Goal: Transaction & Acquisition: Purchase product/service

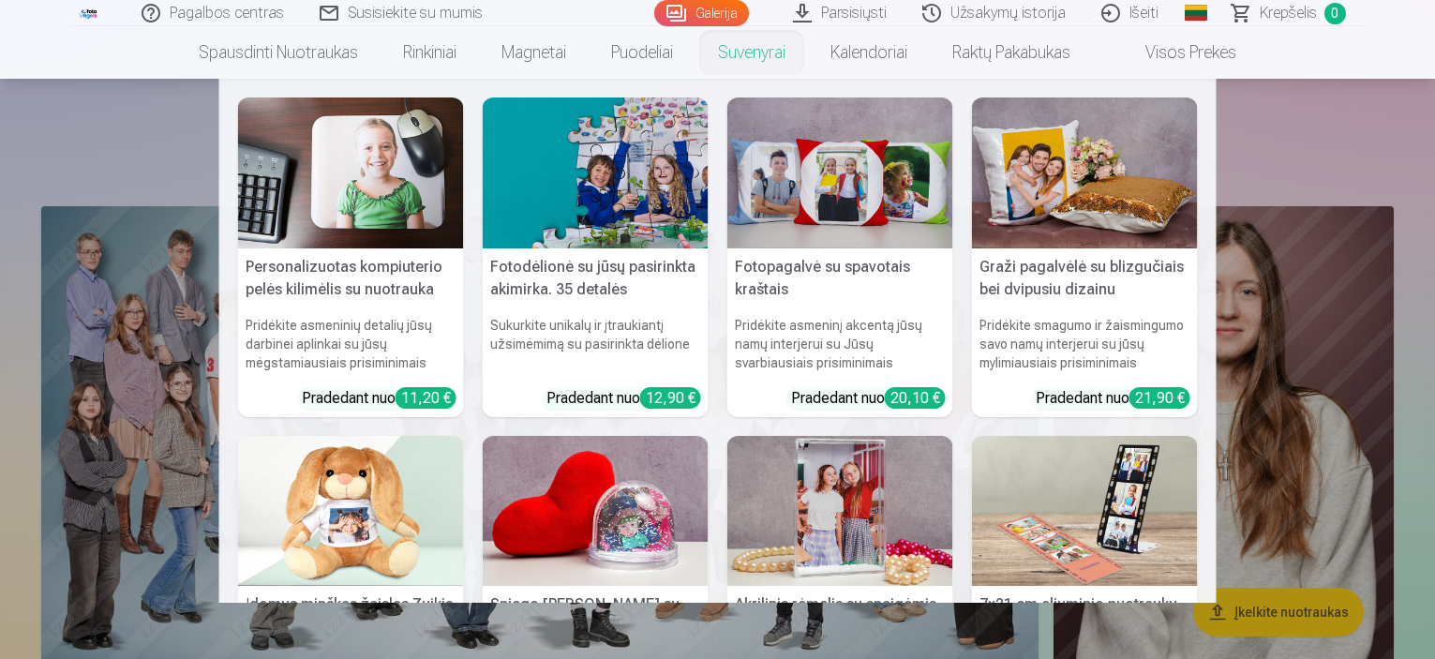
scroll to position [5154, 0]
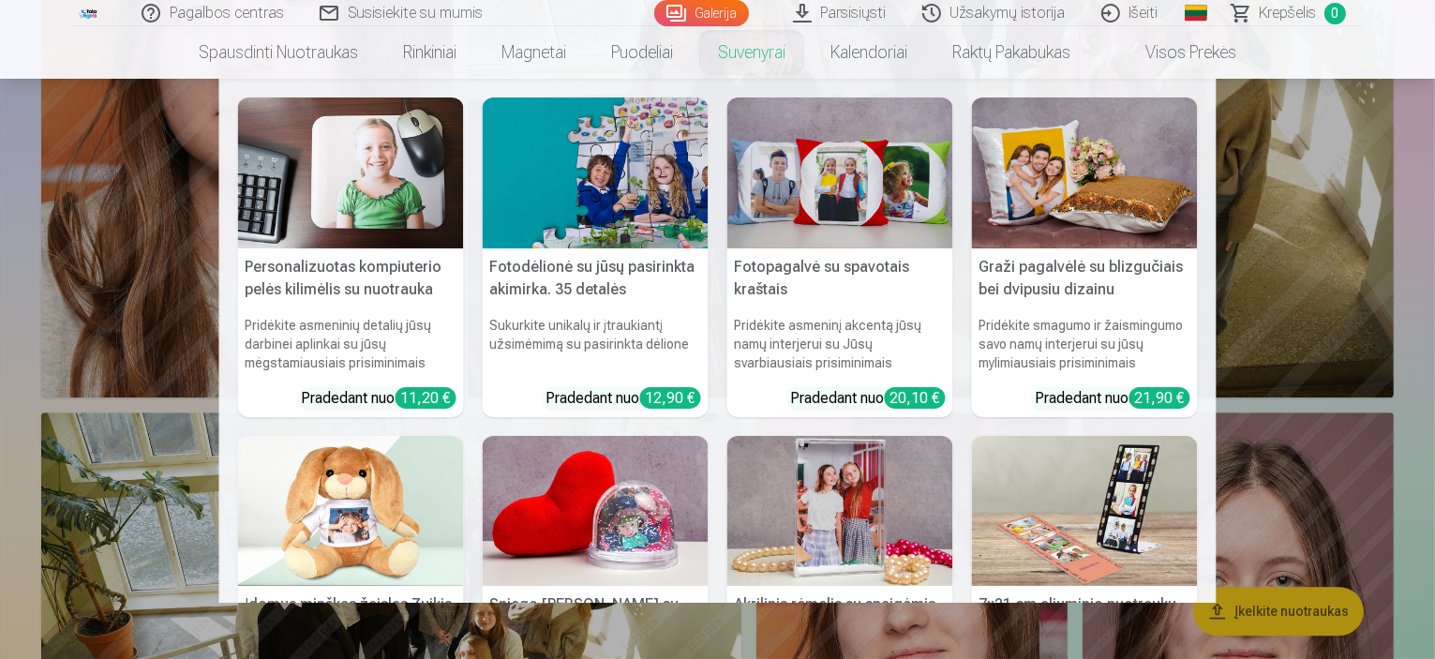
click at [177, 261] on nav "Personalizuotas kompiuterio pelės kilimėlis su nuotrauka Pridėkite asmeninių de…" at bounding box center [717, 341] width 1435 height 524
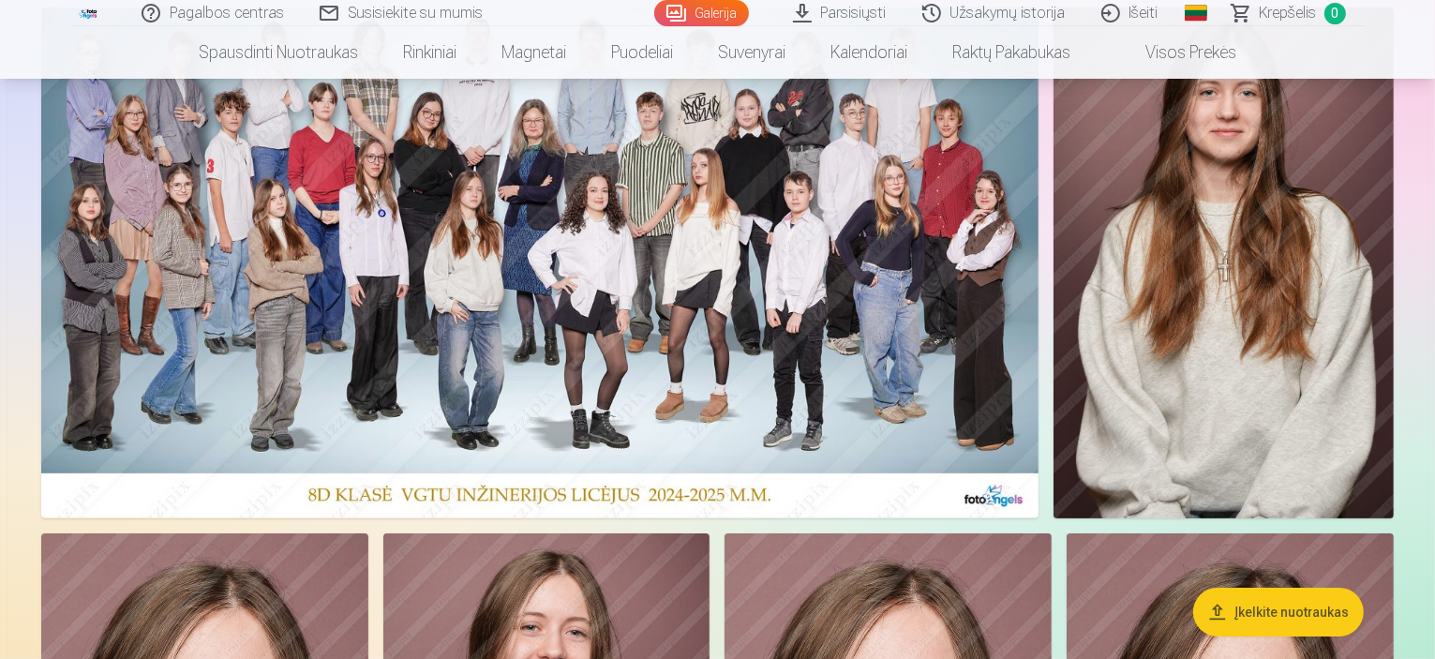
scroll to position [0, 0]
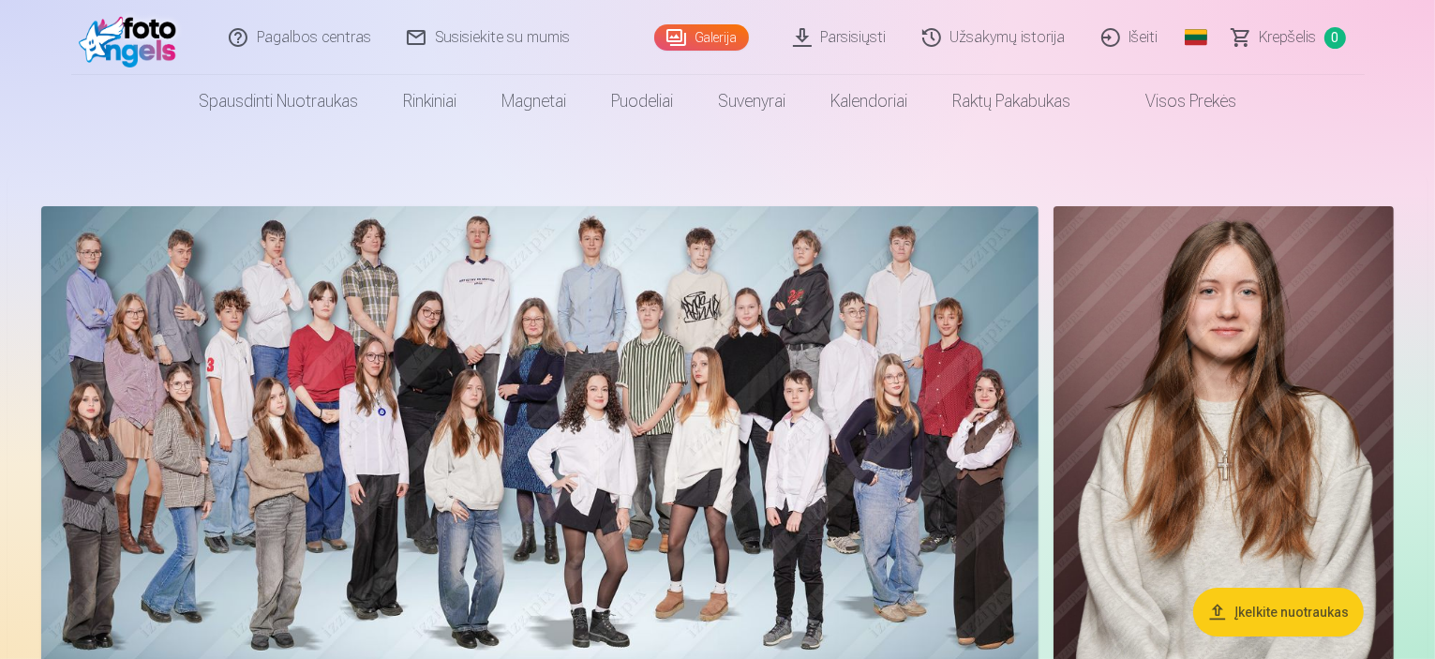
click at [1173, 104] on link "Visos prekės" at bounding box center [1176, 101] width 166 height 52
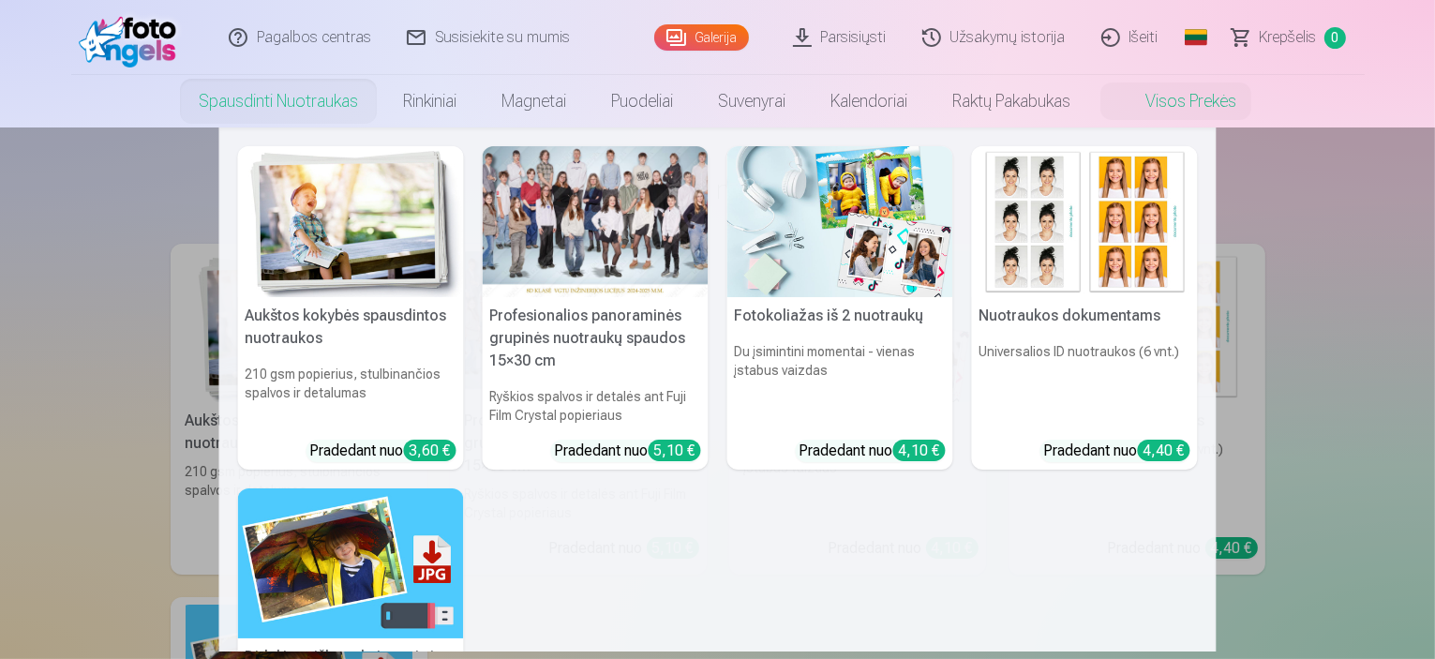
click at [252, 97] on link "Spausdinti nuotraukas" at bounding box center [278, 101] width 204 height 52
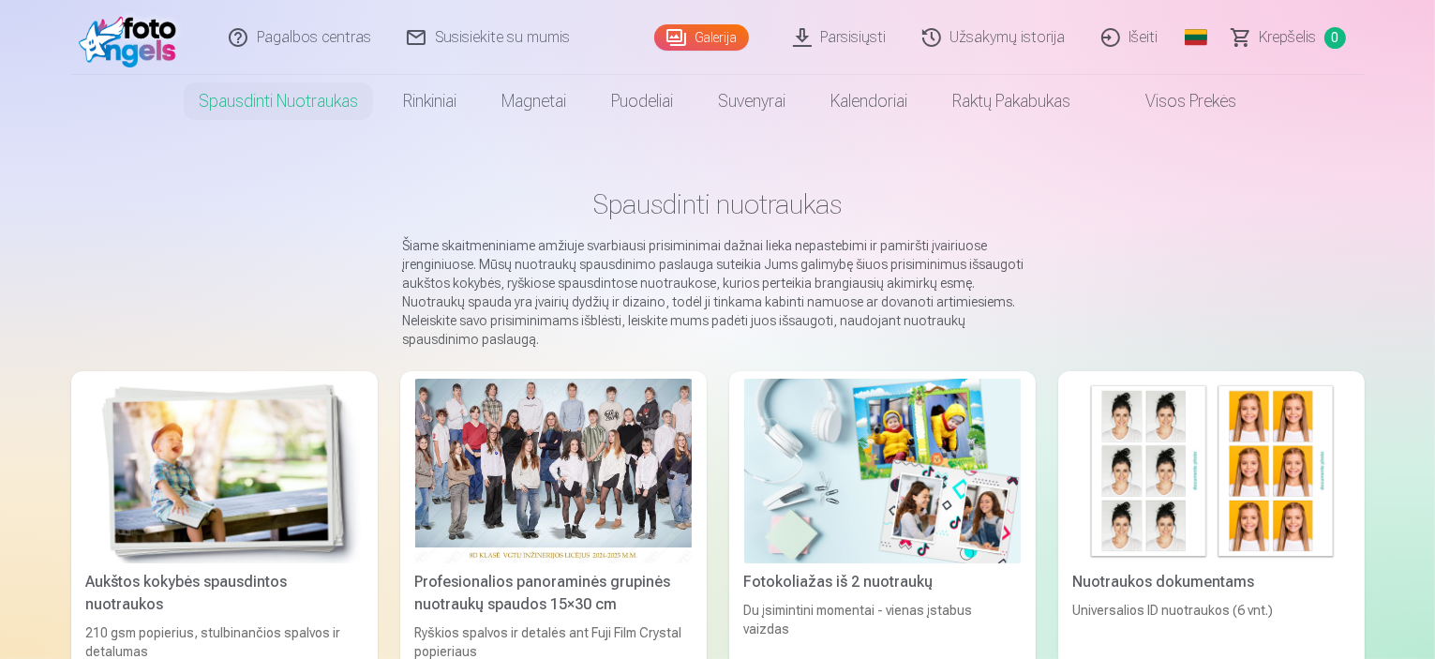
click at [975, 37] on link "Užsakymų istorija" at bounding box center [994, 37] width 179 height 75
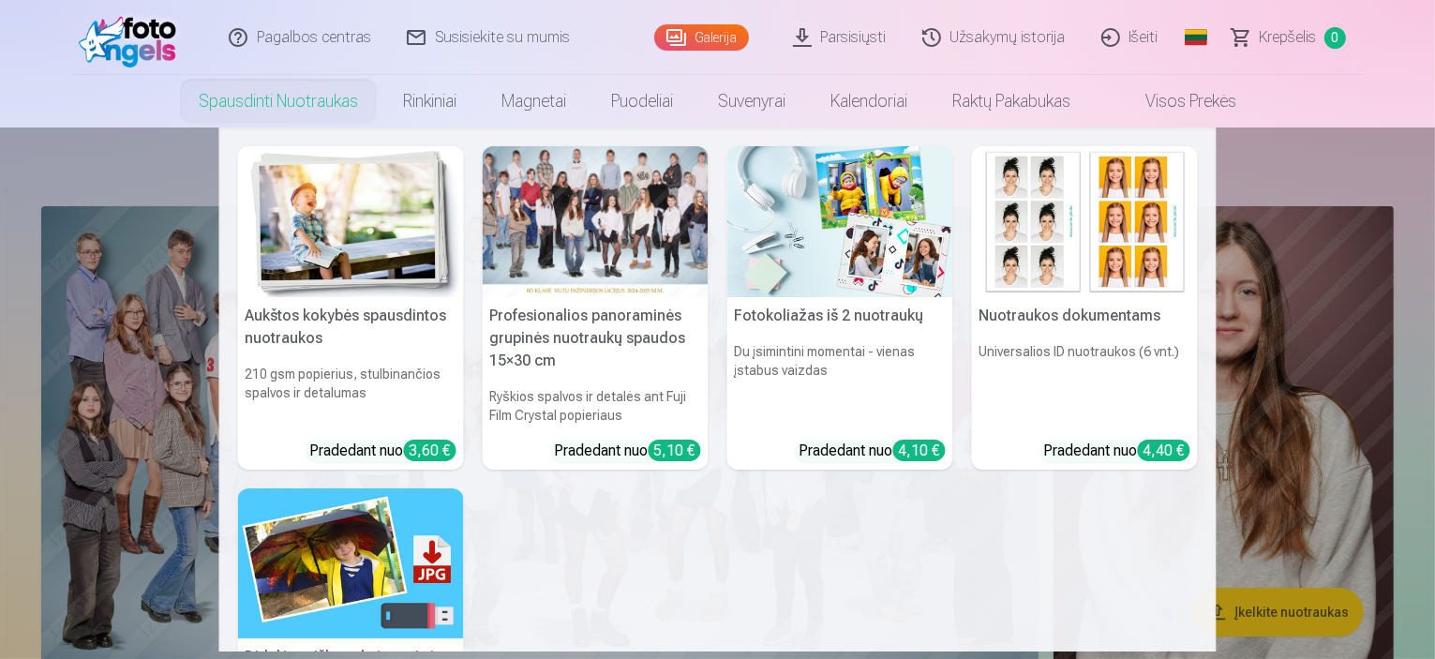
click at [1313, 171] on nav "Aukštos kokybės spausdintos nuotraukos 210 gsm popierius, stulbinančios spalvos…" at bounding box center [717, 389] width 1435 height 524
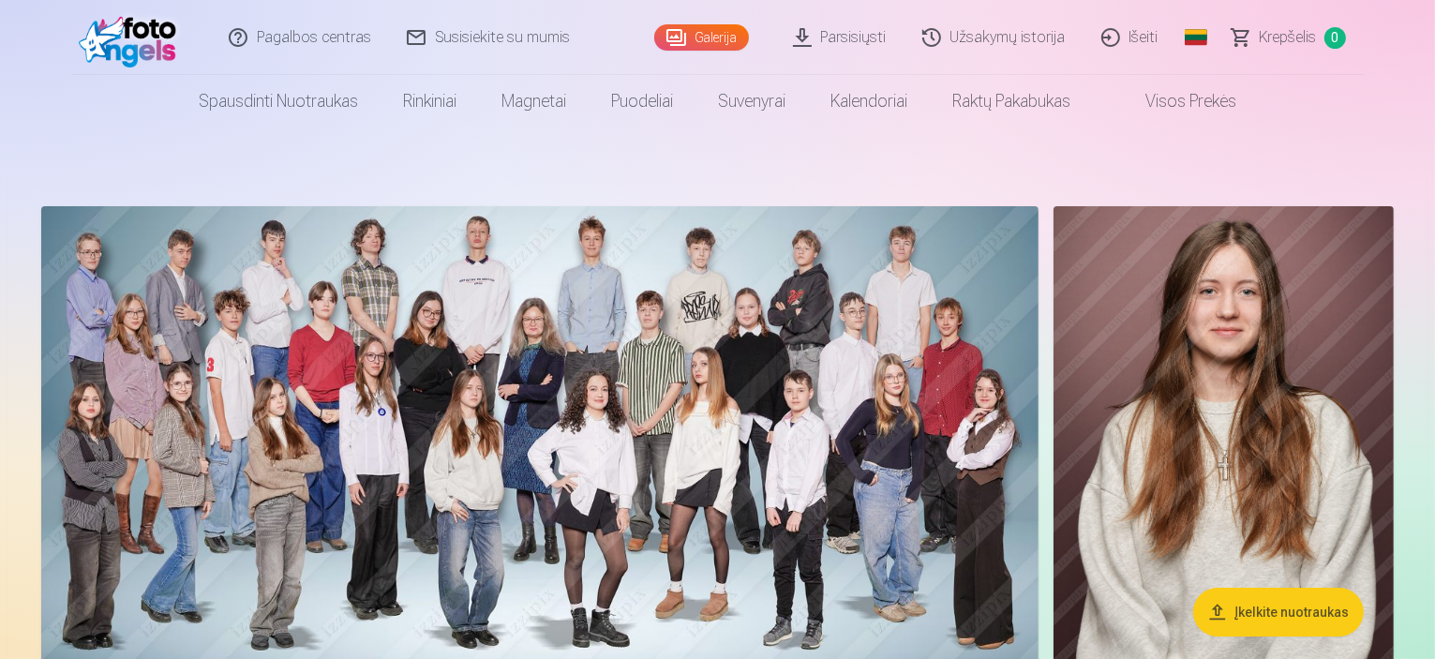
click at [1244, 601] on button "Įkelkite nuotraukas" at bounding box center [1278, 612] width 171 height 49
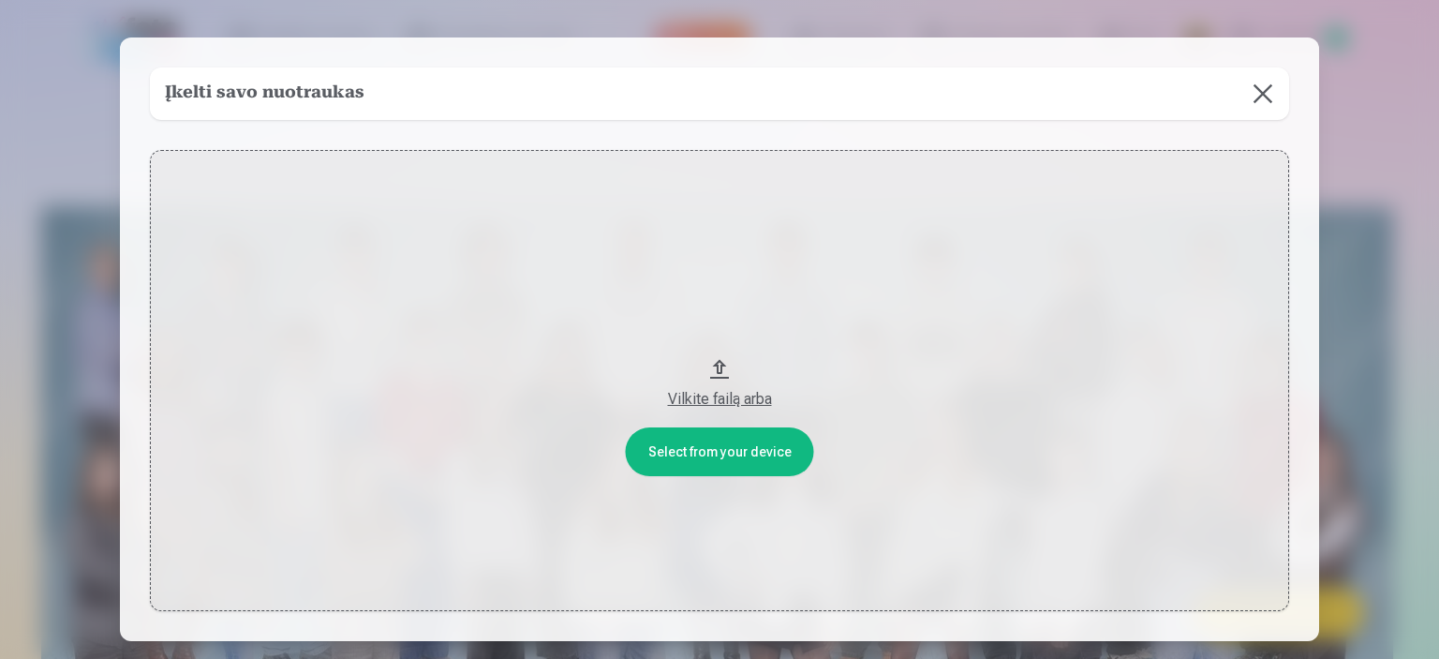
drag, startPoint x: 1188, startPoint y: 47, endPoint x: 1110, endPoint y: 73, distance: 83.0
click at [1008, 47] on div "Įkelti savo nuotraukas Select from your device Vilkite failą arba" at bounding box center [720, 339] width 1200 height 604
click at [697, 404] on div "Vilkite failą arba" at bounding box center [720, 399] width 1102 height 22
click at [1263, 85] on button at bounding box center [1263, 93] width 52 height 52
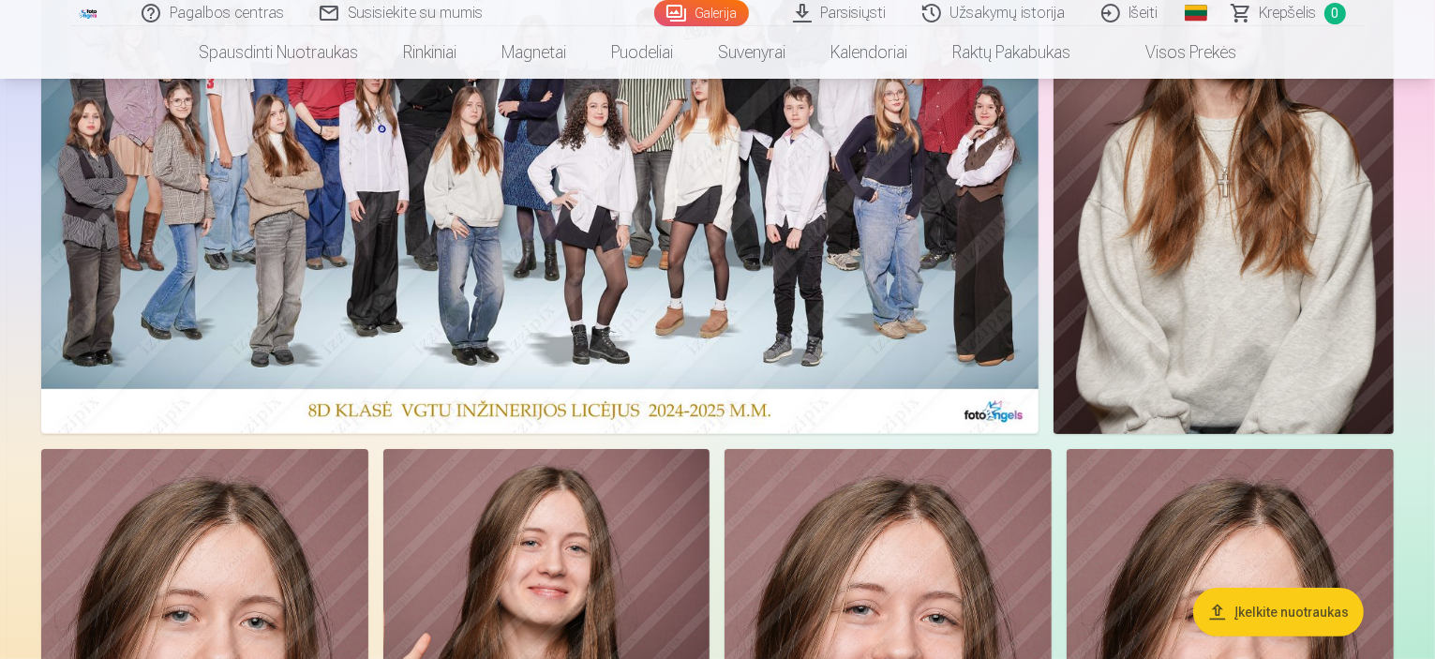
scroll to position [156, 0]
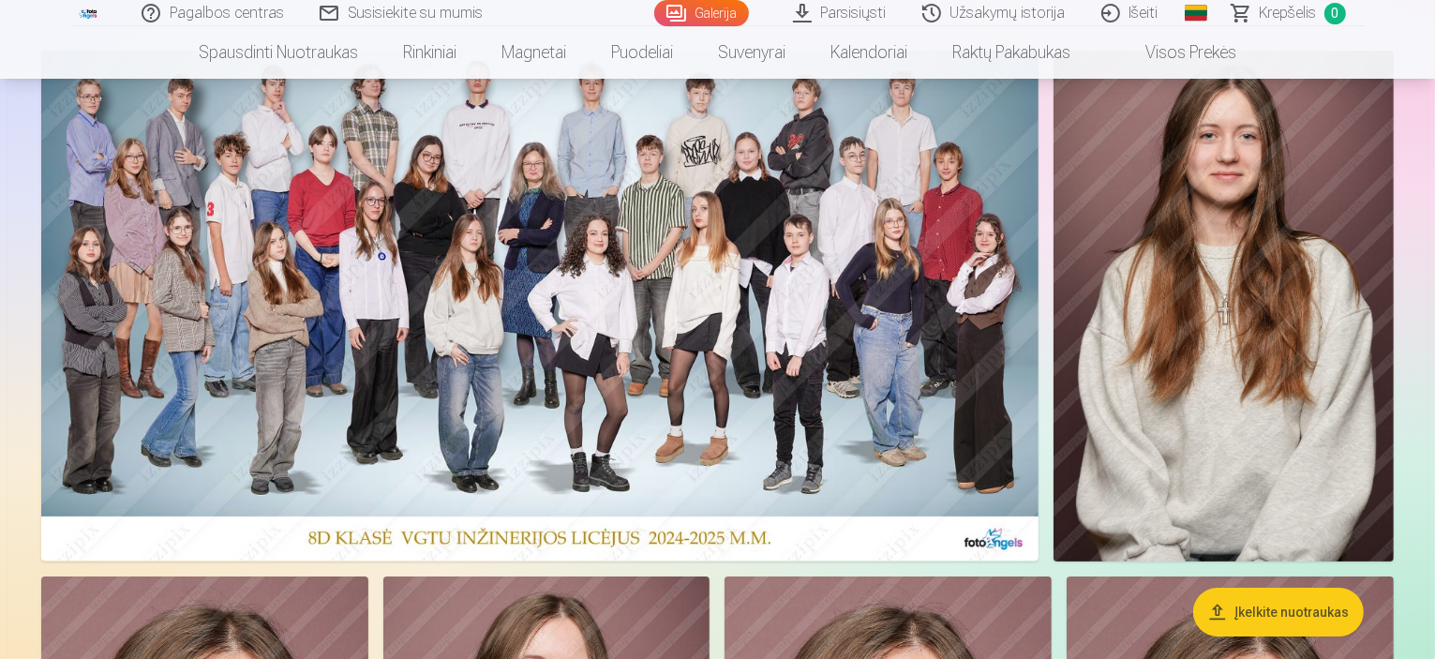
click at [202, 11] on link "Pagalbos centras" at bounding box center [214, 13] width 178 height 26
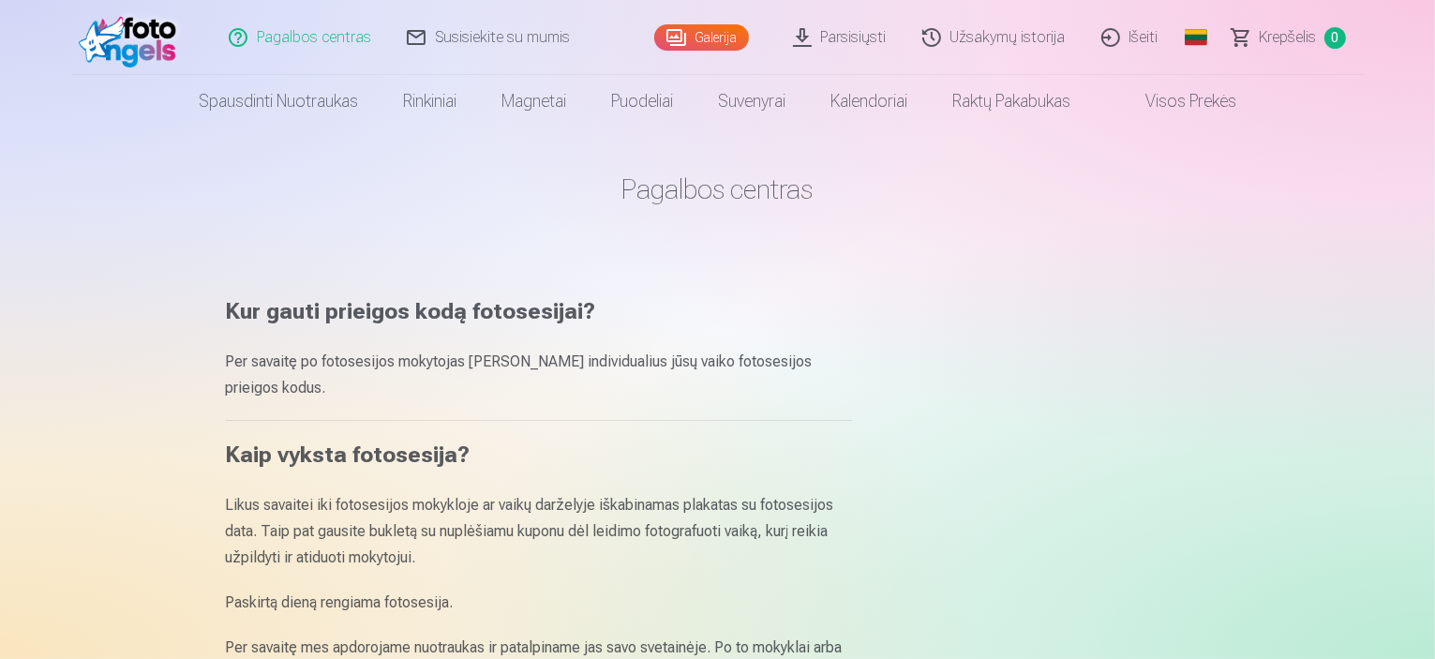
click at [708, 30] on link "Galerija" at bounding box center [701, 37] width 95 height 26
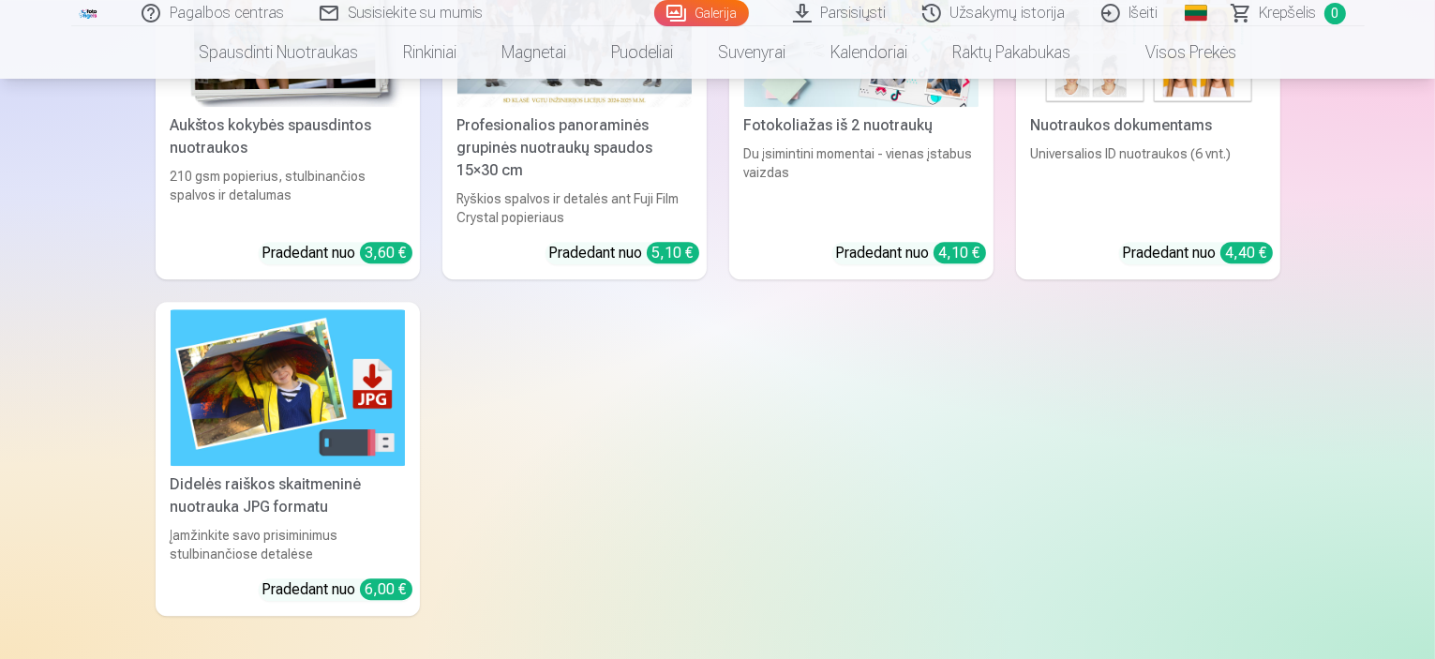
scroll to position [12524, 0]
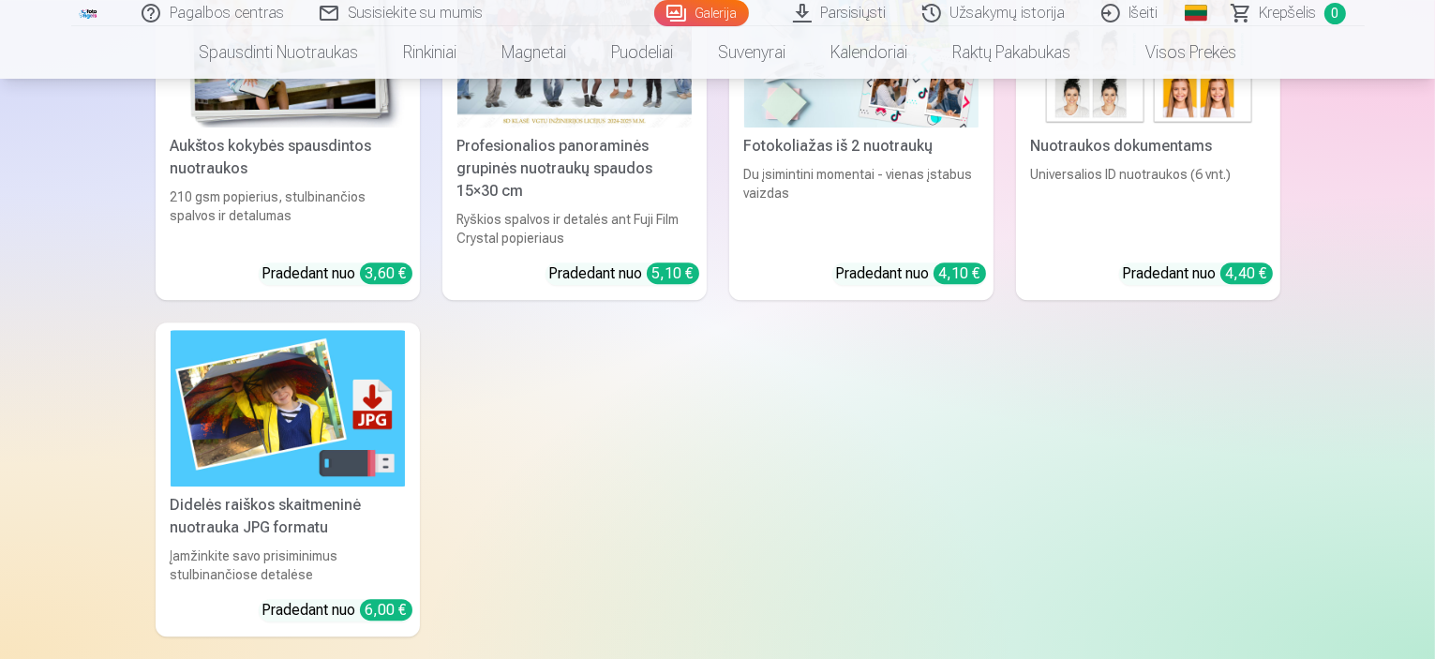
click at [1203, 58] on link "Visos prekės" at bounding box center [1176, 52] width 166 height 52
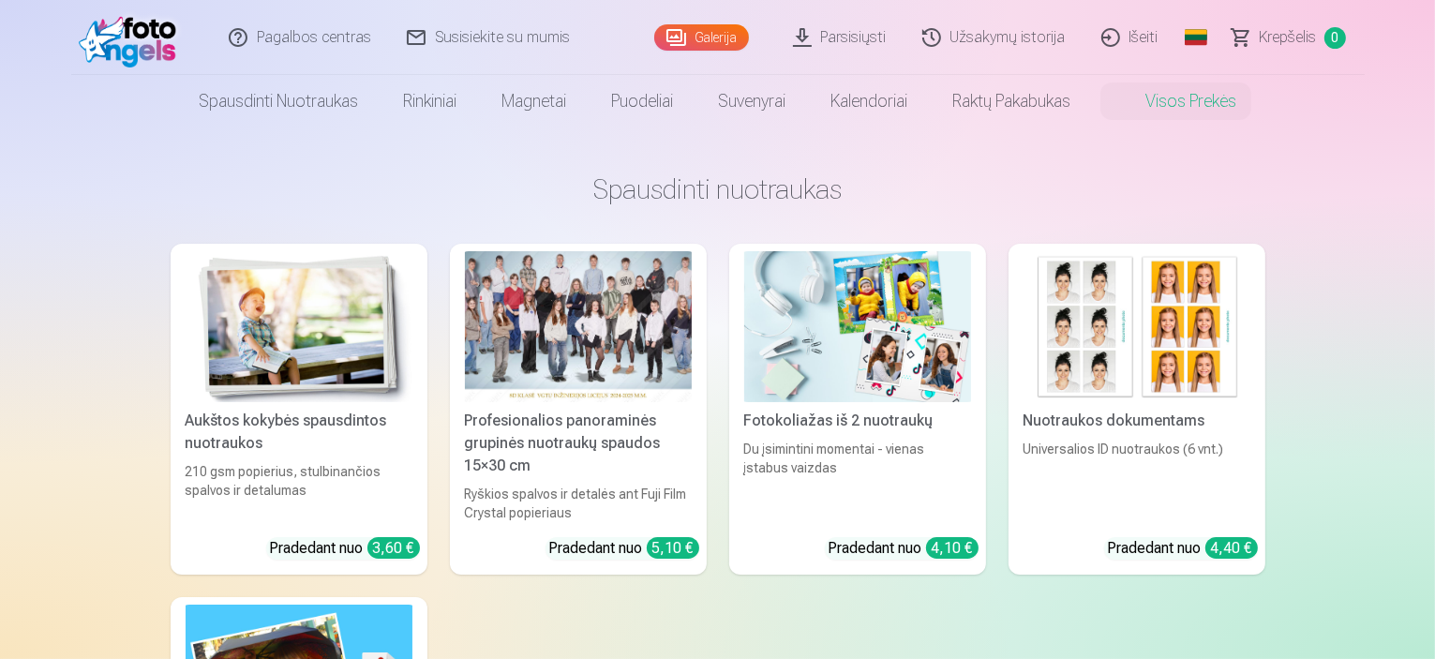
click at [1177, 104] on link "Visos prekės" at bounding box center [1176, 101] width 166 height 52
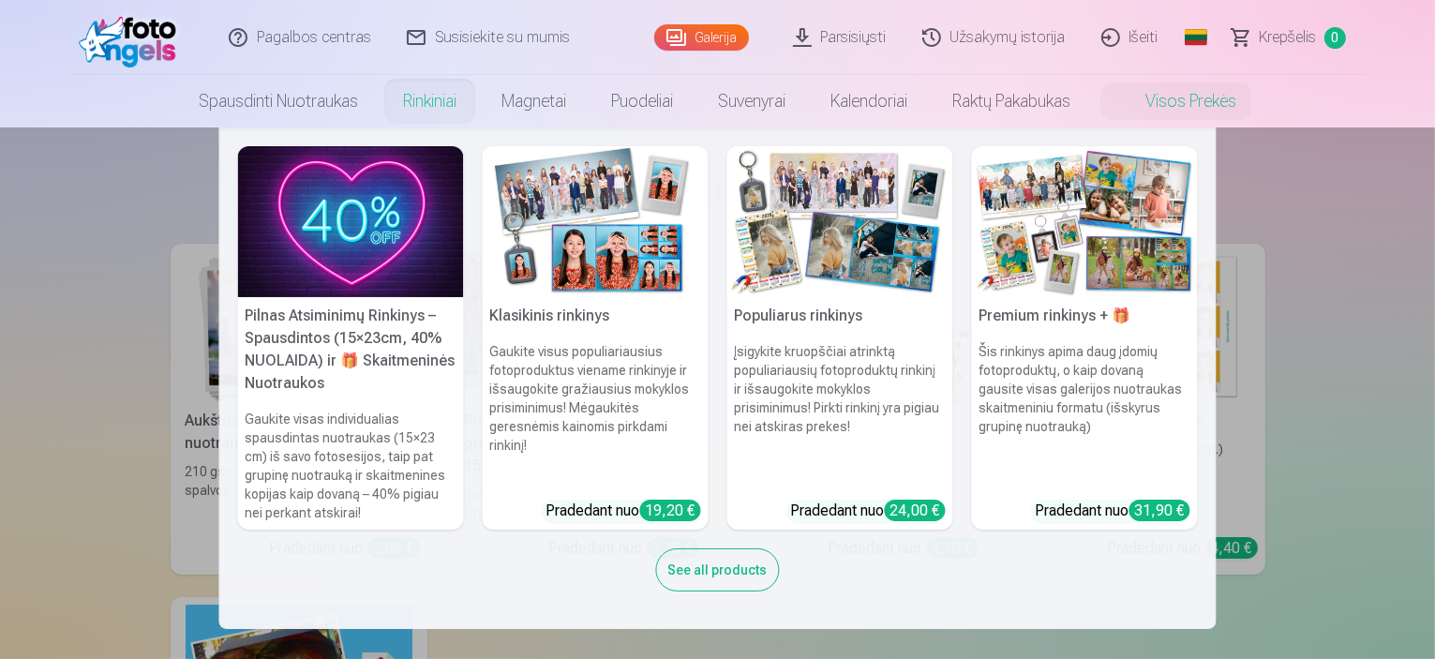
click at [410, 104] on link "Rinkiniai" at bounding box center [429, 101] width 98 height 52
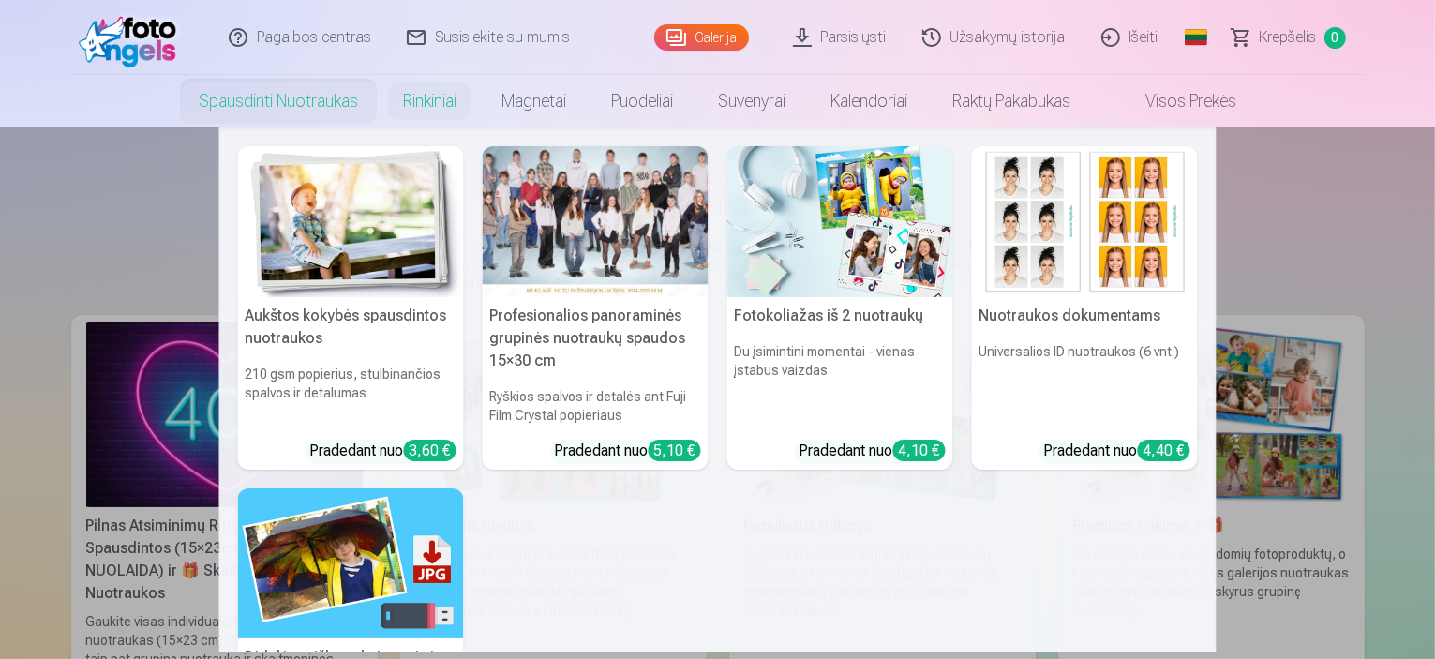
click at [336, 104] on link "Spausdinti nuotraukas" at bounding box center [278, 101] width 204 height 52
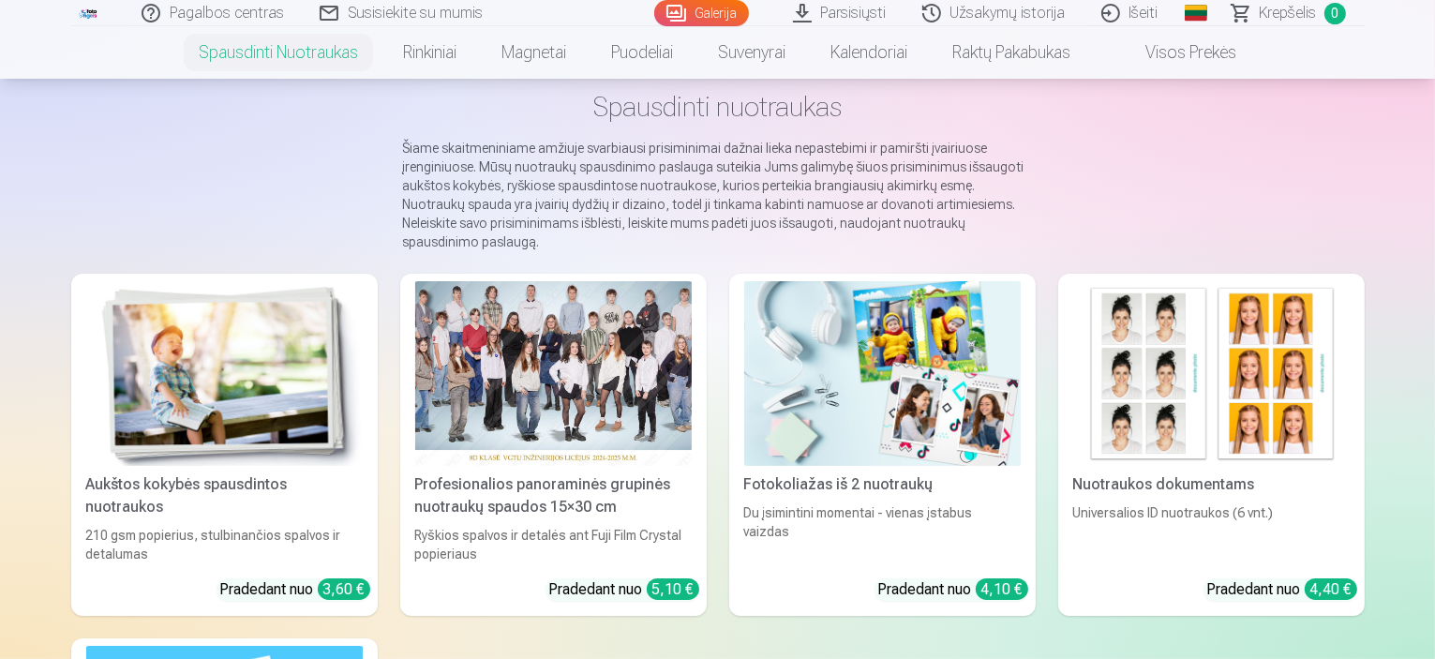
scroll to position [156, 0]
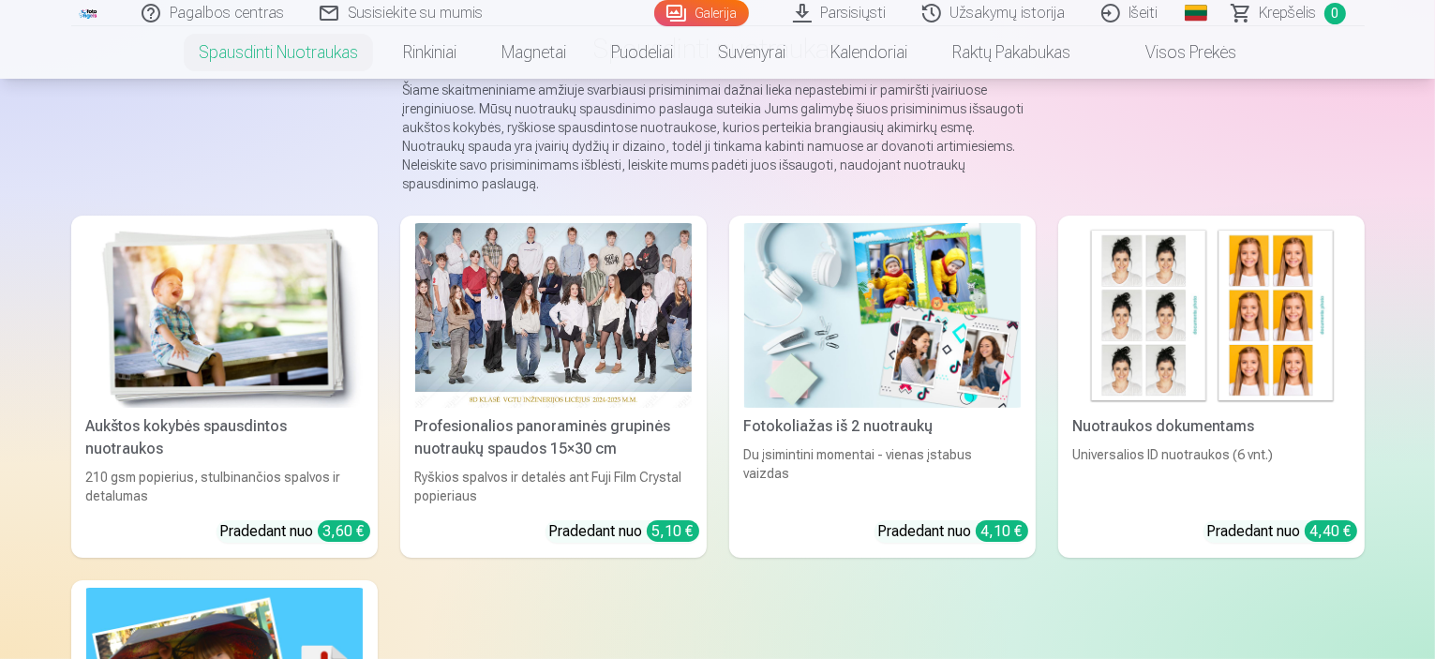
click at [473, 305] on div at bounding box center [553, 315] width 276 height 185
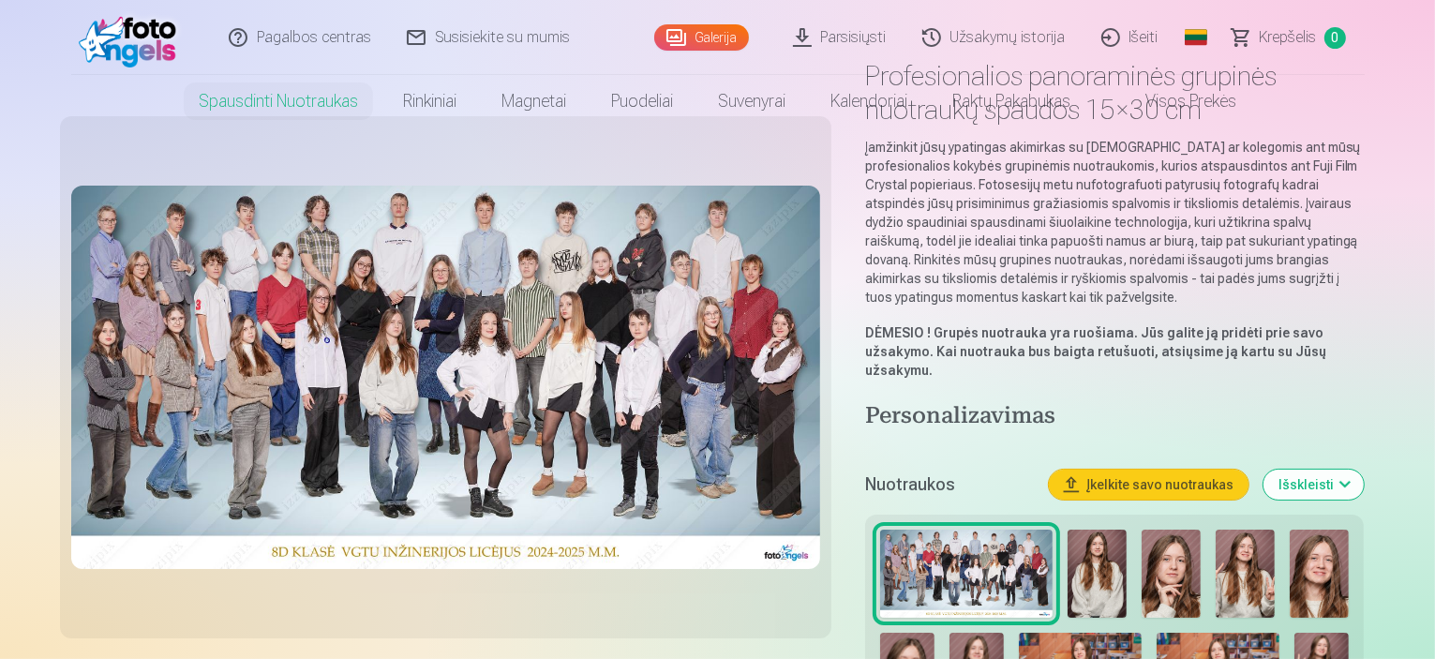
scroll to position [156, 0]
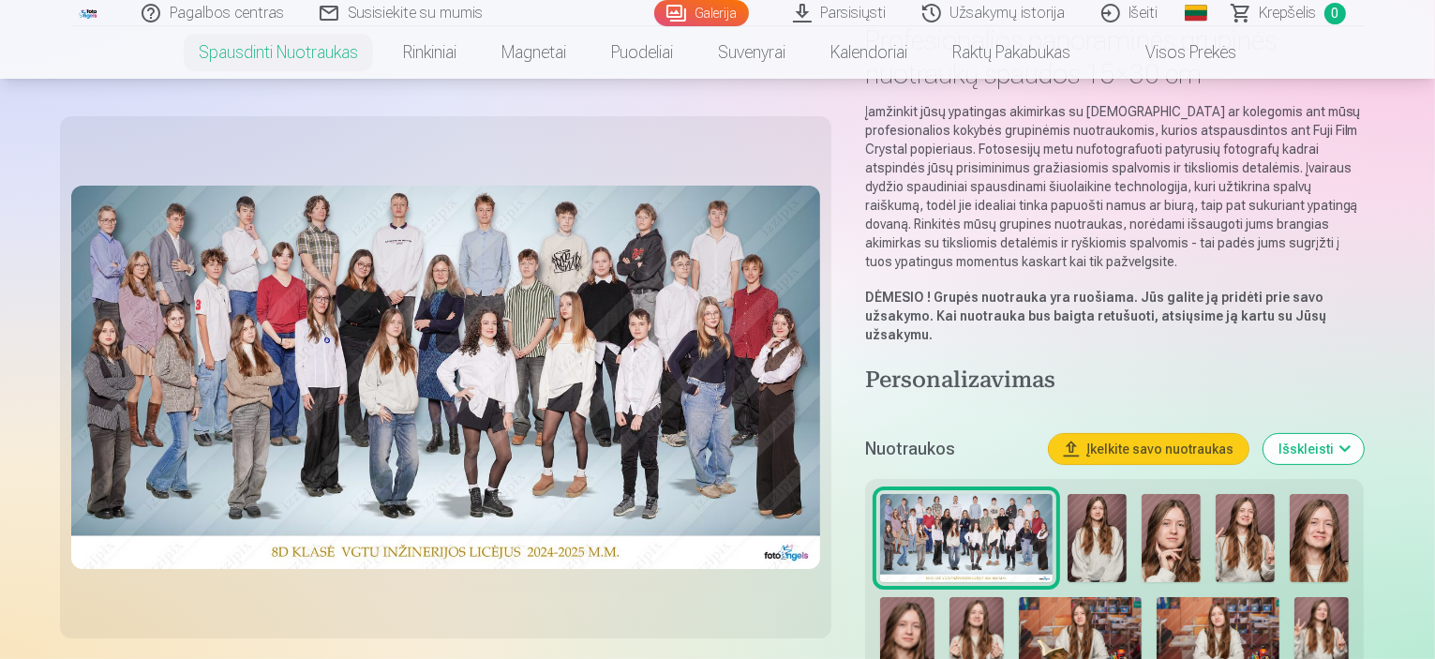
click at [1294, 597] on img at bounding box center [1321, 638] width 54 height 82
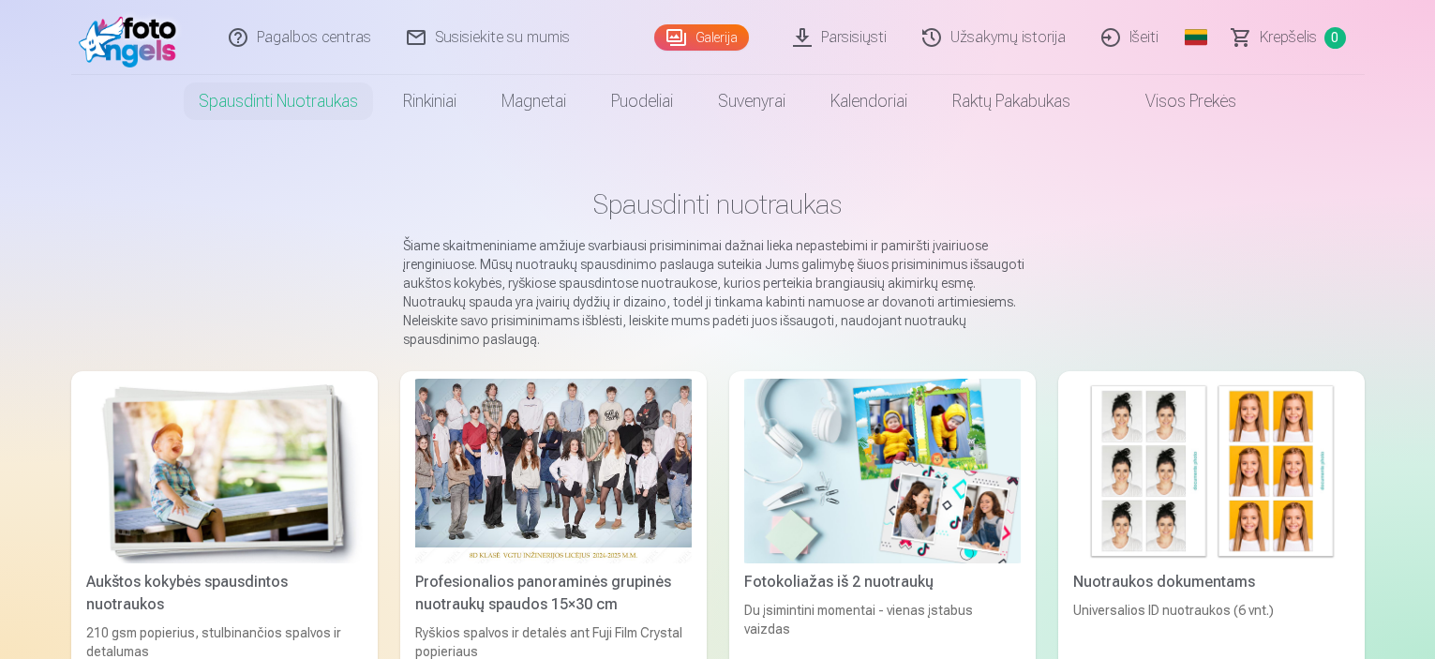
scroll to position [156, 0]
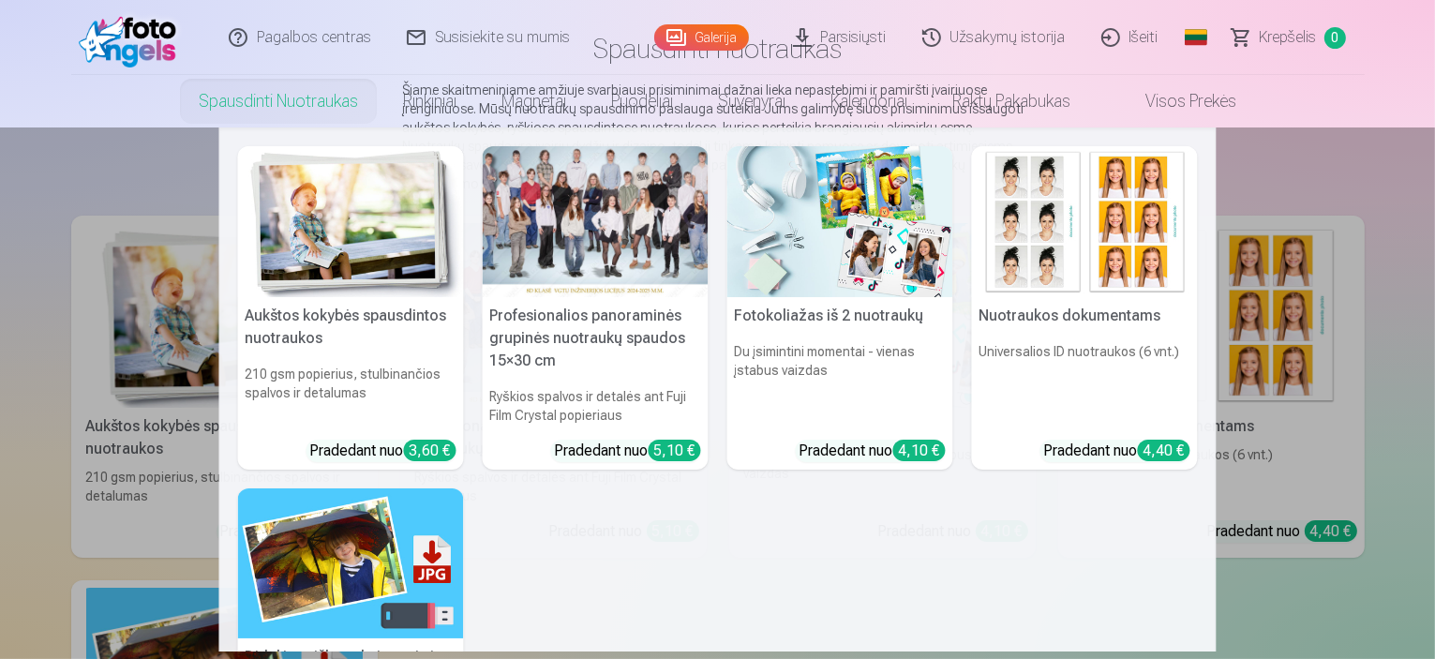
click at [324, 89] on link "Spausdinti nuotraukas" at bounding box center [278, 101] width 204 height 52
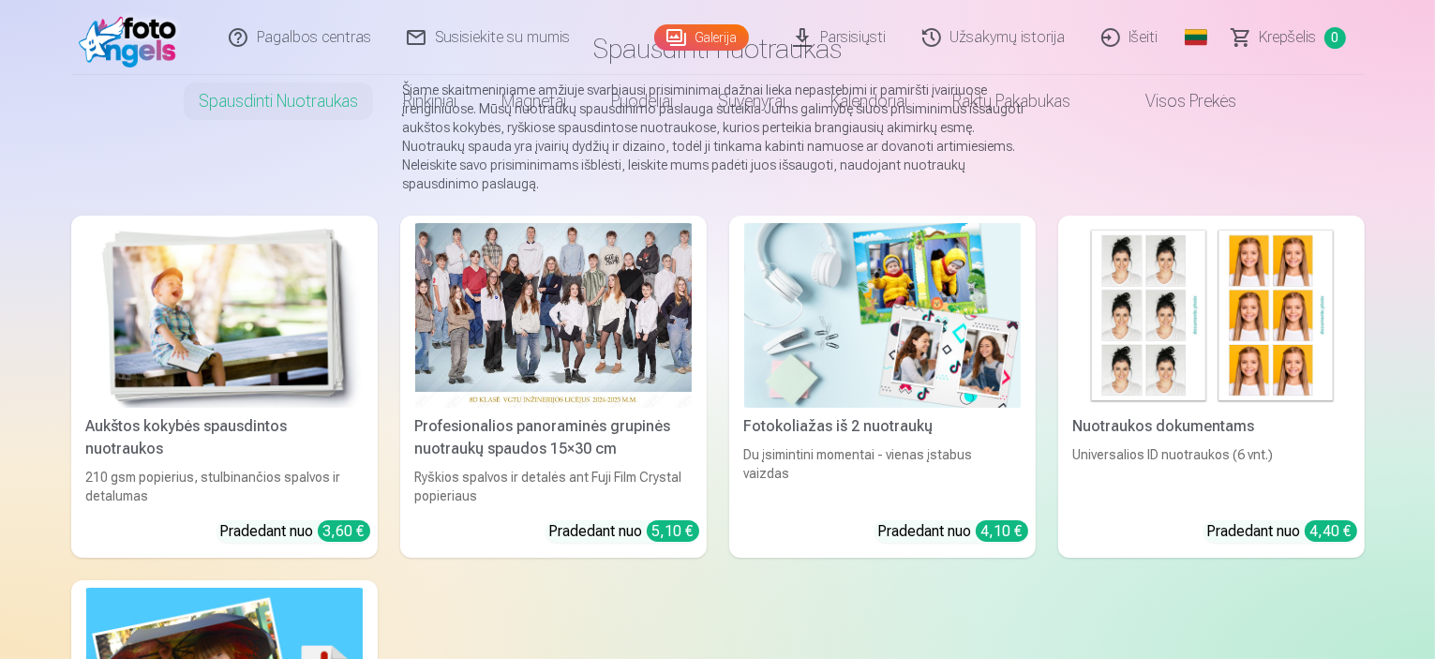
scroll to position [0, 0]
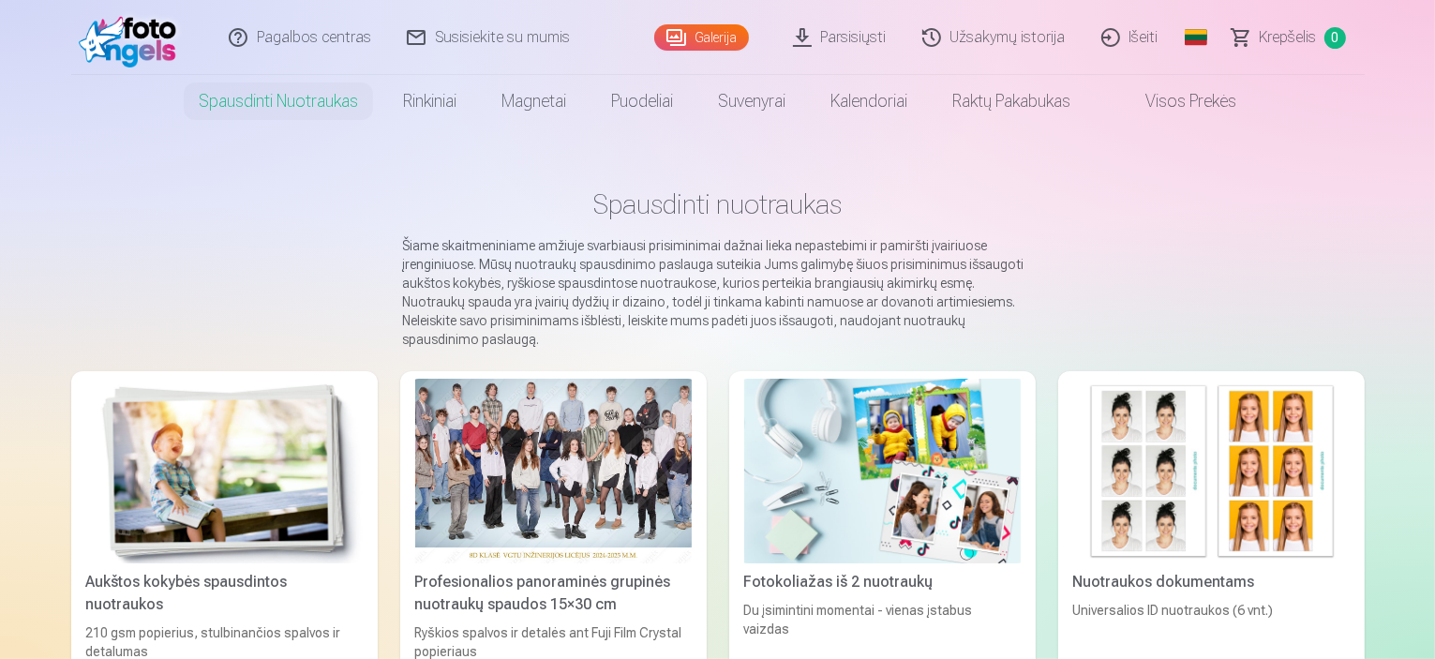
click at [320, 104] on link "Spausdinti nuotraukas" at bounding box center [278, 101] width 204 height 52
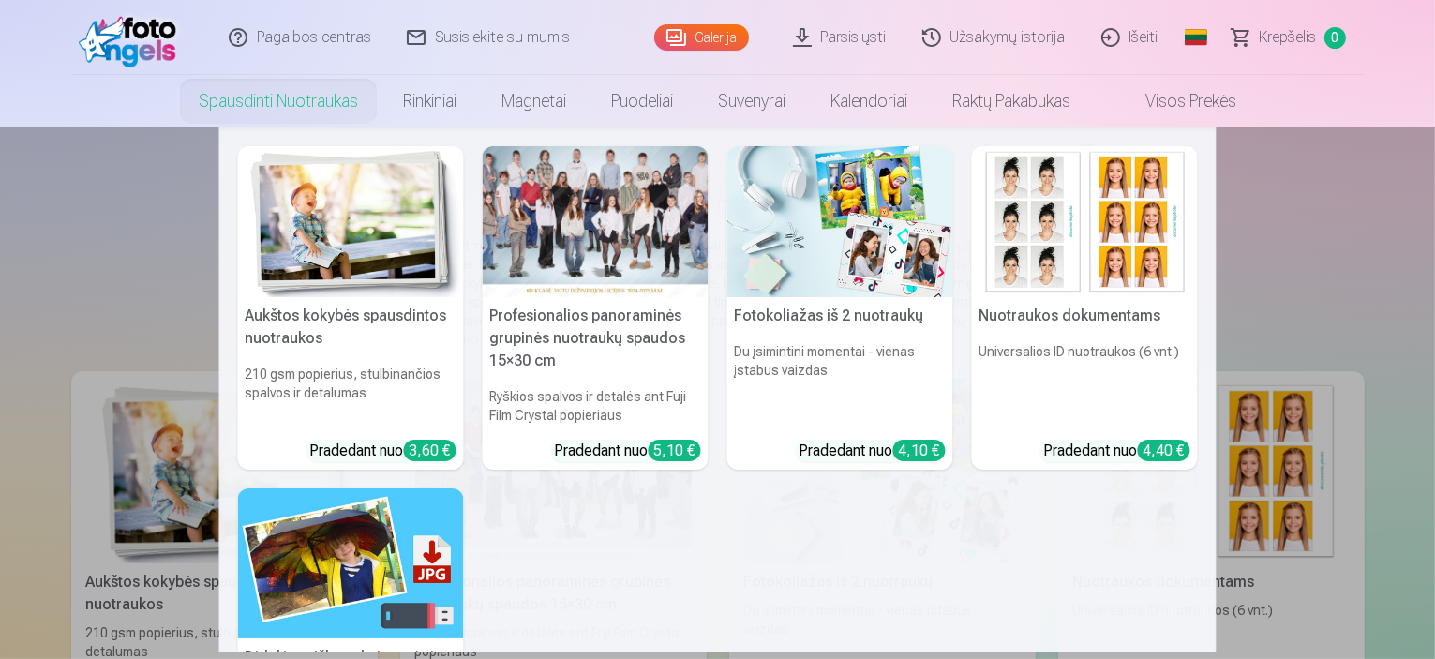
click at [646, 239] on div at bounding box center [596, 221] width 226 height 151
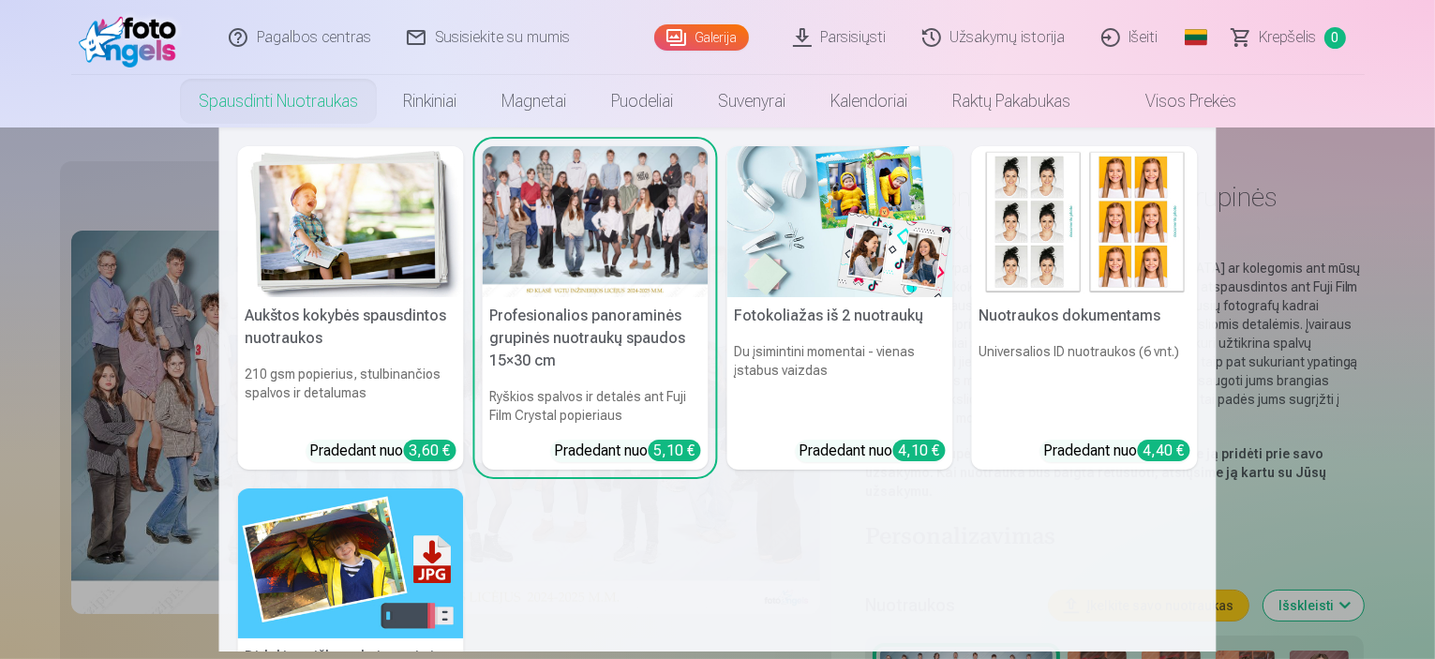
click at [237, 87] on link "Spausdinti nuotraukas" at bounding box center [278, 101] width 204 height 52
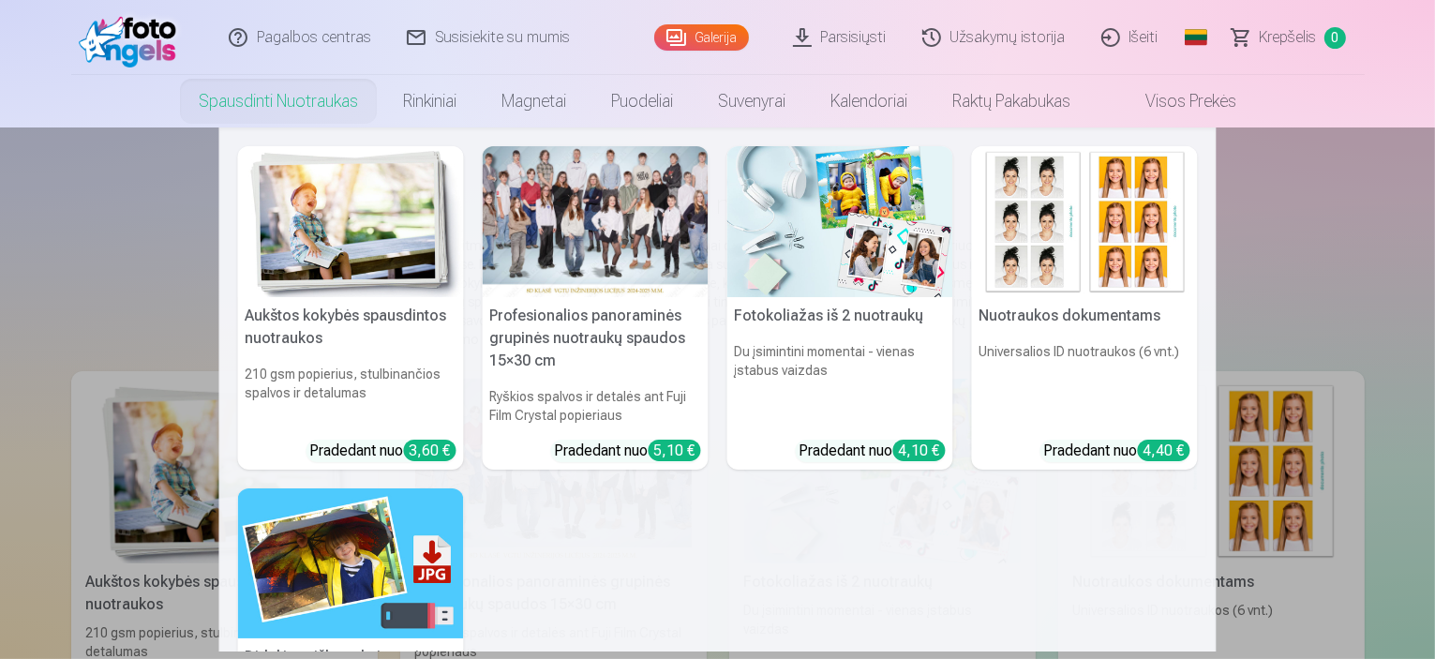
click at [290, 102] on link "Spausdinti nuotraukas" at bounding box center [278, 101] width 204 height 52
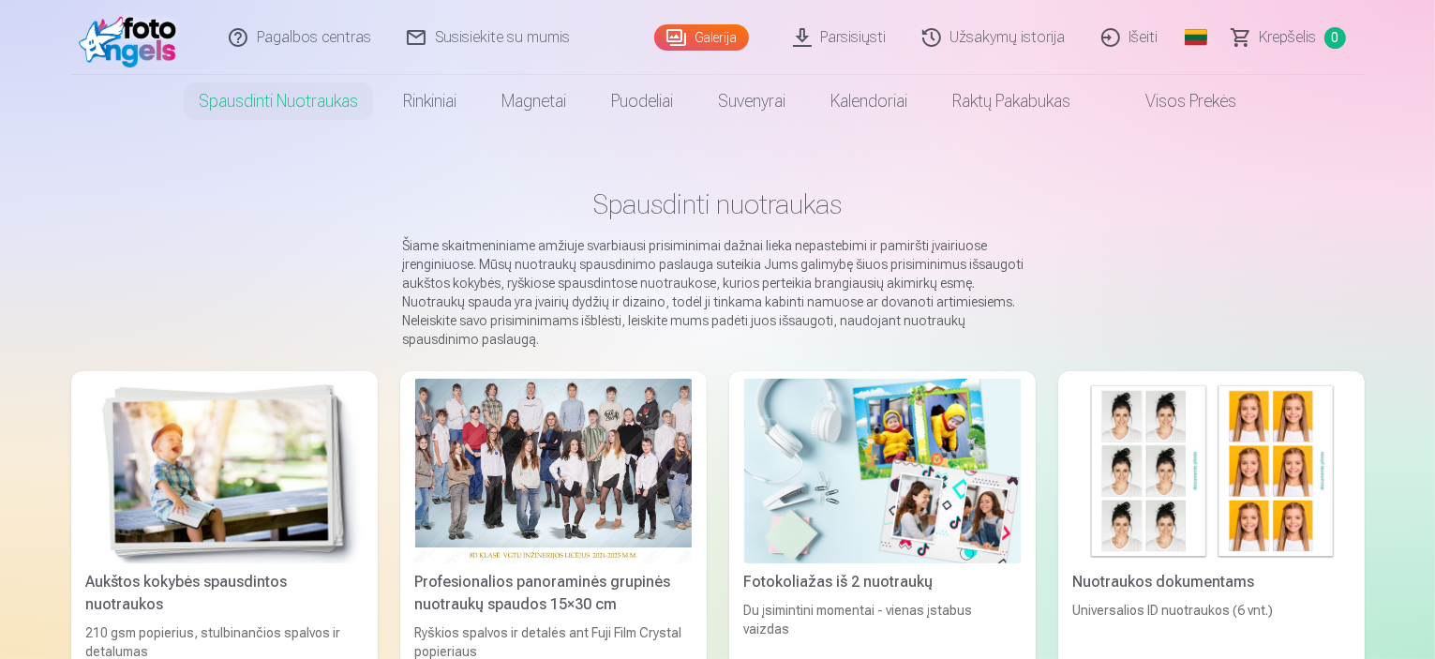
click at [293, 107] on link "Spausdinti nuotraukas" at bounding box center [278, 101] width 204 height 52
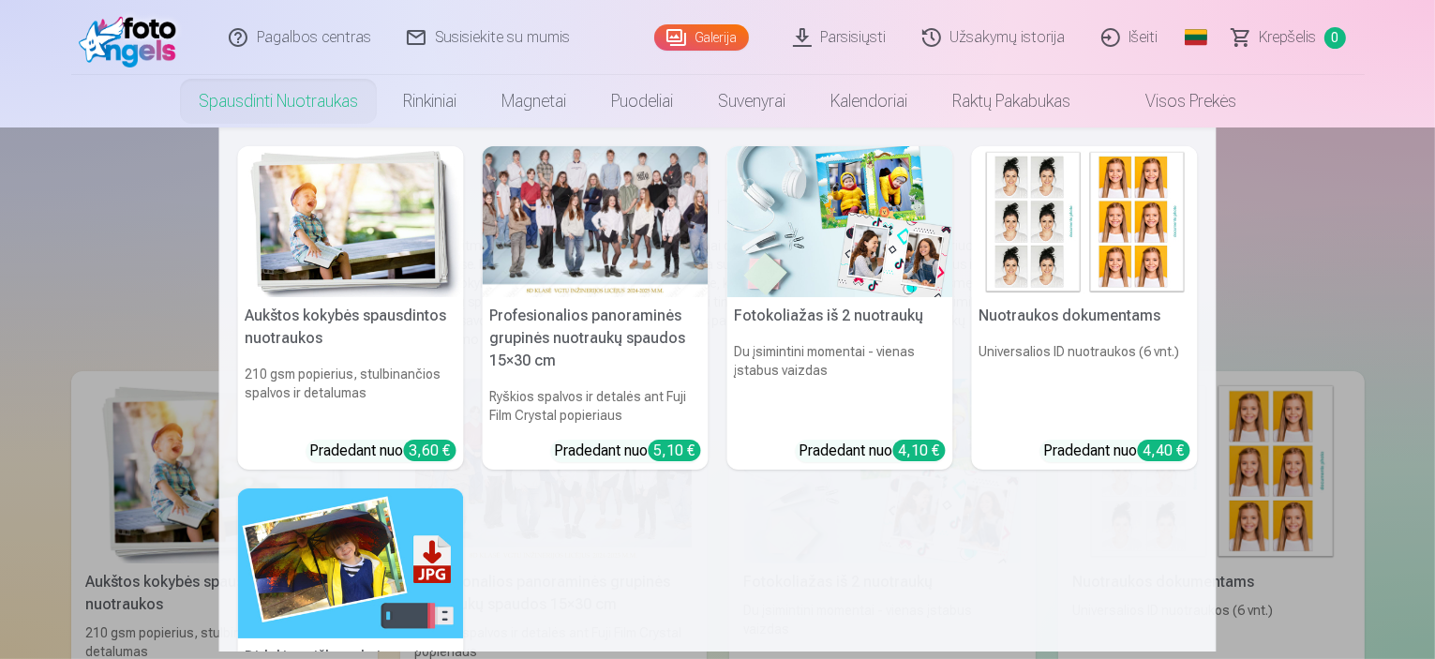
click at [333, 206] on img at bounding box center [351, 221] width 226 height 151
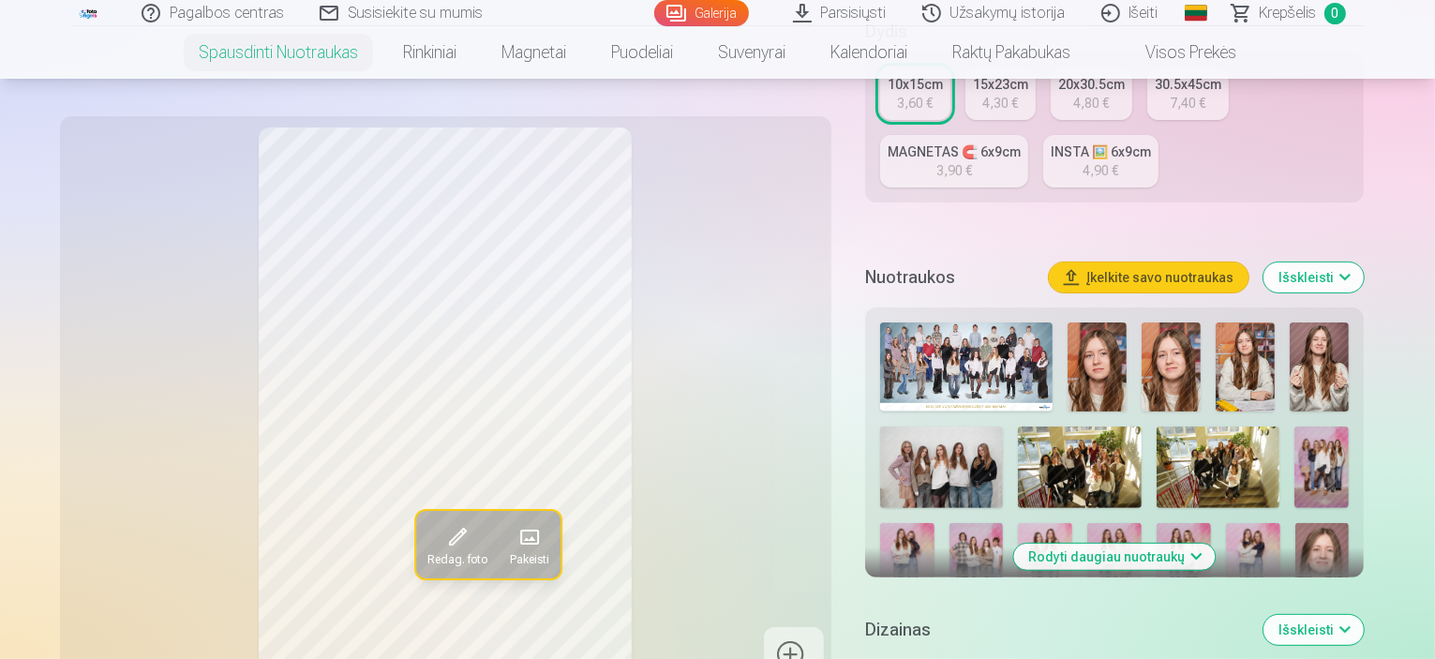
scroll to position [455, 0]
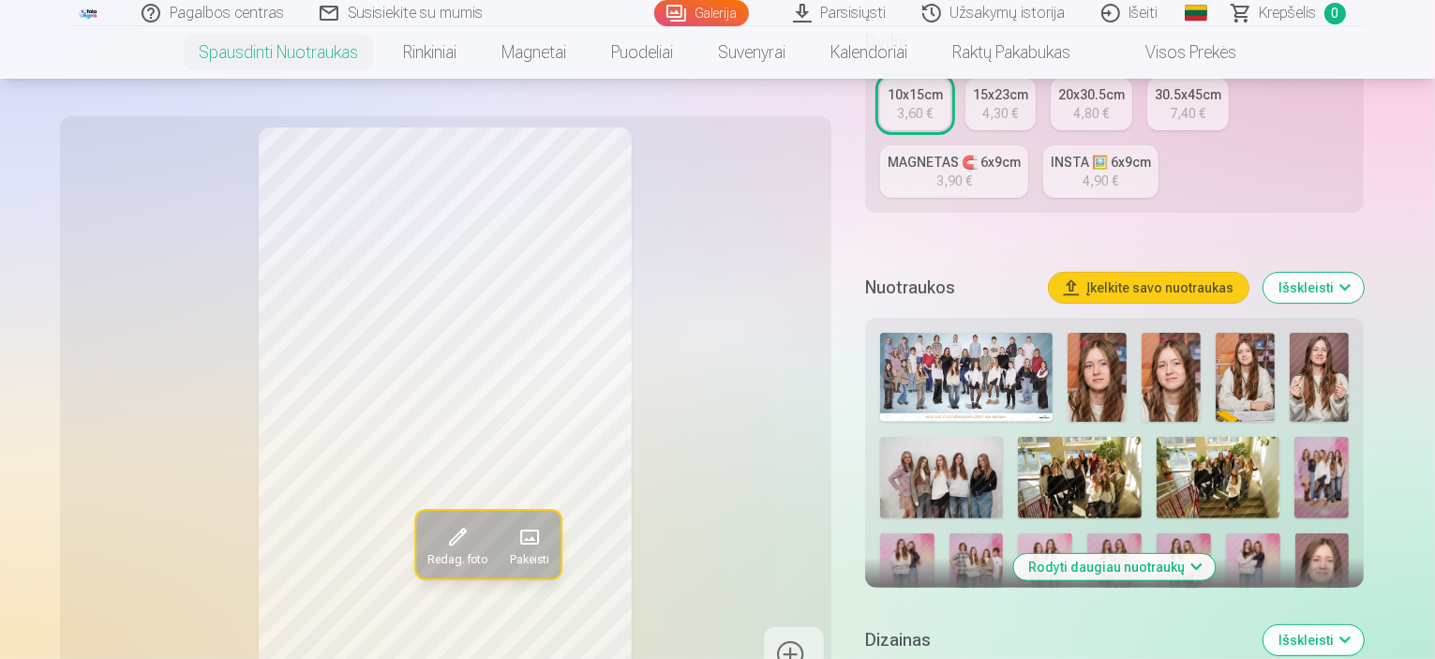
click at [1215, 554] on button "Rodyti daugiau nuotraukų" at bounding box center [1114, 567] width 201 height 26
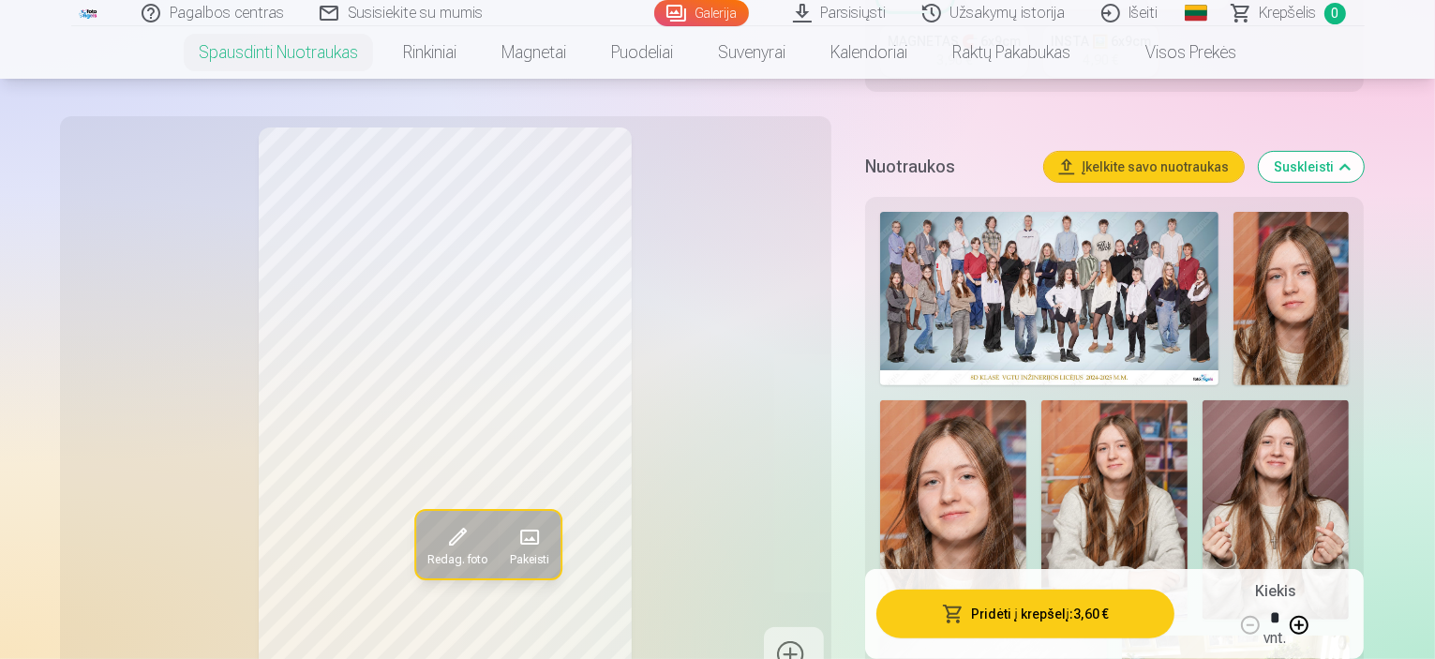
scroll to position [611, 0]
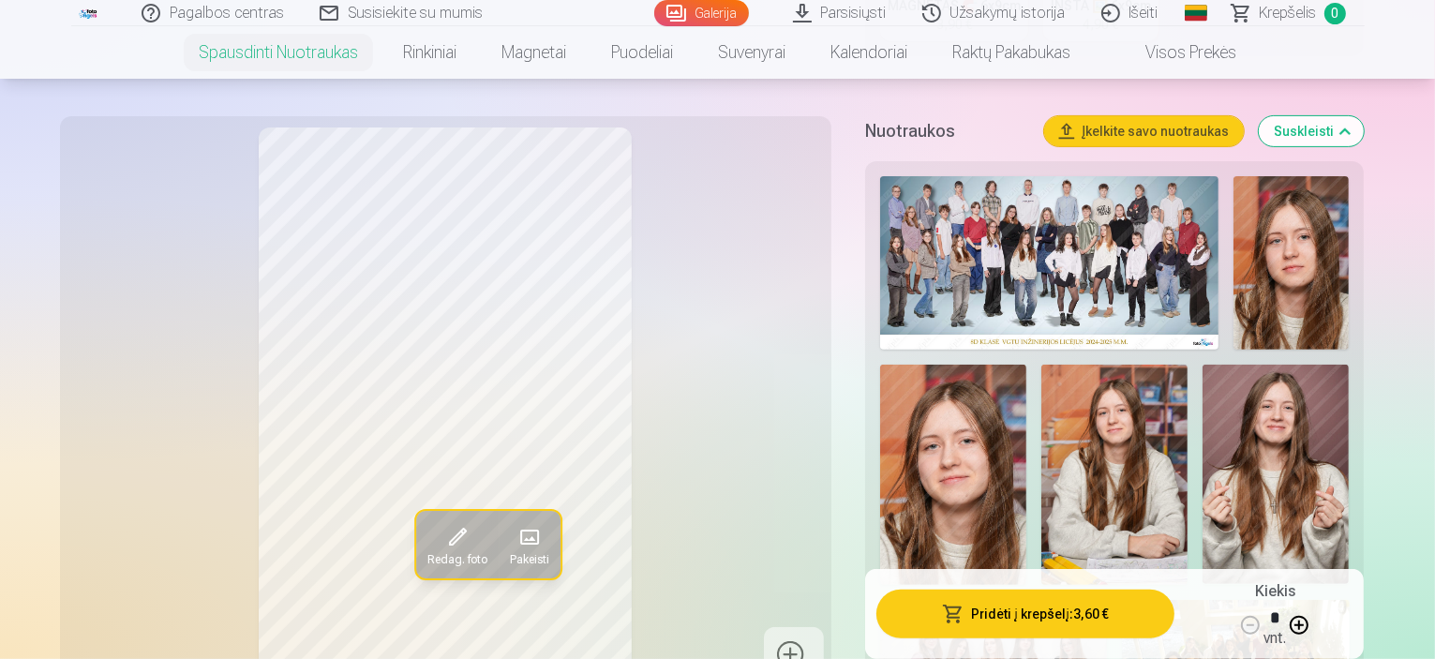
click at [1202, 438] on img at bounding box center [1275, 474] width 146 height 219
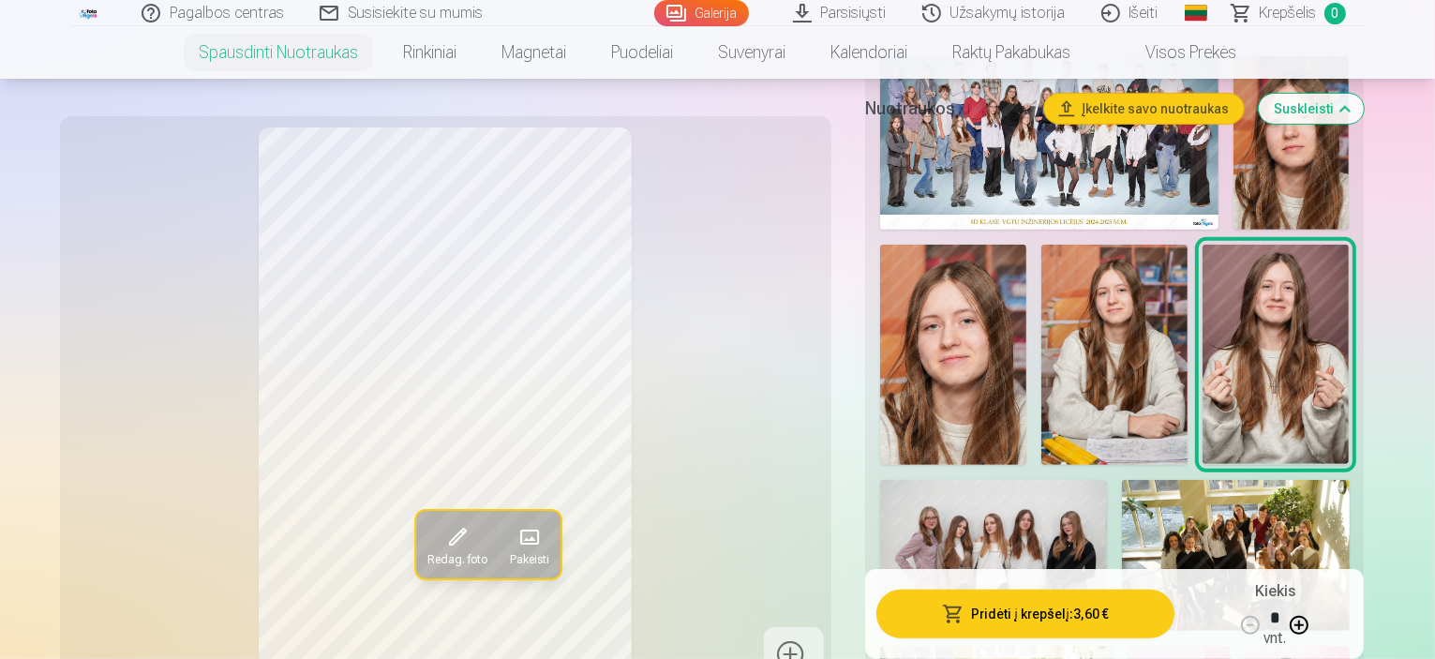
scroll to position [767, 0]
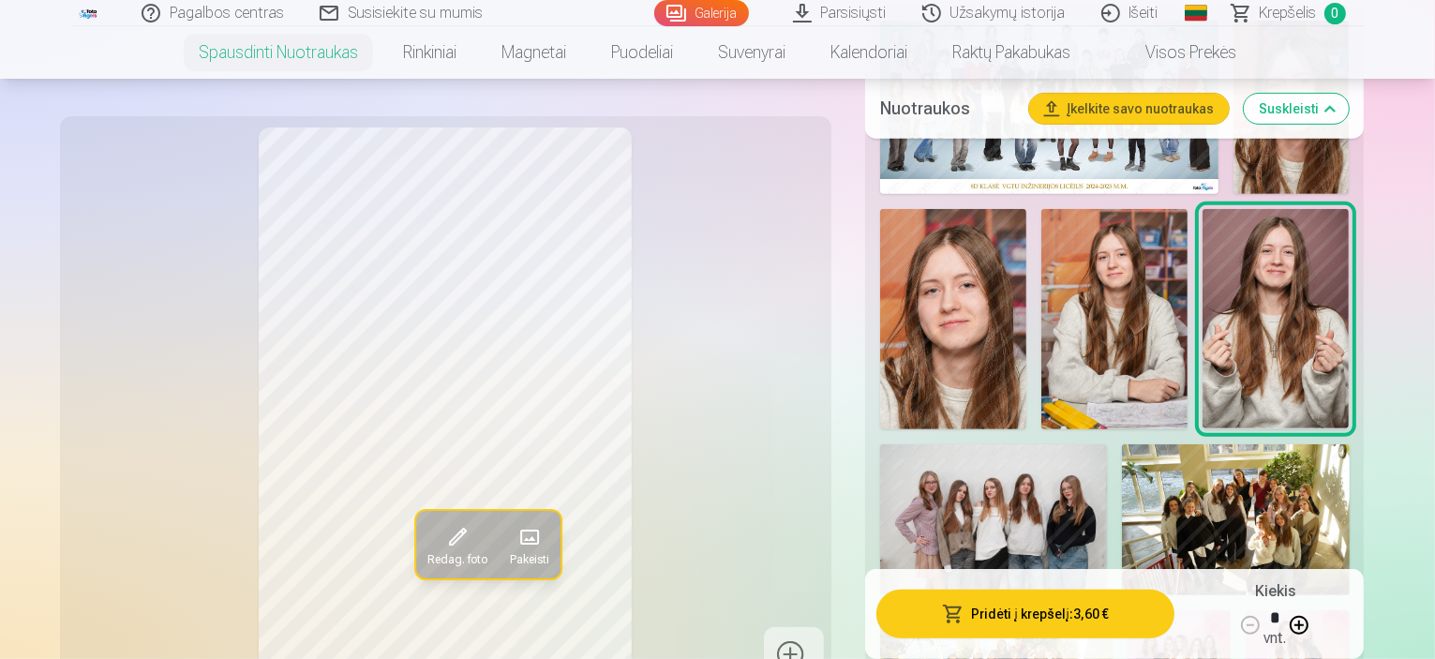
click at [1364, 83] on div "Nuotraukos Įkelkite savo nuotraukas Suskleisti" at bounding box center [1114, 109] width 499 height 60
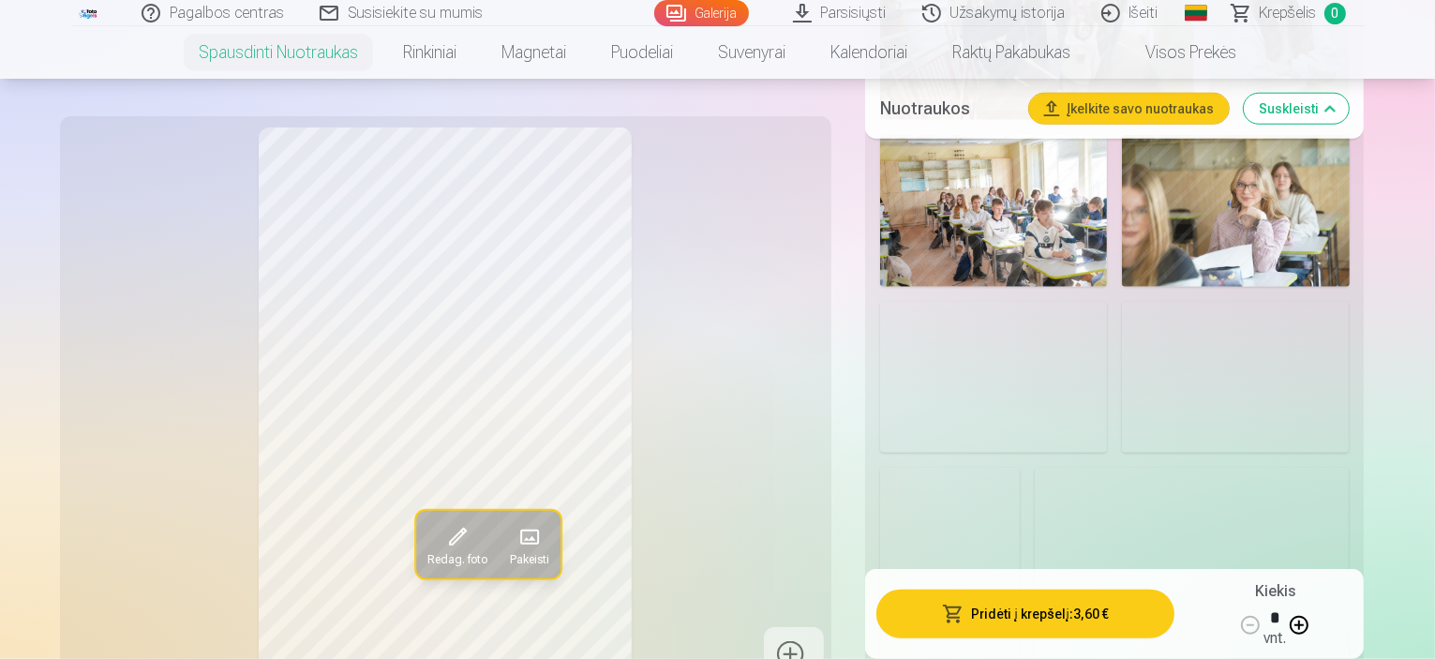
scroll to position [2172, 0]
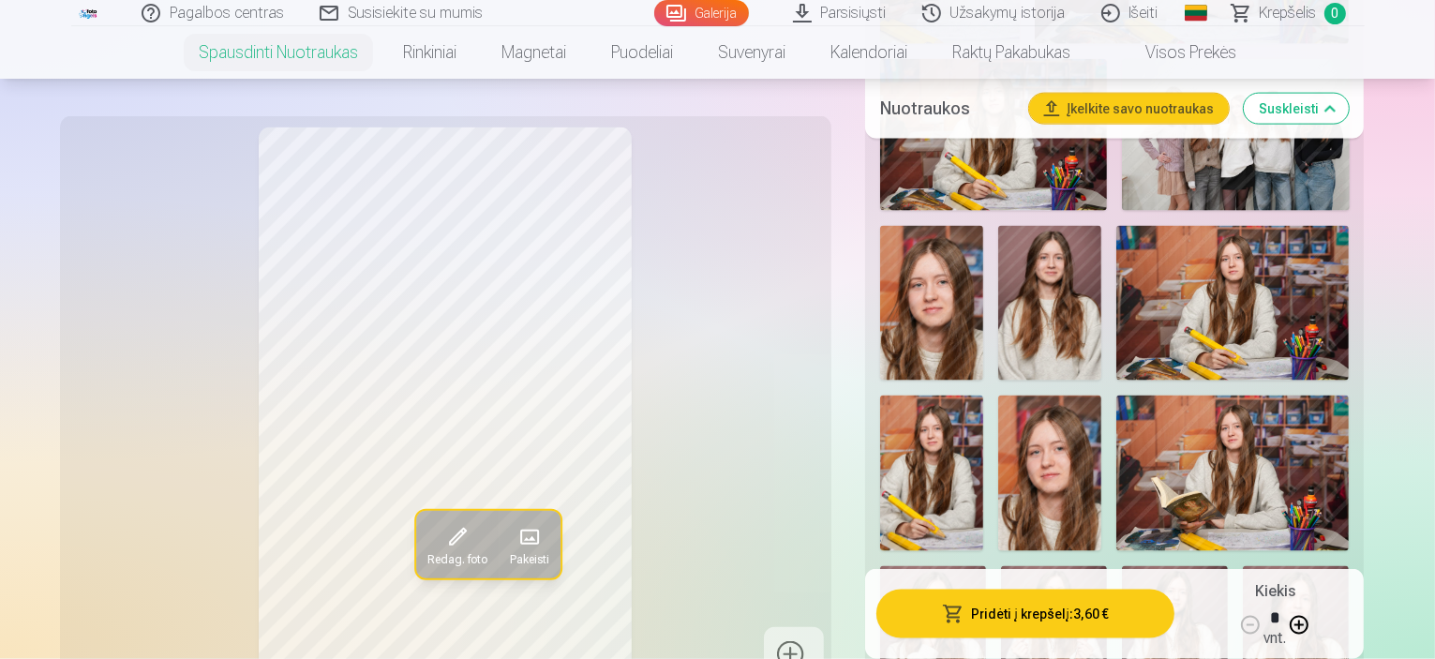
scroll to position [2654, 0]
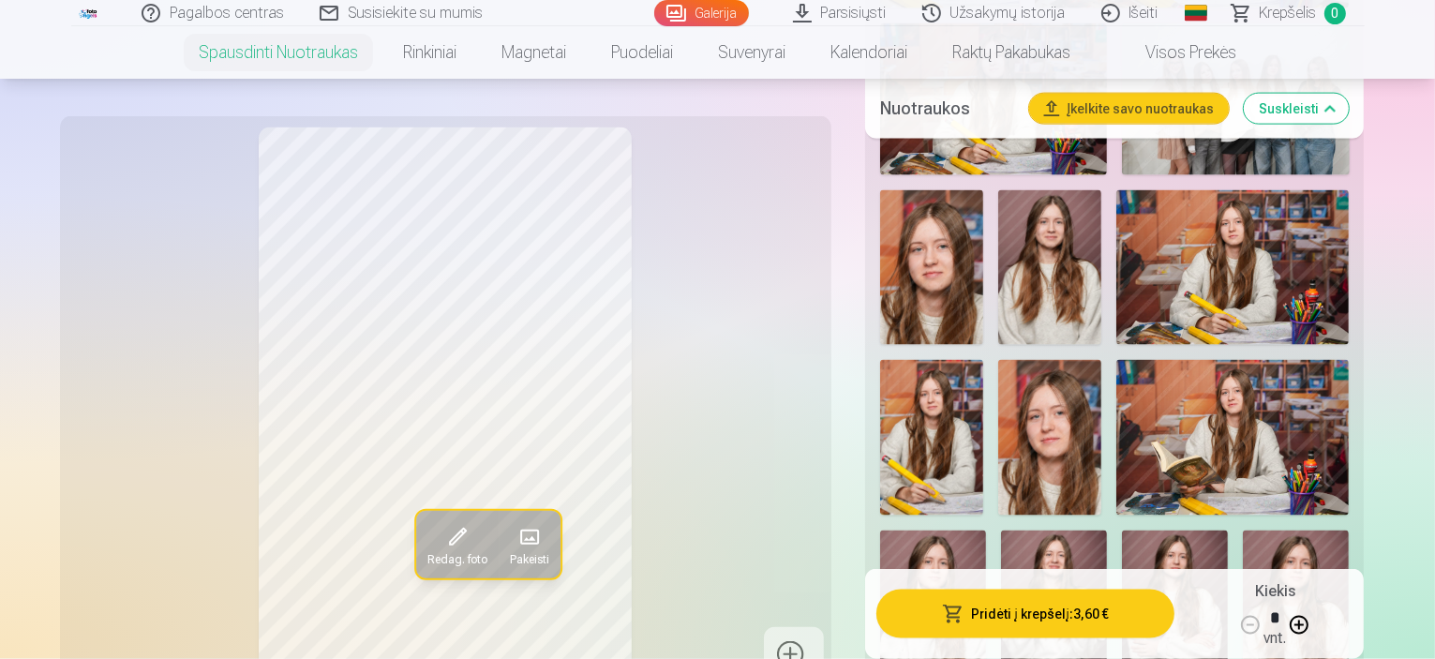
drag, startPoint x: 858, startPoint y: 453, endPoint x: 875, endPoint y: 411, distance: 44.5
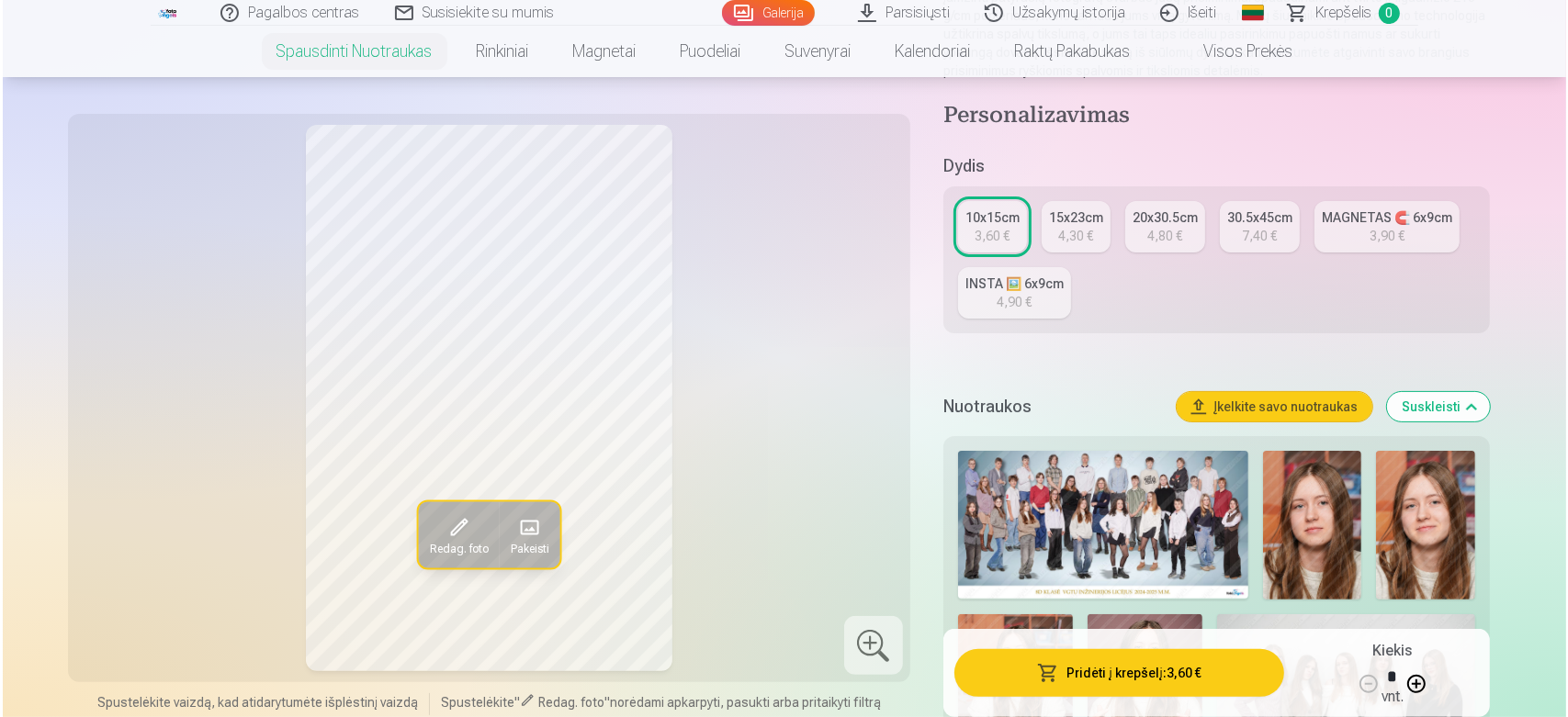
scroll to position [340, 0]
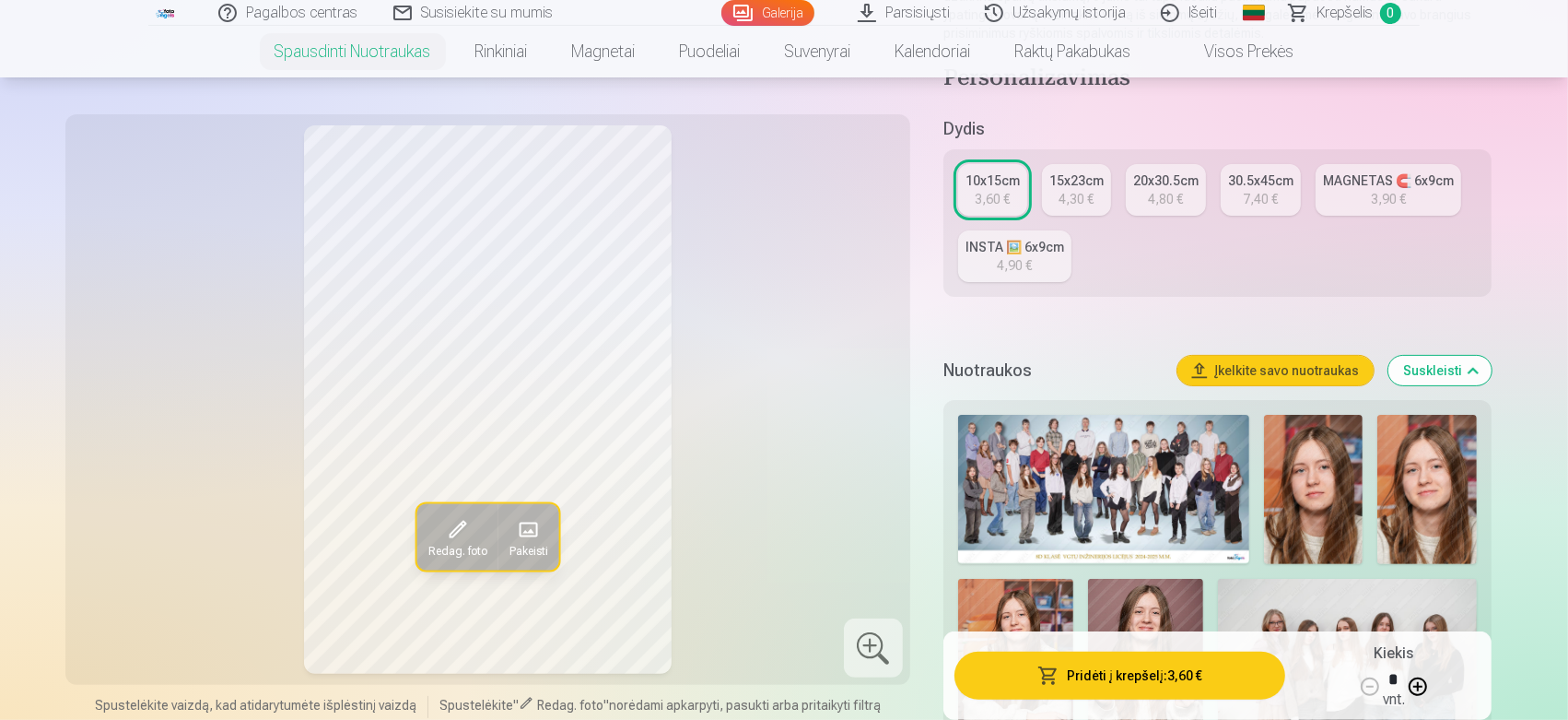
click at [1090, 647] on button "Pridėti į krepšelį : 3,60 €" at bounding box center [1120, 676] width 330 height 48
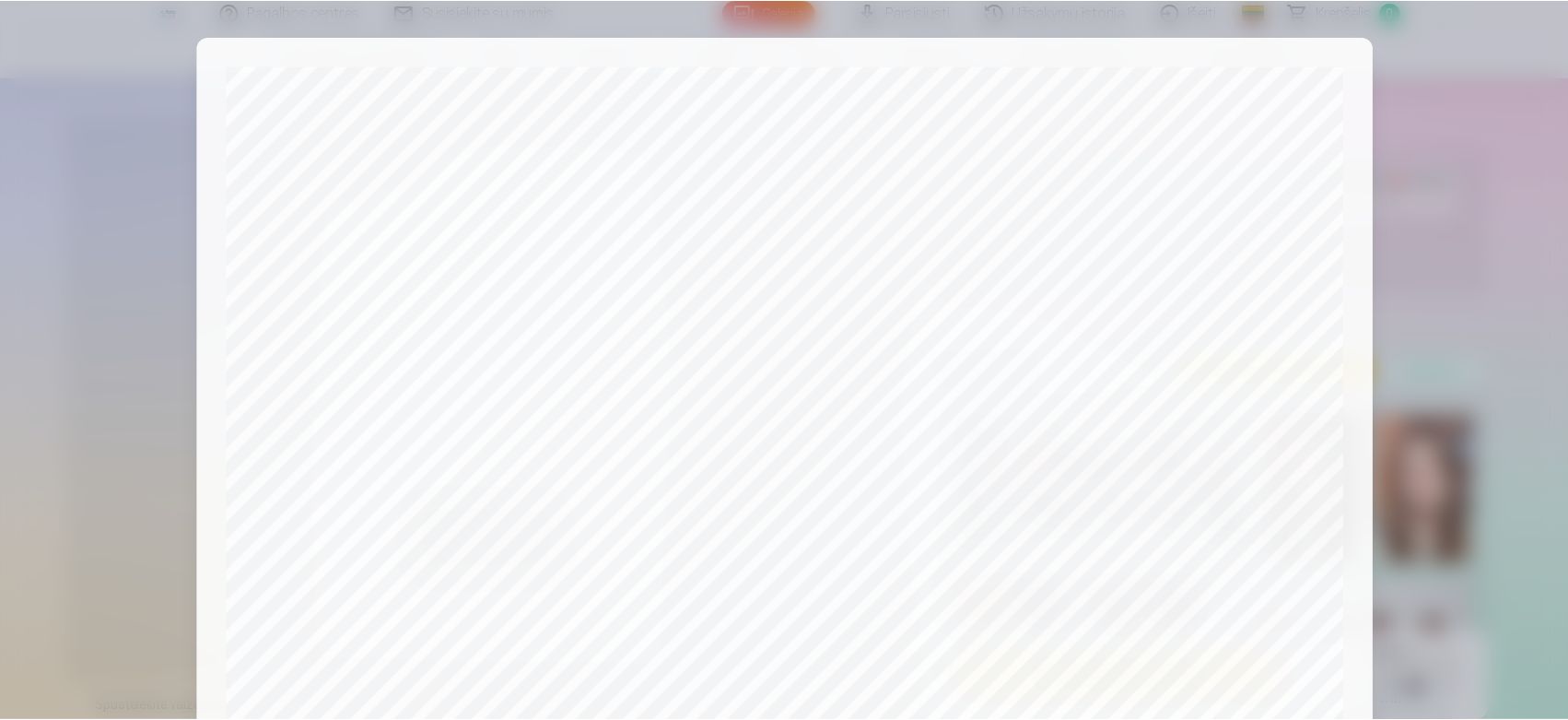
scroll to position [511, 0]
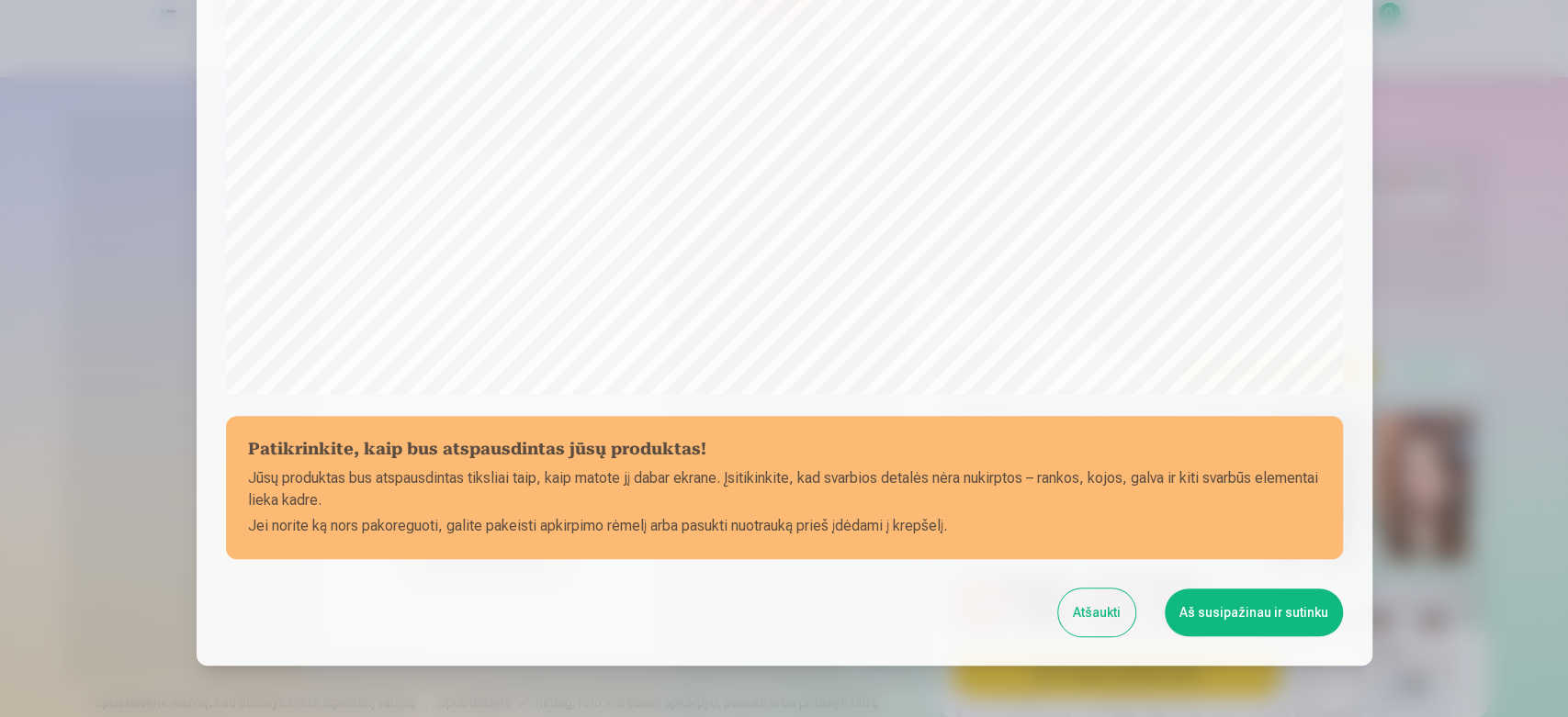
click at [1085, 607] on button "Atšaukti" at bounding box center [1097, 612] width 77 height 48
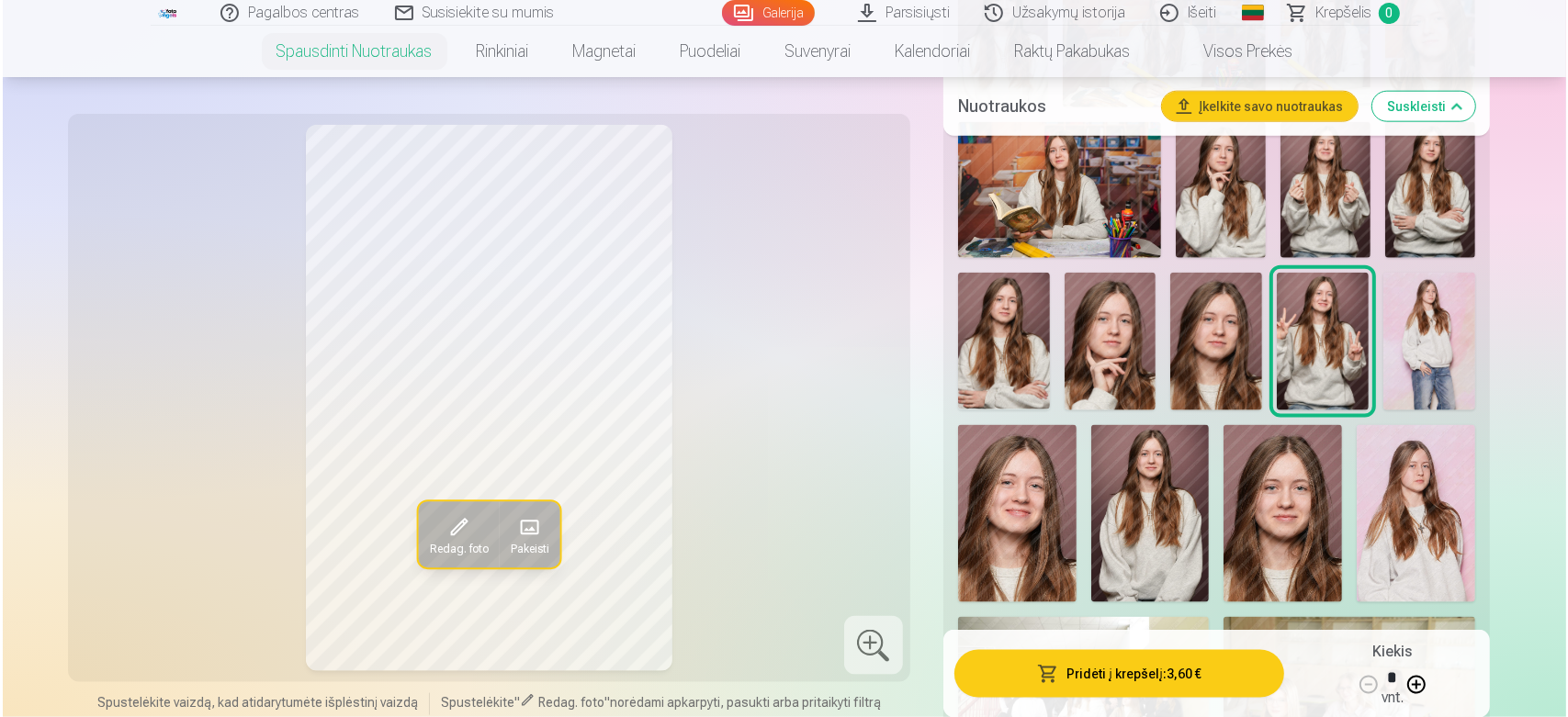
scroll to position [2210, 0]
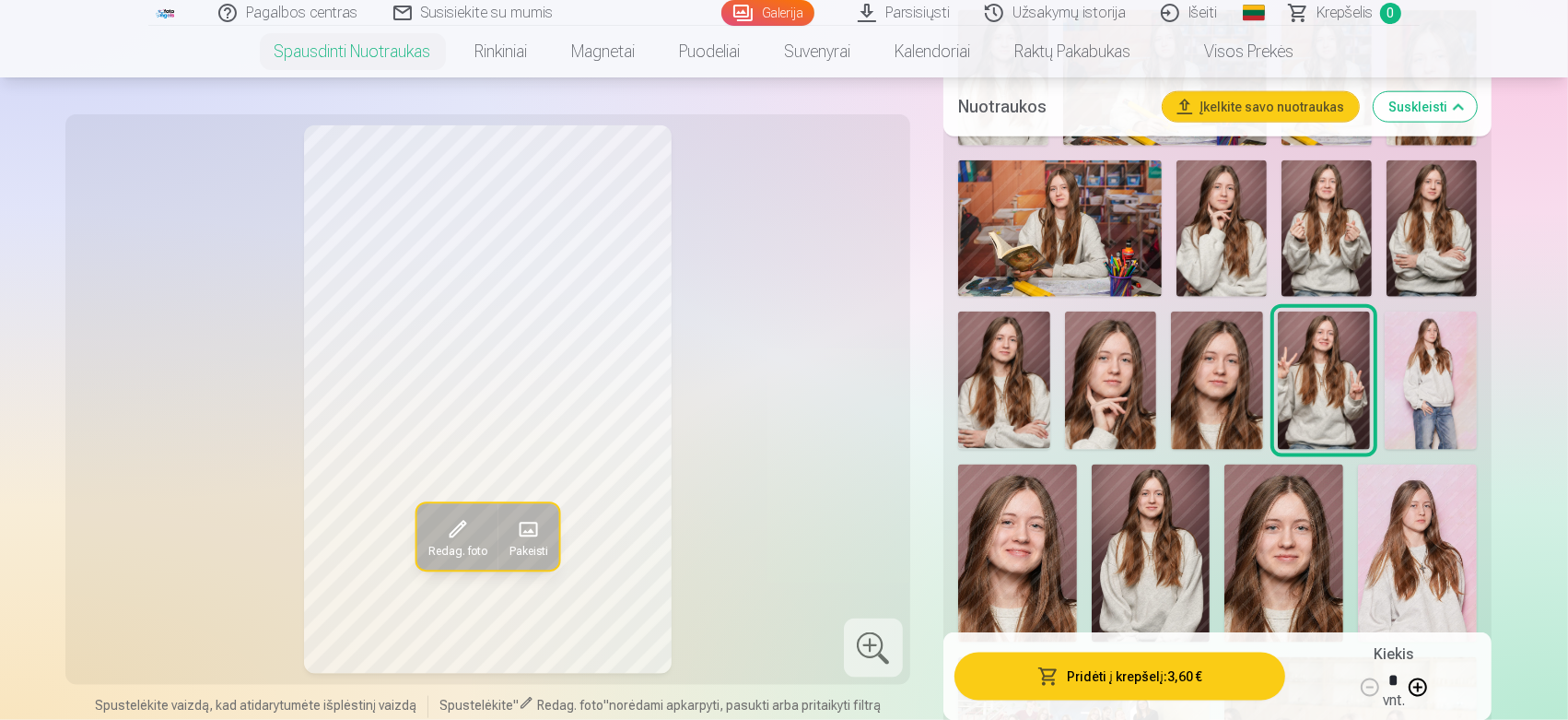
click at [1056, 647] on span "button" at bounding box center [1048, 676] width 22 height 19
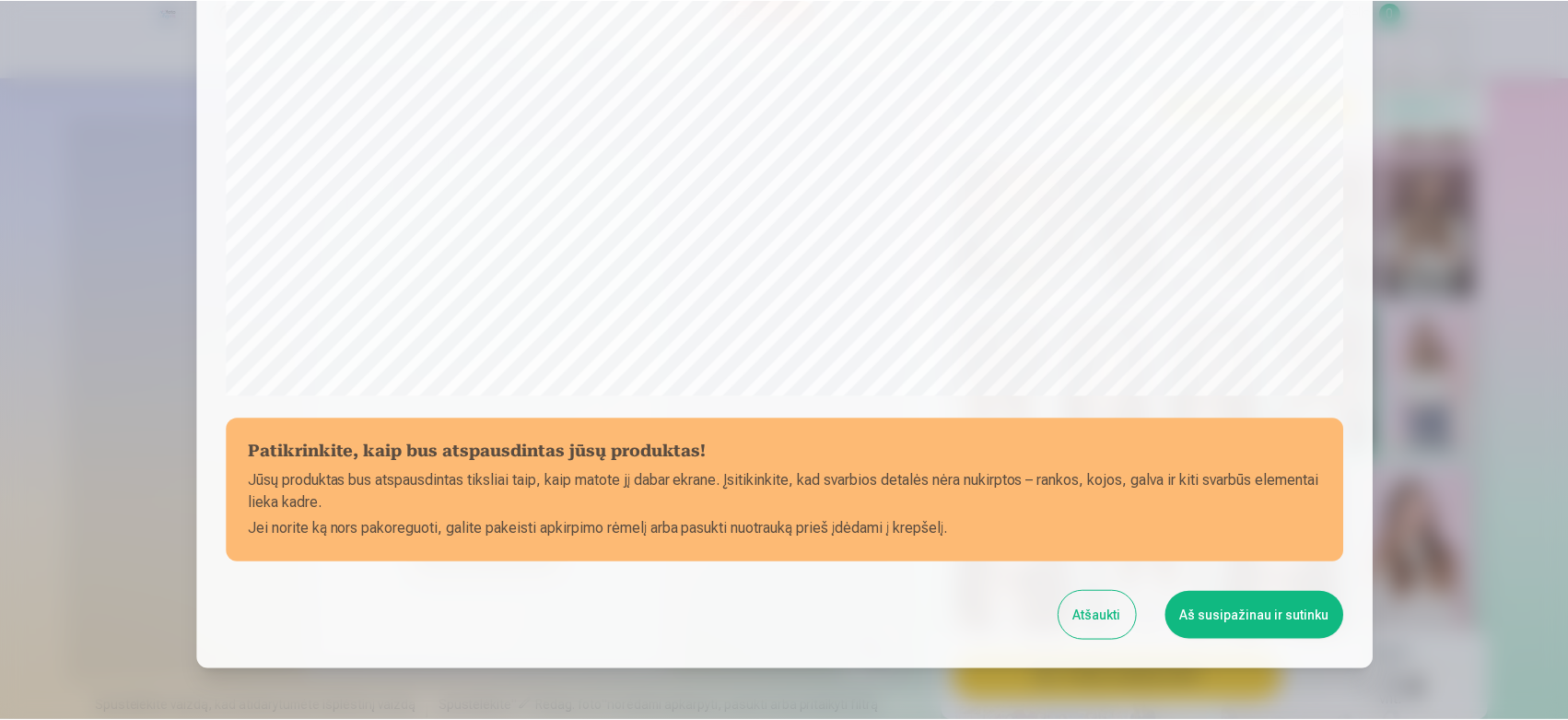
scroll to position [607, 0]
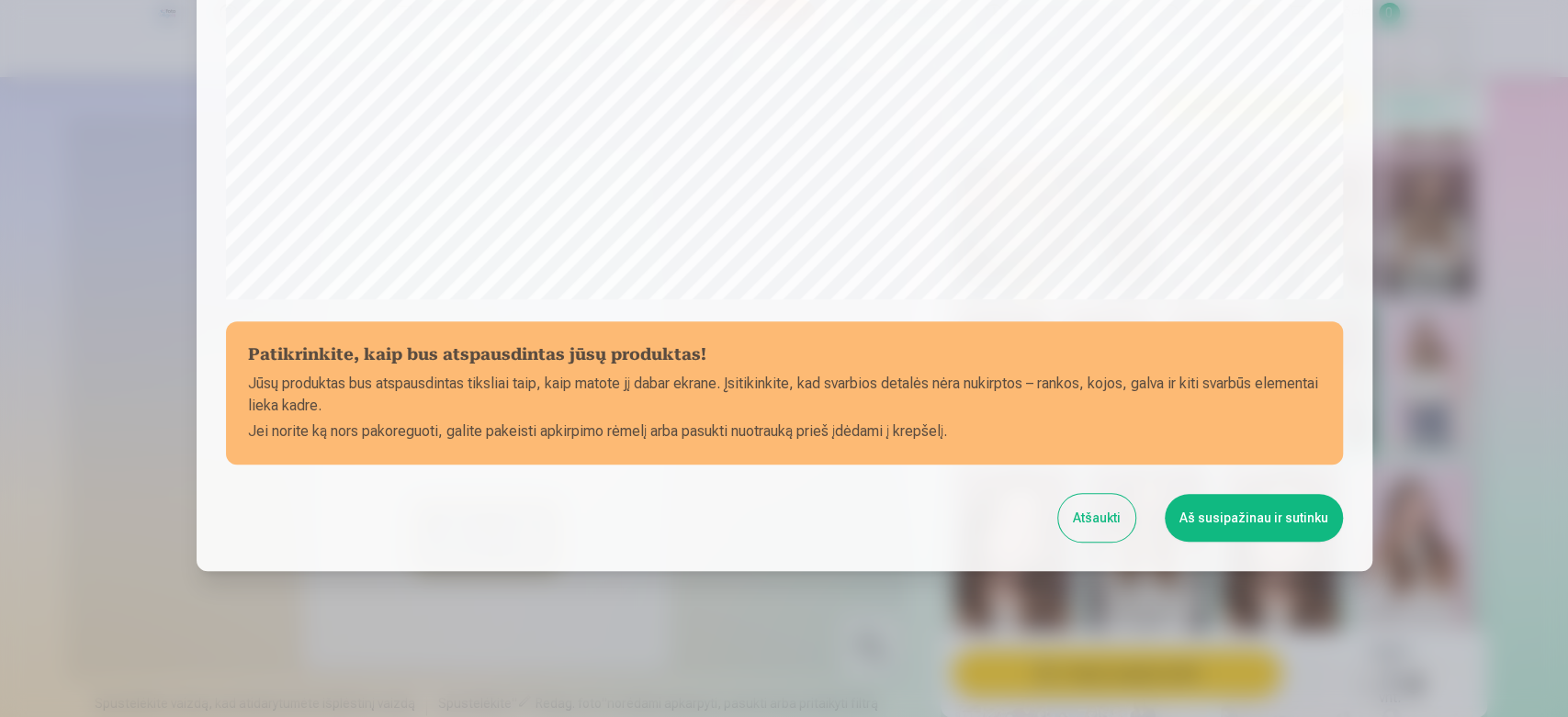
click at [1211, 513] on button "Aš susipažinau ir sutinku" at bounding box center [1253, 517] width 178 height 48
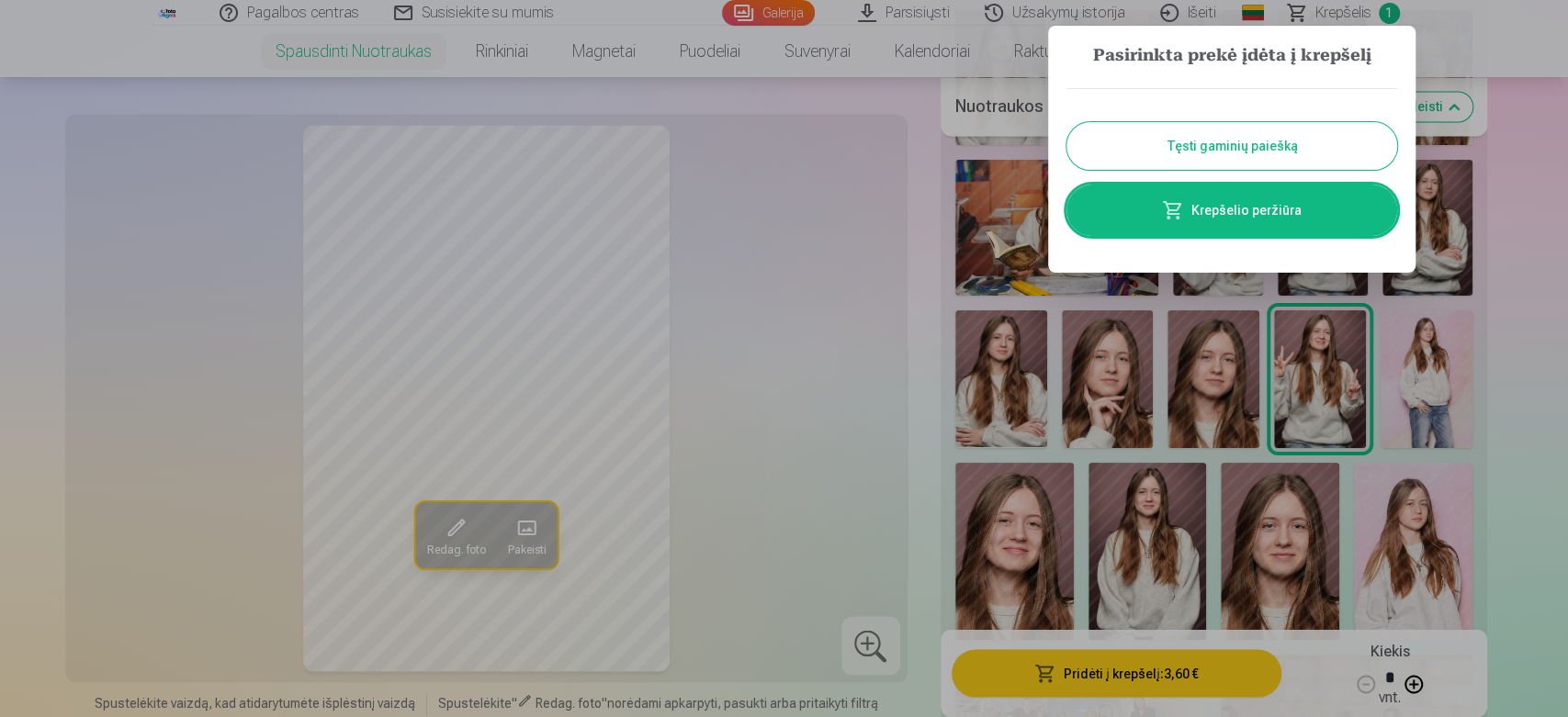
click at [1315, 138] on button "Tęsti gaminių paiešką" at bounding box center [1231, 146] width 330 height 48
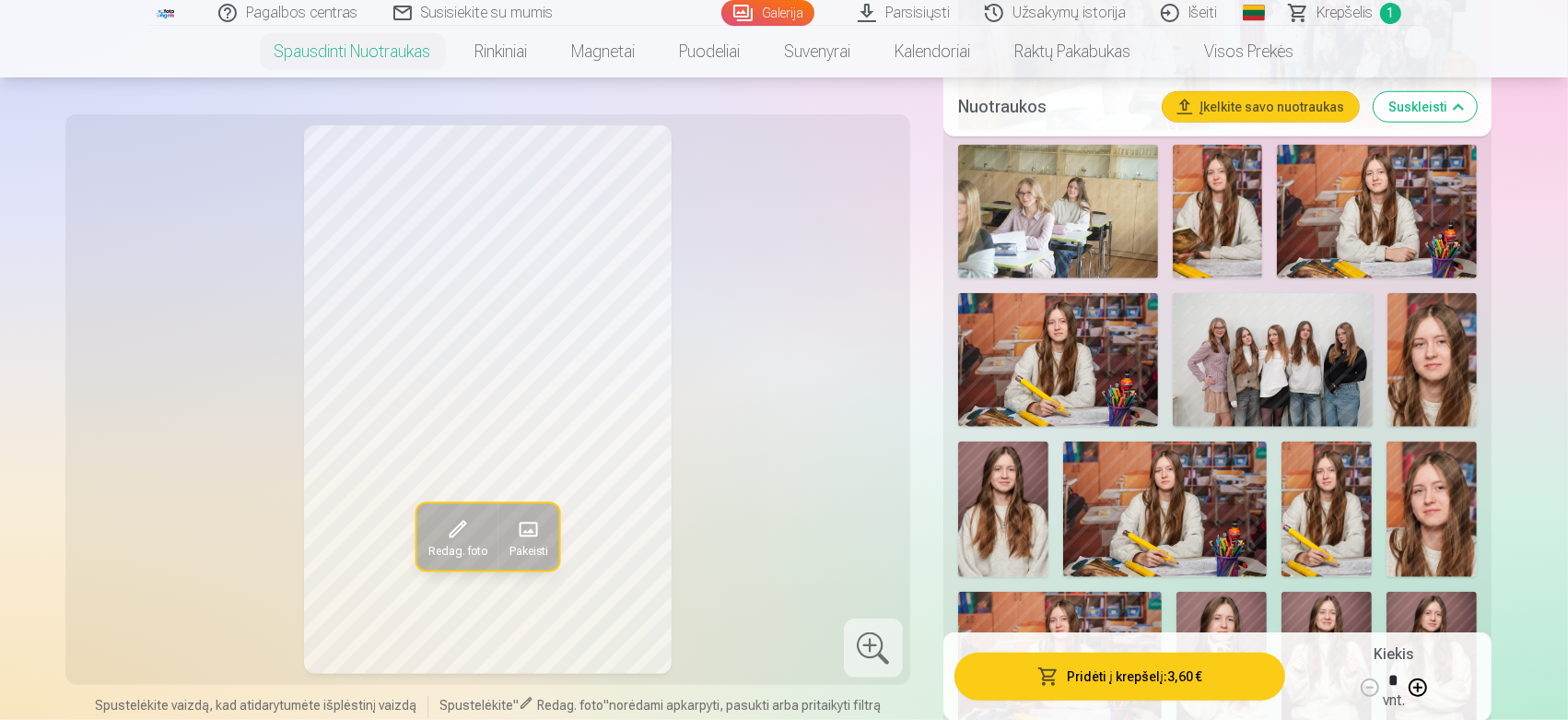
scroll to position [1824, 0]
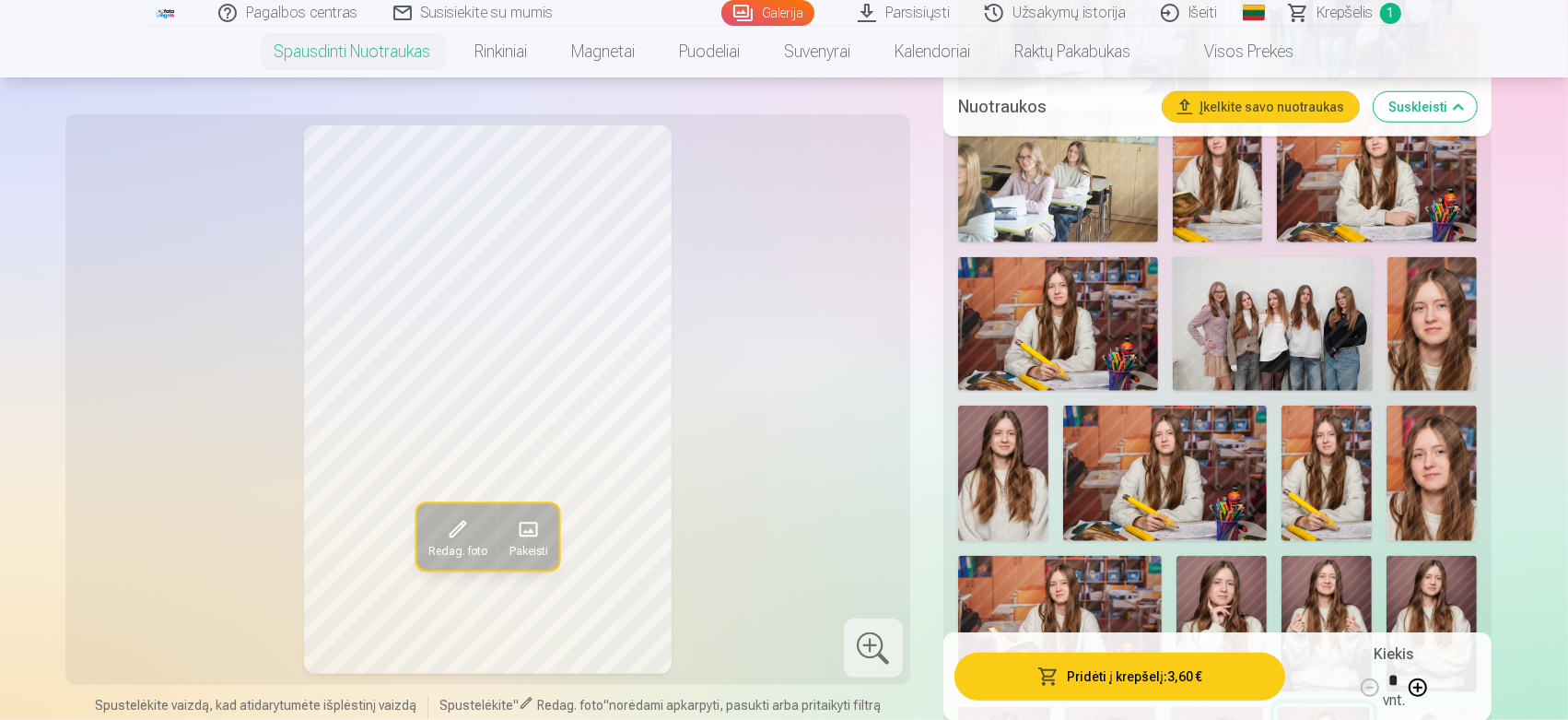
click at [1062, 334] on img at bounding box center [1058, 324] width 200 height 134
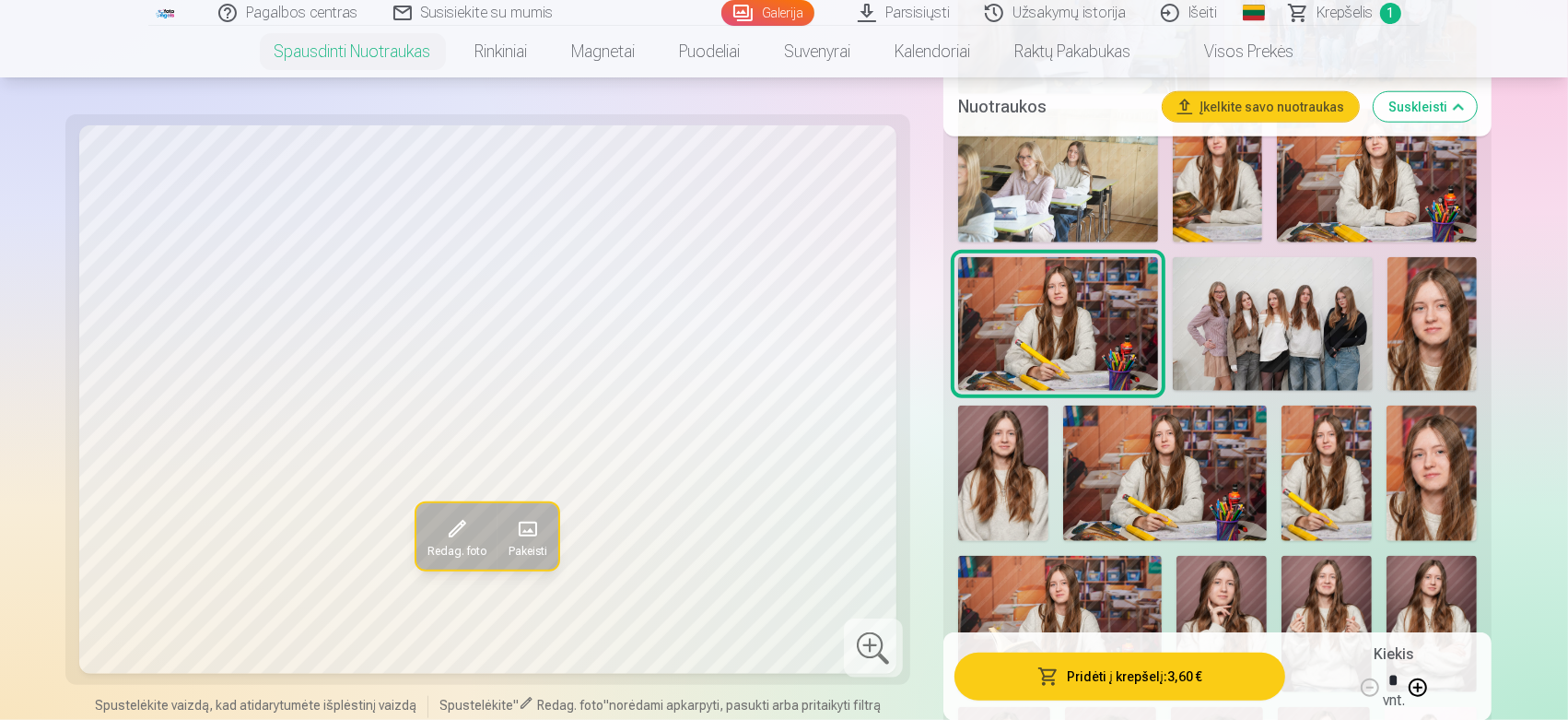
click at [1181, 455] on img at bounding box center [1164, 473] width 203 height 136
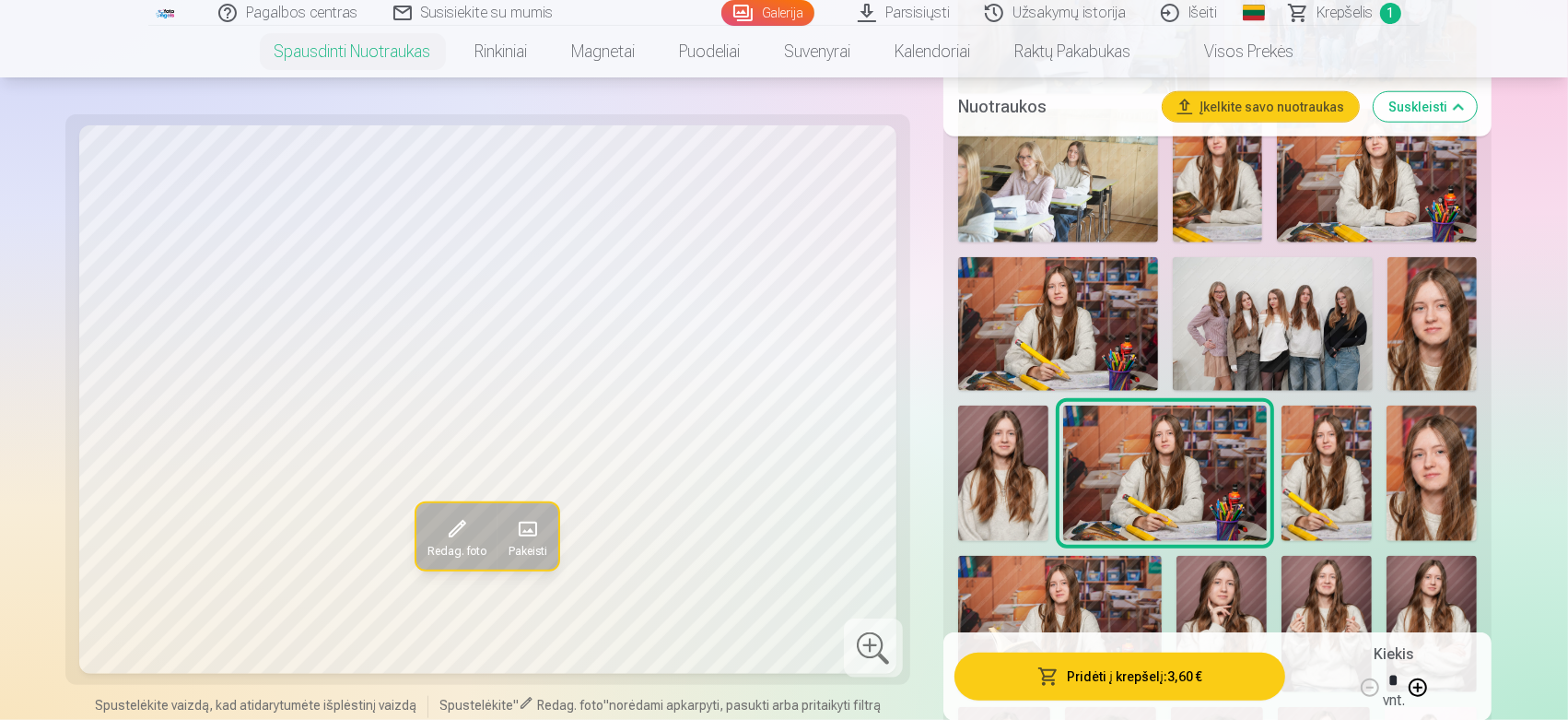
click at [1090, 353] on img at bounding box center [1058, 324] width 200 height 134
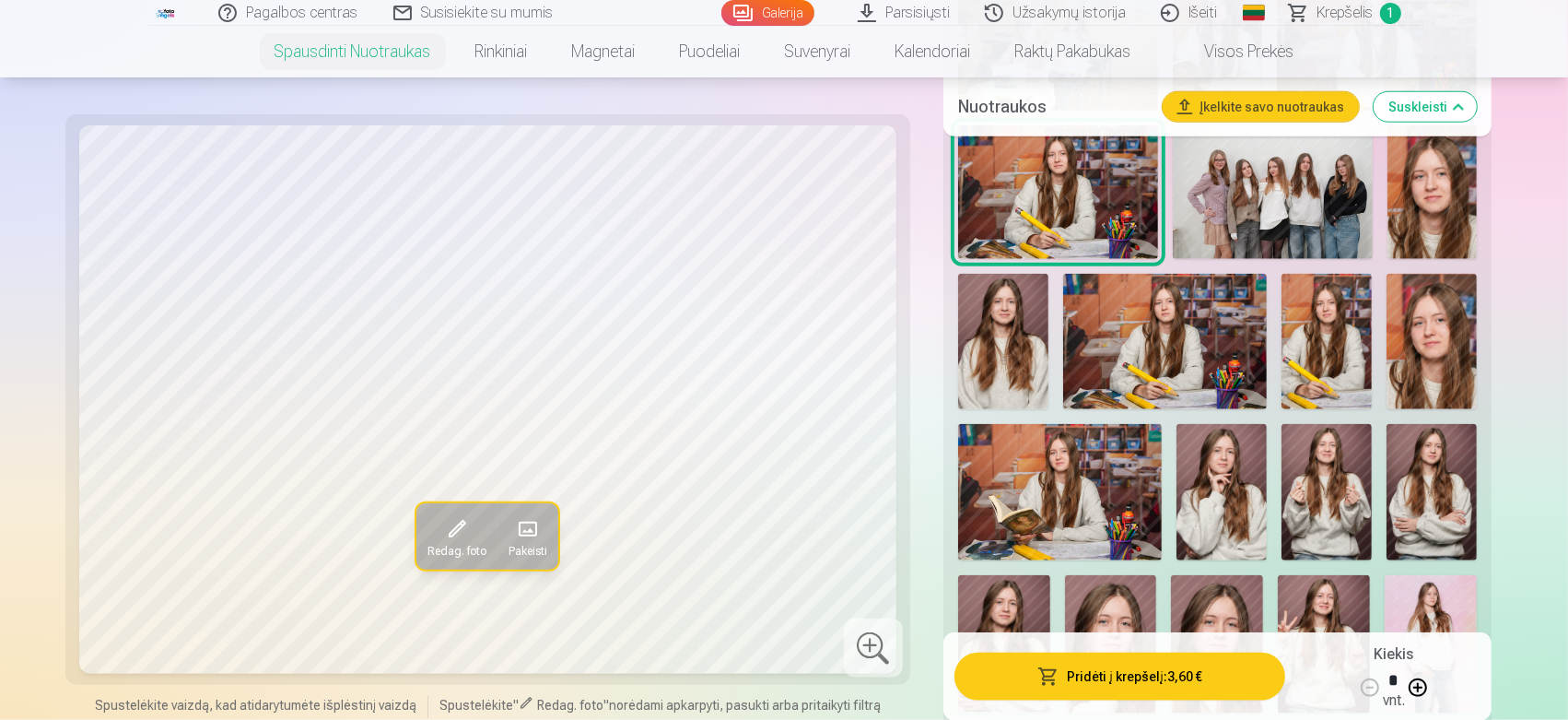
scroll to position [1994, 0]
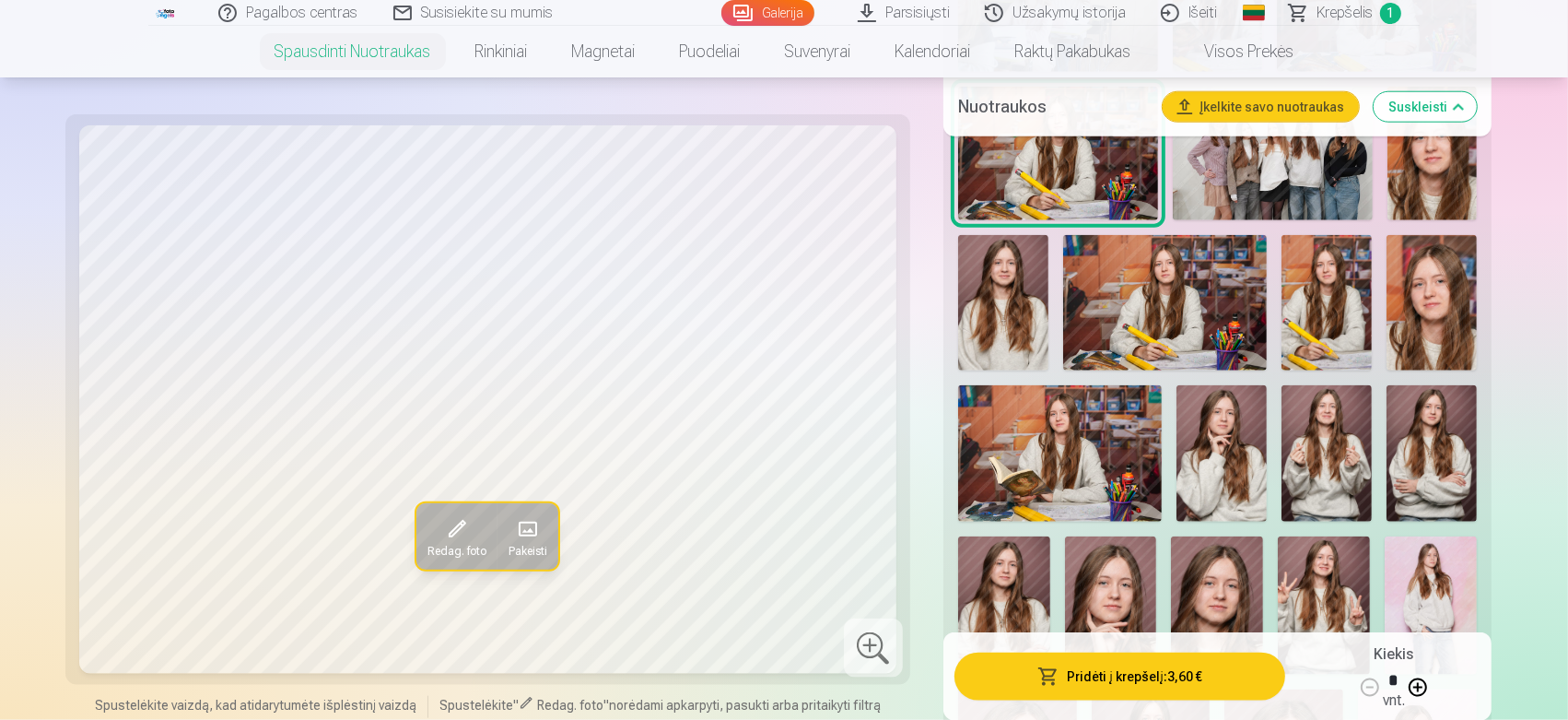
click at [873, 637] on div at bounding box center [873, 648] width 59 height 59
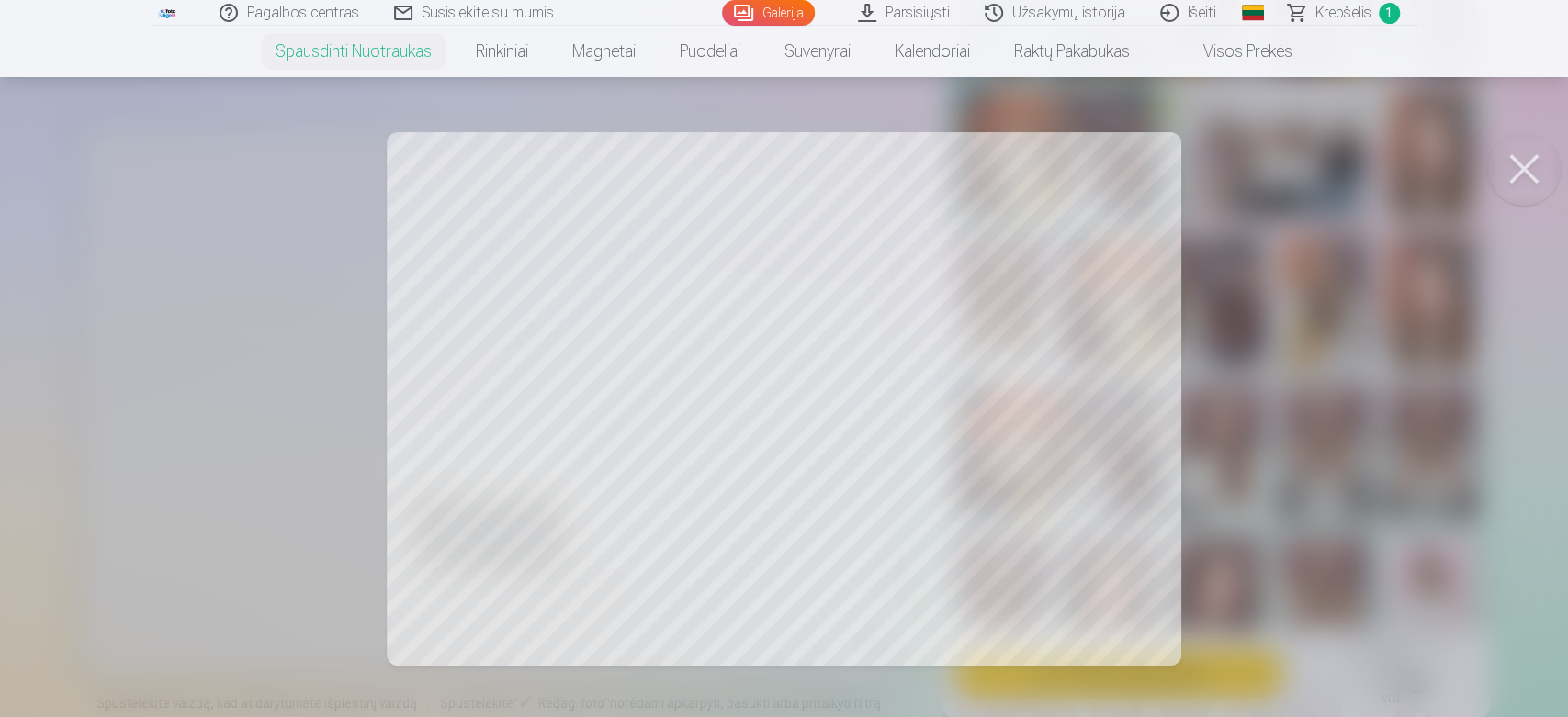
click at [1405, 176] on button at bounding box center [1523, 168] width 74 height 73
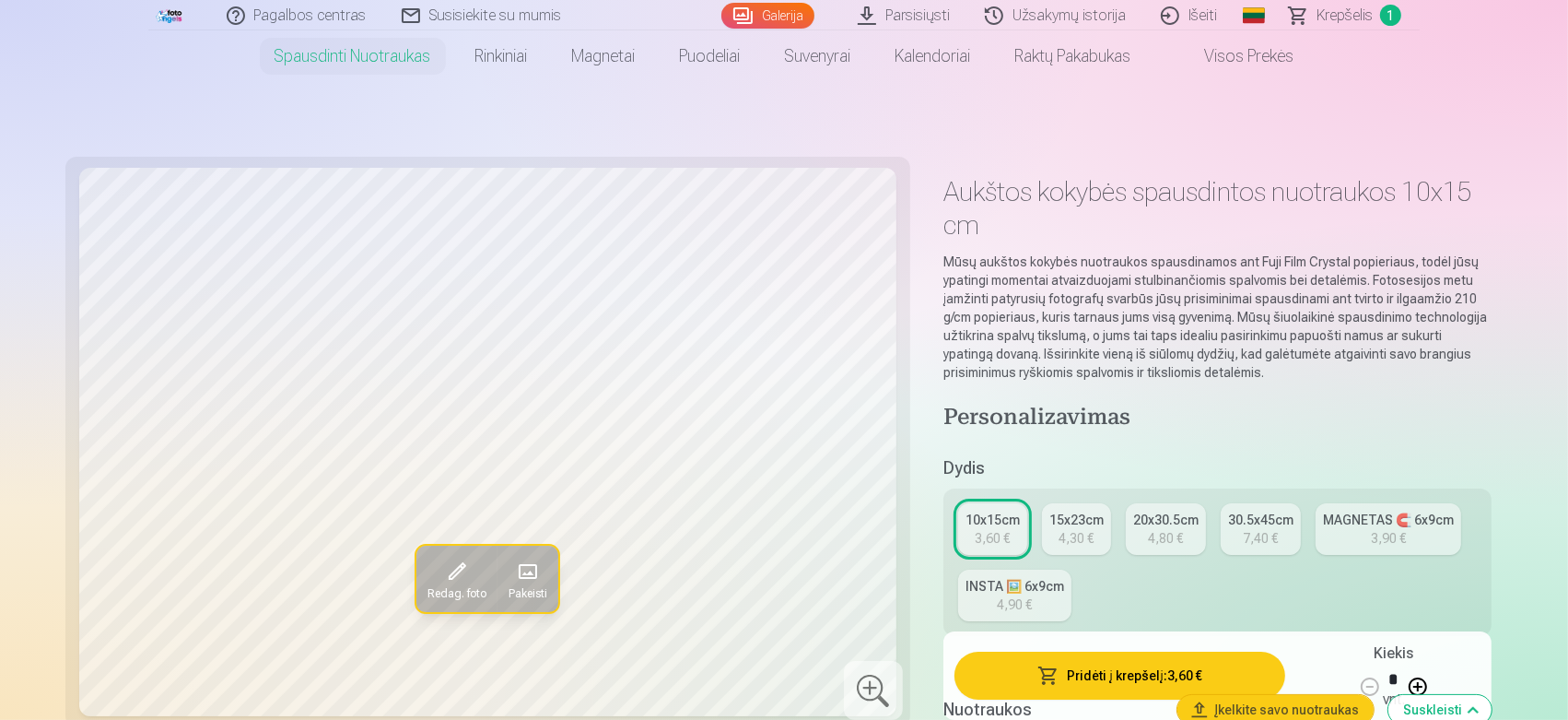
scroll to position [0, 0]
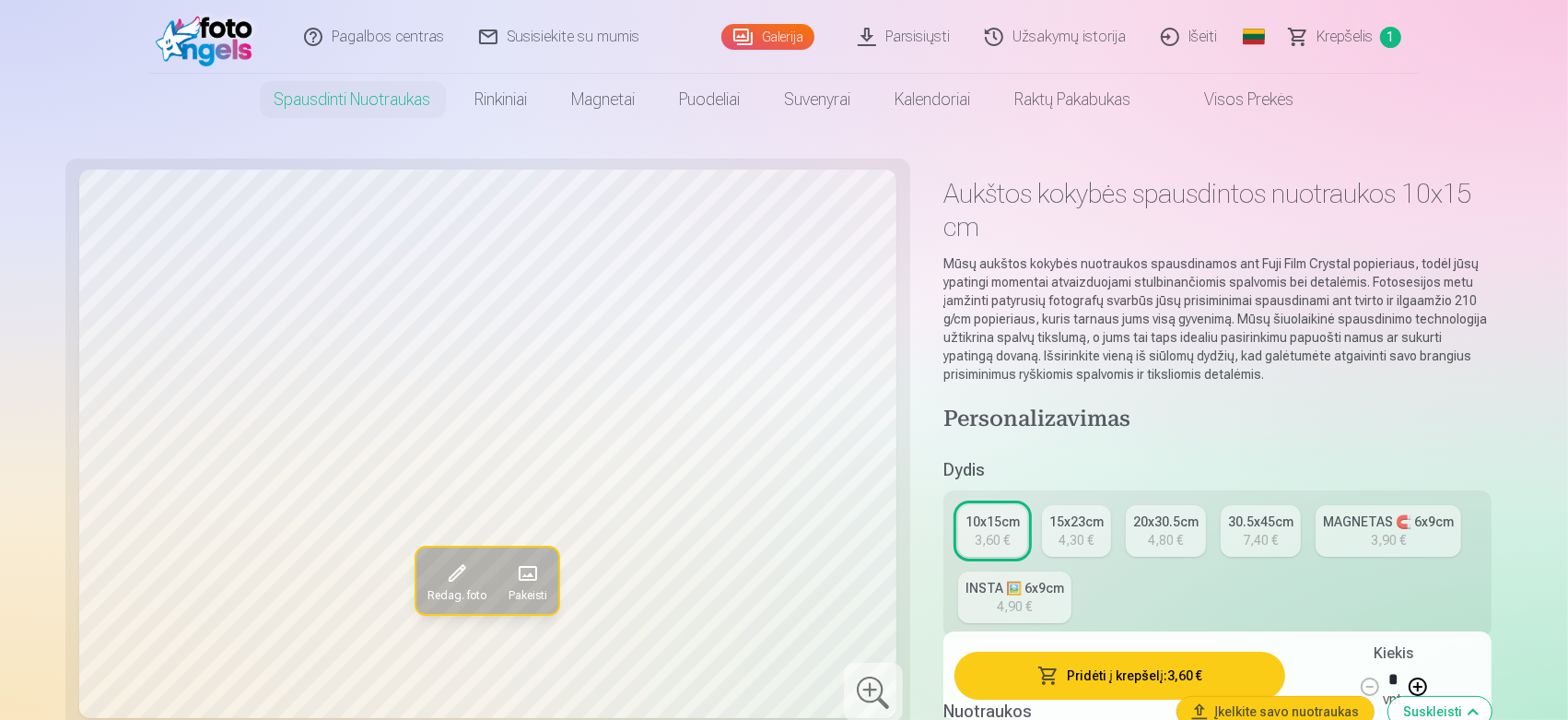
click at [1067, 527] on div "15x23cm" at bounding box center [1075, 521] width 54 height 19
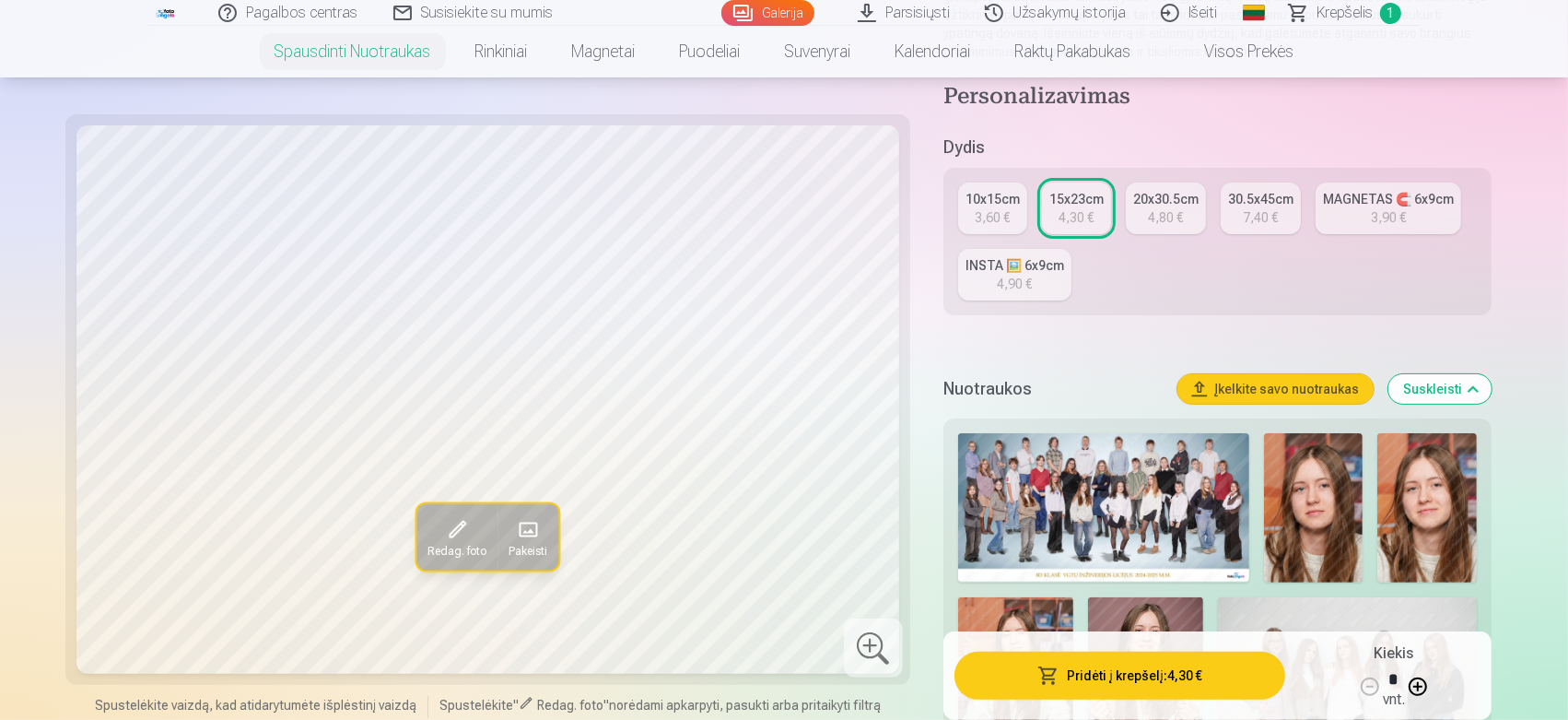
scroll to position [341, 0]
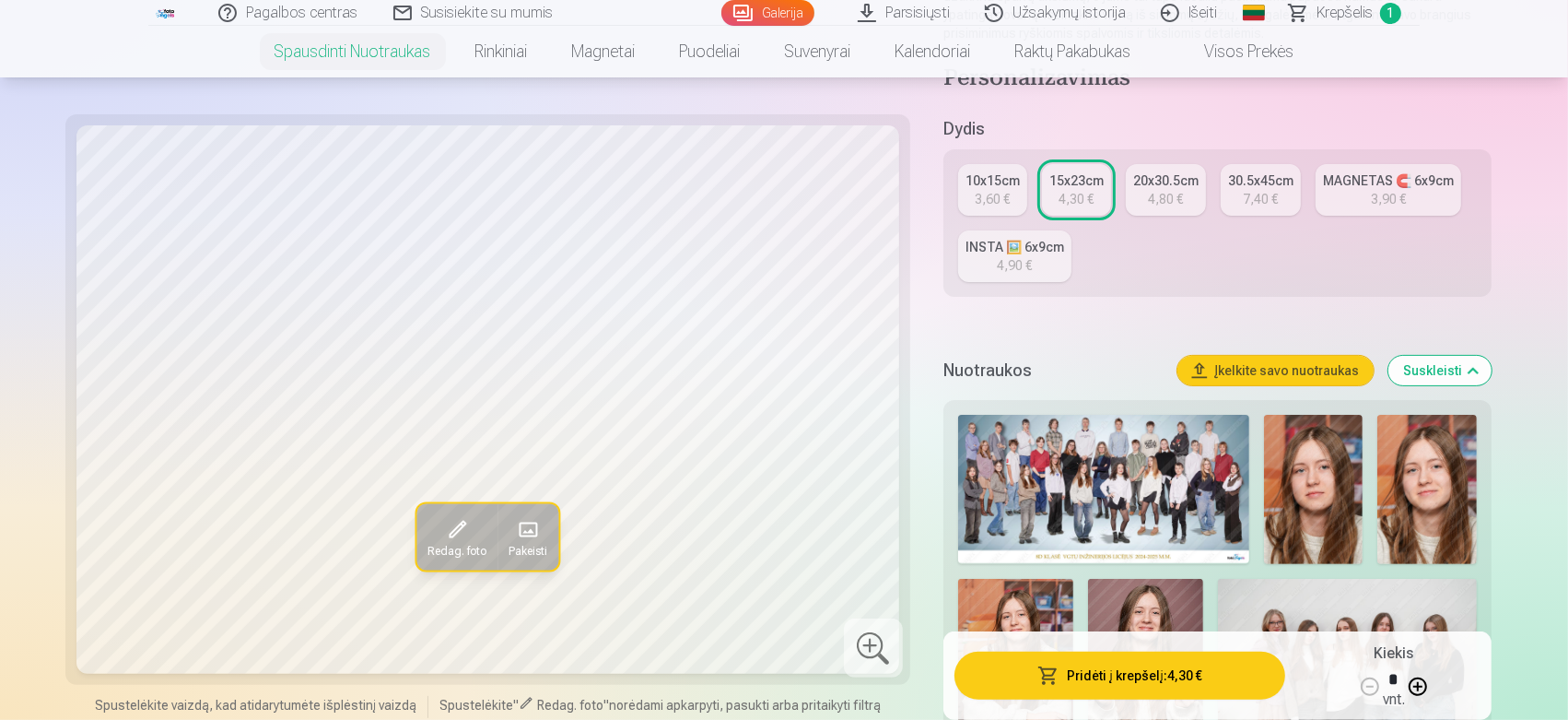
click at [982, 201] on div "3,60 €" at bounding box center [992, 199] width 35 height 19
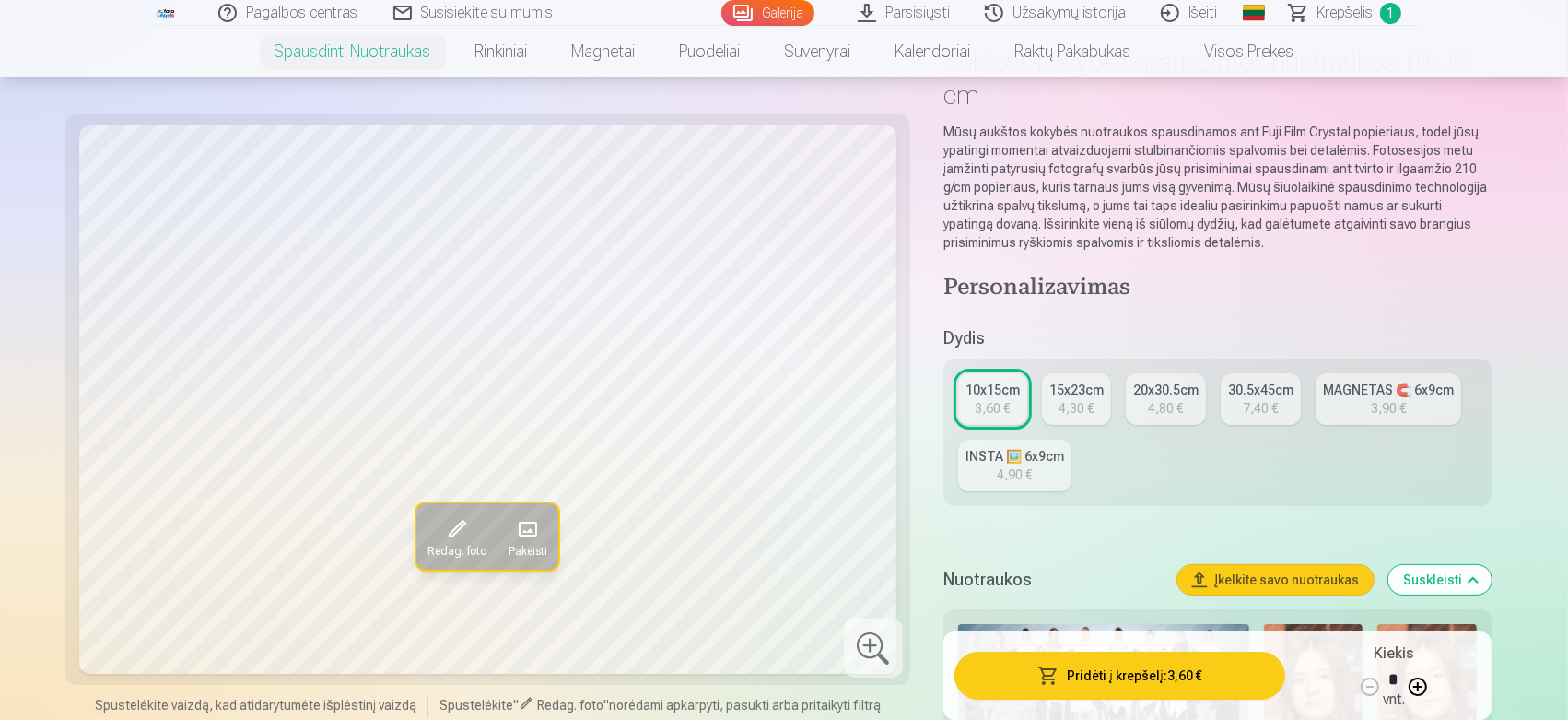
scroll to position [169, 0]
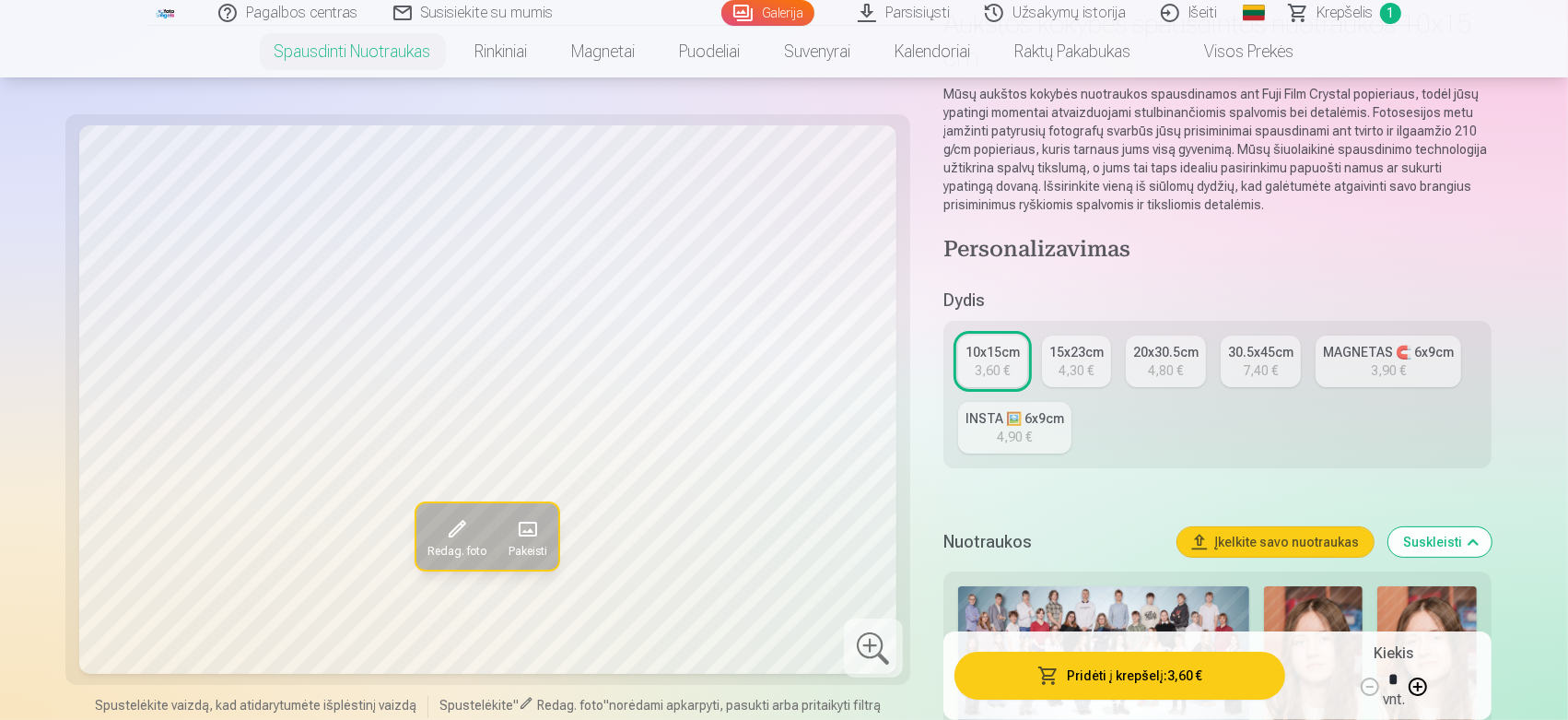
click at [1087, 351] on div "15x23cm" at bounding box center [1075, 352] width 54 height 19
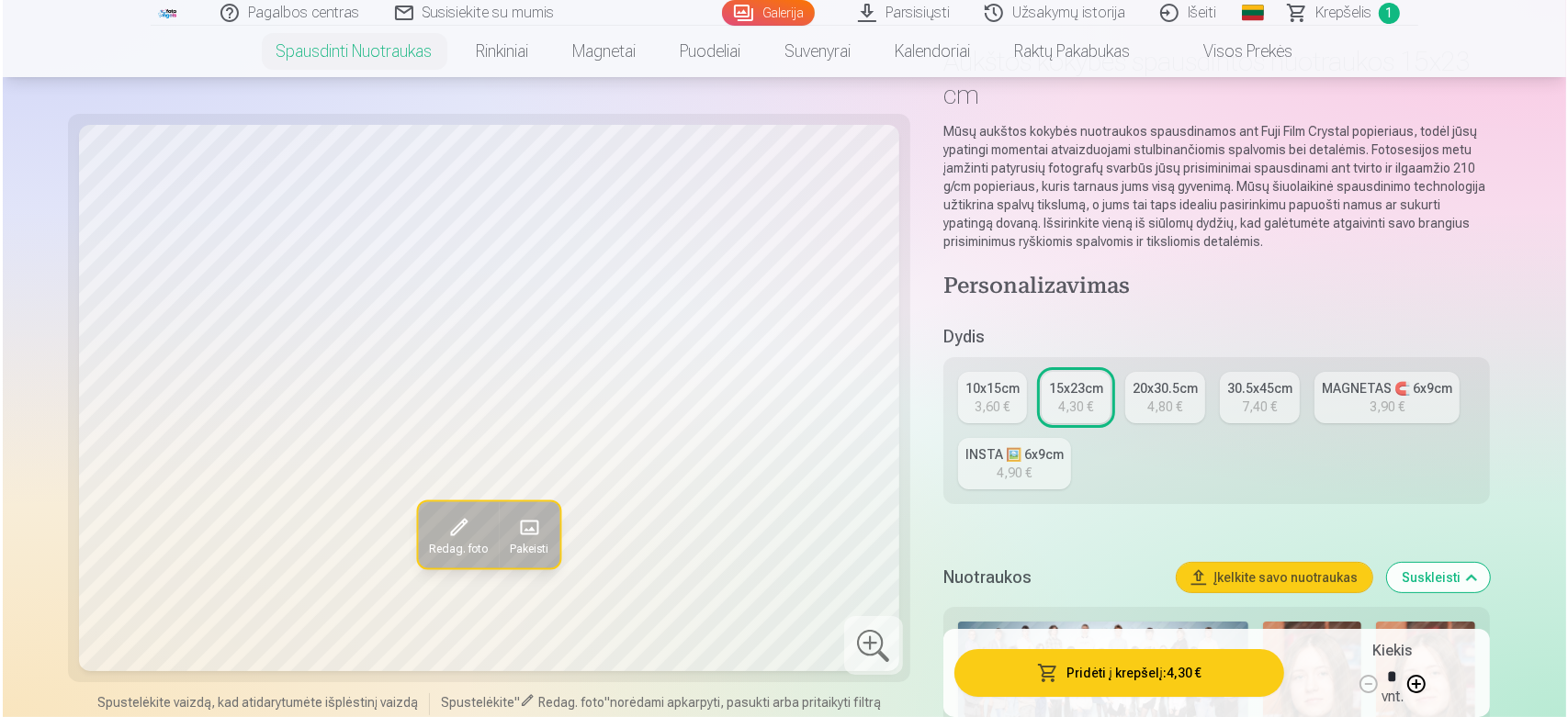
scroll to position [169, 0]
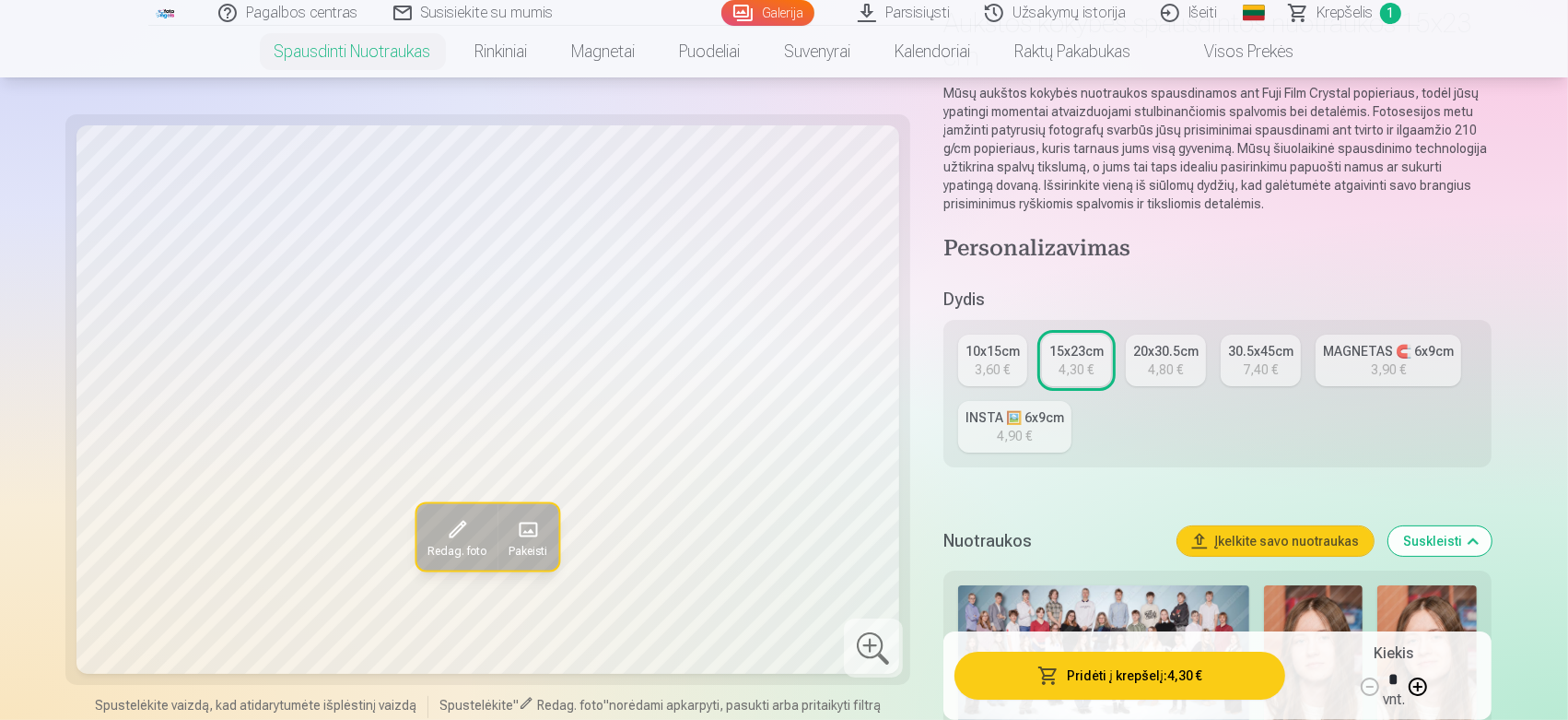
click at [1142, 647] on button "Pridėti į krepšelį : 4,30 €" at bounding box center [1120, 676] width 330 height 48
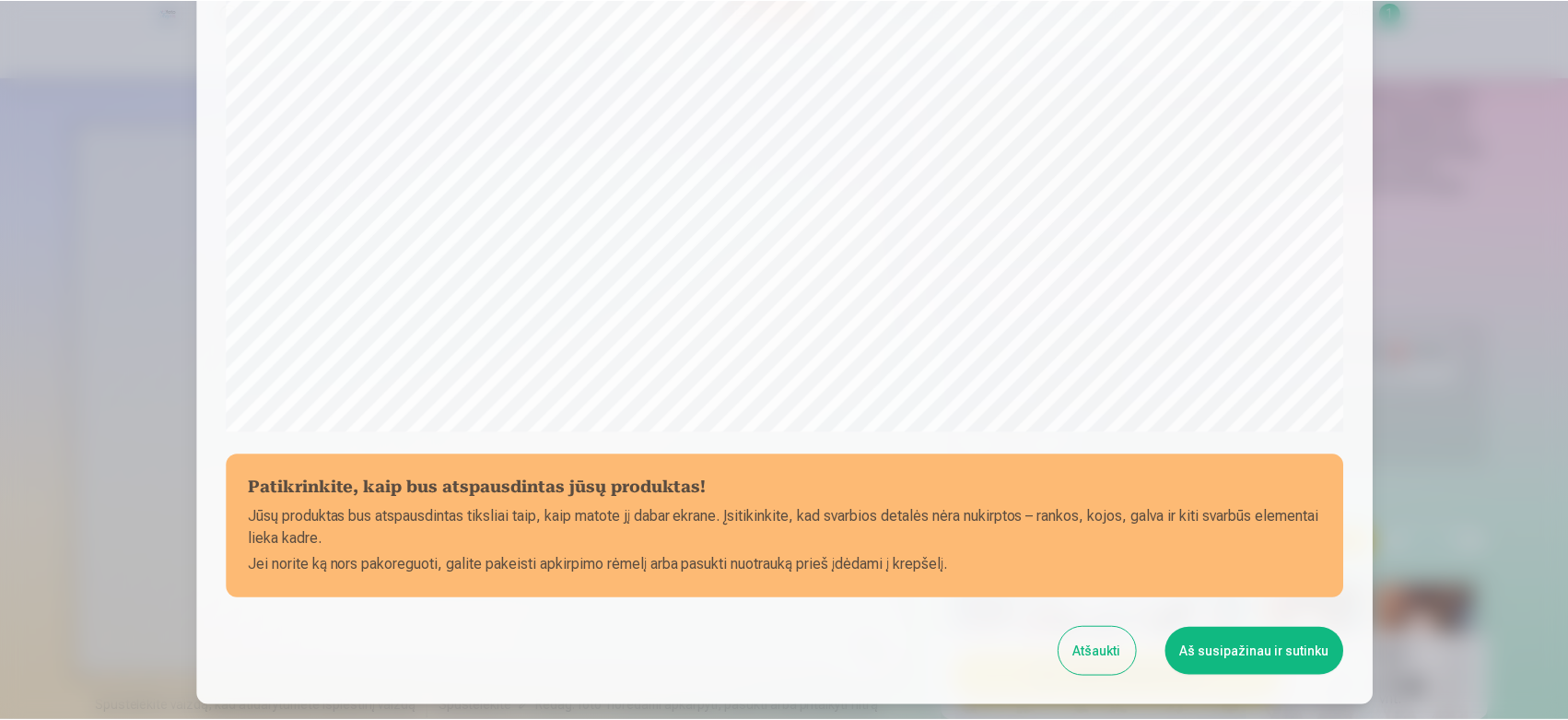
scroll to position [511, 0]
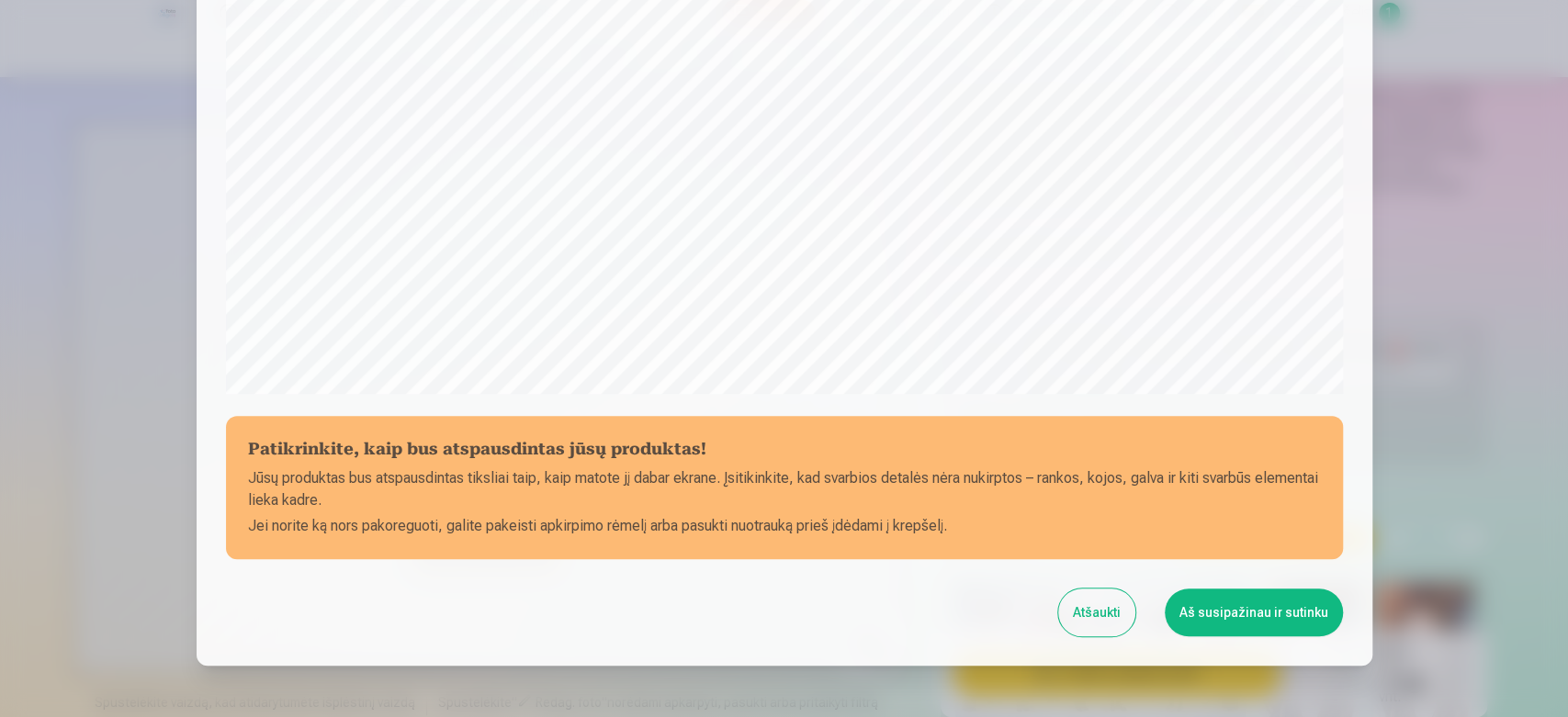
click at [1096, 622] on button "Atšaukti" at bounding box center [1097, 612] width 77 height 48
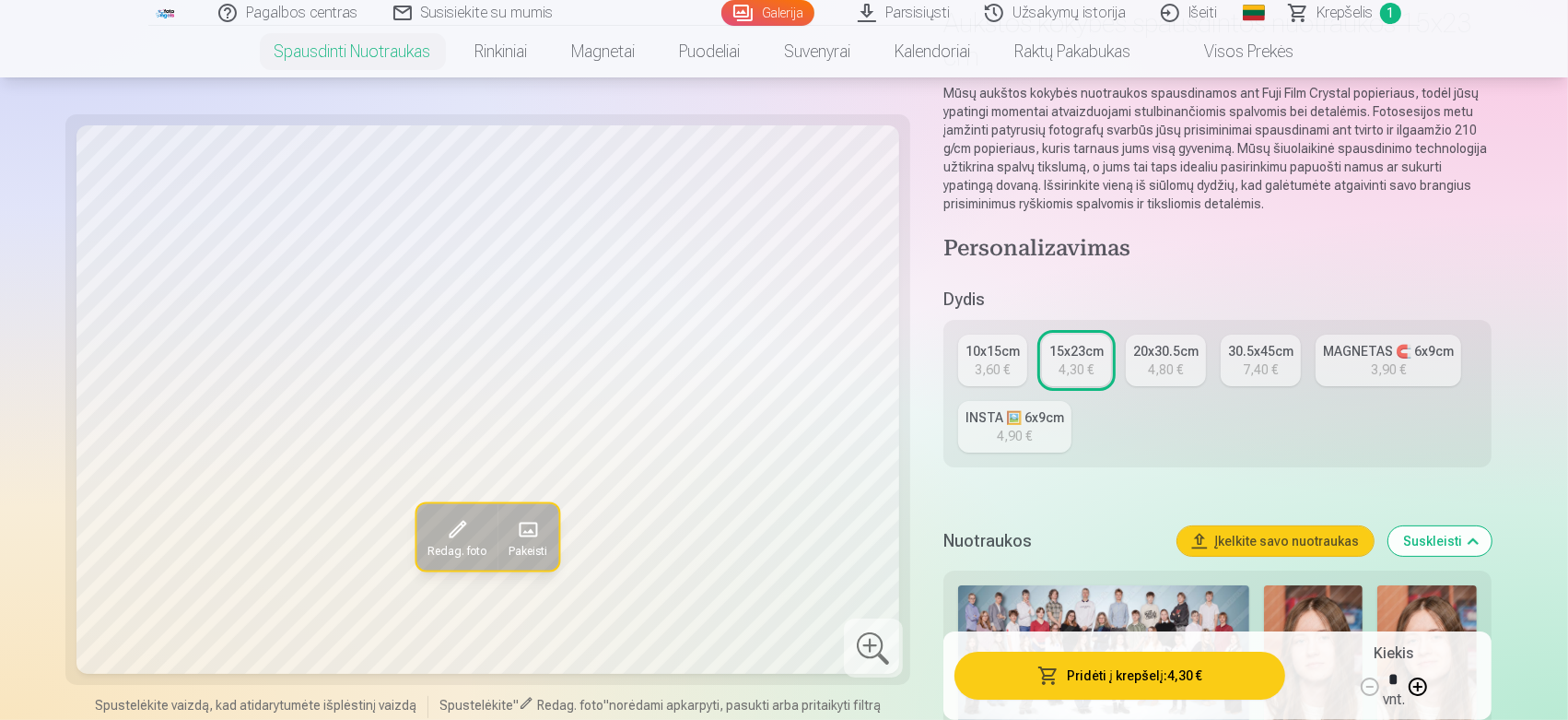
click at [981, 364] on div "3,60 €" at bounding box center [992, 369] width 35 height 19
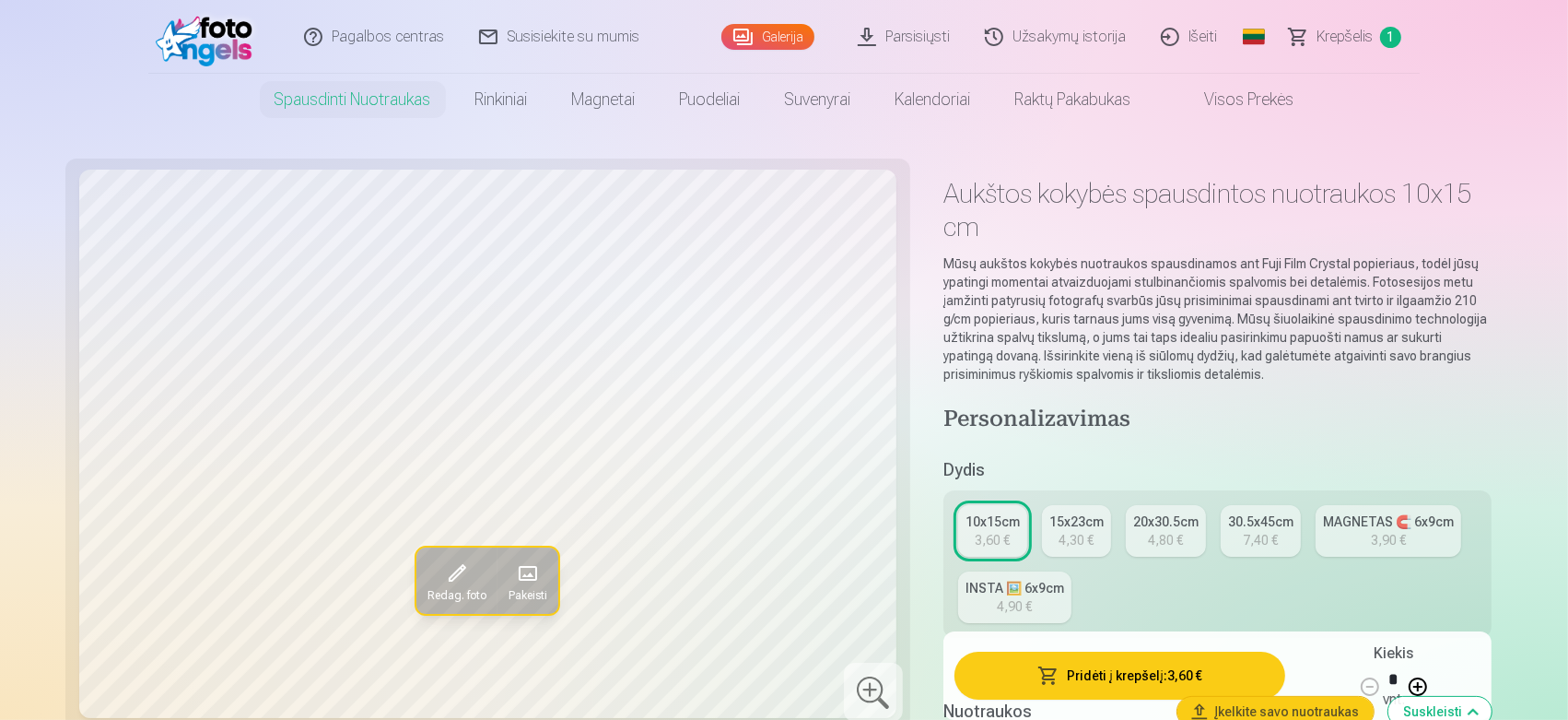
click at [1143, 647] on button "Pridėti į krepšelį : 3,60 €" at bounding box center [1120, 676] width 330 height 48
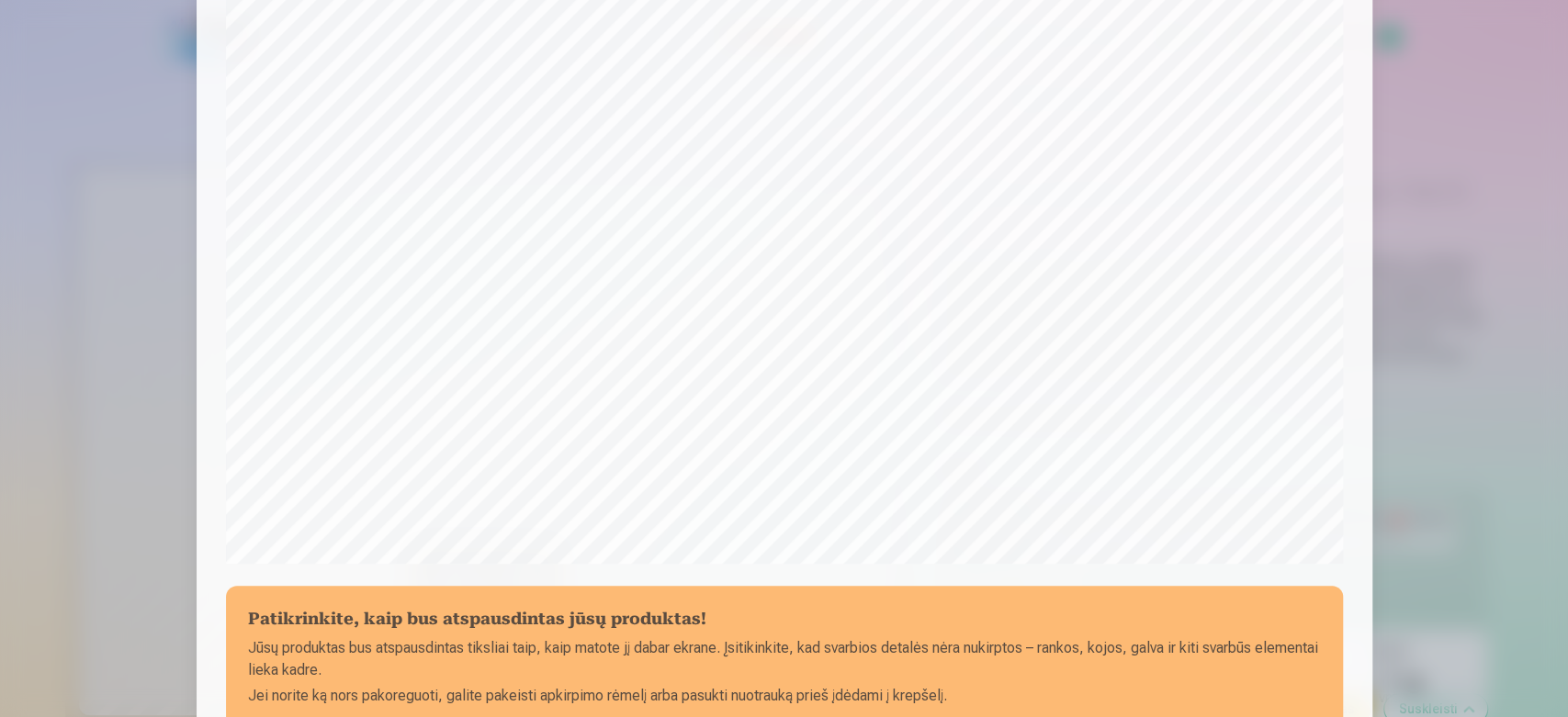
scroll to position [509, 0]
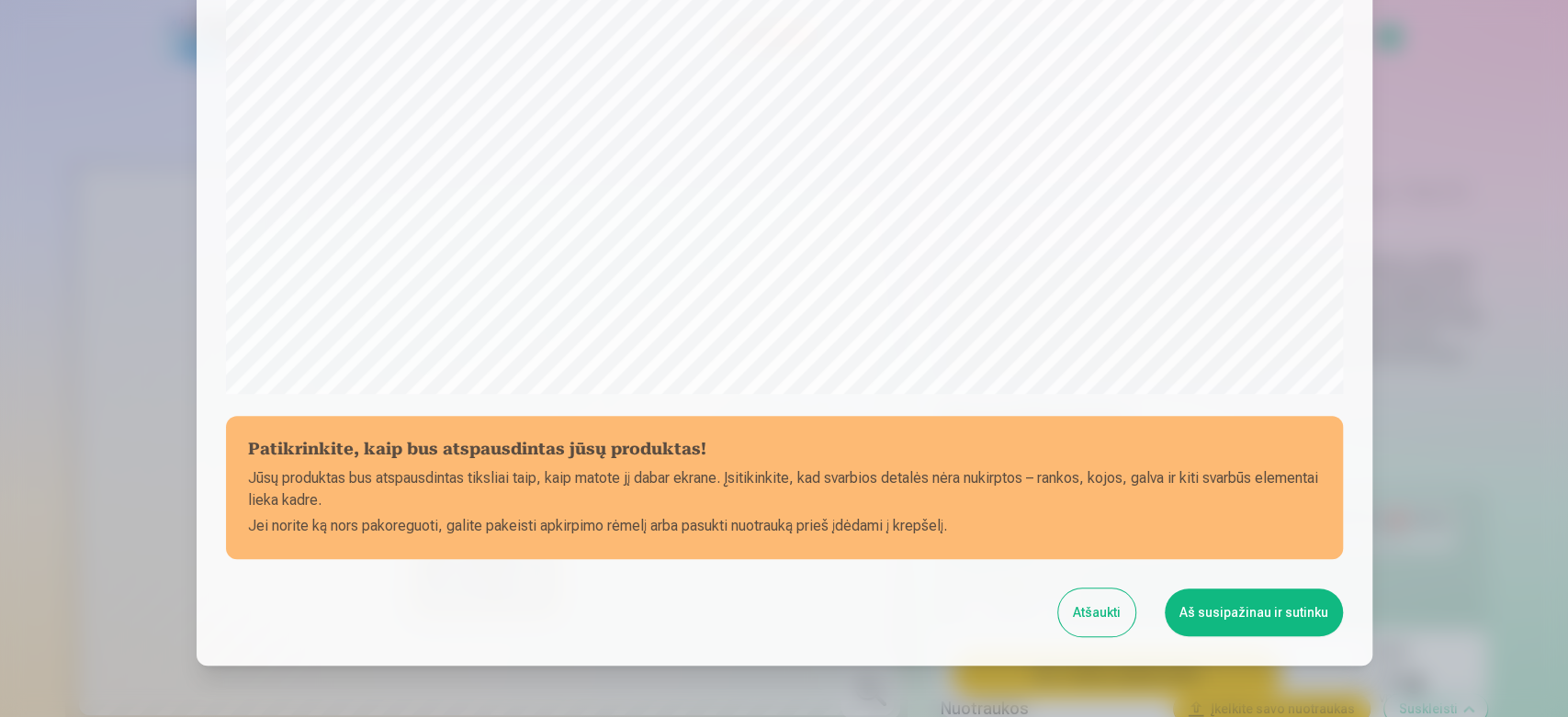
click at [1088, 607] on button "Atšaukti" at bounding box center [1097, 612] width 77 height 48
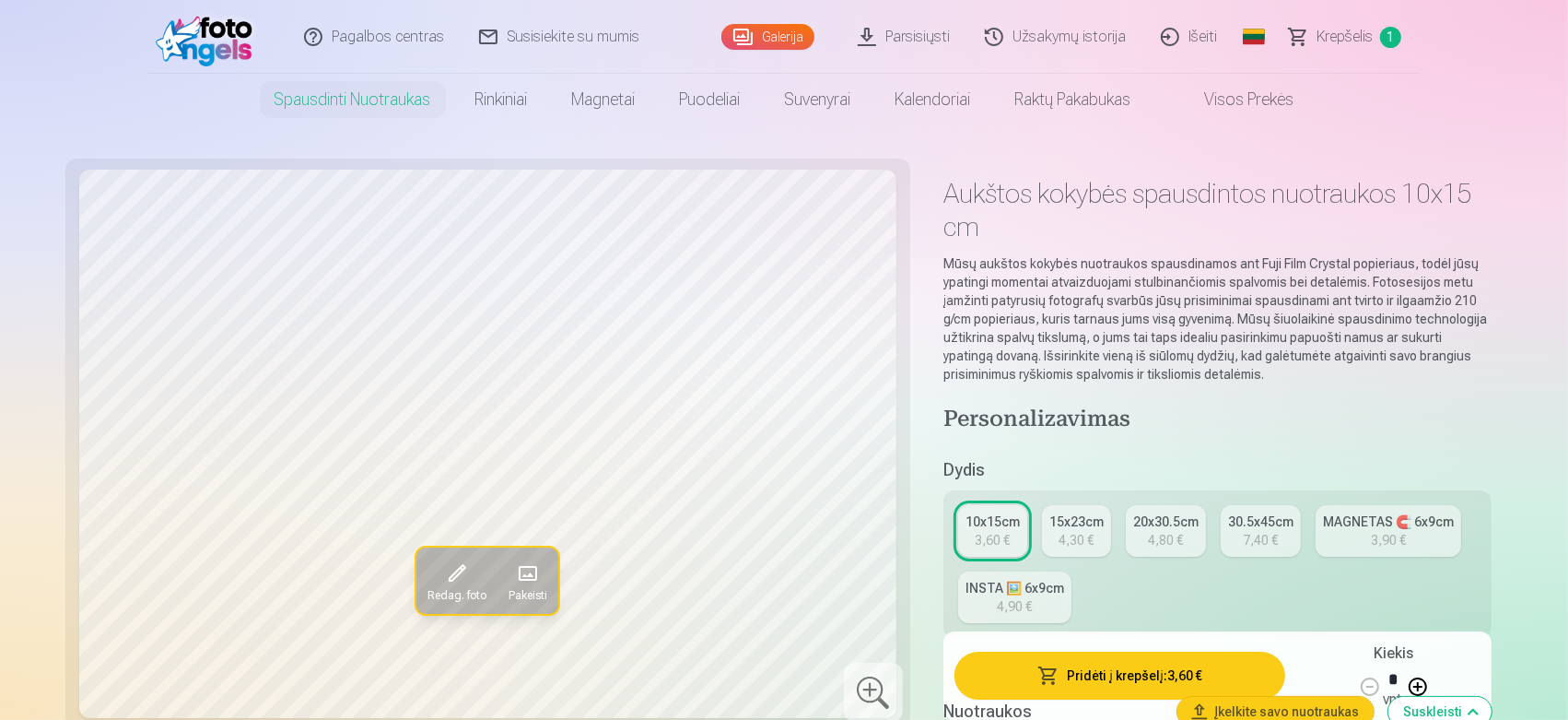
click at [1074, 540] on div "4,30 €" at bounding box center [1076, 540] width 35 height 19
click at [1098, 647] on button "Pridėti į krepšelį : 4,30 €" at bounding box center [1120, 676] width 330 height 48
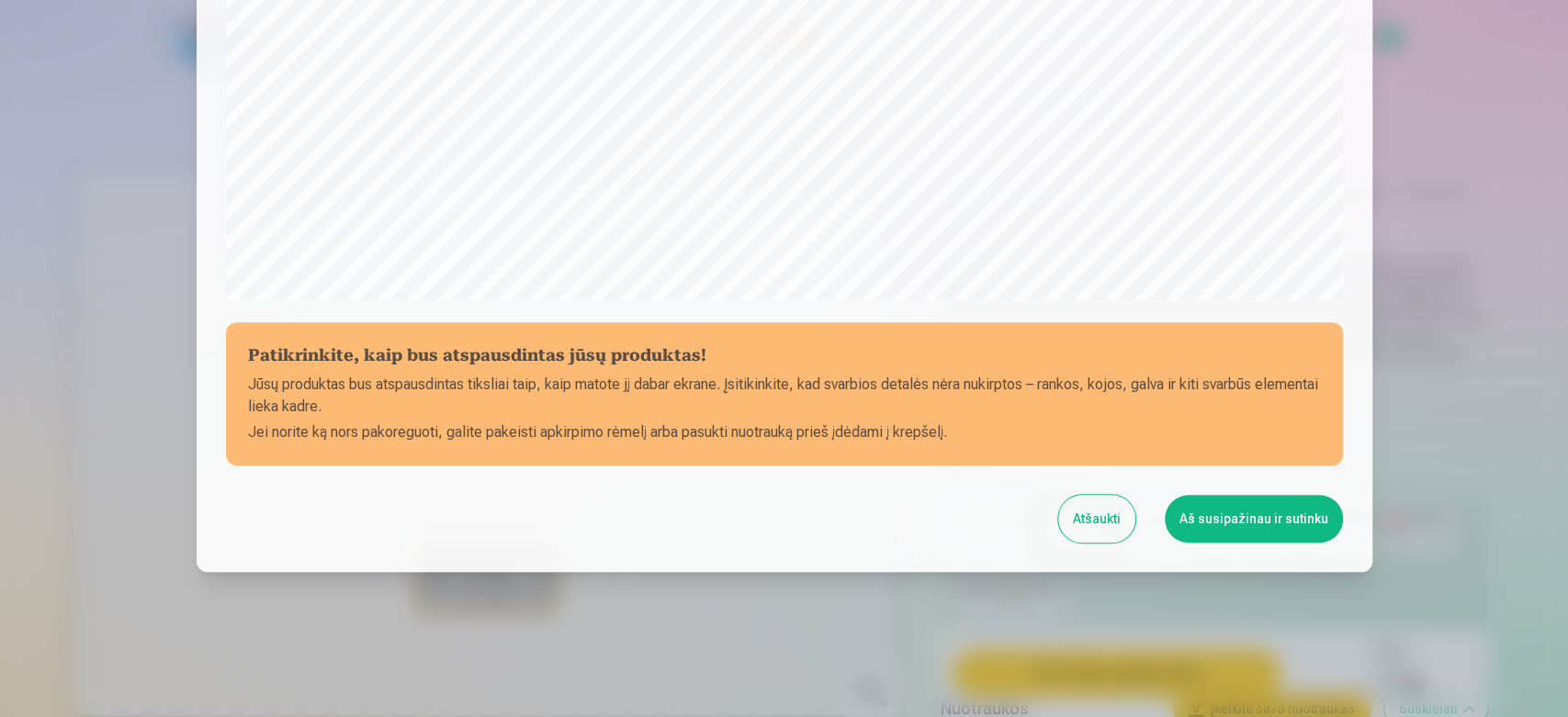
scroll to position [604, 0]
click at [1214, 513] on button "Aš susipažinau ir sutinku" at bounding box center [1253, 517] width 178 height 48
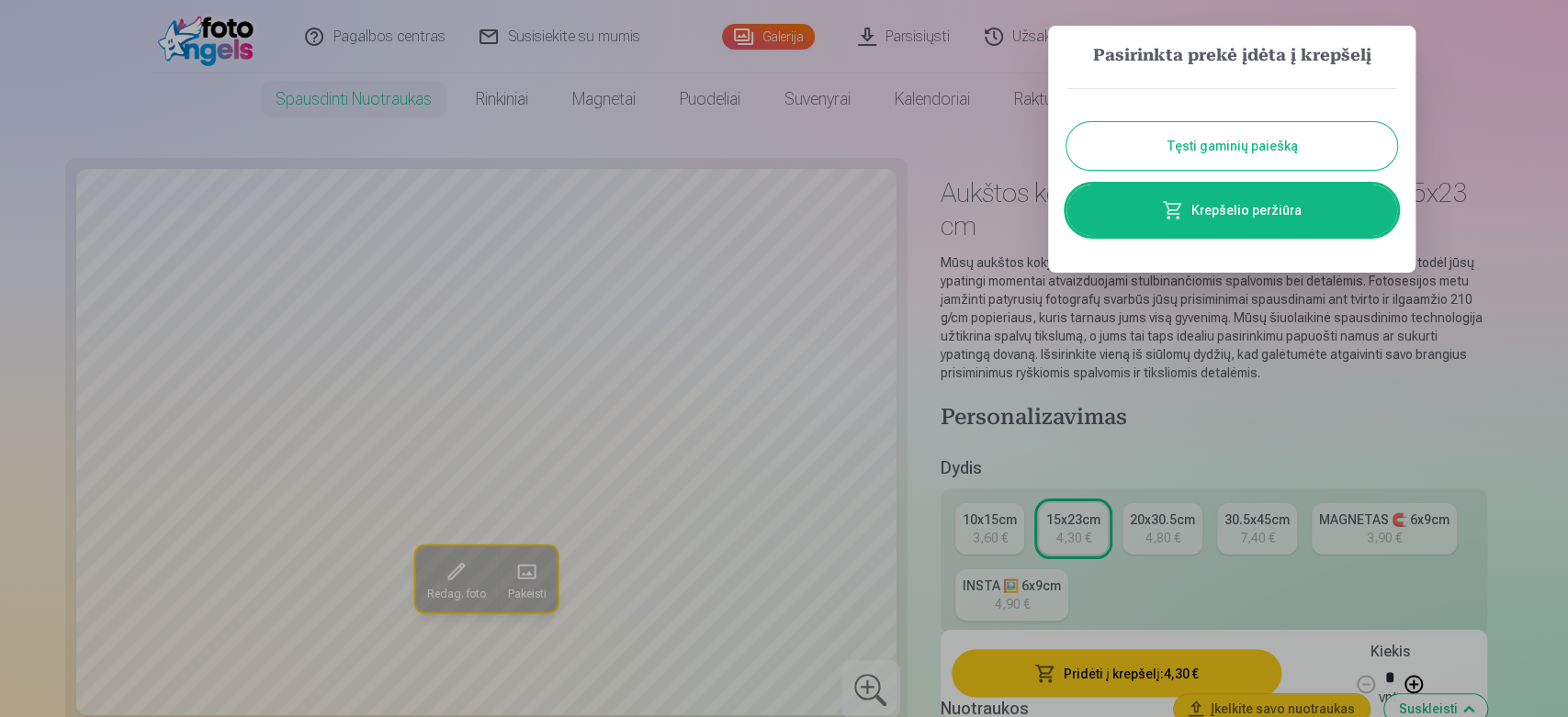
click at [1172, 215] on span at bounding box center [1172, 210] width 22 height 22
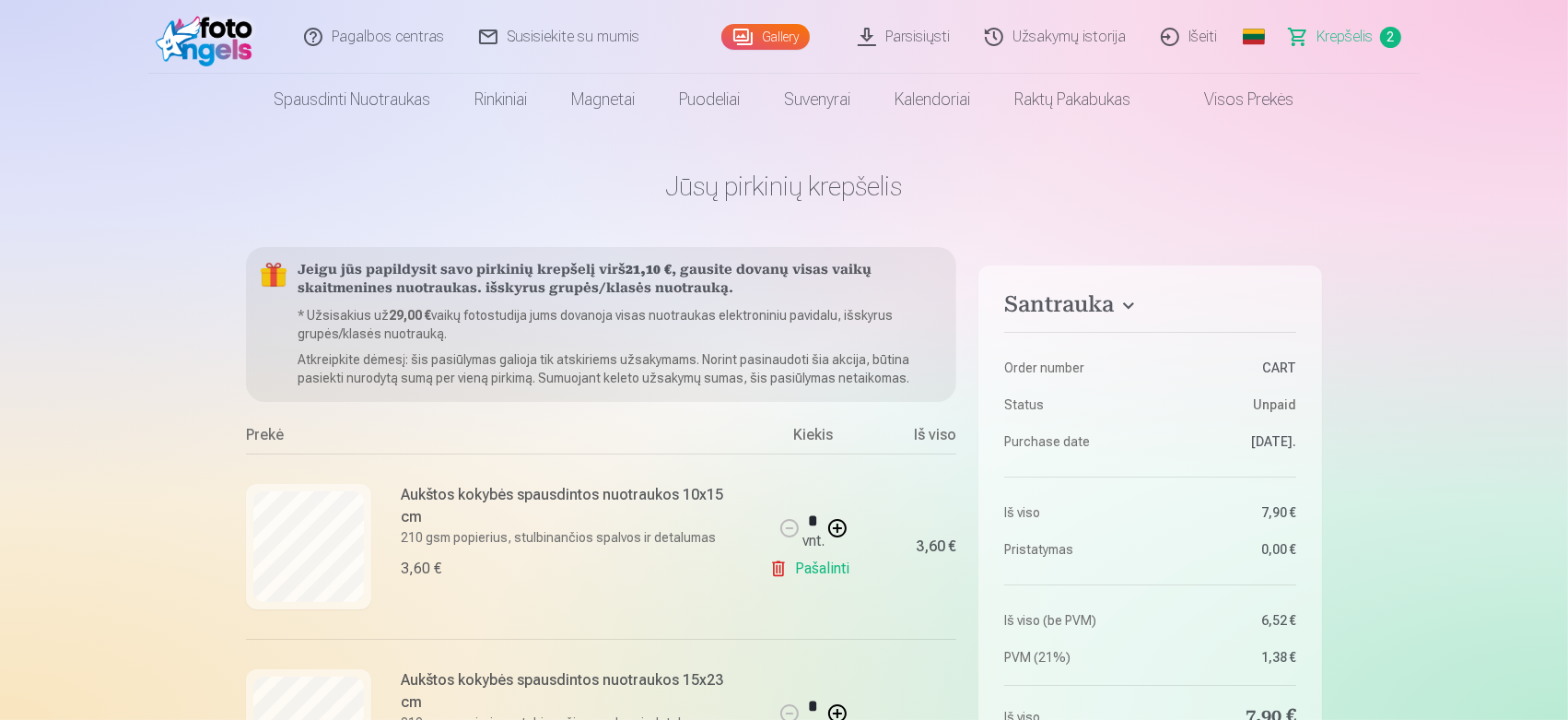
click at [830, 528] on button at bounding box center [837, 527] width 44 height 44
click at [795, 529] on button at bounding box center [789, 527] width 44 height 44
type input "*"
click at [796, 566] on link "Pašalinti" at bounding box center [812, 568] width 87 height 36
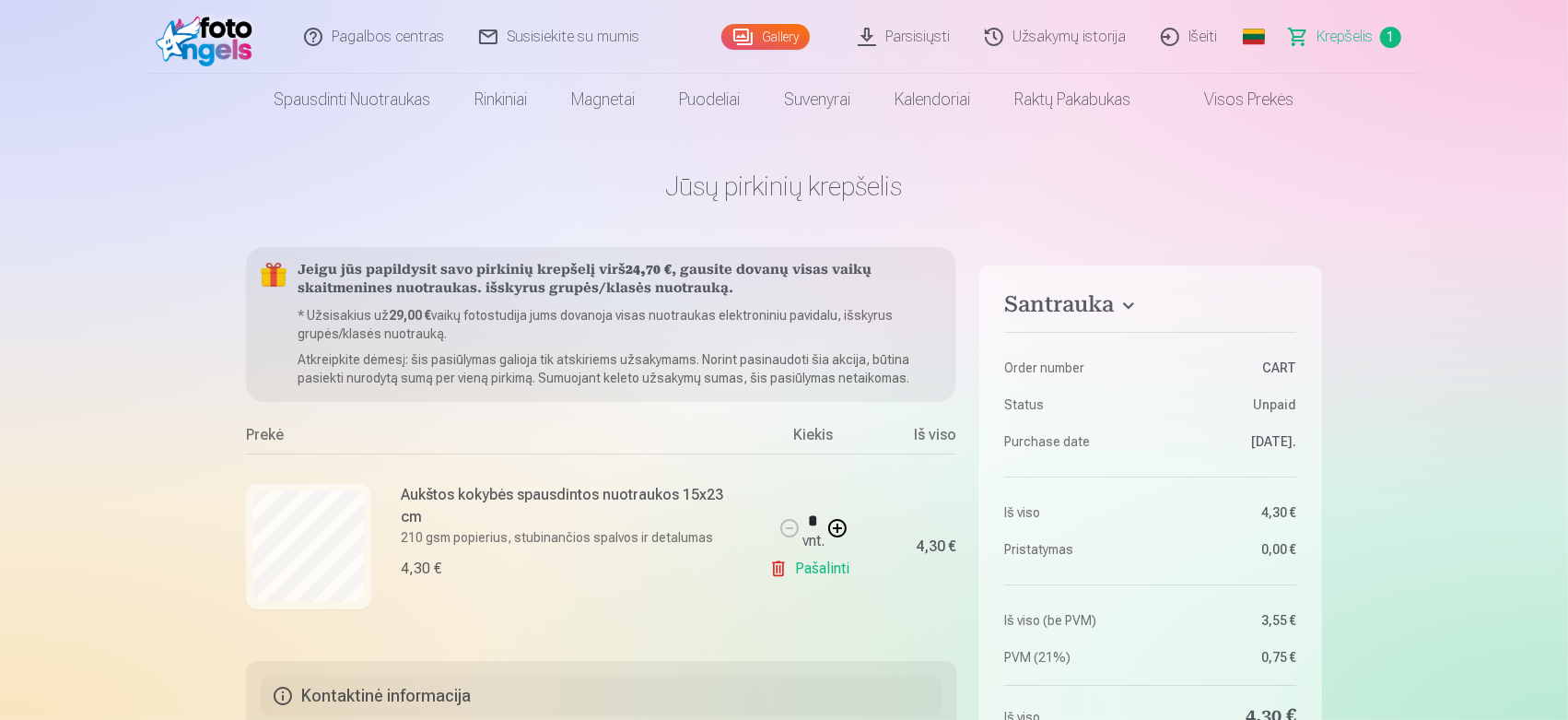
click at [801, 567] on link "Pašalinti" at bounding box center [812, 568] width 87 height 36
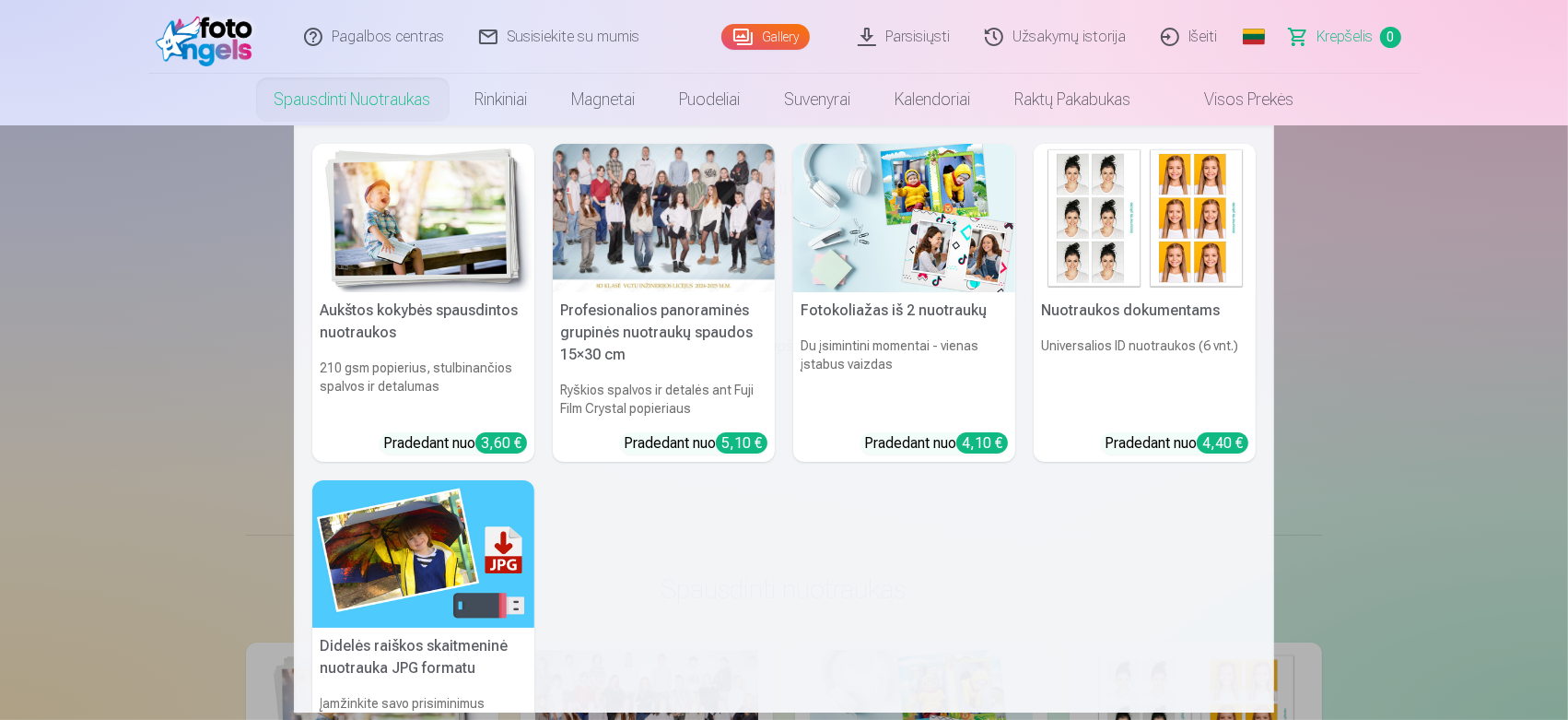
click at [414, 300] on h5 "Aukštos kokybės spausdintos nuotraukos" at bounding box center [424, 322] width 222 height 59
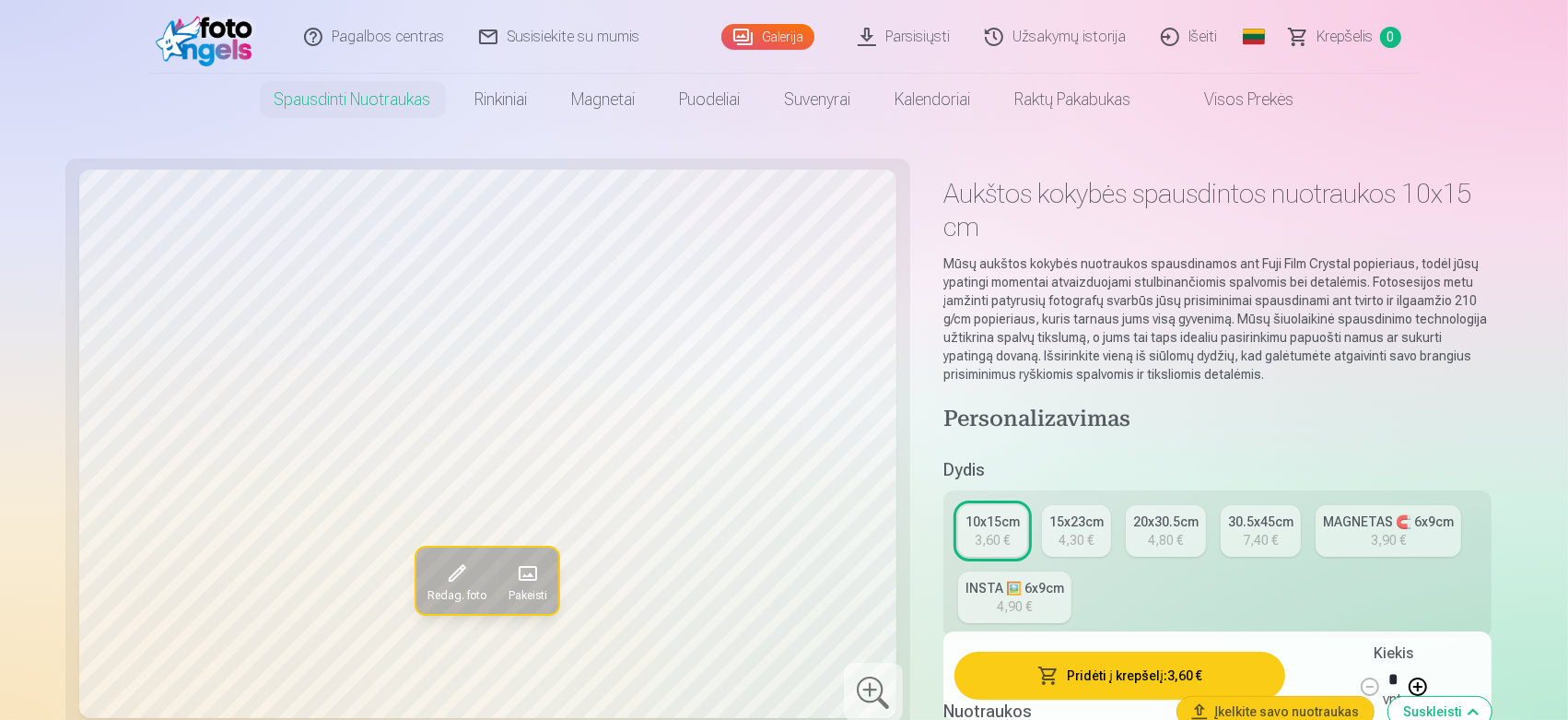
click at [1058, 518] on div "15x23cm" at bounding box center [1075, 521] width 54 height 19
click at [1016, 647] on button "Pridėti į krepšelį : 4,30 €" at bounding box center [1120, 676] width 330 height 48
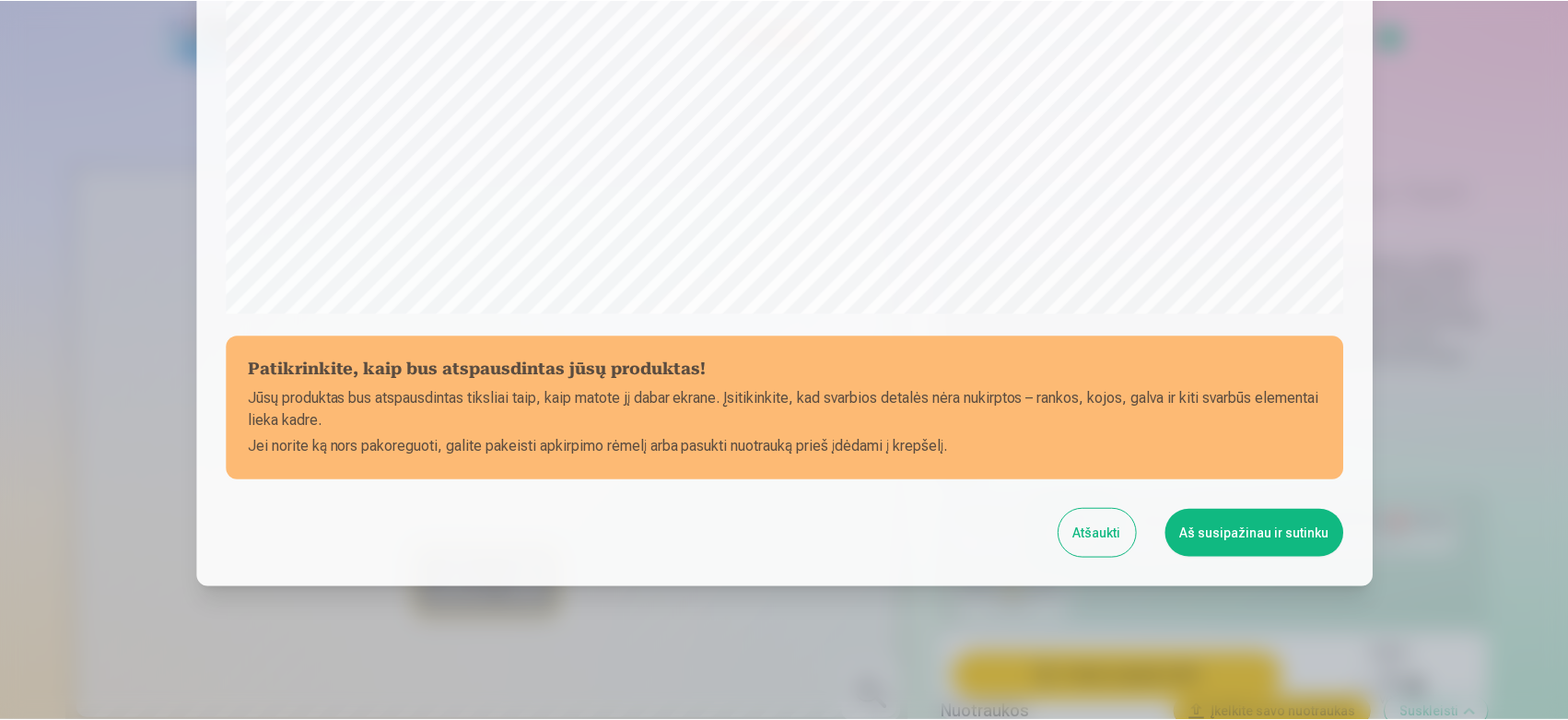
scroll to position [607, 0]
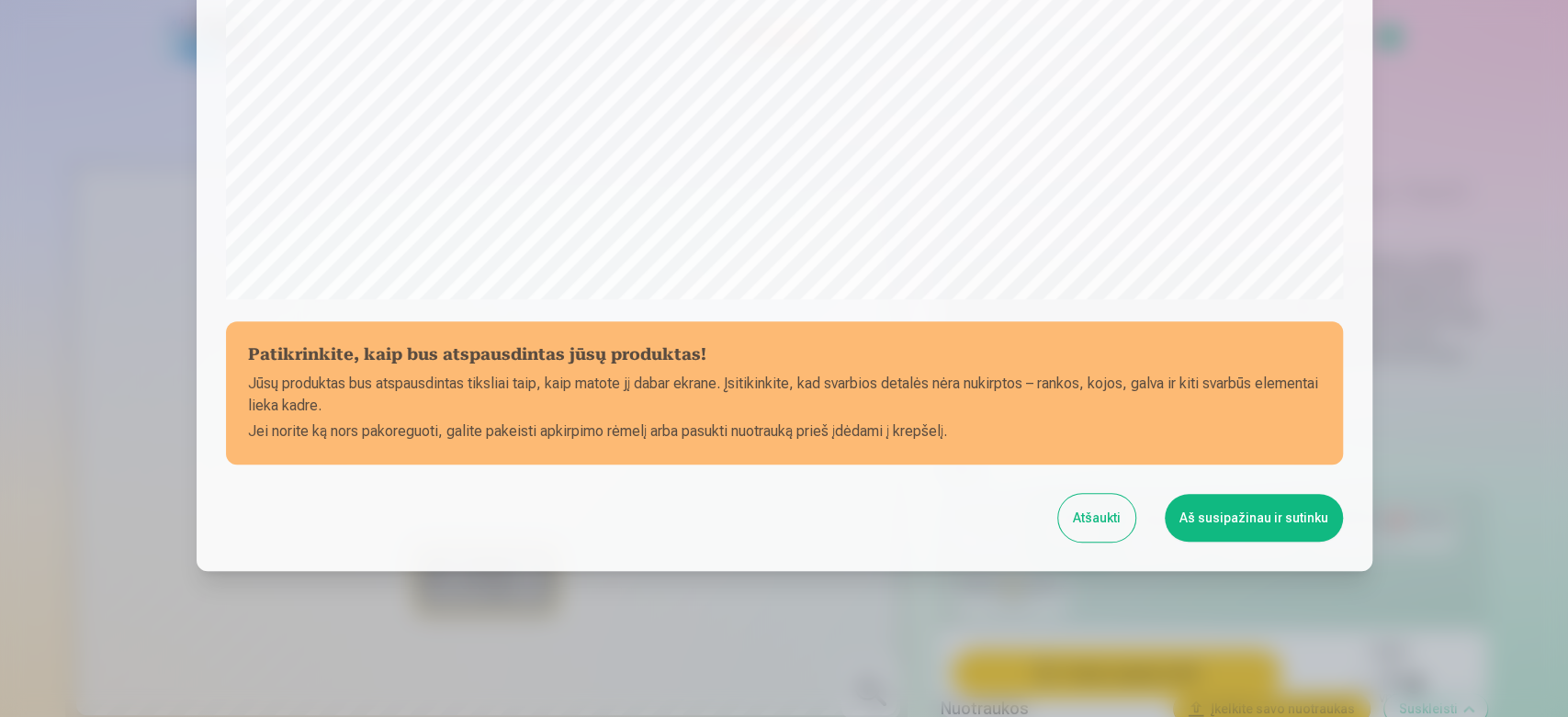
click at [1242, 516] on button "Aš susipažinau ir sutinku" at bounding box center [1253, 517] width 178 height 48
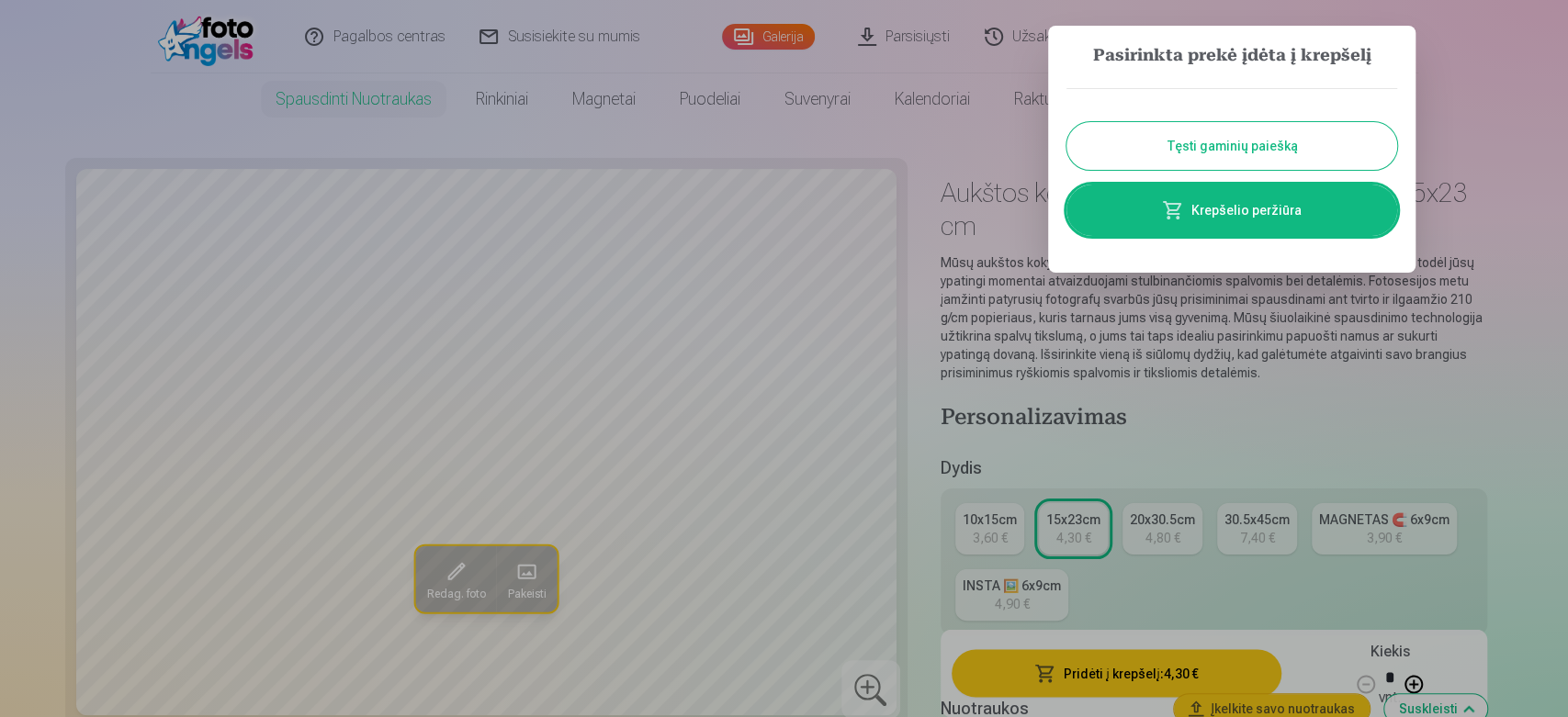
click at [1244, 144] on button "Tęsti gaminių paiešką" at bounding box center [1231, 146] width 330 height 48
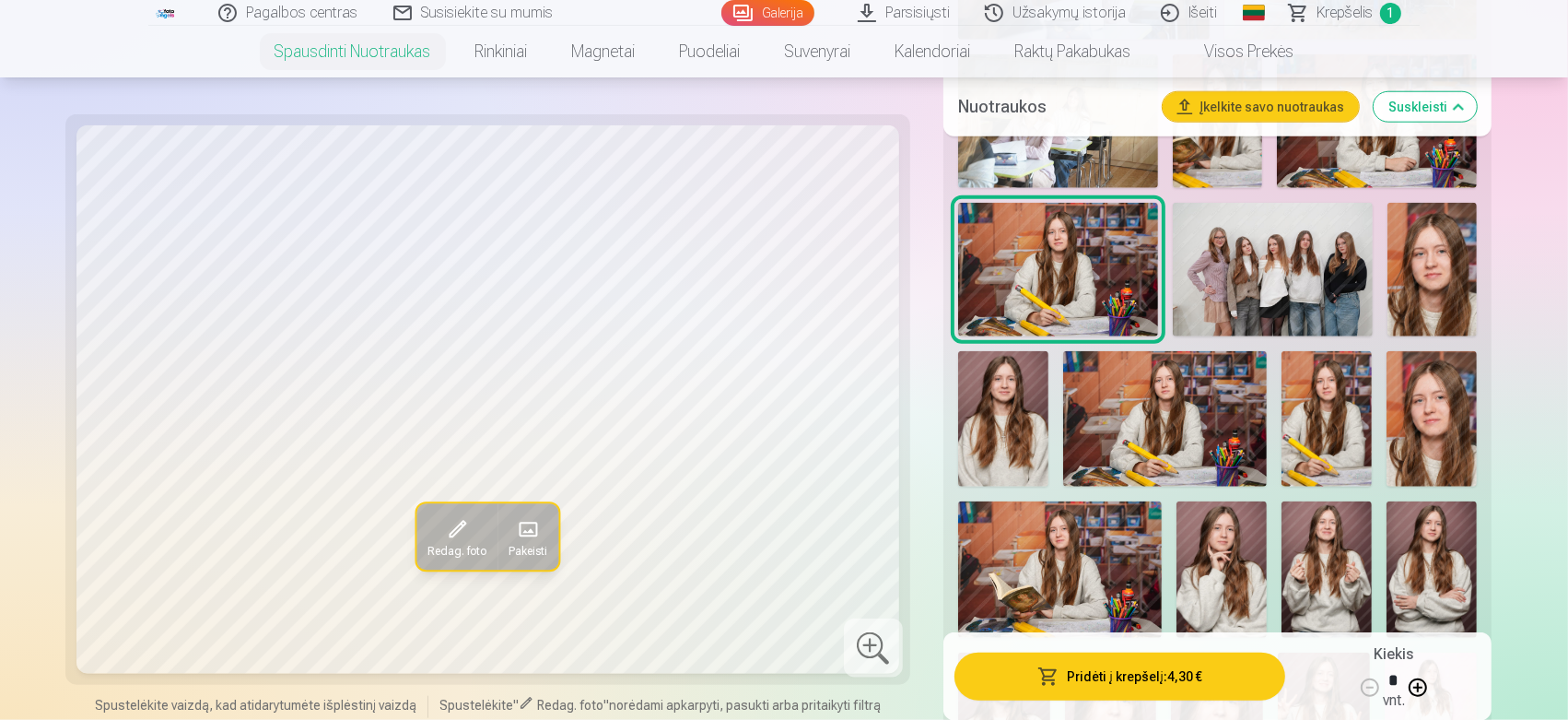
scroll to position [2048, 0]
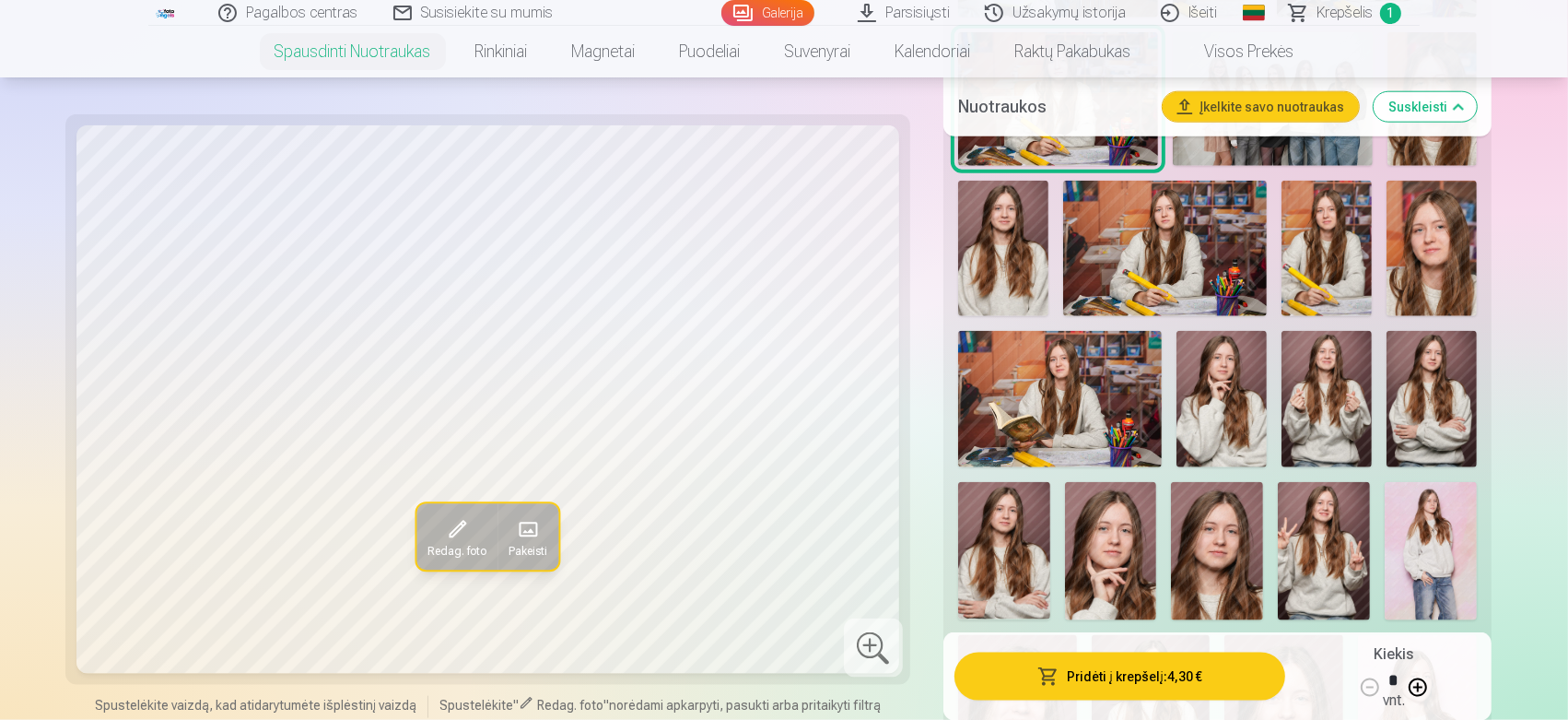
click at [1303, 518] on img at bounding box center [1324, 551] width 92 height 139
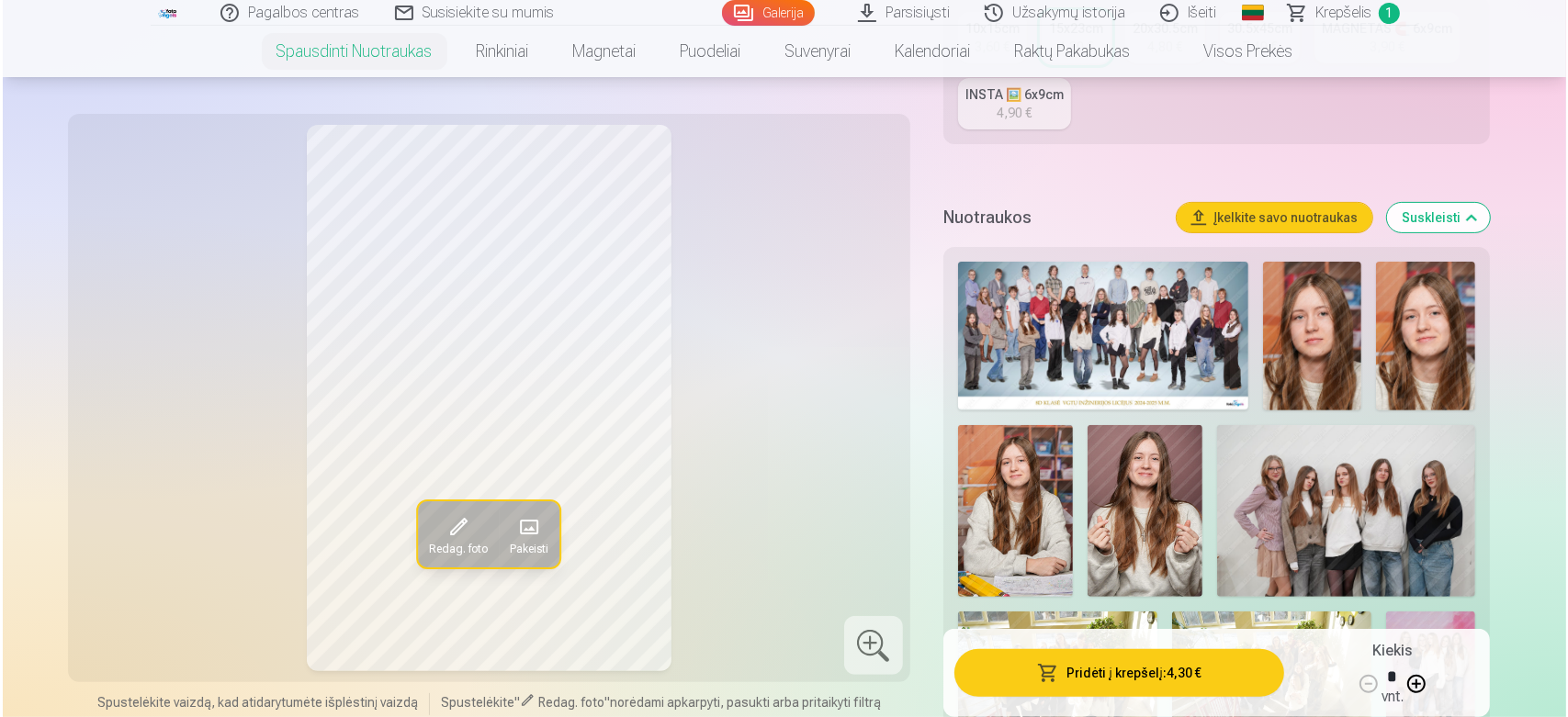
scroll to position [340, 0]
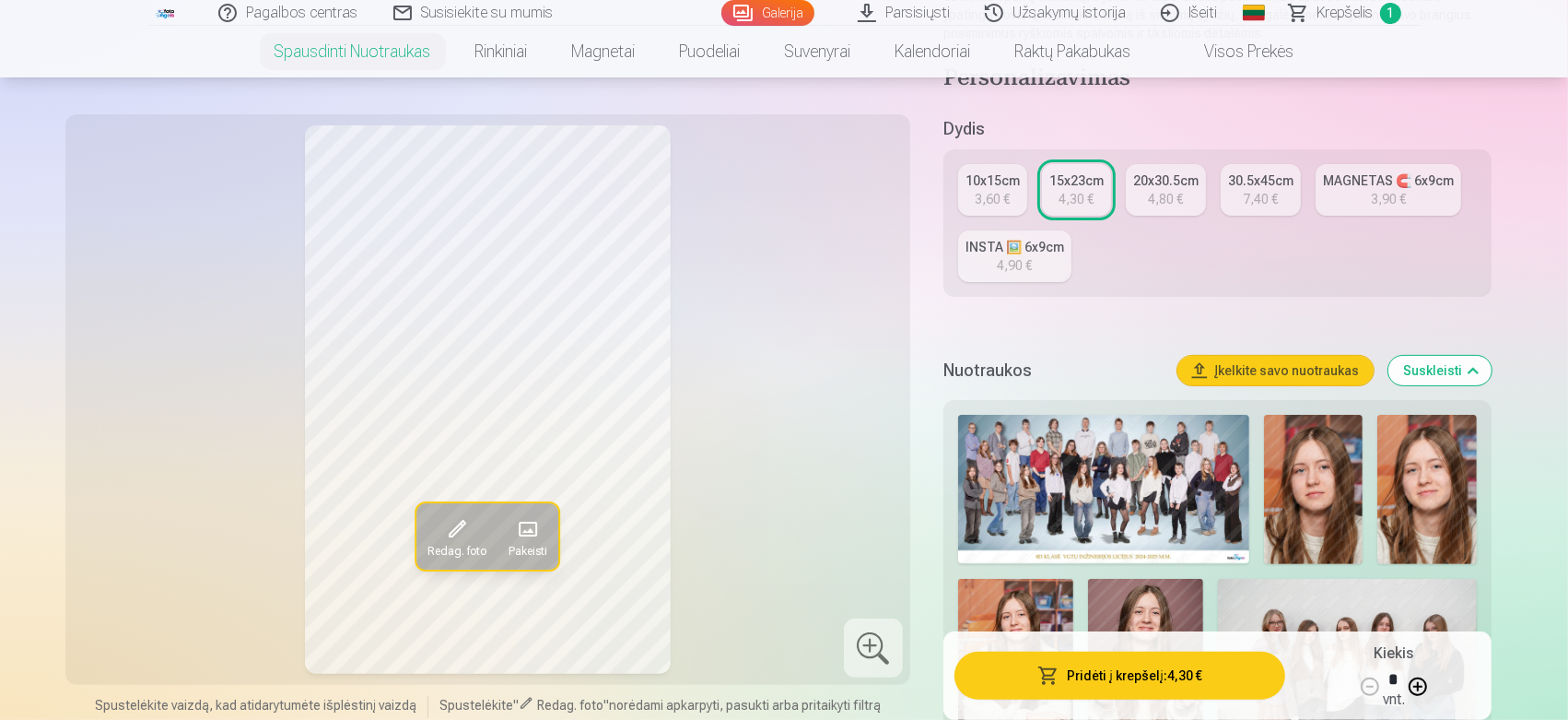
click at [1078, 647] on button "Pridėti į krepšelį : 4,30 €" at bounding box center [1120, 676] width 330 height 48
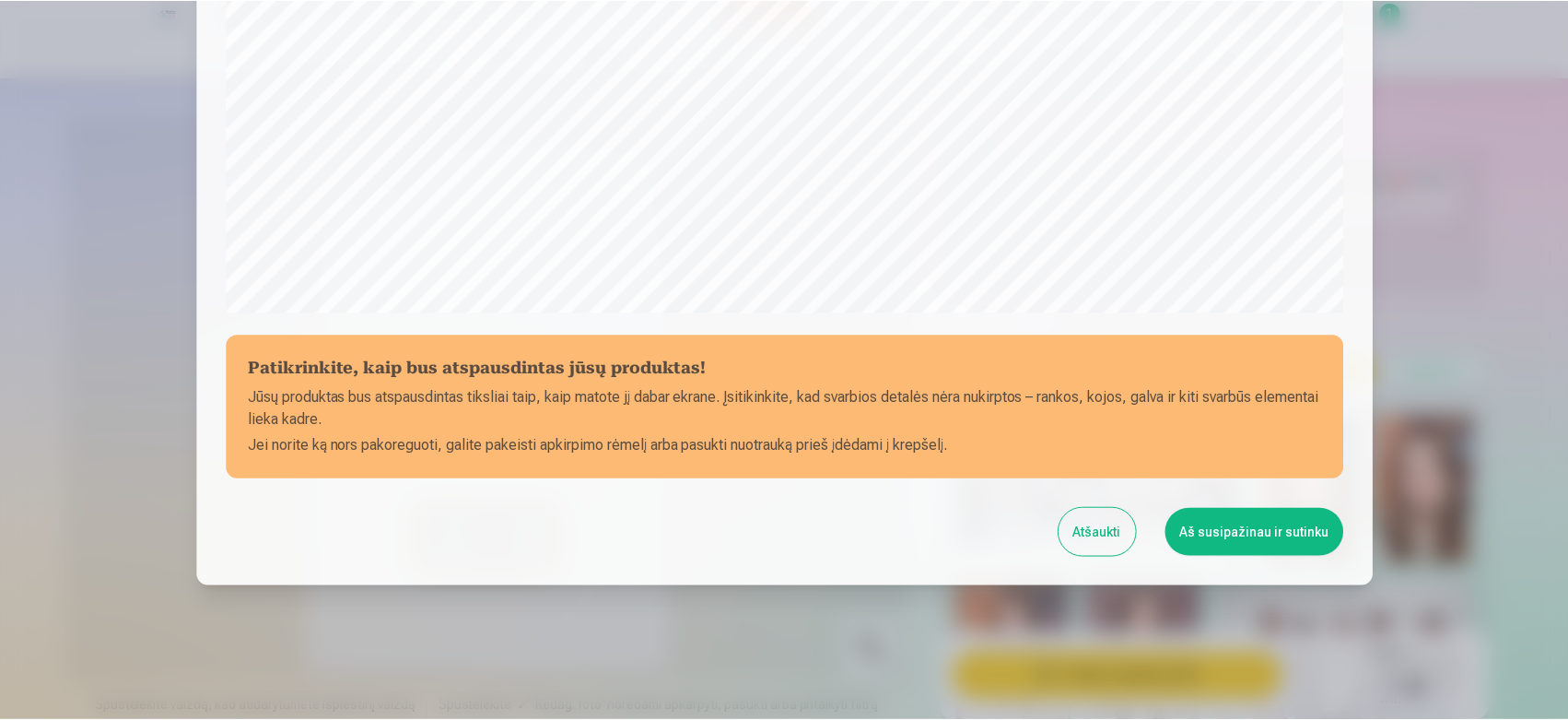
scroll to position [607, 0]
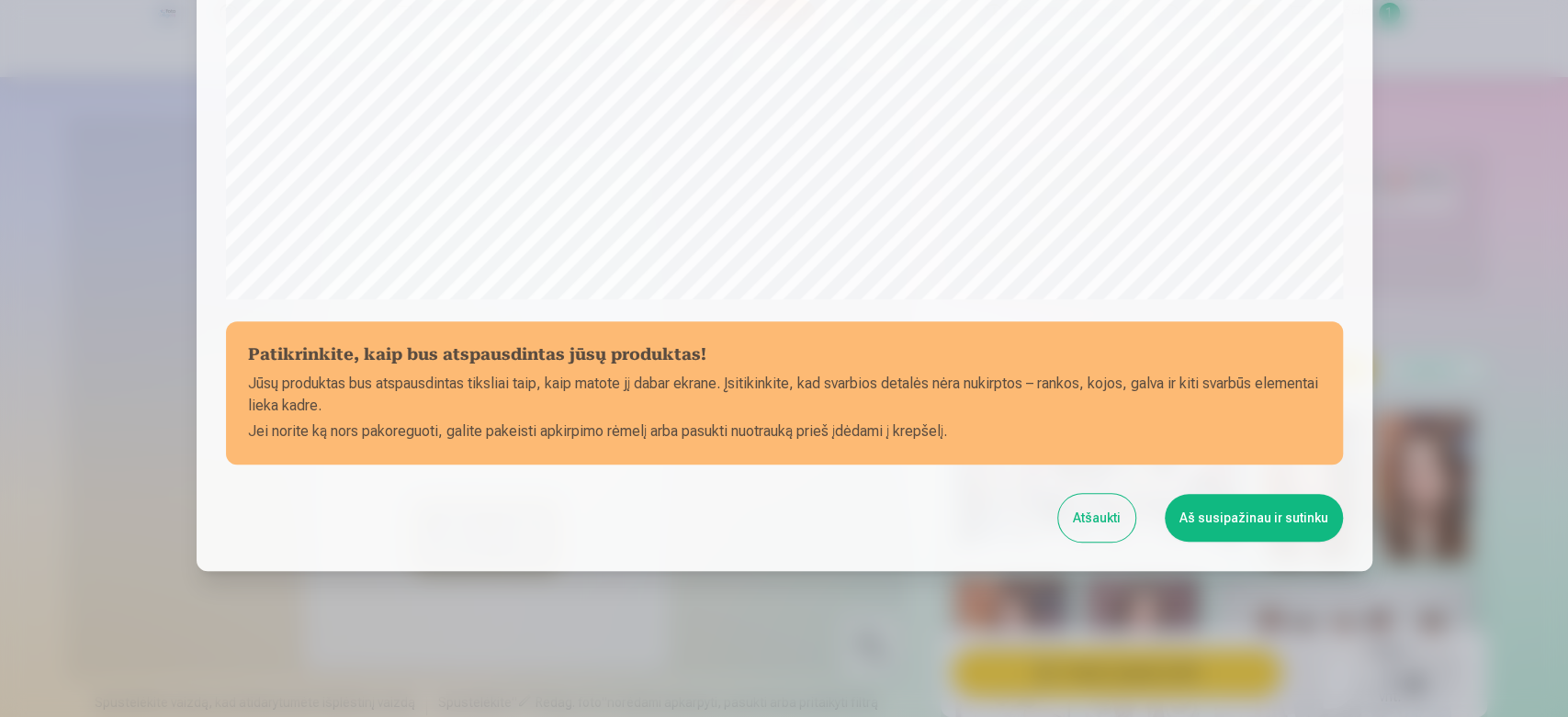
click at [1253, 524] on button "Aš susipažinau ir sutinku" at bounding box center [1253, 517] width 178 height 48
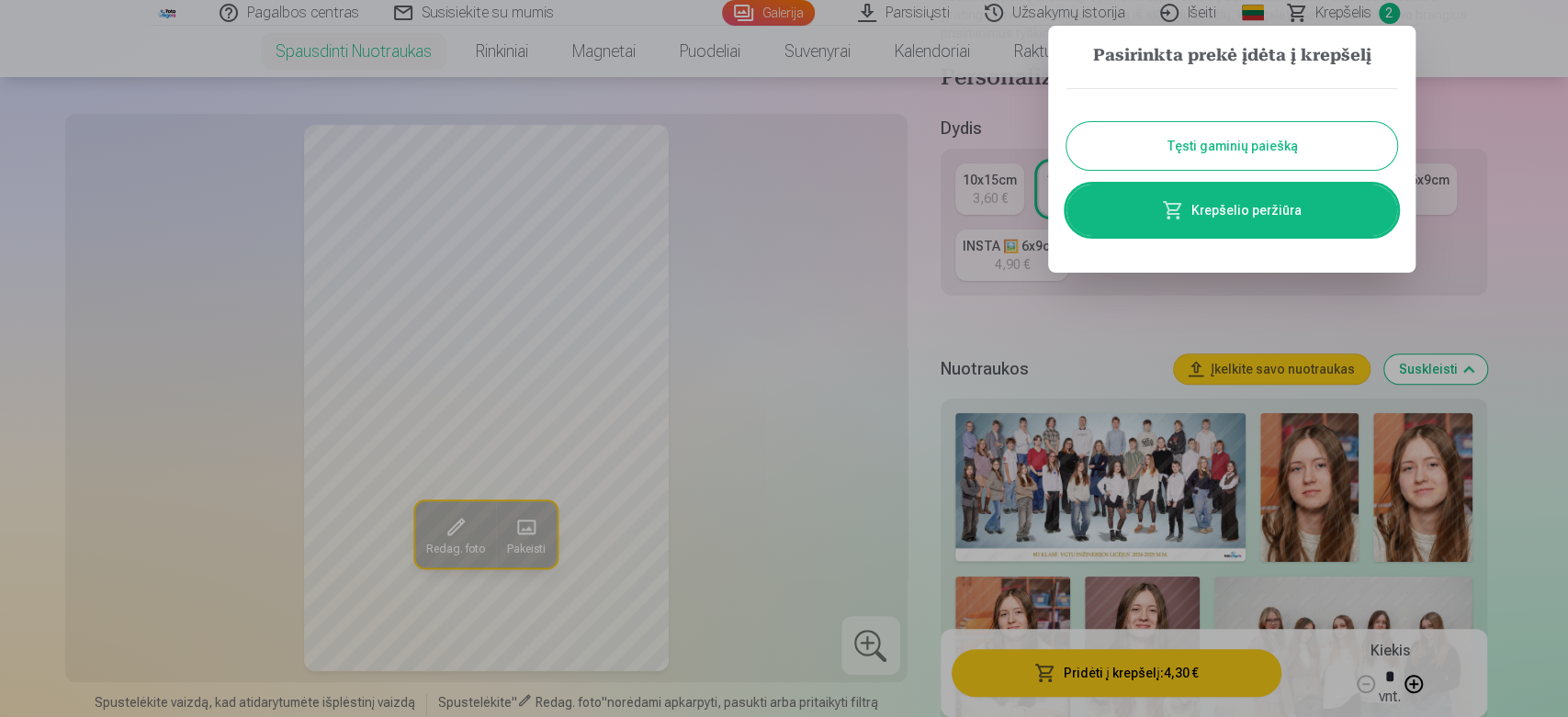
click at [1313, 152] on button "Tęsti gaminių paiešką" at bounding box center [1231, 146] width 330 height 48
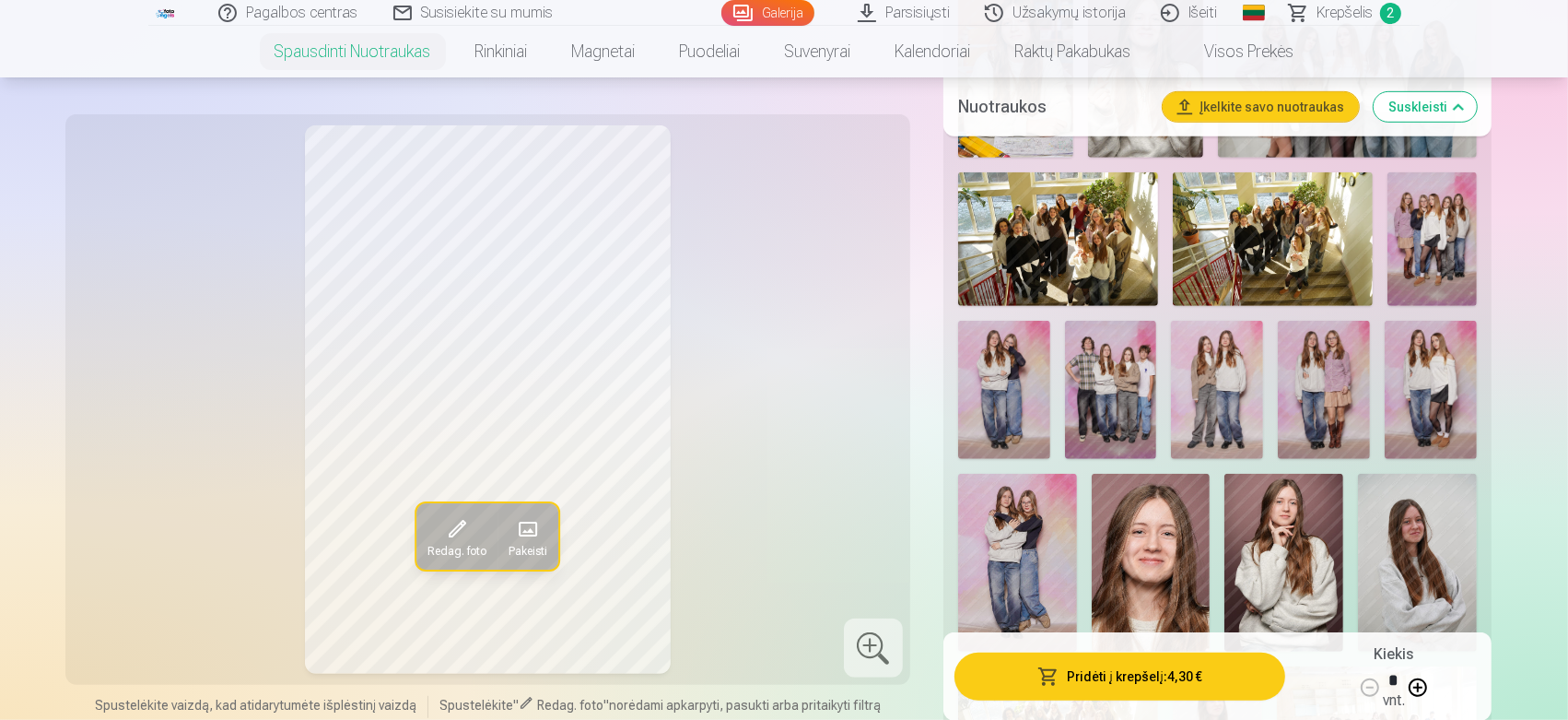
scroll to position [877, 0]
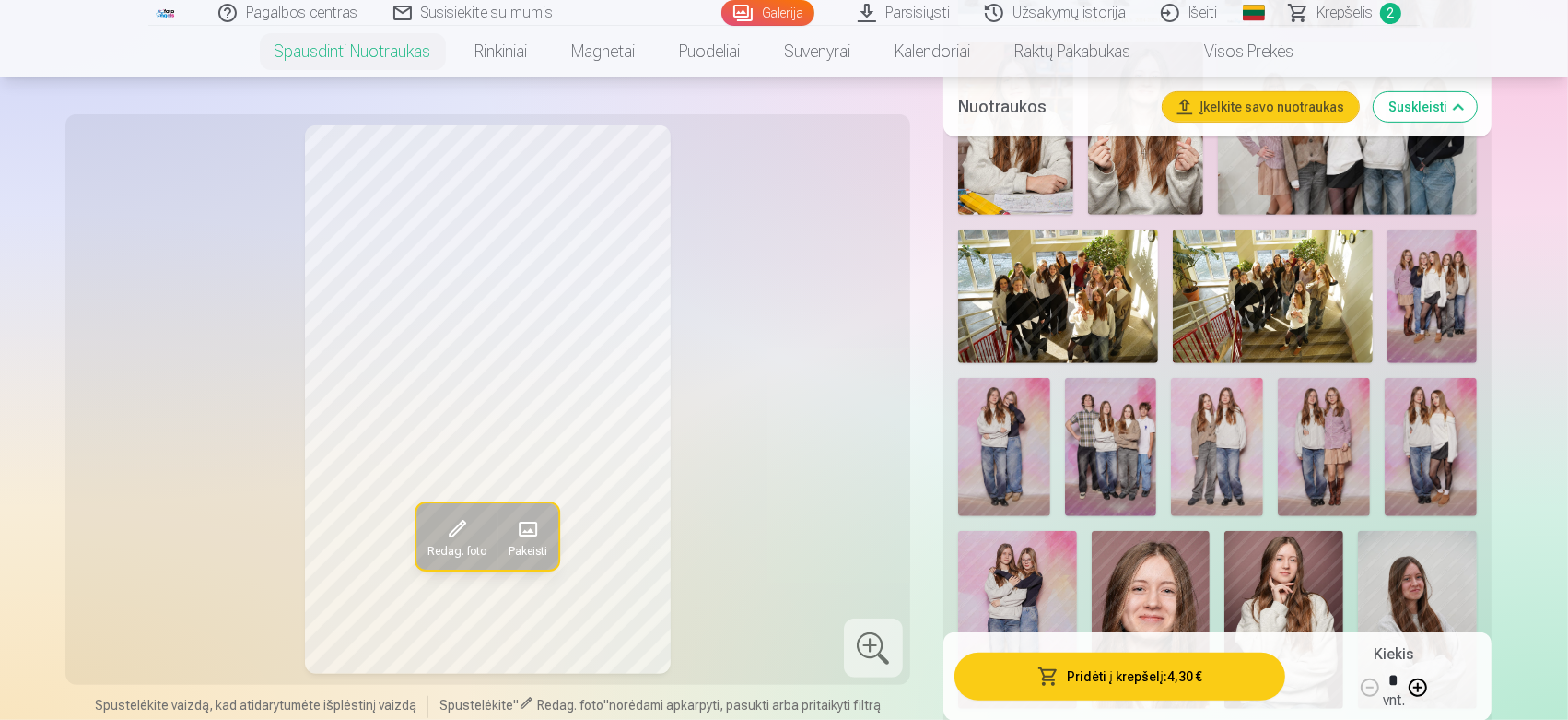
click at [1073, 322] on img at bounding box center [1058, 296] width 200 height 134
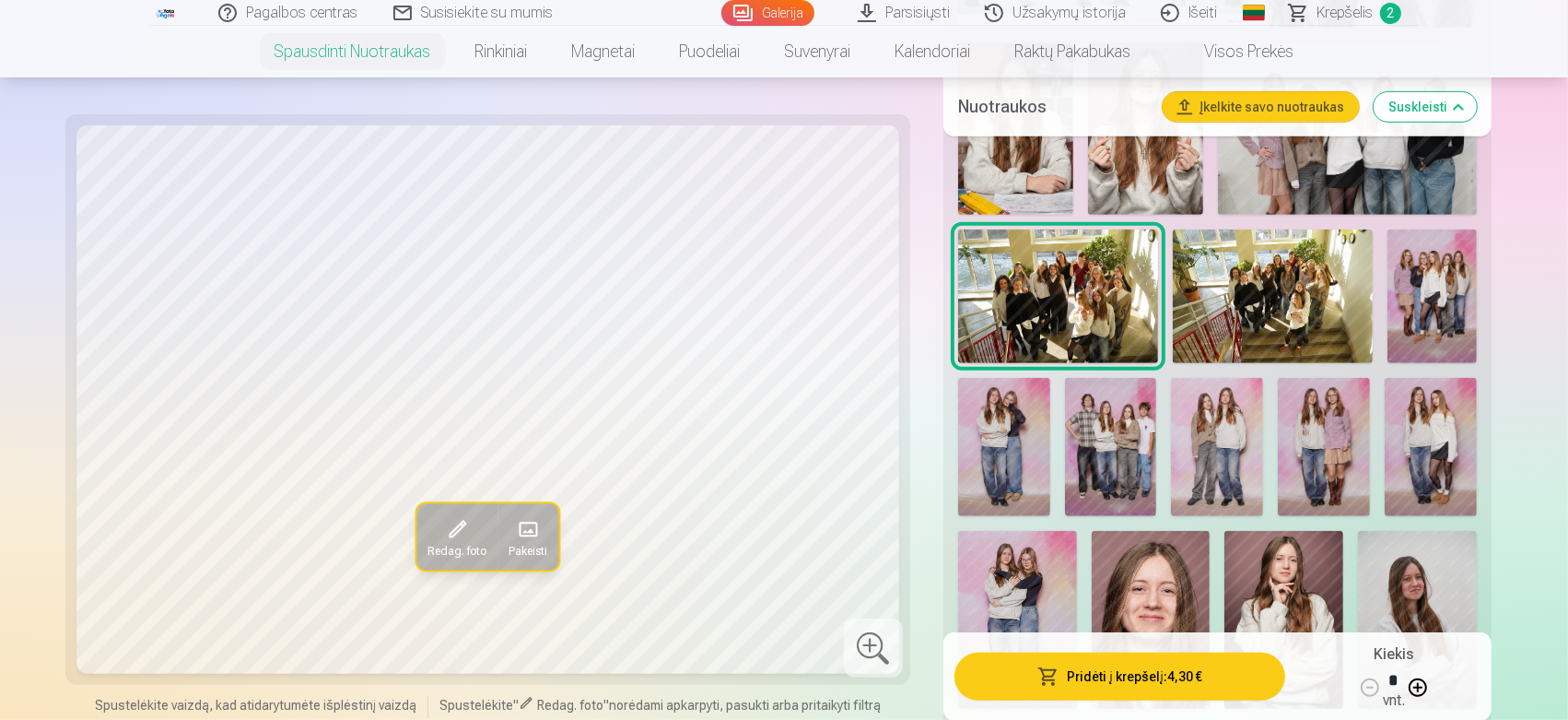
click at [1255, 288] on img at bounding box center [1272, 296] width 200 height 134
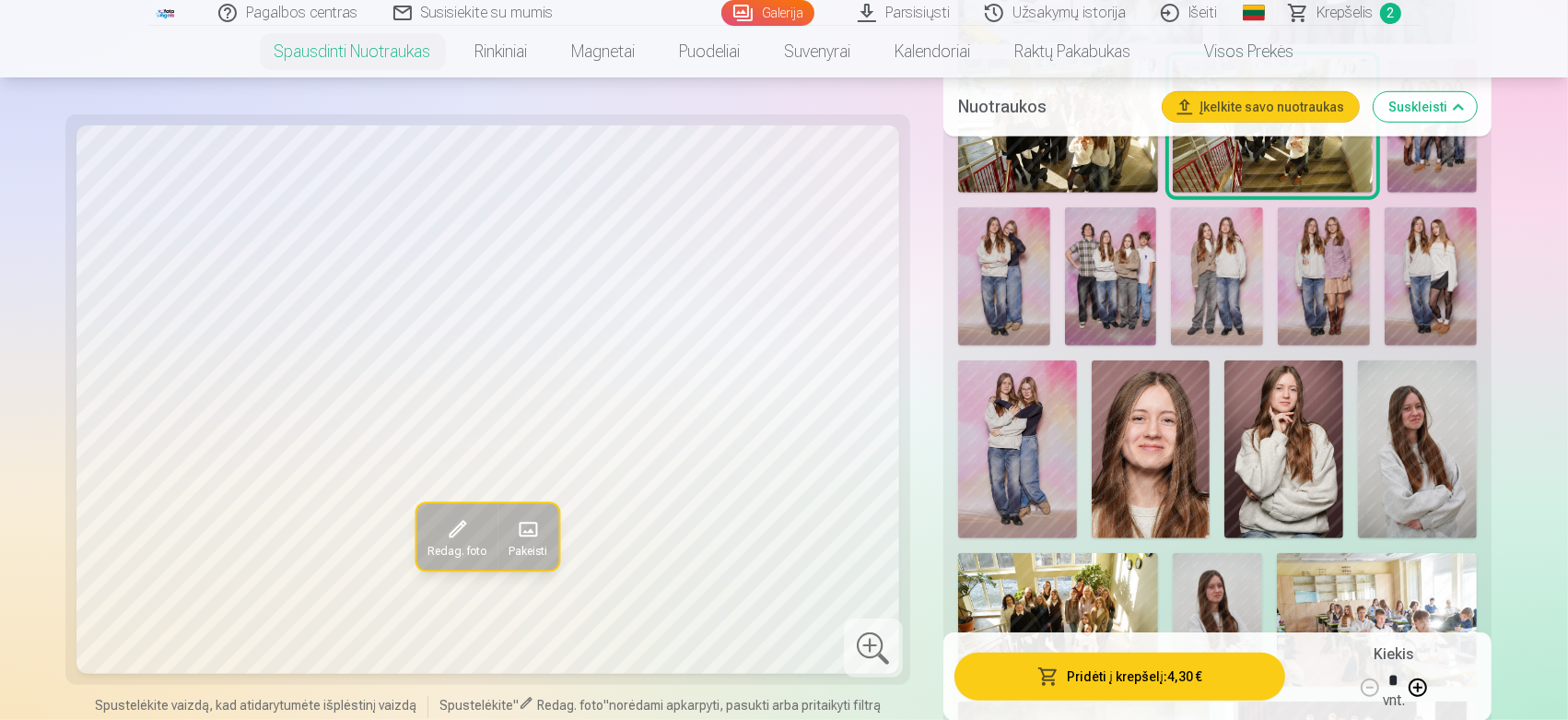
scroll to position [1219, 0]
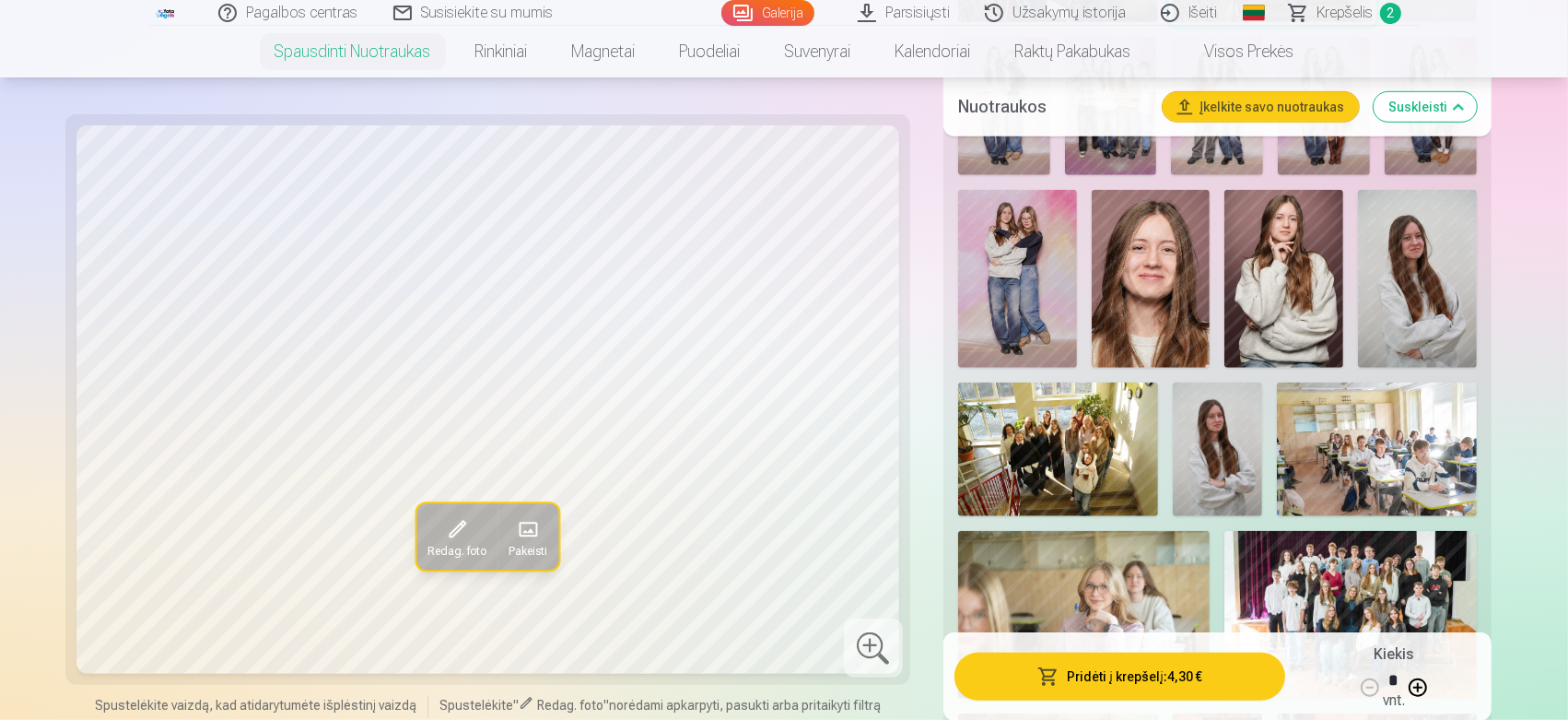
click at [1092, 456] on img at bounding box center [1058, 450] width 200 height 134
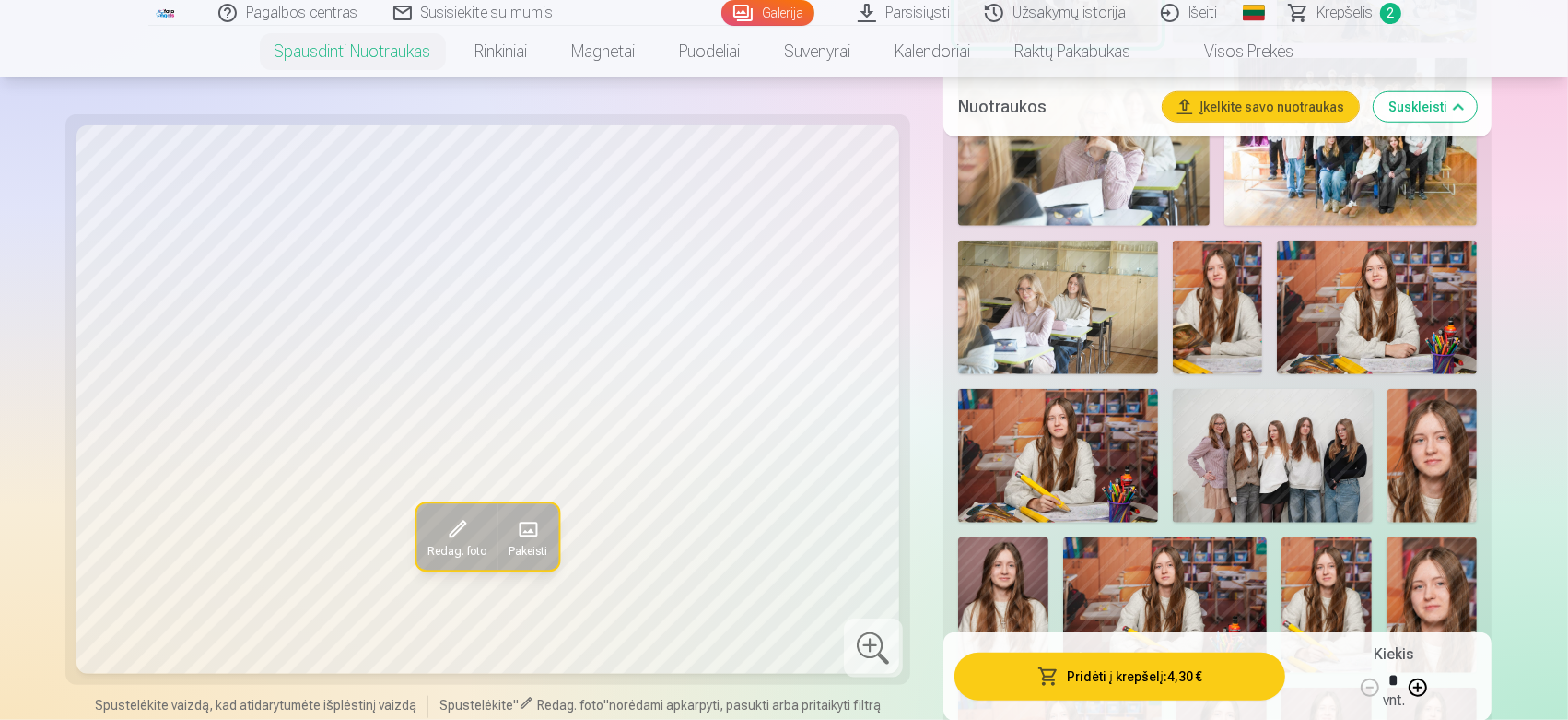
scroll to position [1731, 0]
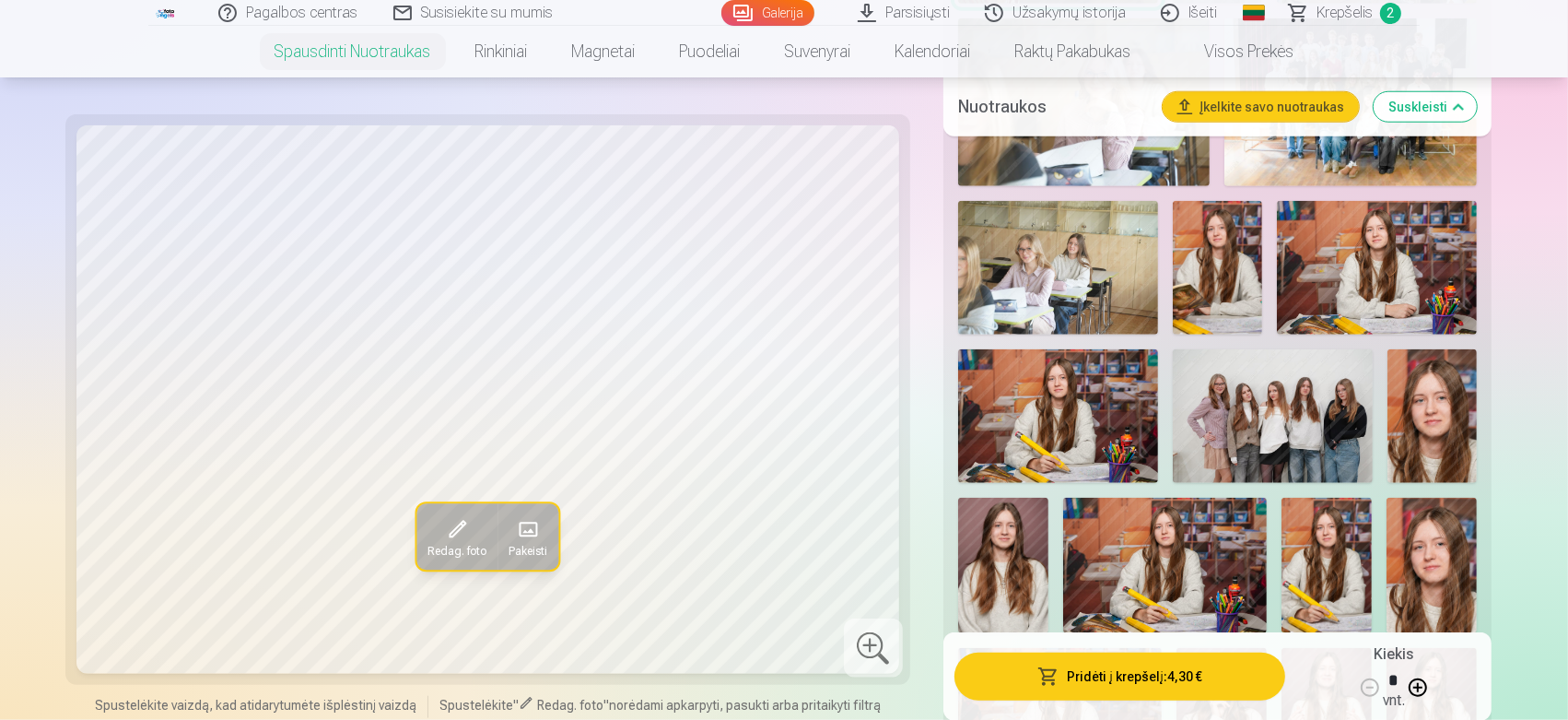
click at [1024, 544] on img at bounding box center [1004, 566] width 90 height 136
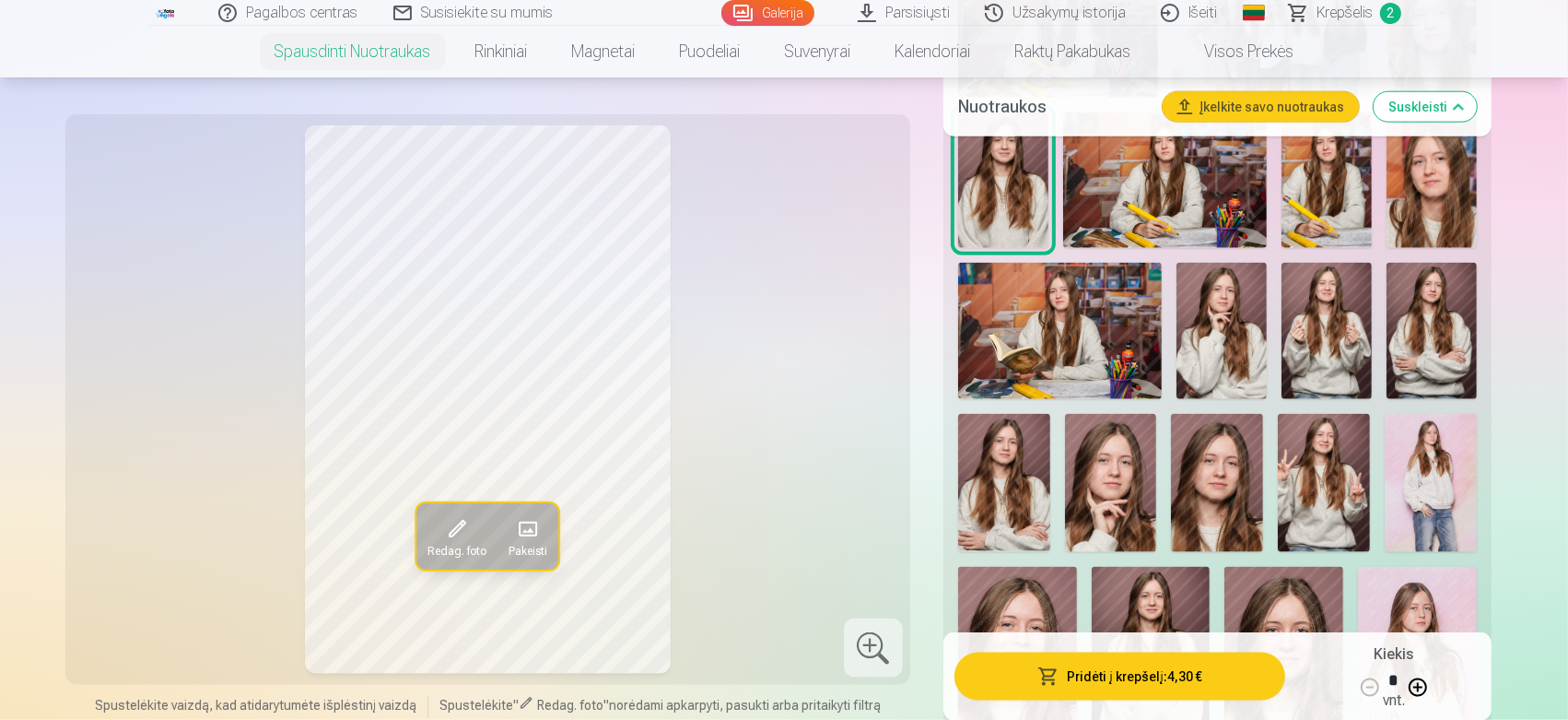
scroll to position [2243, 0]
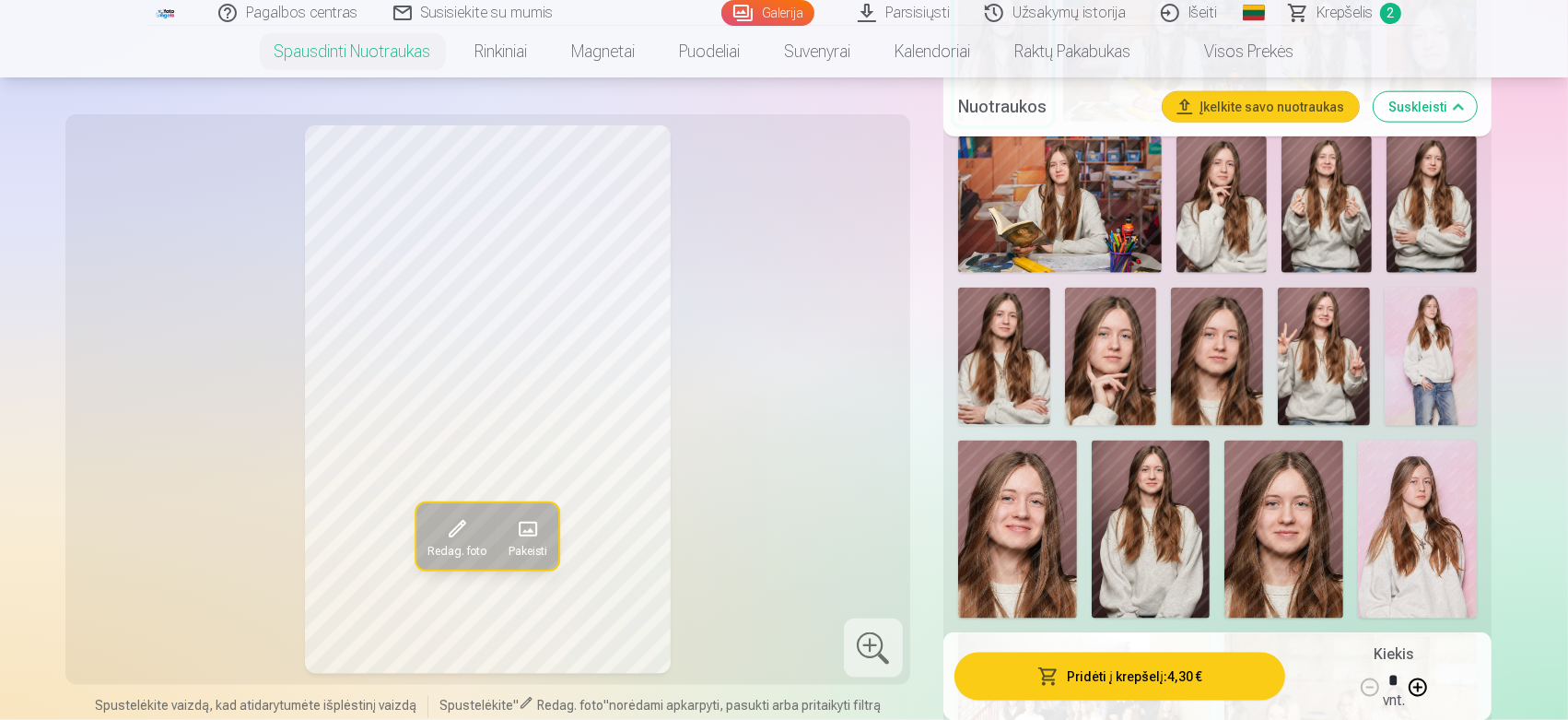
click at [1165, 537] on img at bounding box center [1150, 529] width 119 height 178
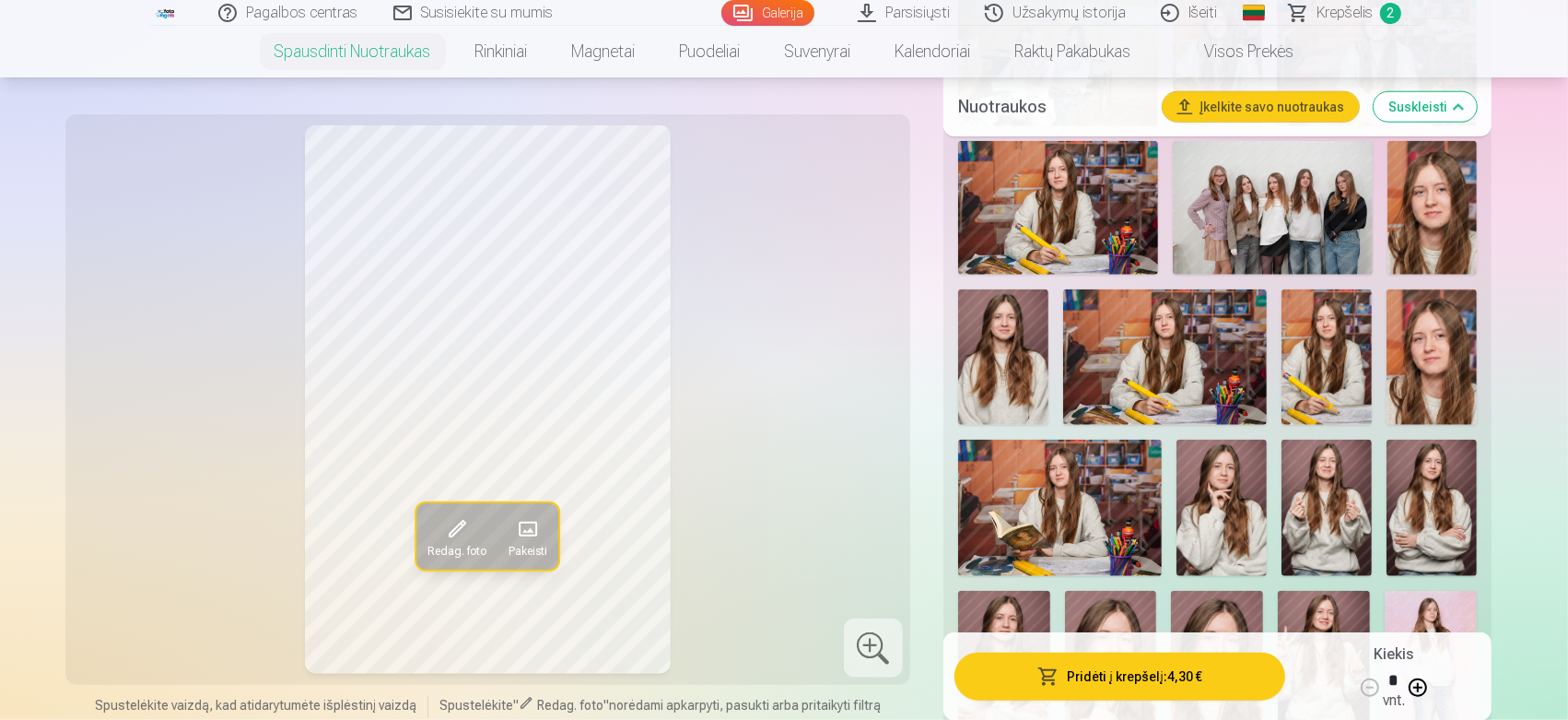
scroll to position [1901, 0]
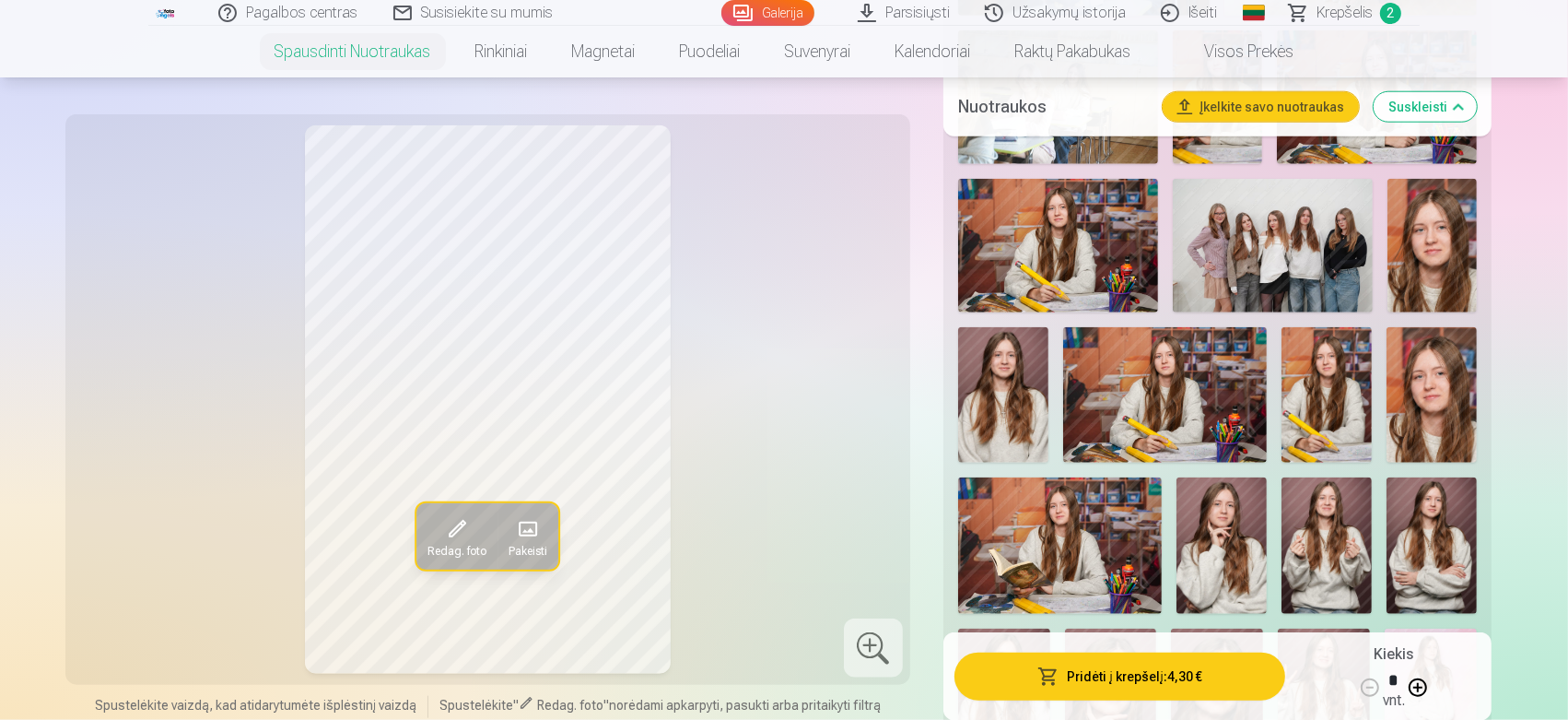
click at [1231, 516] on img at bounding box center [1222, 545] width 90 height 136
click at [1002, 396] on img at bounding box center [1004, 395] width 90 height 136
click at [1304, 543] on img at bounding box center [1327, 545] width 90 height 136
click at [1260, 549] on img at bounding box center [1222, 545] width 90 height 136
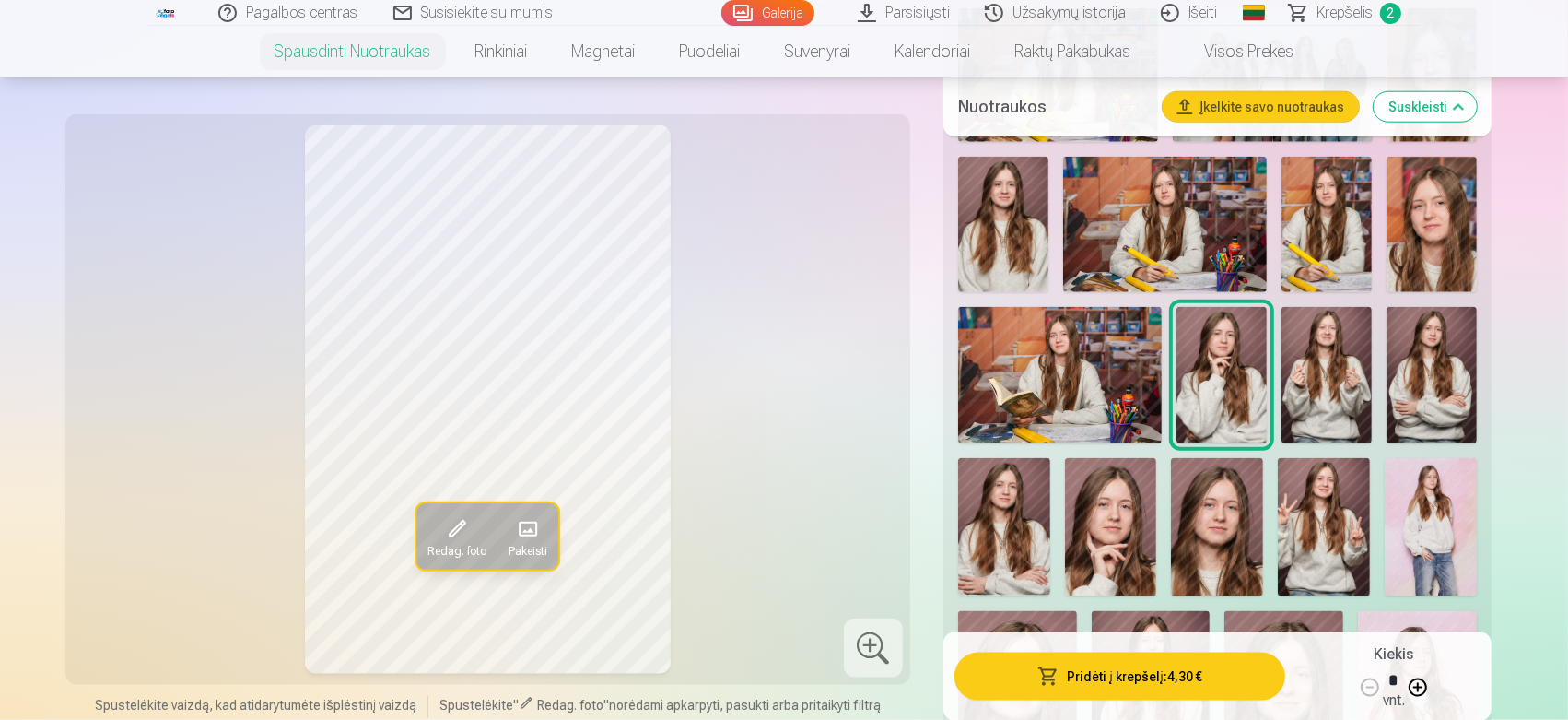
click at [1112, 554] on img at bounding box center [1111, 527] width 92 height 139
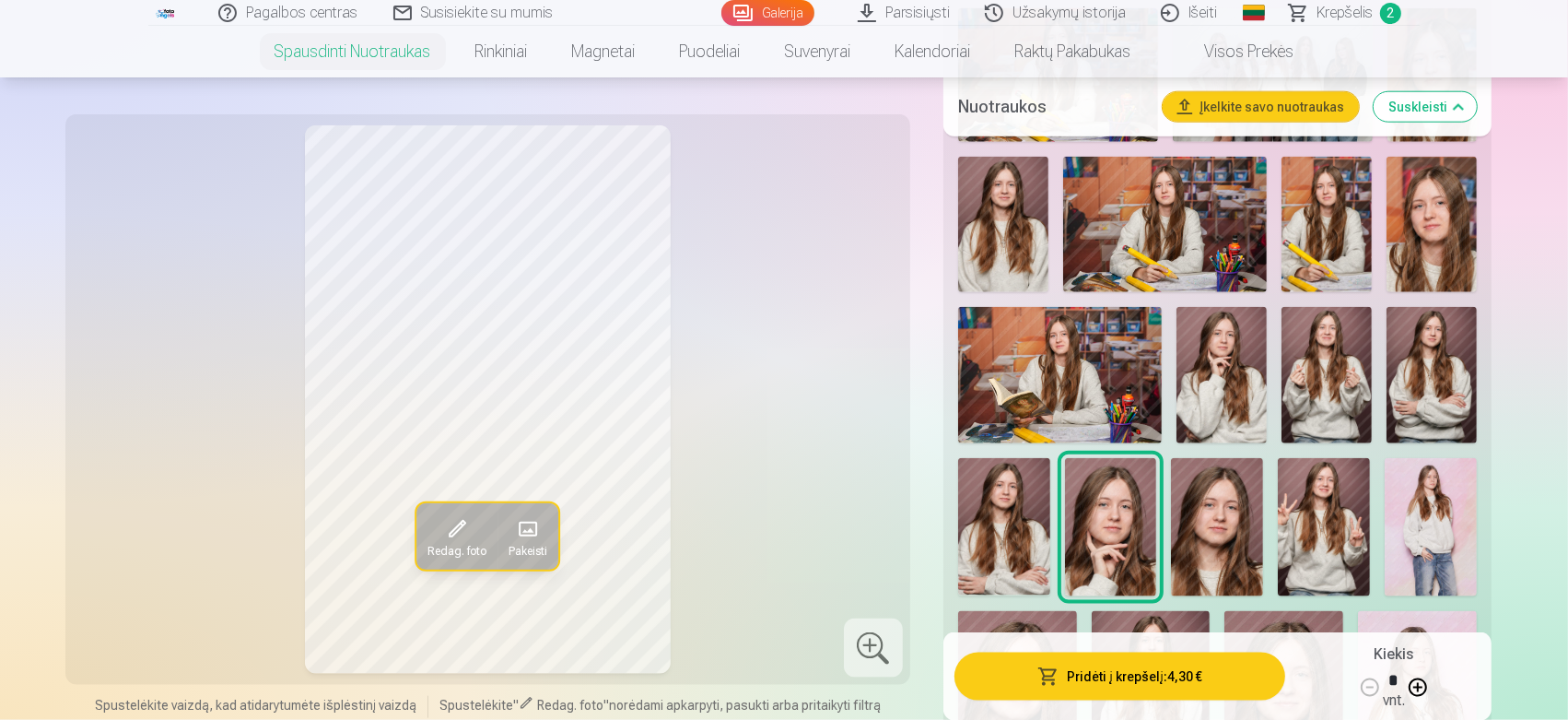
click at [1207, 556] on img at bounding box center [1217, 527] width 92 height 139
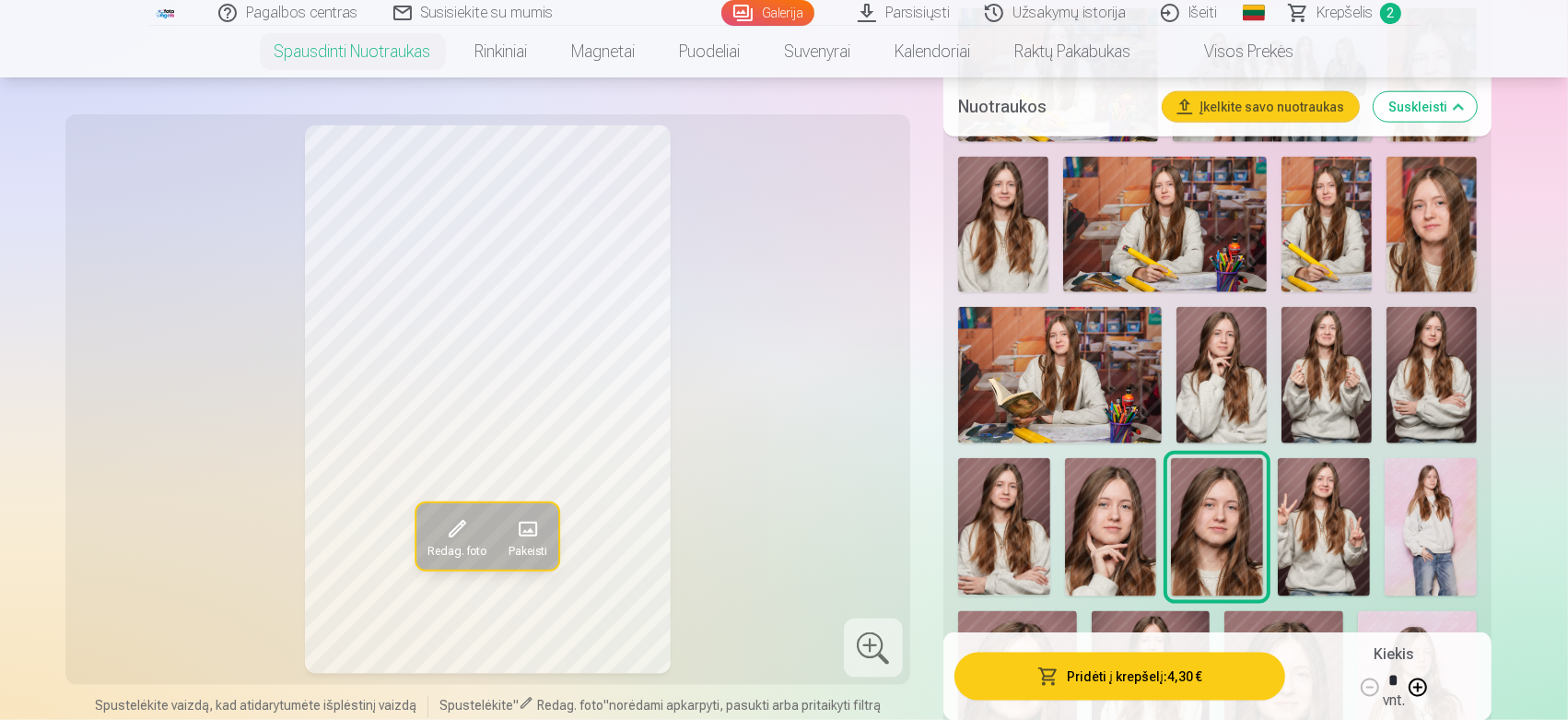
click at [1238, 387] on img at bounding box center [1222, 375] width 90 height 136
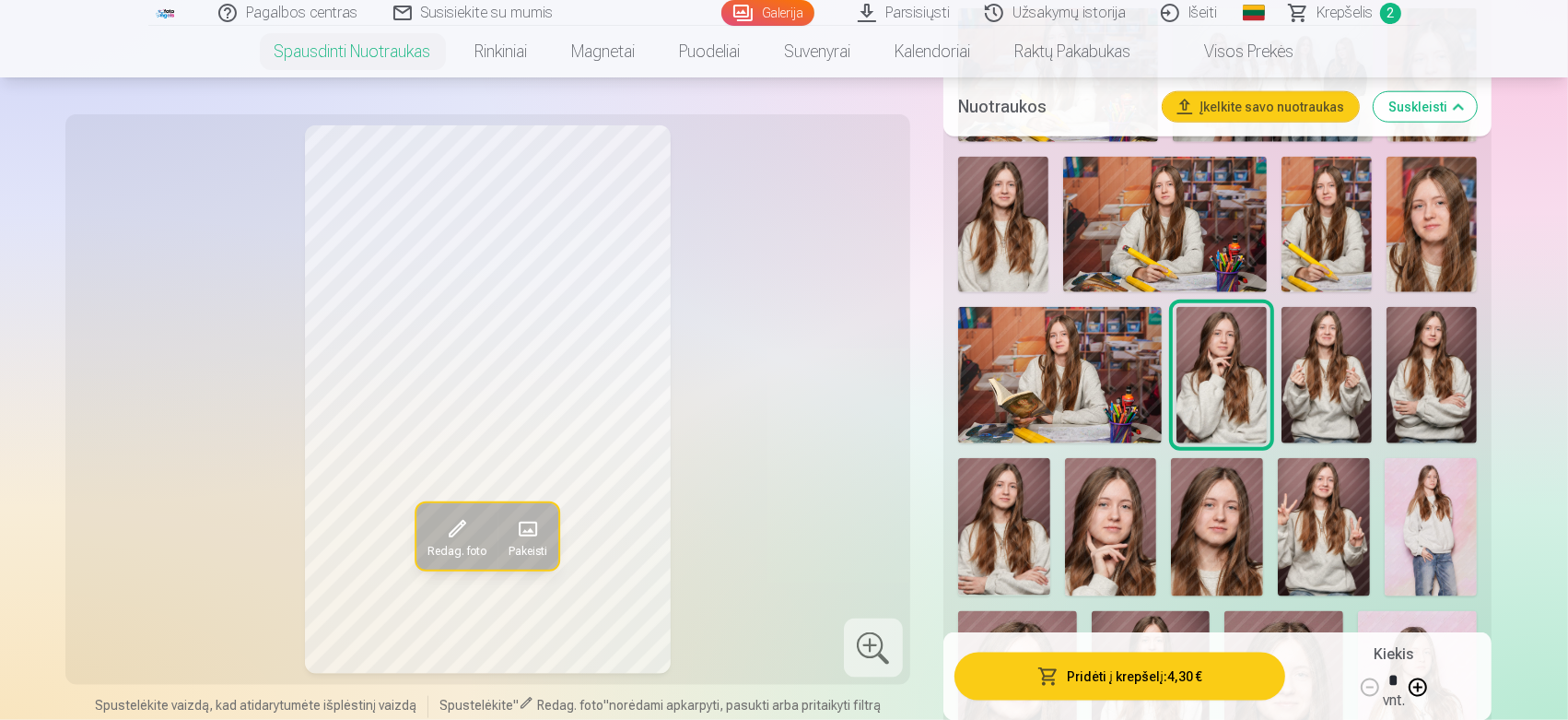
click at [1001, 264] on img at bounding box center [1004, 224] width 90 height 136
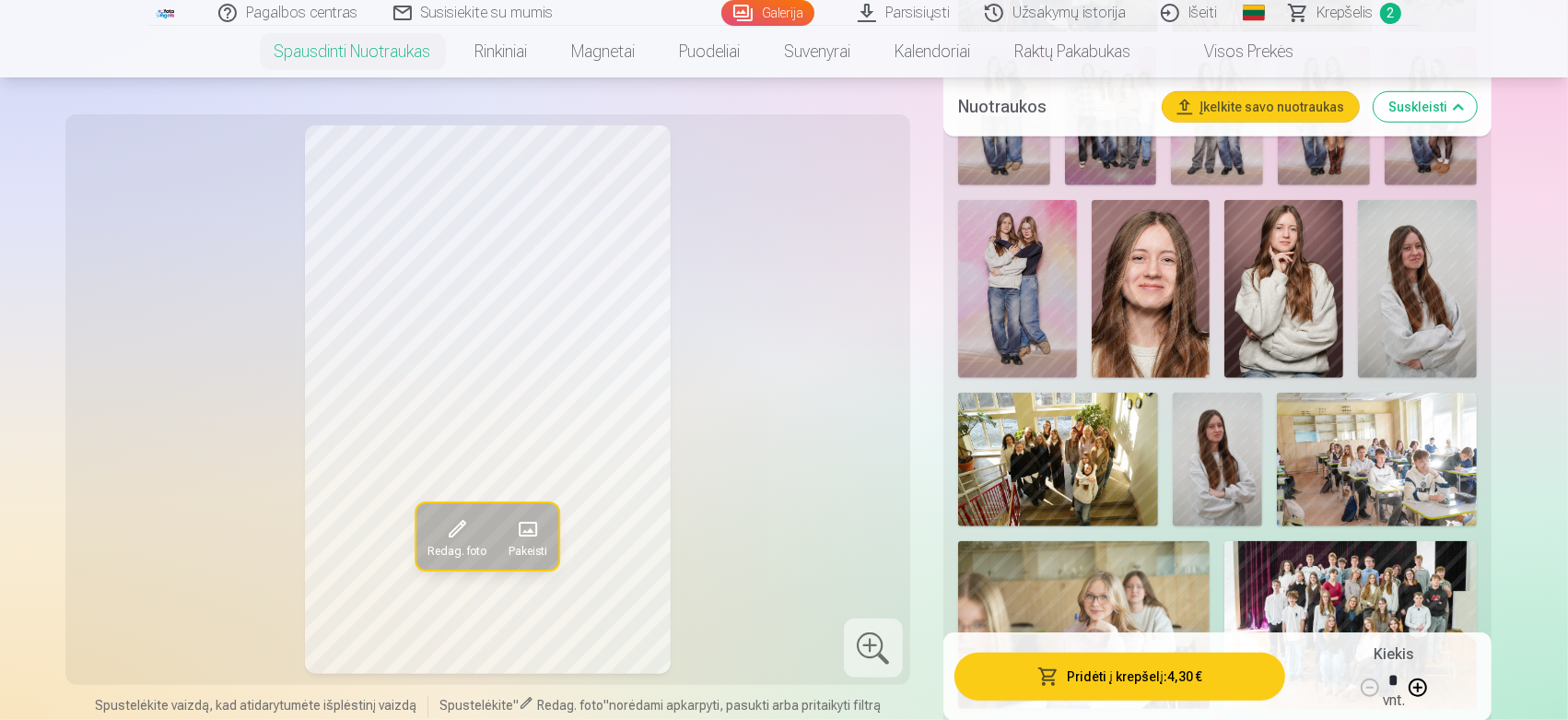
scroll to position [1048, 0]
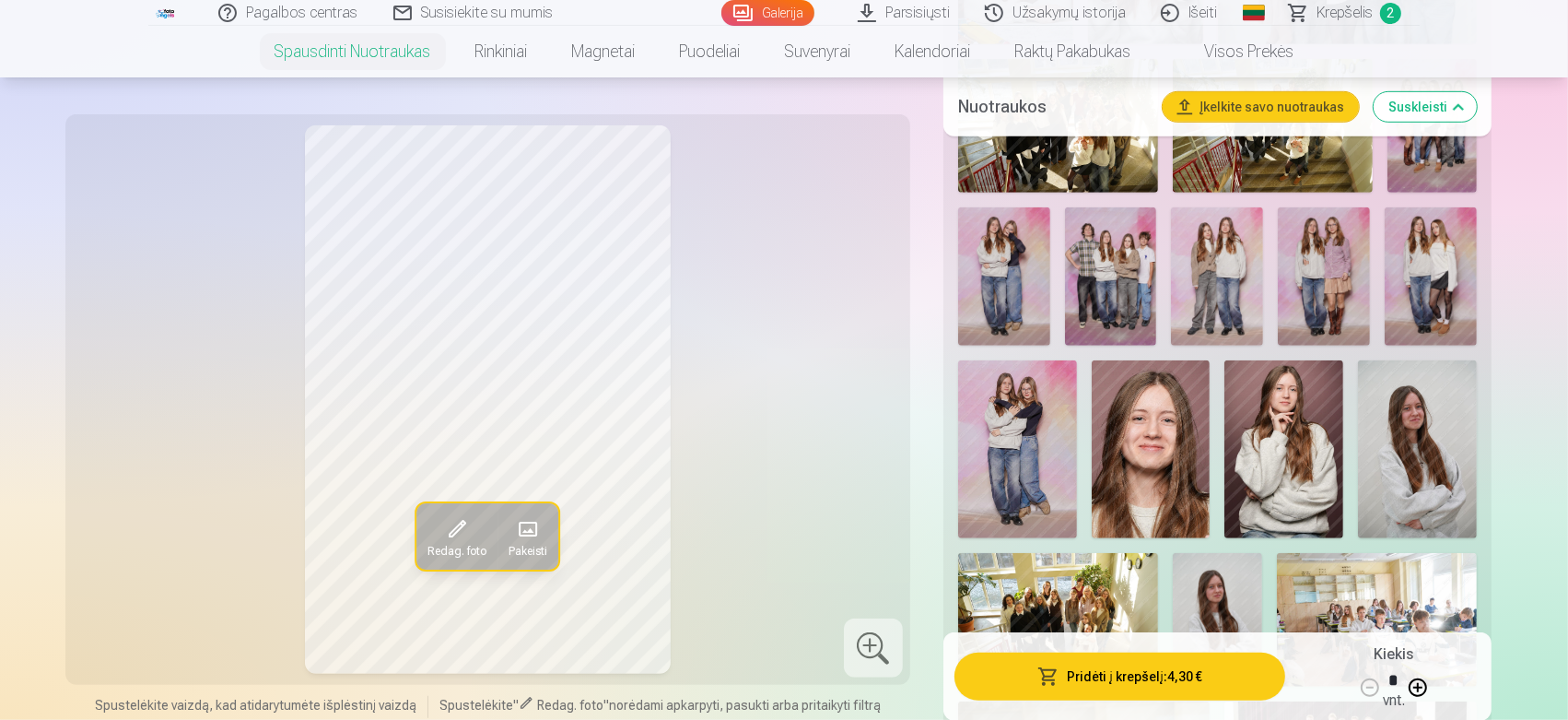
click at [1133, 467] on img at bounding box center [1150, 449] width 119 height 178
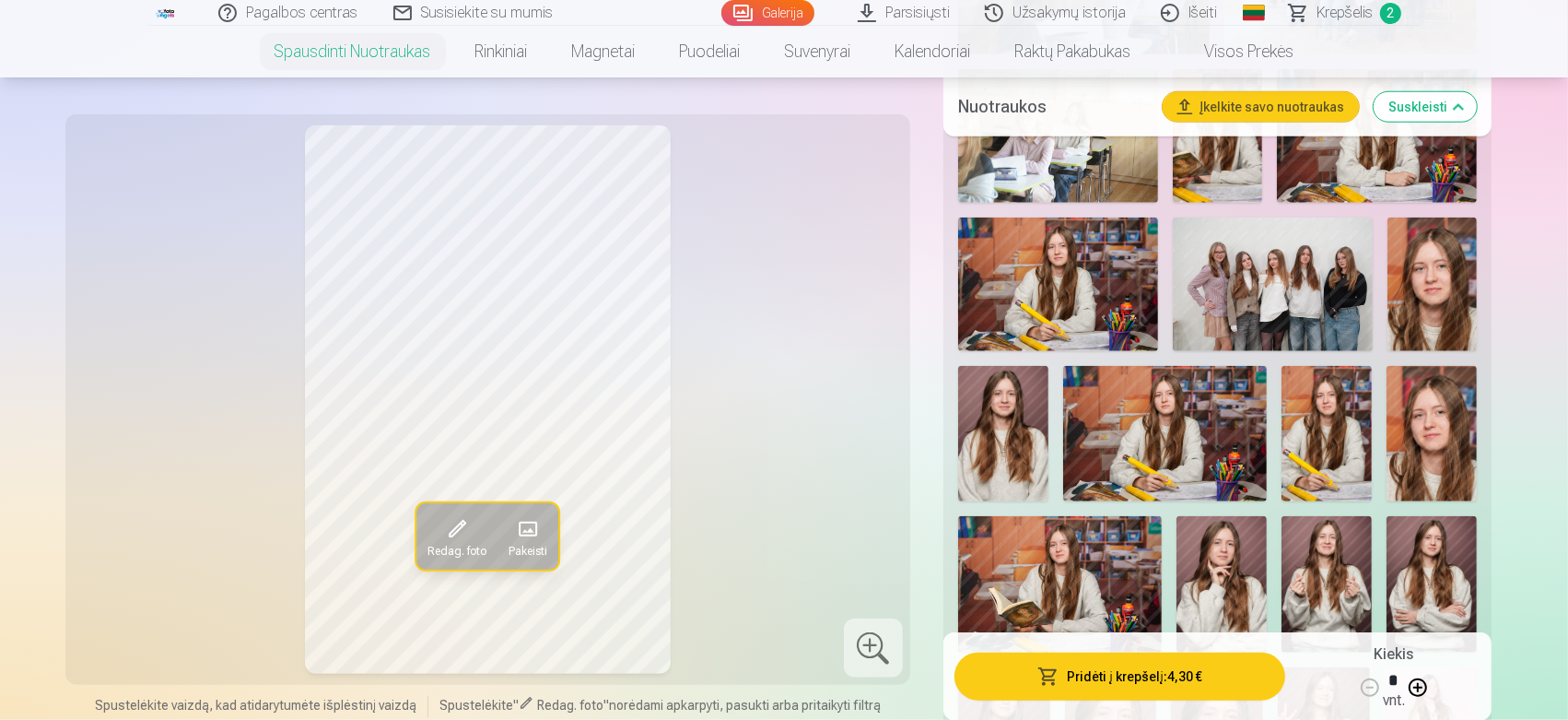
scroll to position [1901, 0]
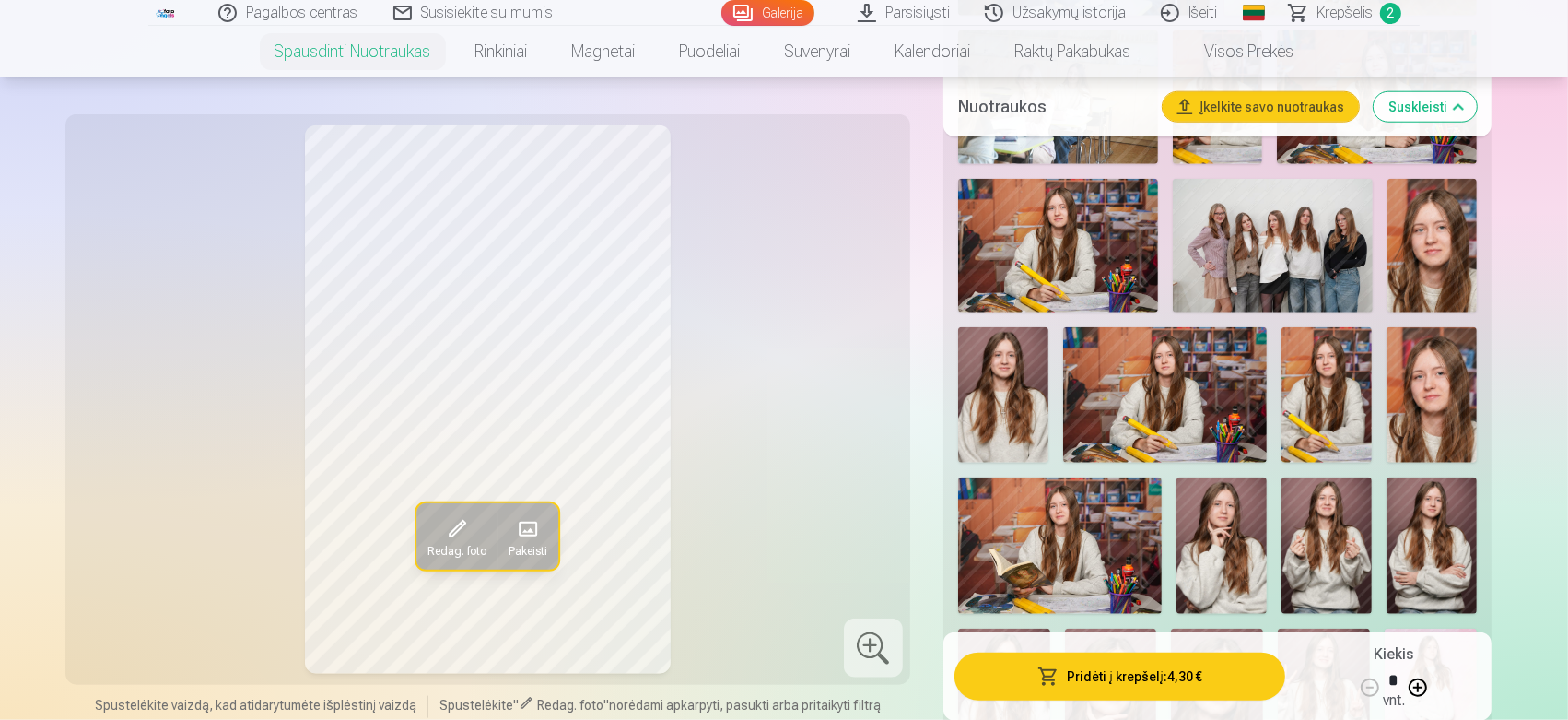
click at [1016, 427] on img at bounding box center [1004, 395] width 90 height 136
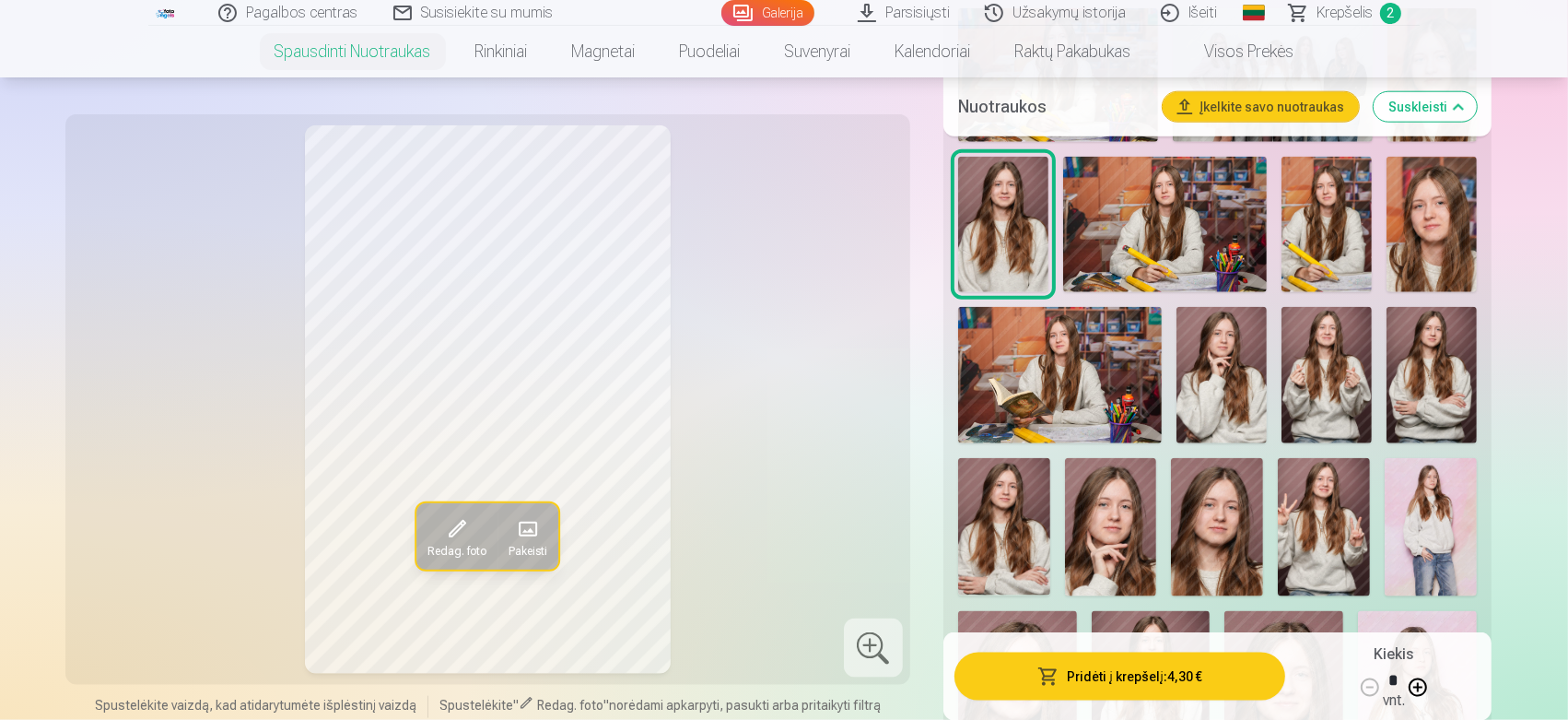
scroll to position [2243, 0]
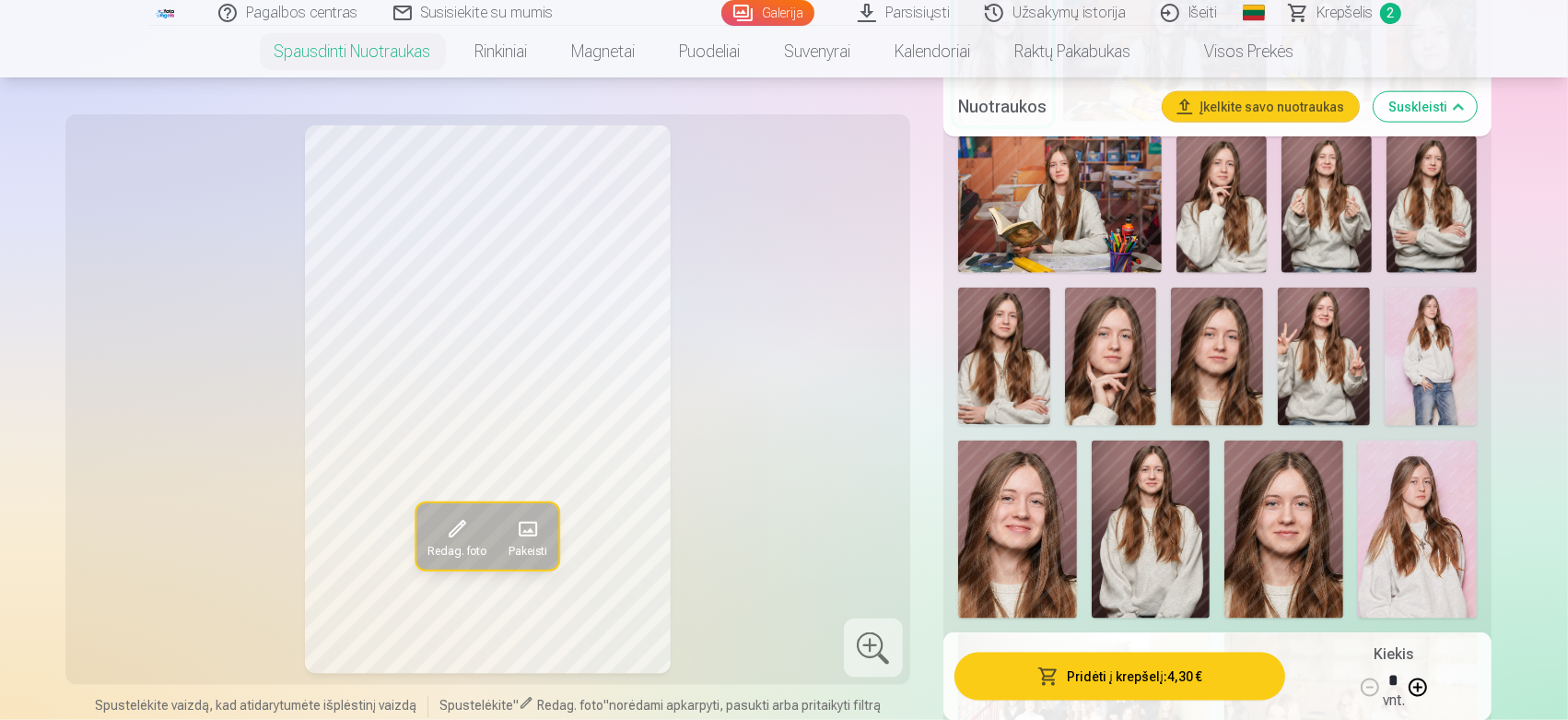
click at [1290, 535] on img at bounding box center [1283, 529] width 119 height 178
click at [1150, 540] on img at bounding box center [1150, 529] width 119 height 178
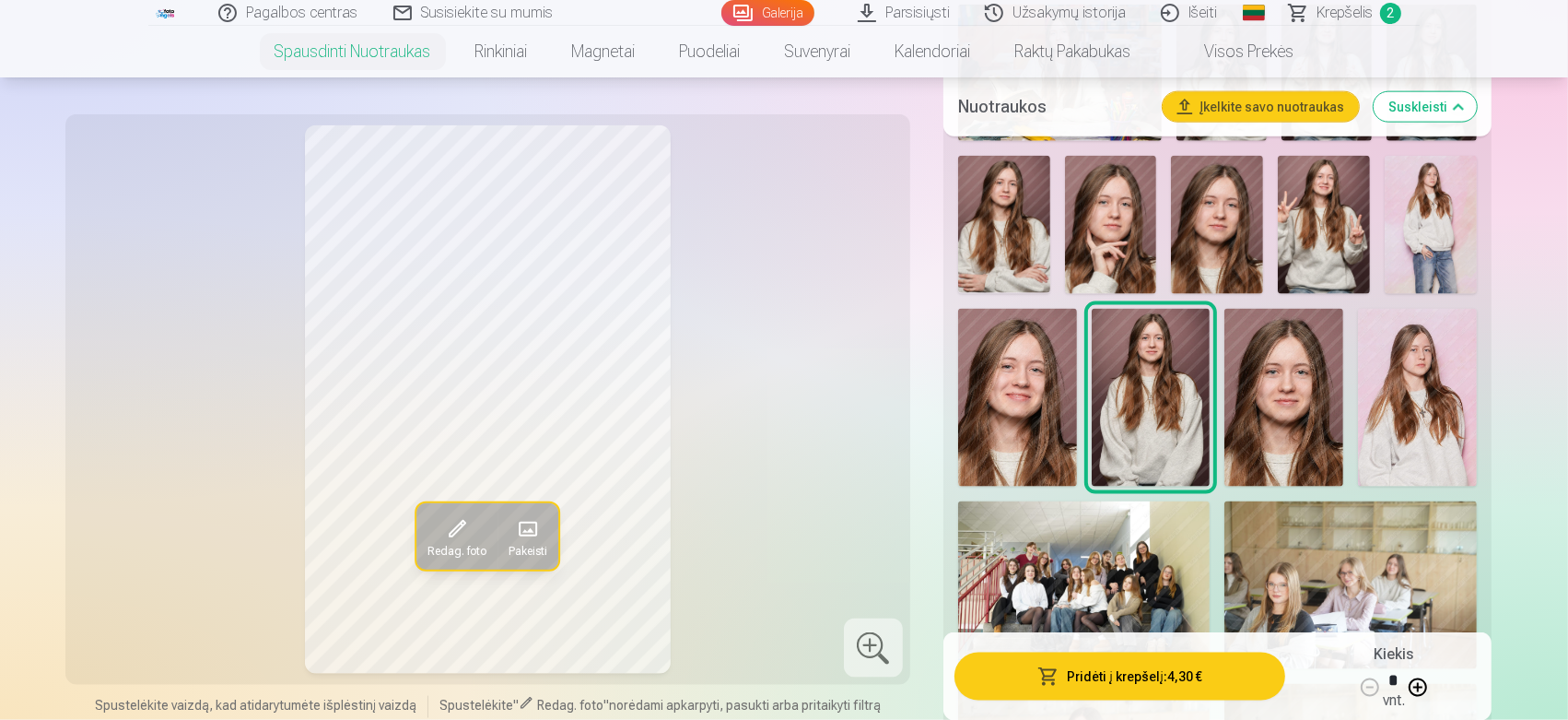
scroll to position [2413, 0]
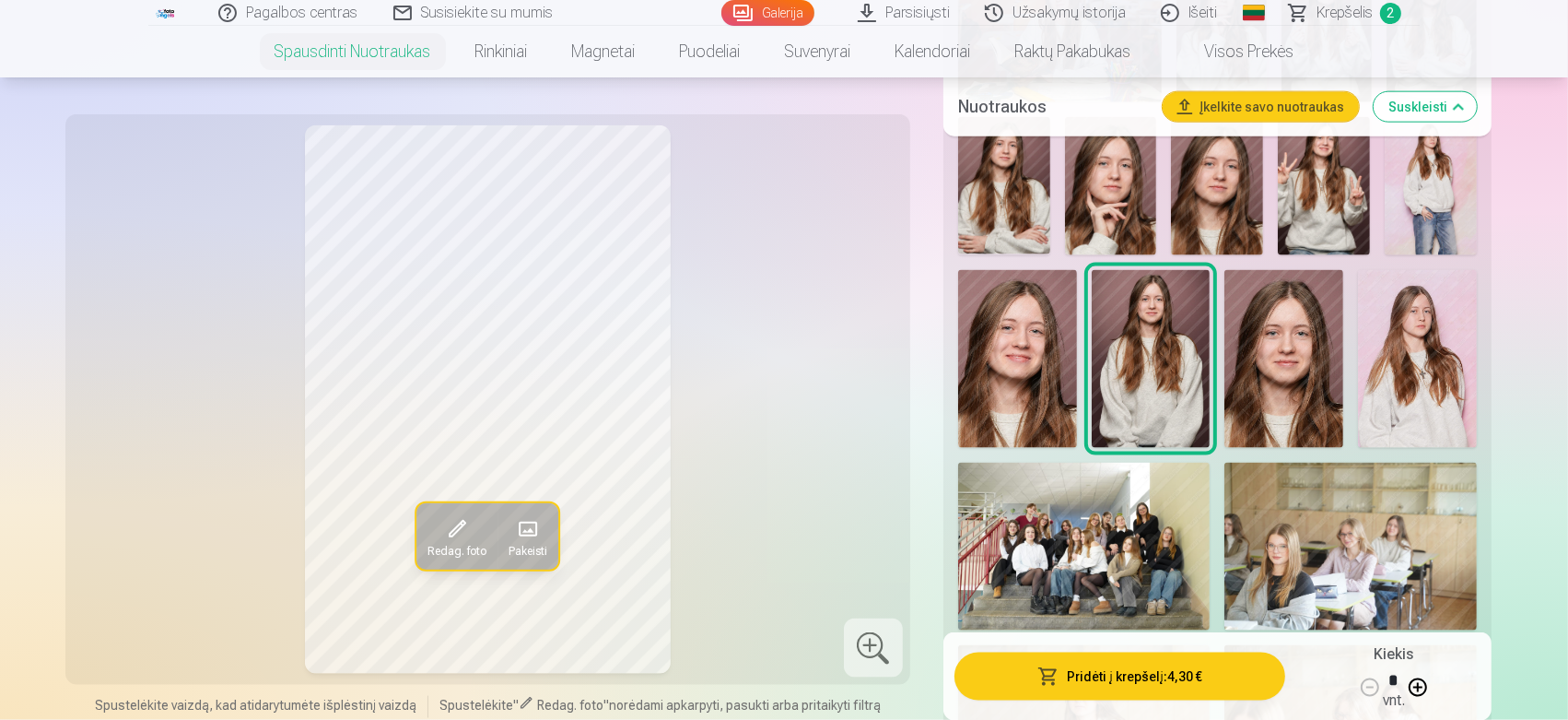
click at [1150, 533] on img at bounding box center [1084, 546] width 253 height 168
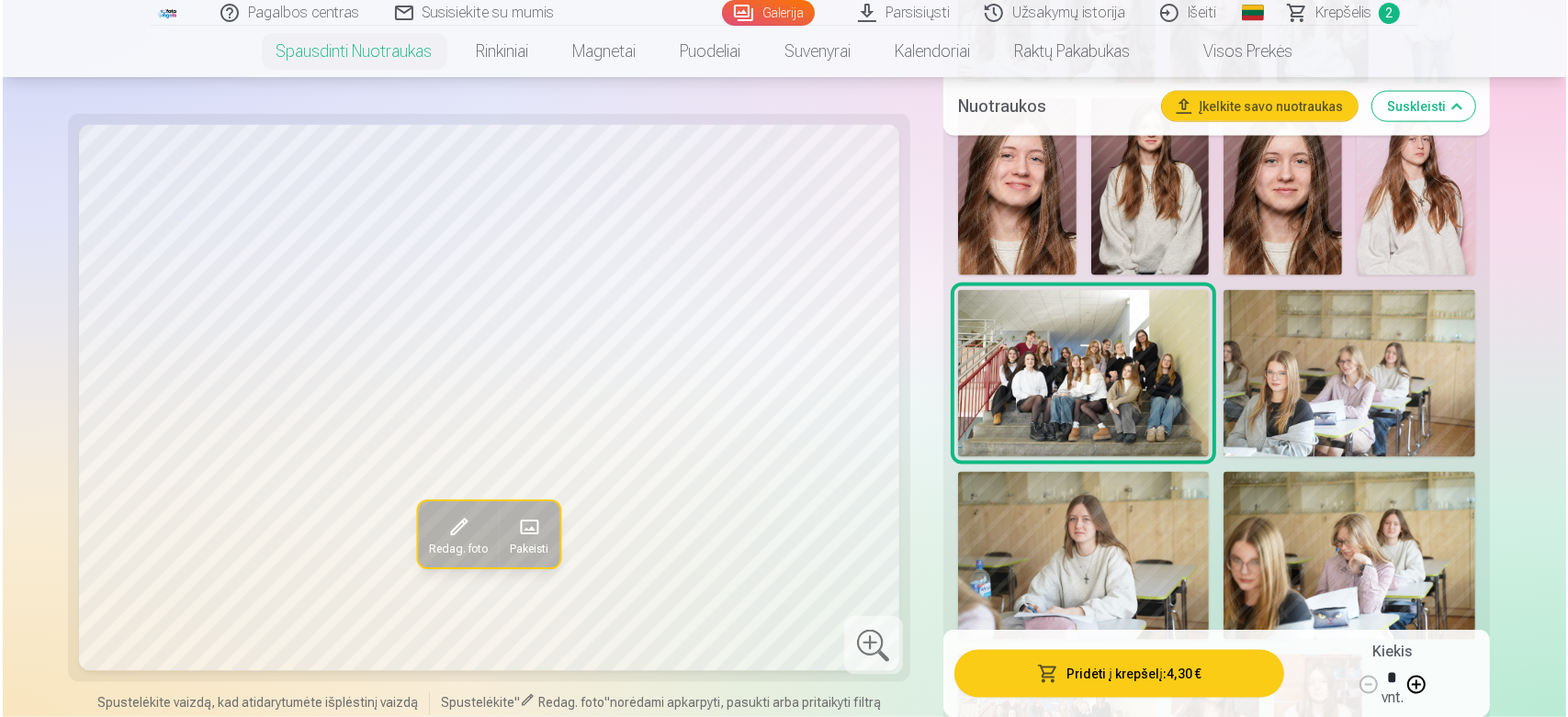
scroll to position [2744, 0]
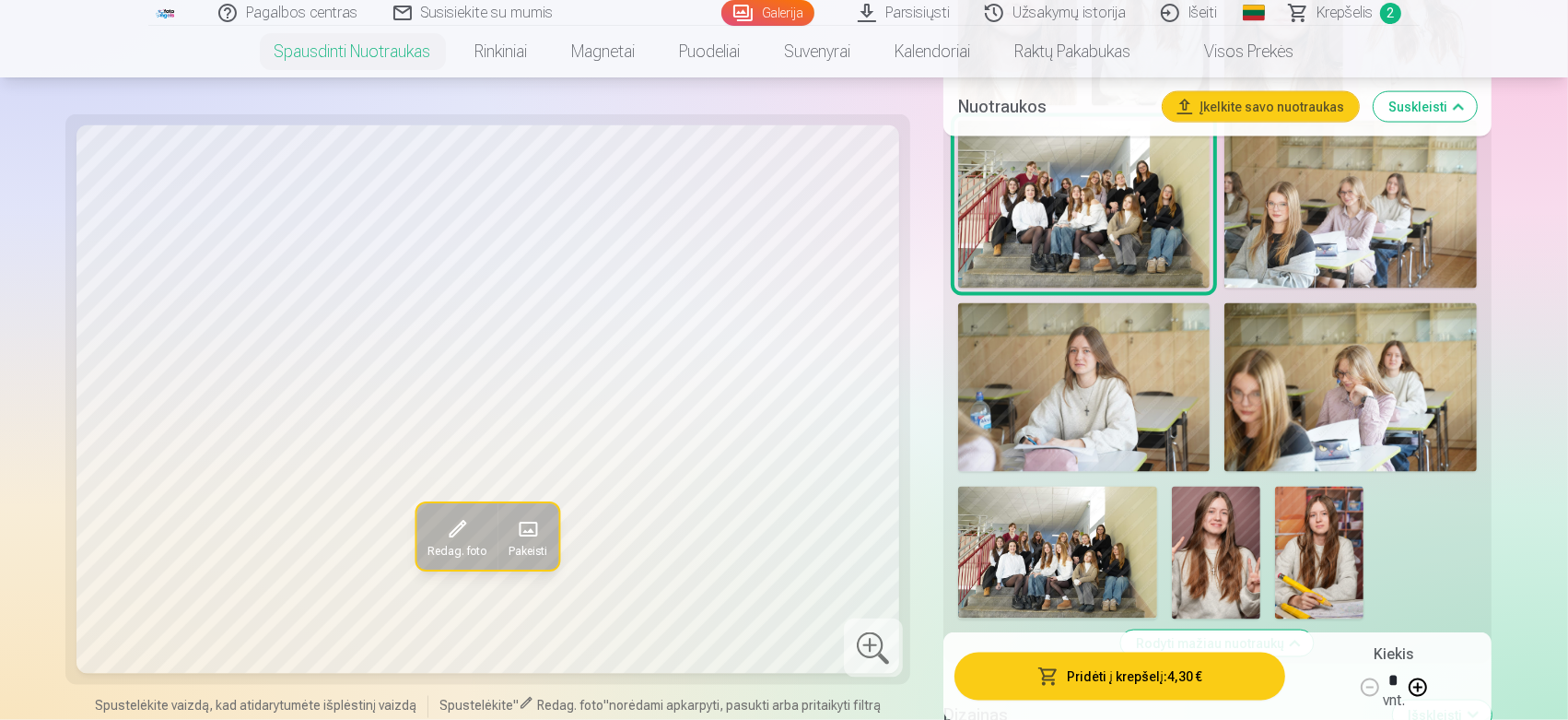
click at [1103, 557] on img at bounding box center [1058, 553] width 199 height 133
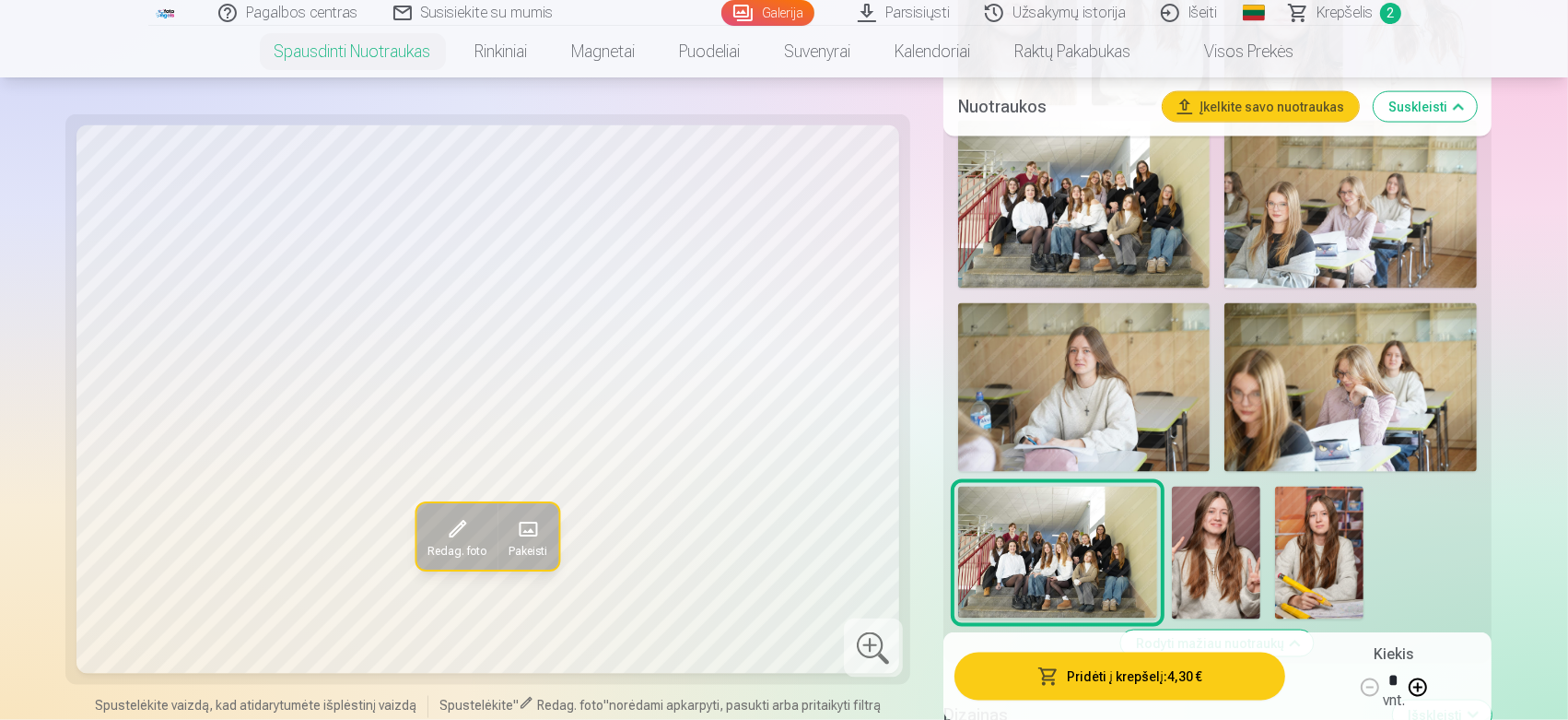
click at [1112, 647] on button "Pridėti į krepšelį : 4,30 €" at bounding box center [1120, 676] width 330 height 48
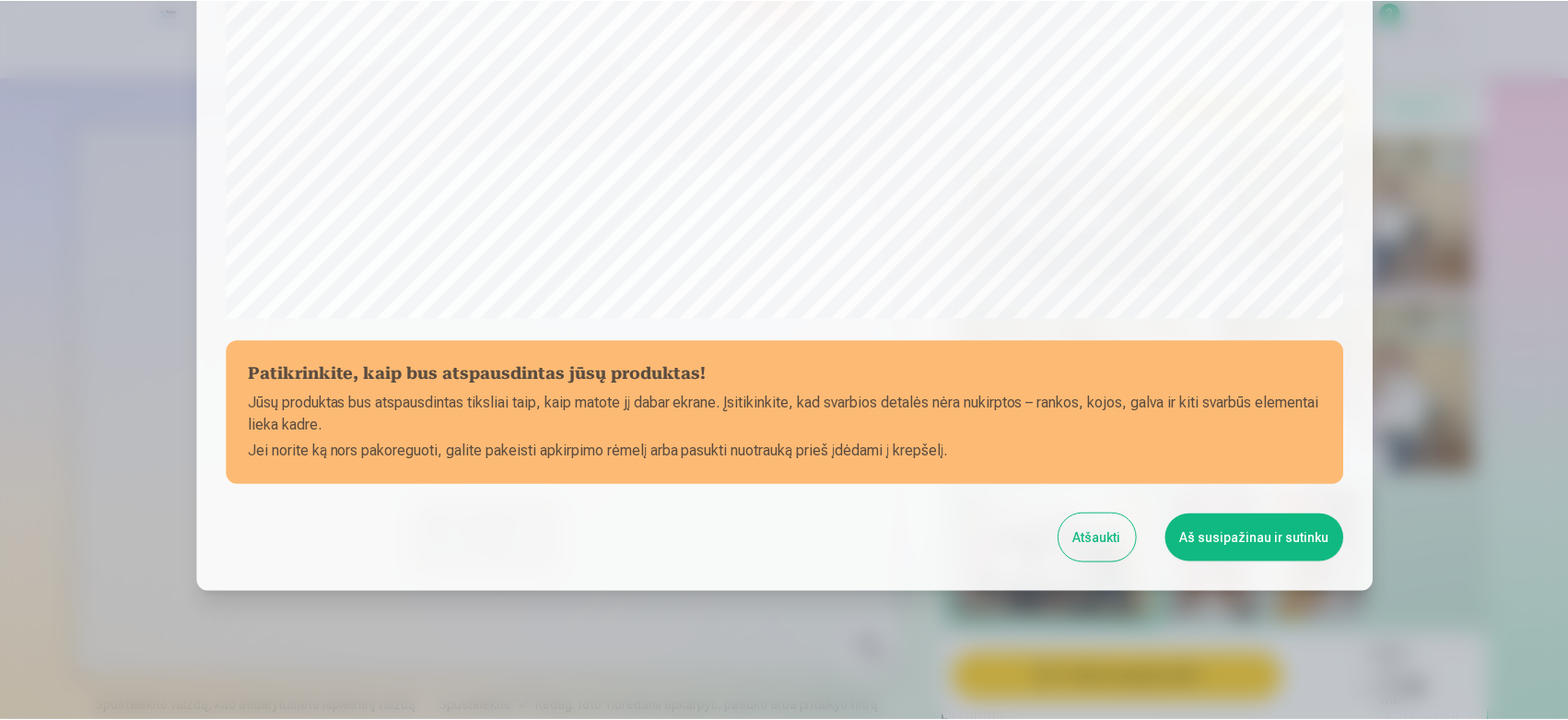
scroll to position [607, 0]
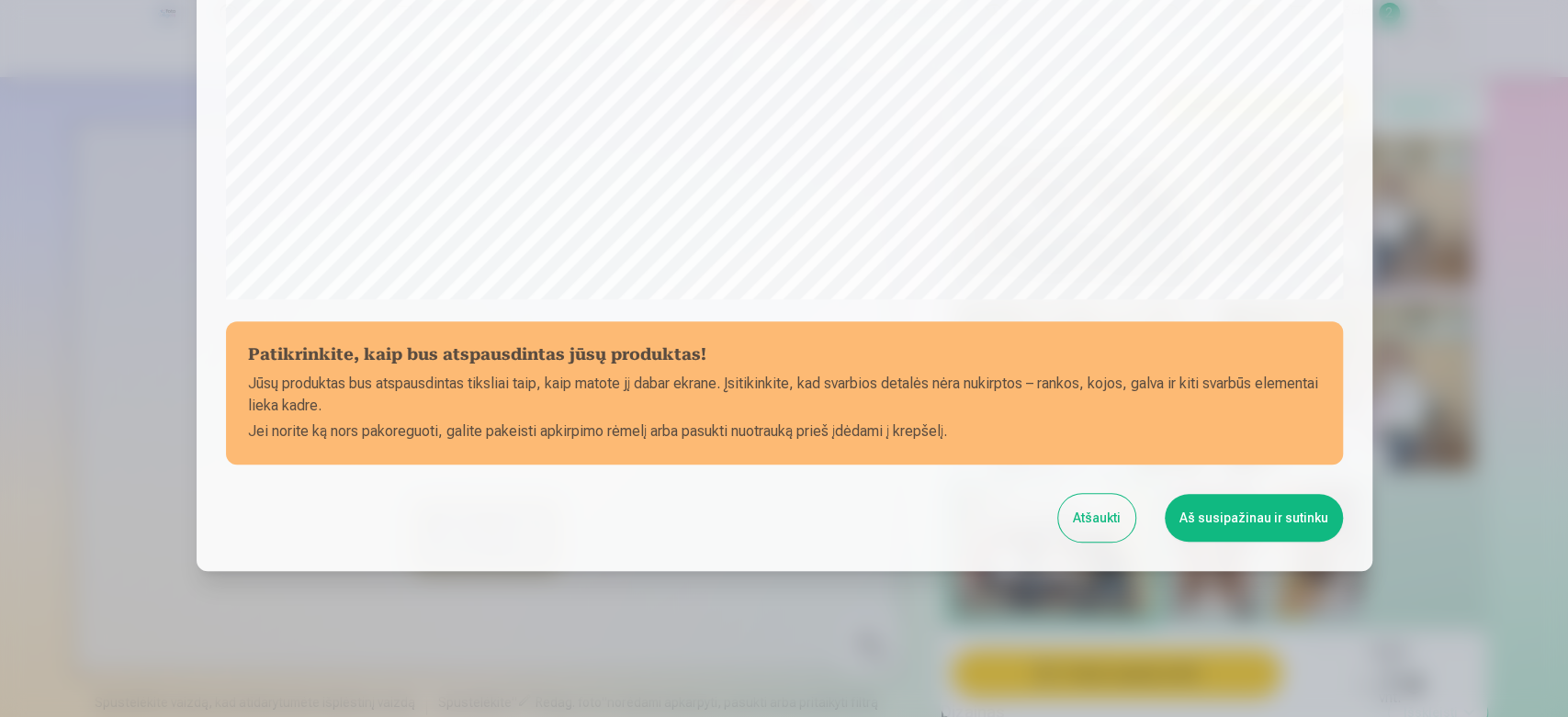
click at [1228, 519] on button "Aš susipažinau ir sutinku" at bounding box center [1253, 517] width 178 height 48
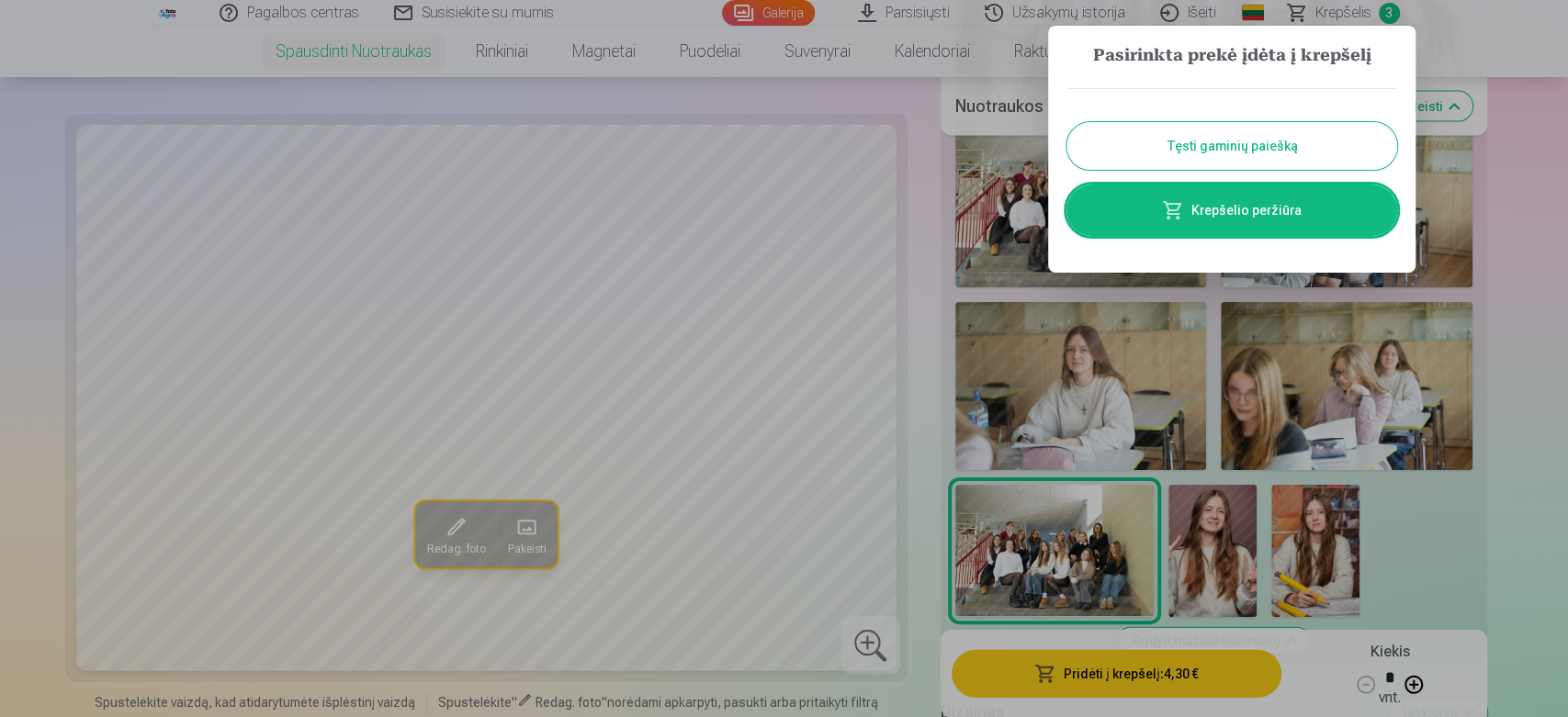
click at [1292, 140] on button "Tęsti gaminių paiešką" at bounding box center [1231, 146] width 330 height 48
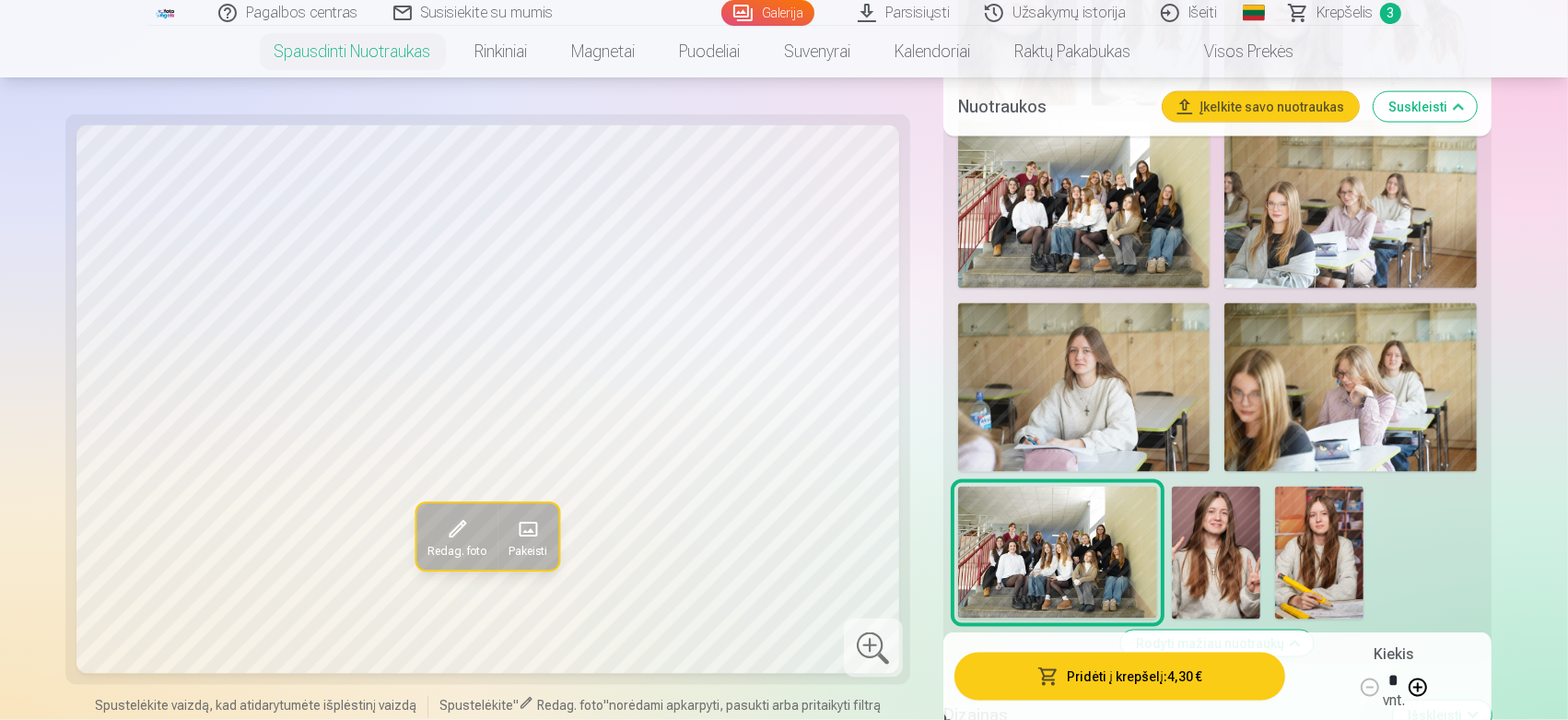
click at [1232, 557] on img at bounding box center [1216, 553] width 88 height 133
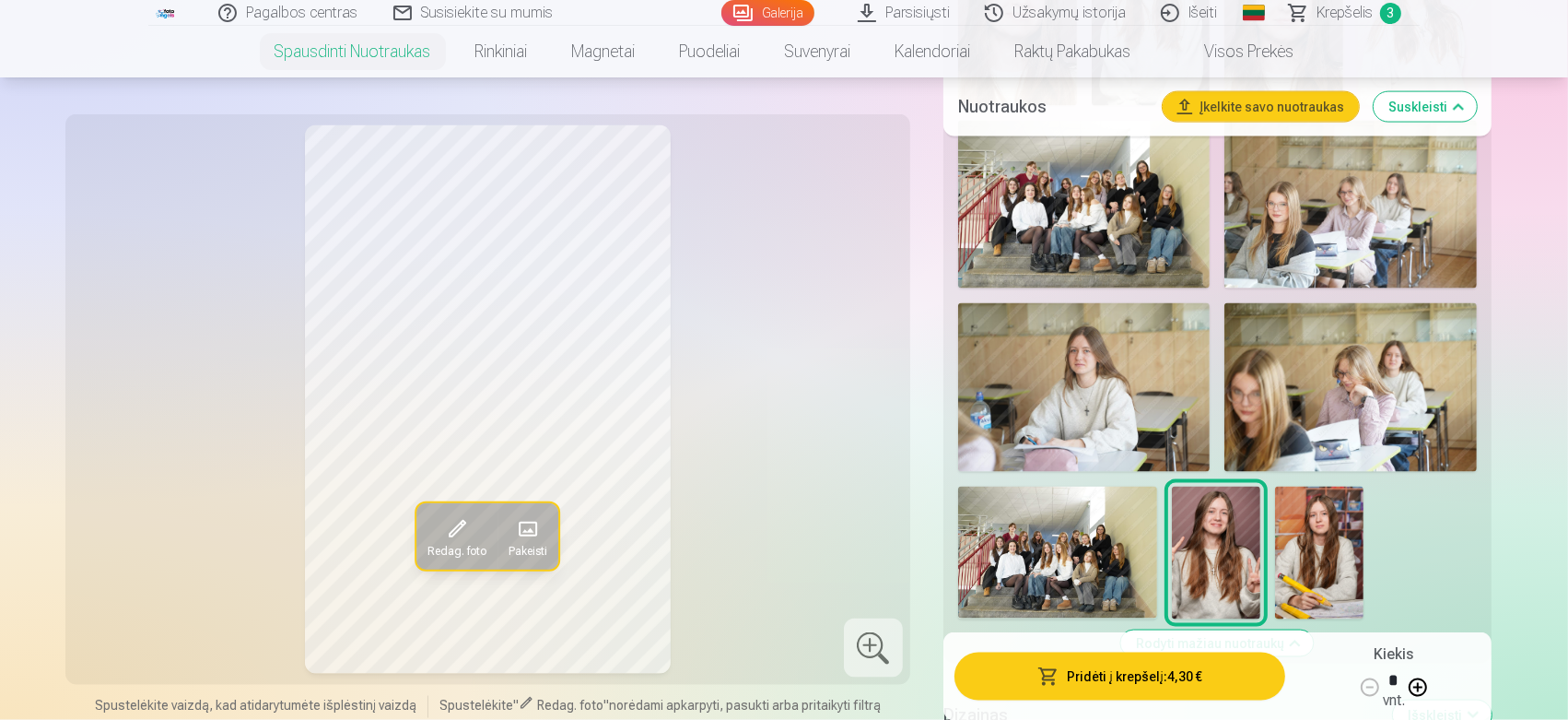
click at [1304, 550] on img at bounding box center [1319, 553] width 88 height 133
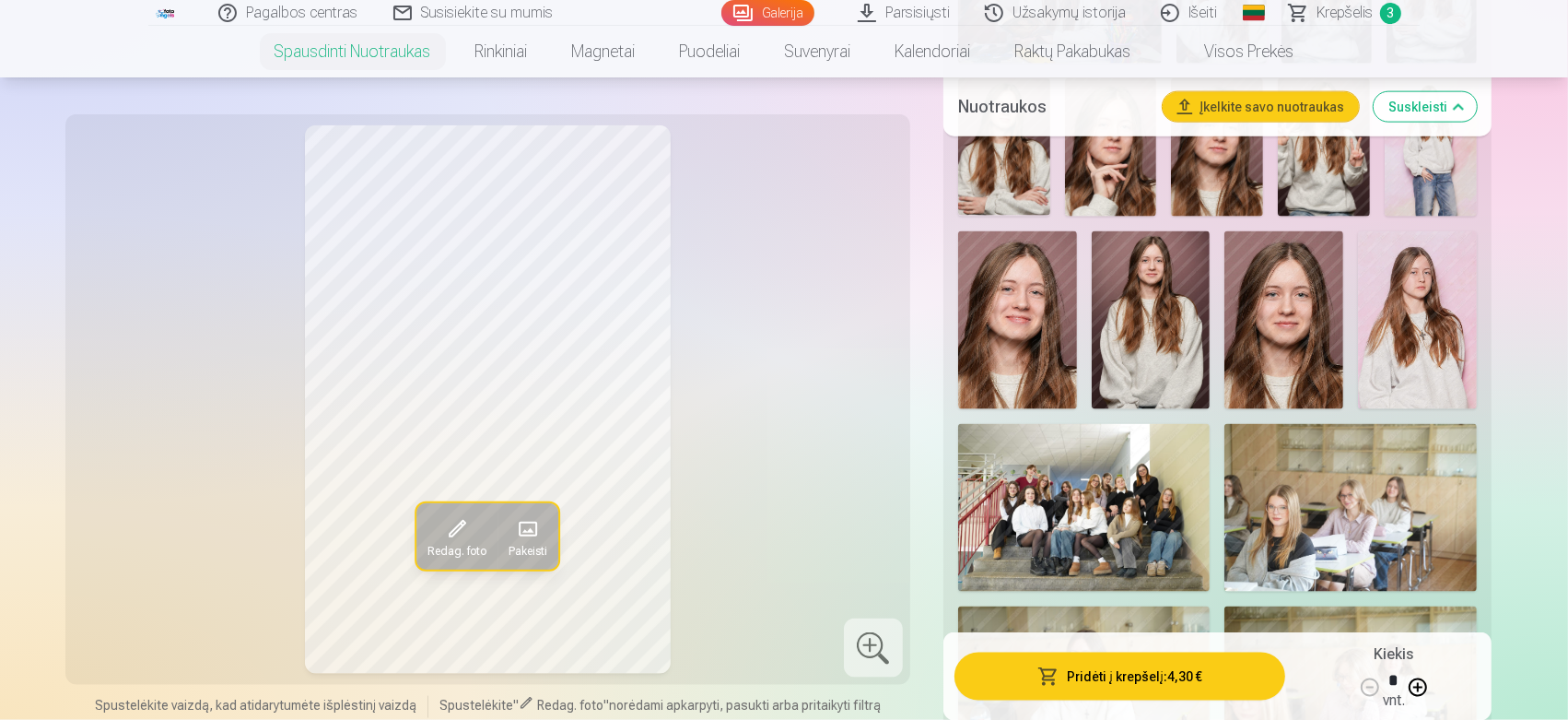
scroll to position [2413, 0]
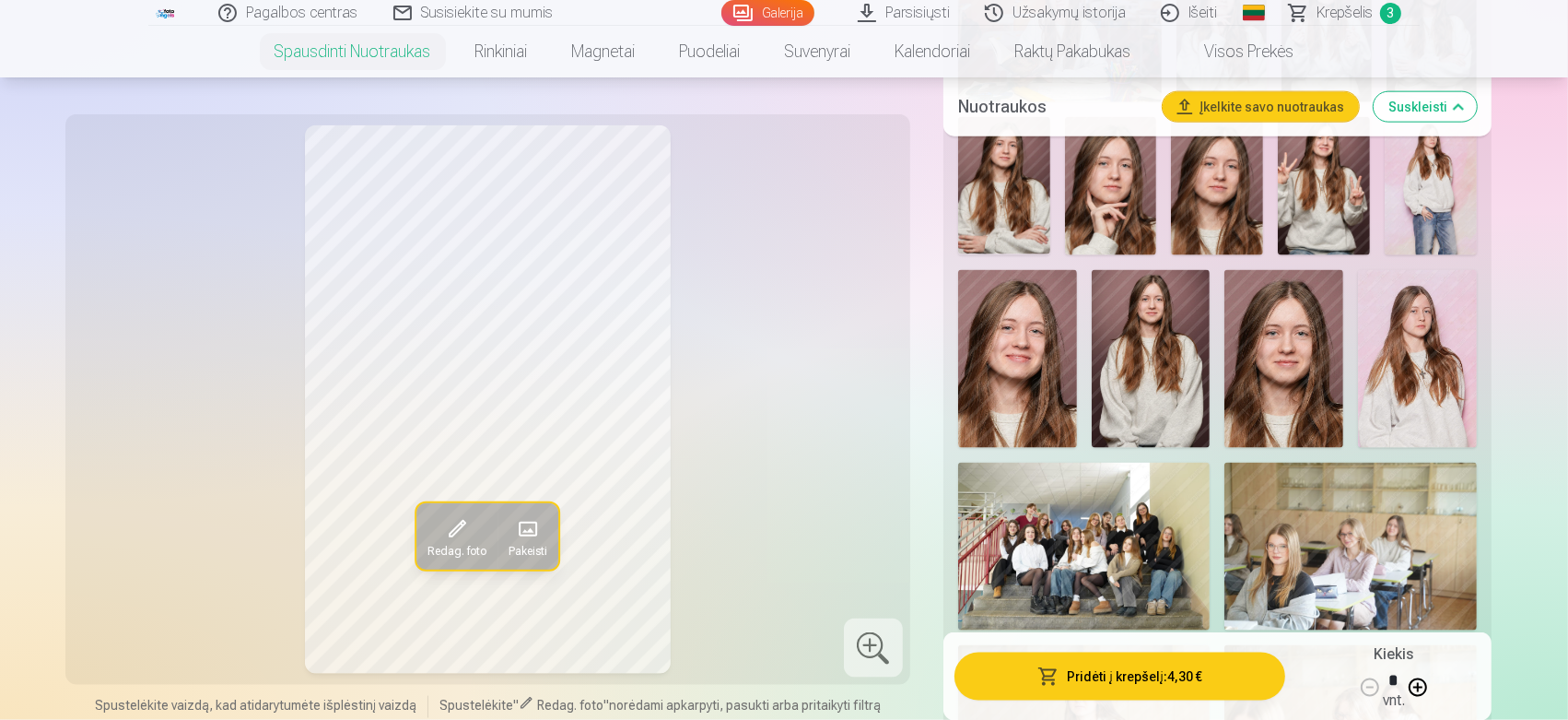
click at [1290, 377] on img at bounding box center [1283, 359] width 119 height 178
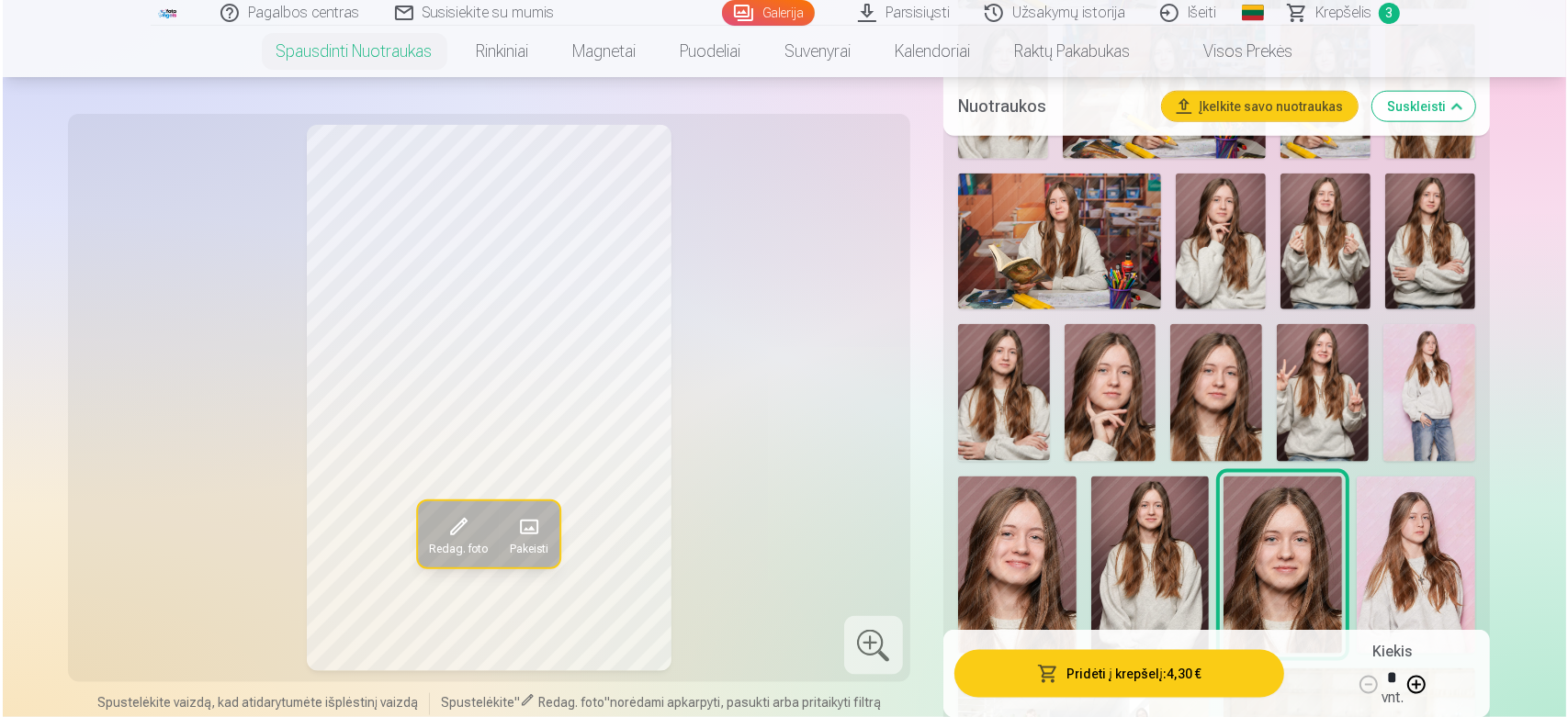
scroll to position [2233, 0]
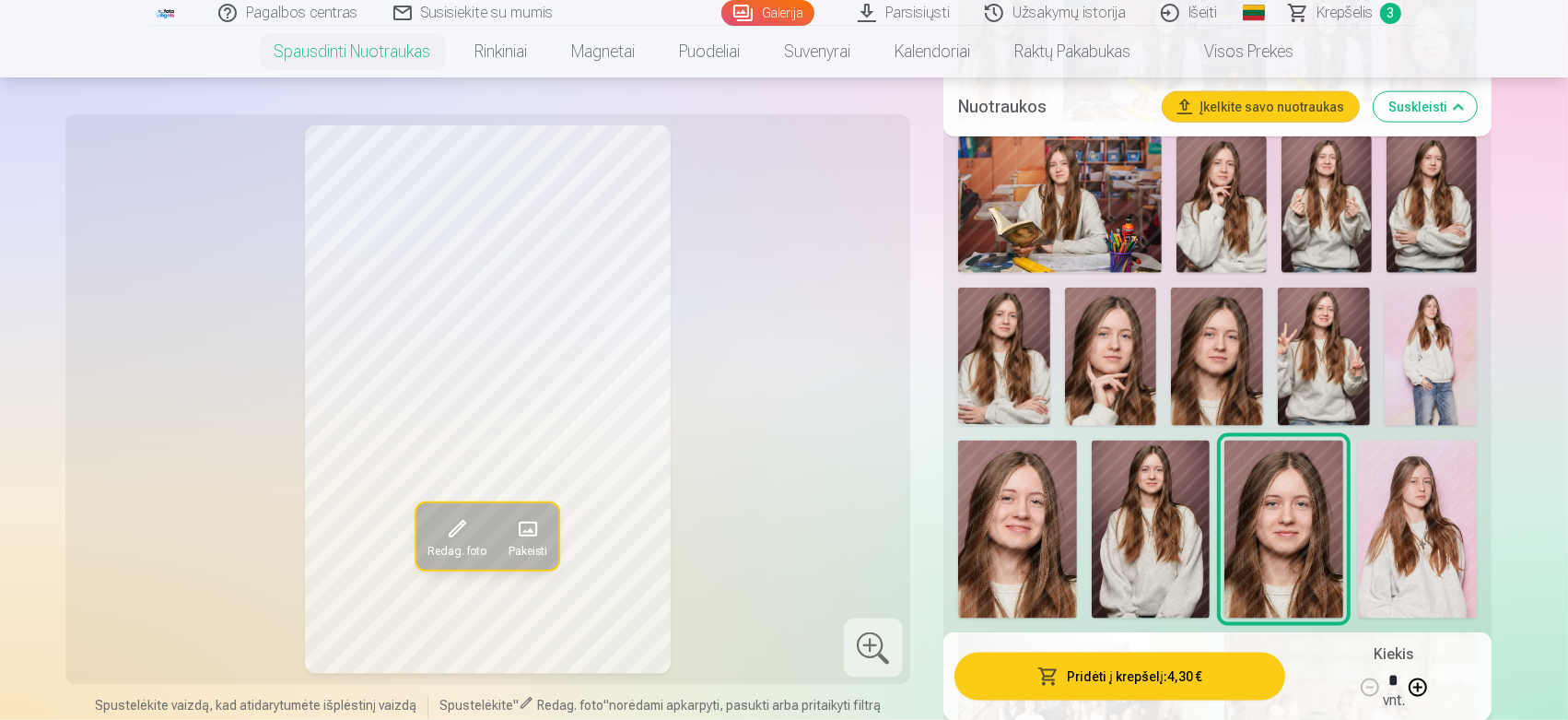
click at [1150, 521] on img at bounding box center [1150, 529] width 119 height 178
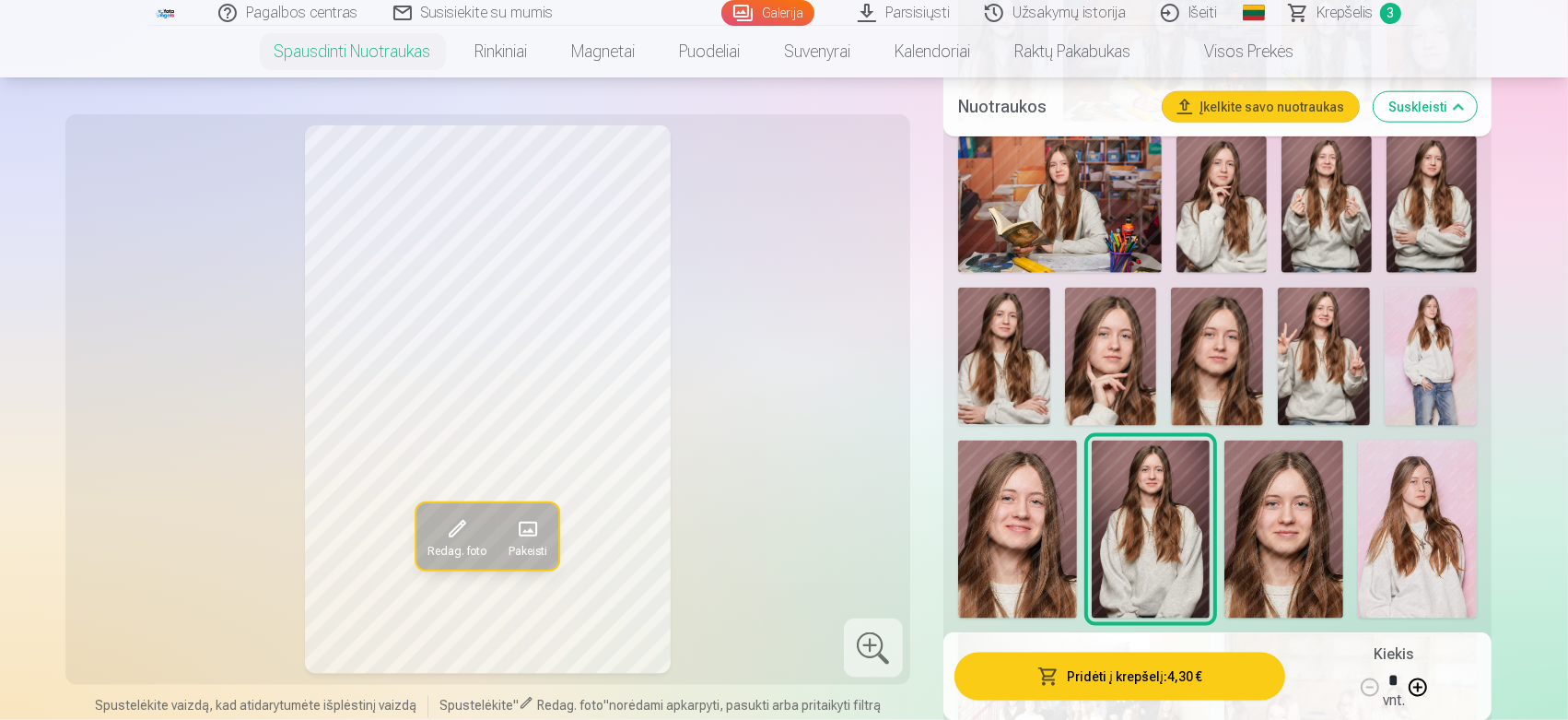
click at [1118, 386] on img at bounding box center [1111, 356] width 92 height 139
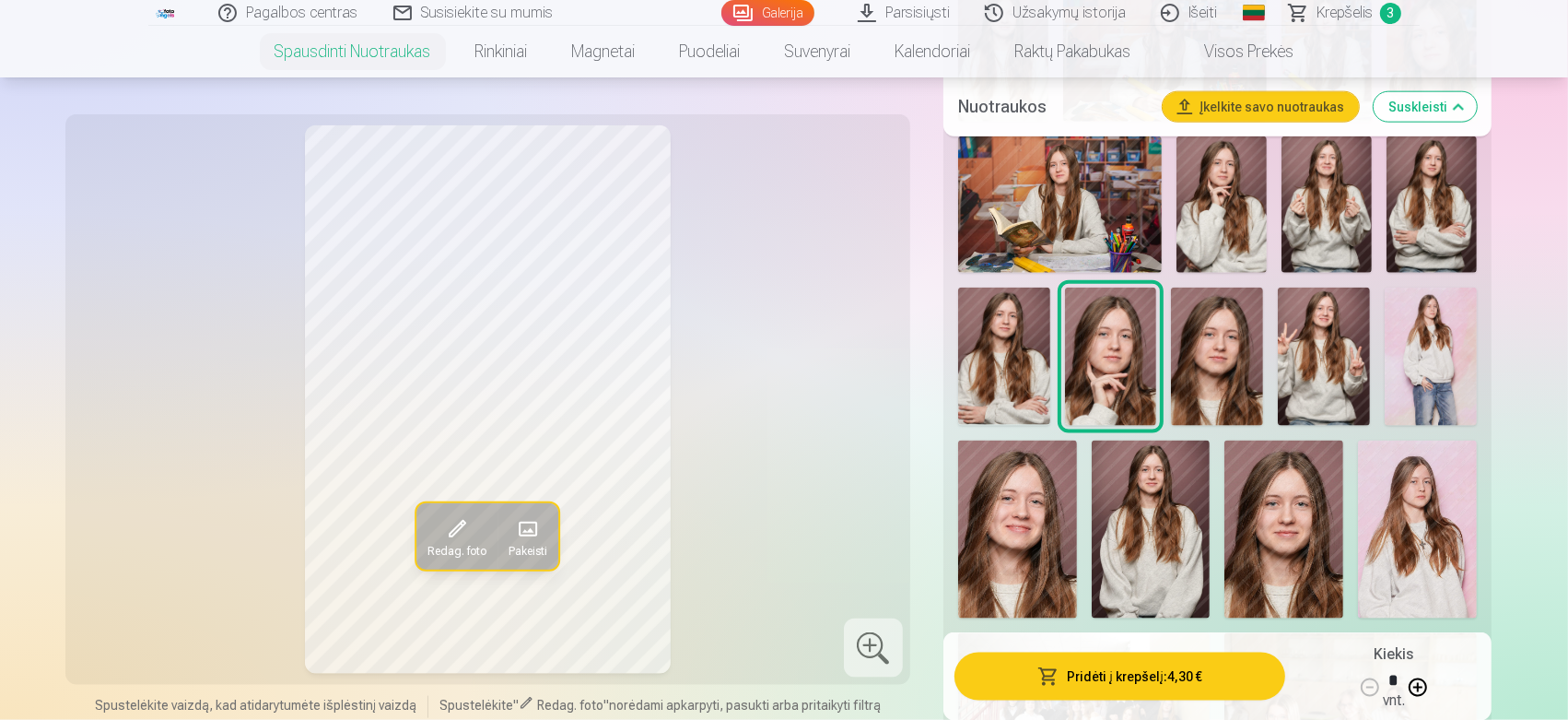
click at [1214, 220] on img at bounding box center [1222, 205] width 90 height 136
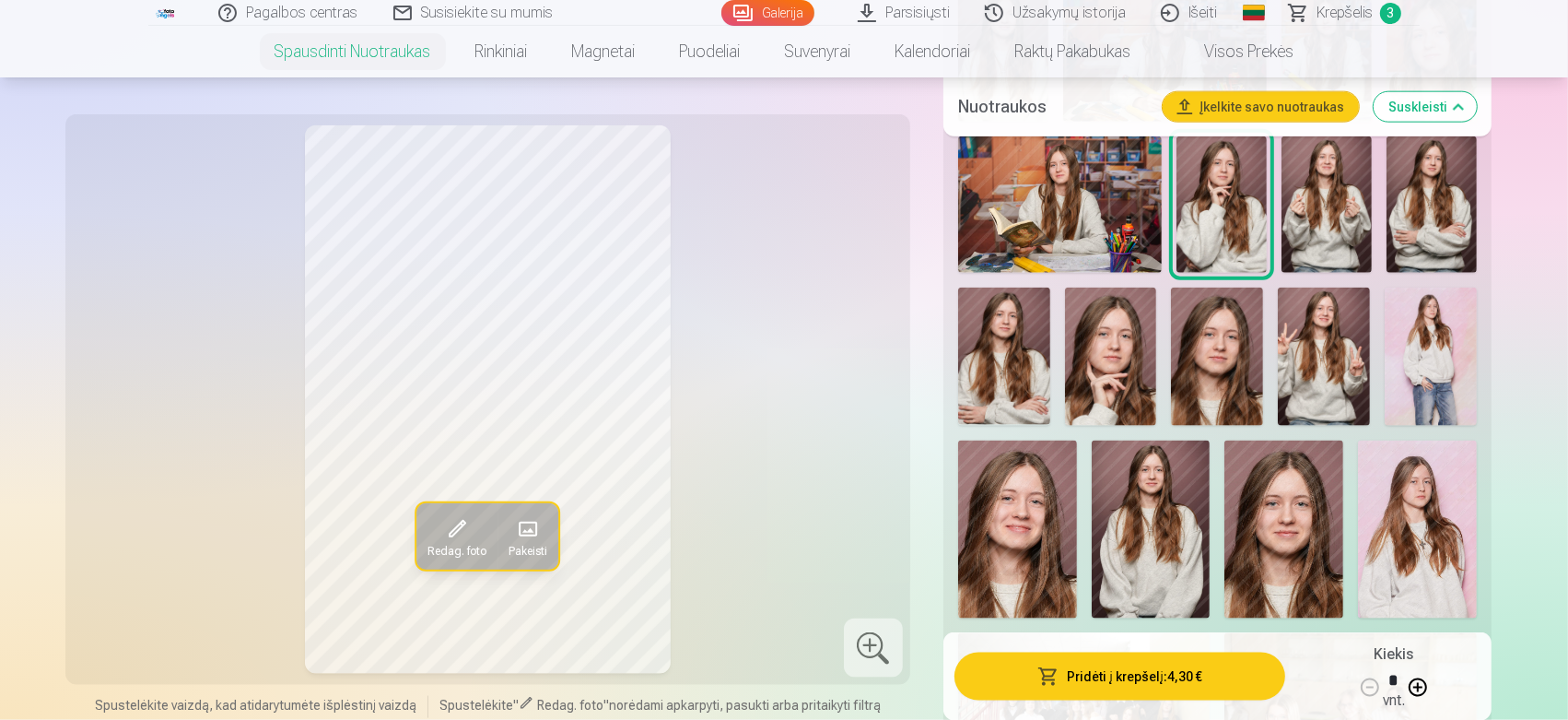
click at [1094, 647] on button "Pridėti į krepšelį : 4,30 €" at bounding box center [1120, 676] width 330 height 48
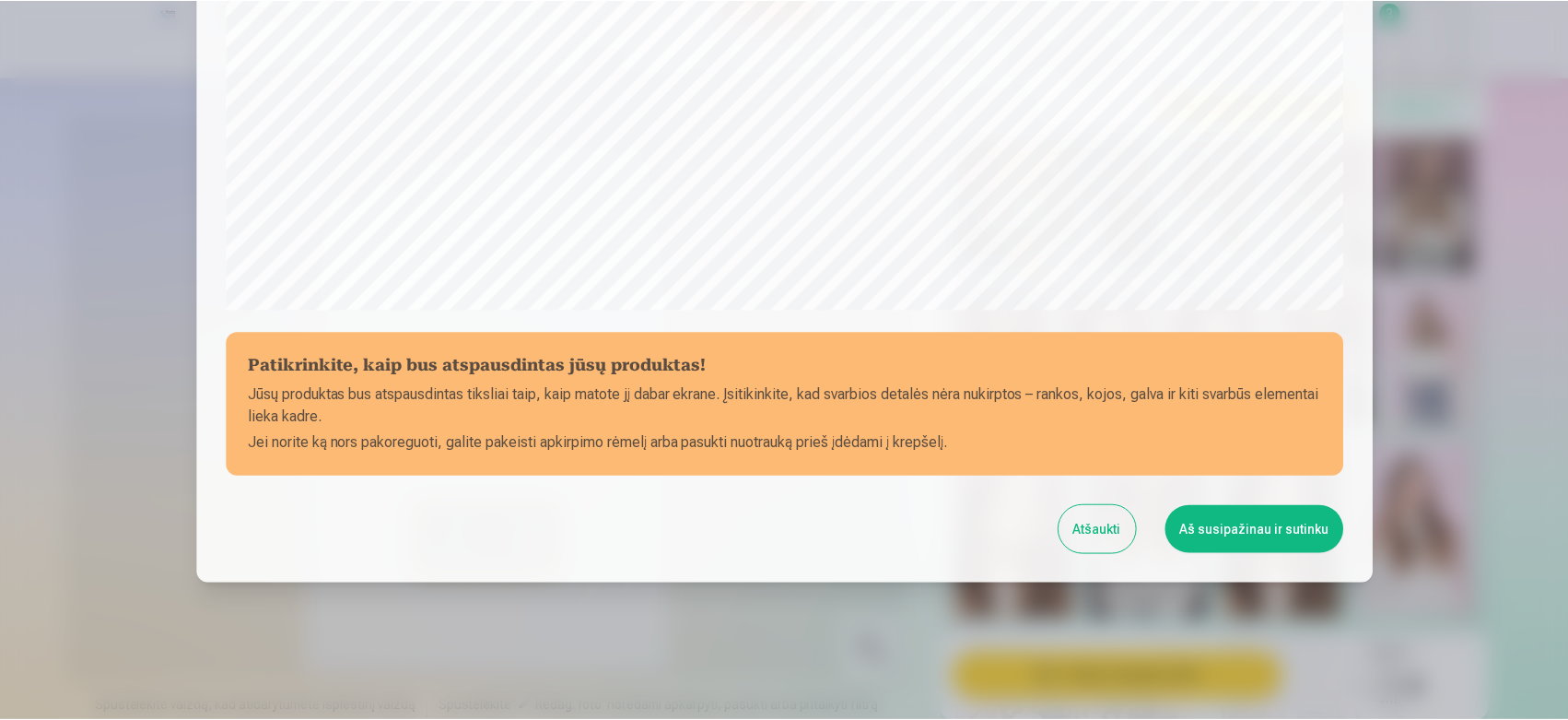
scroll to position [607, 0]
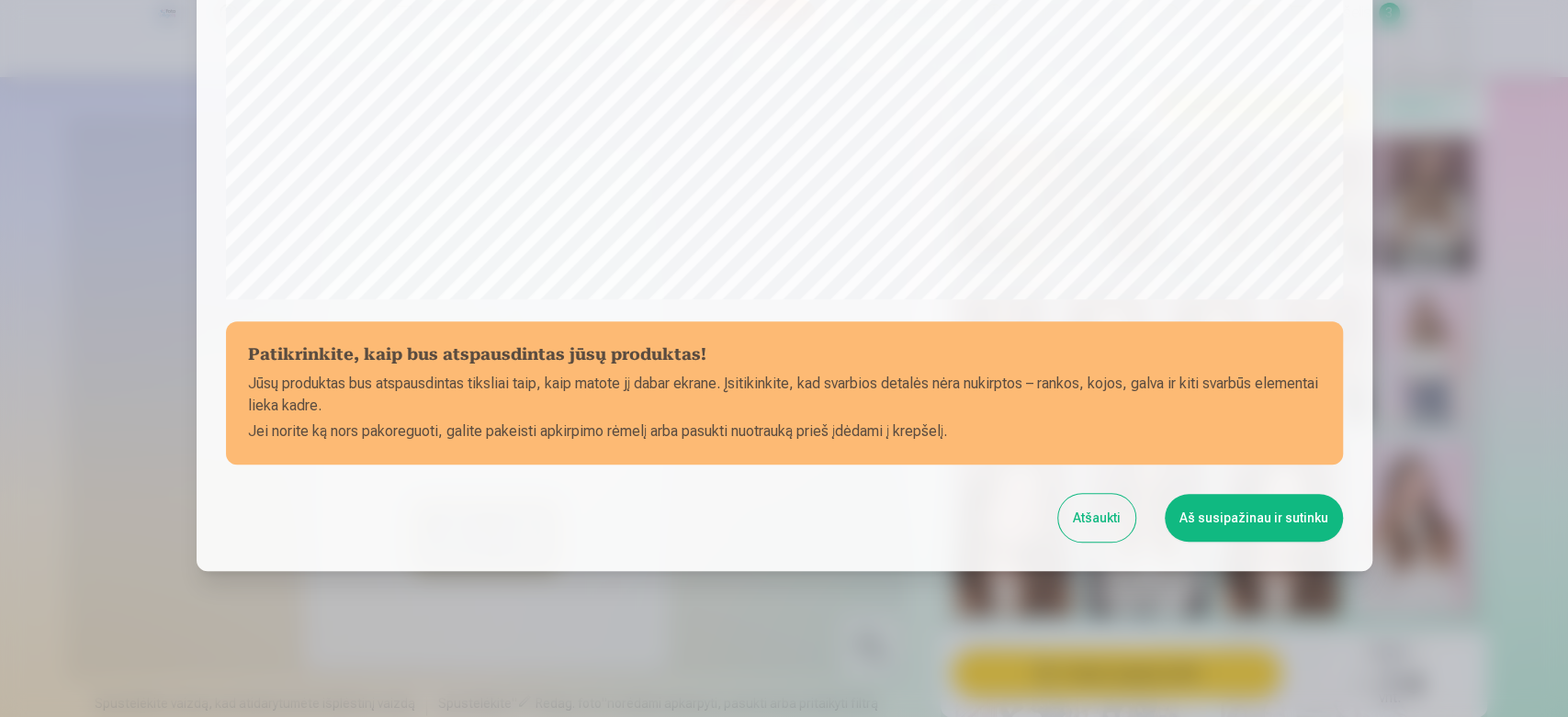
click at [1248, 524] on button "Aš susipažinau ir sutinku" at bounding box center [1253, 517] width 178 height 48
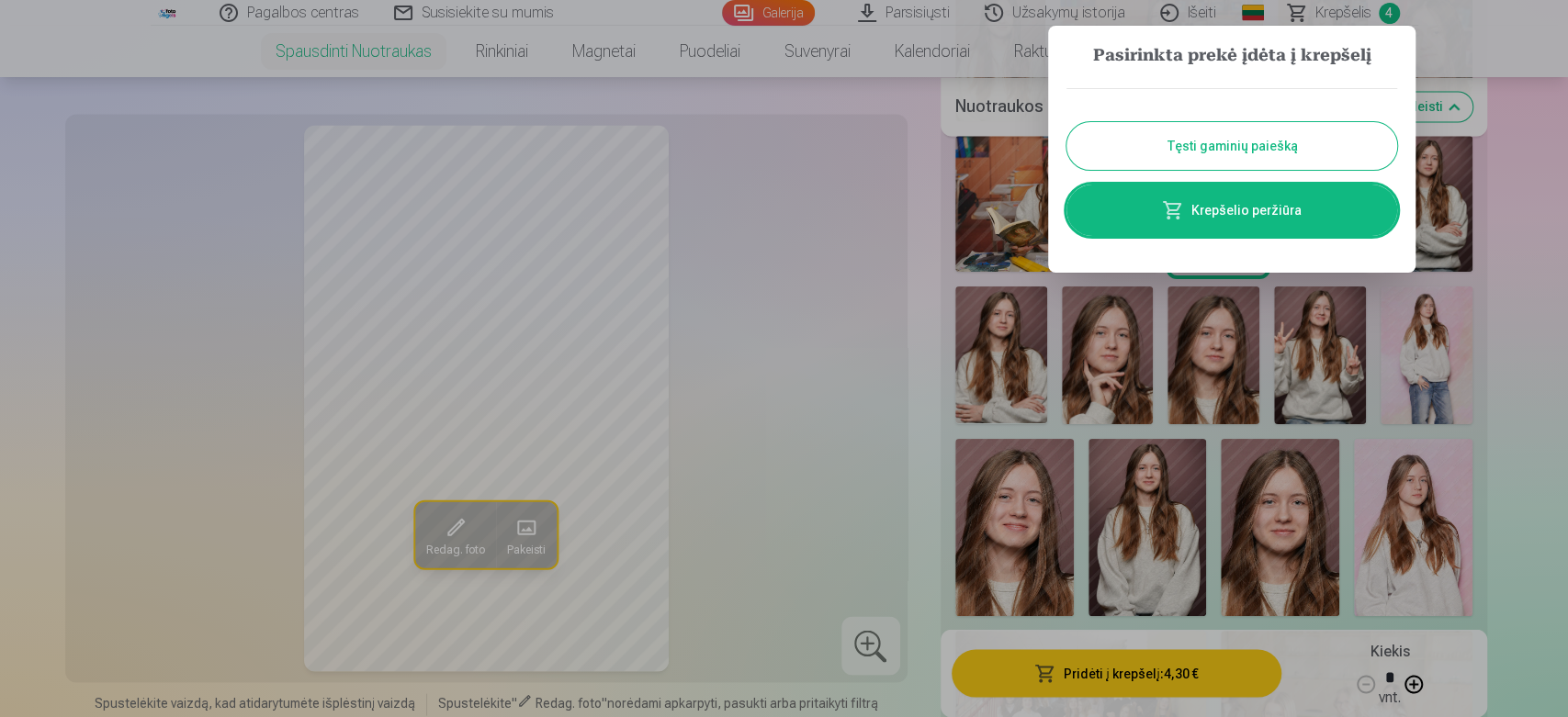
click at [1216, 149] on button "Tęsti gaminių paiešką" at bounding box center [1231, 146] width 330 height 48
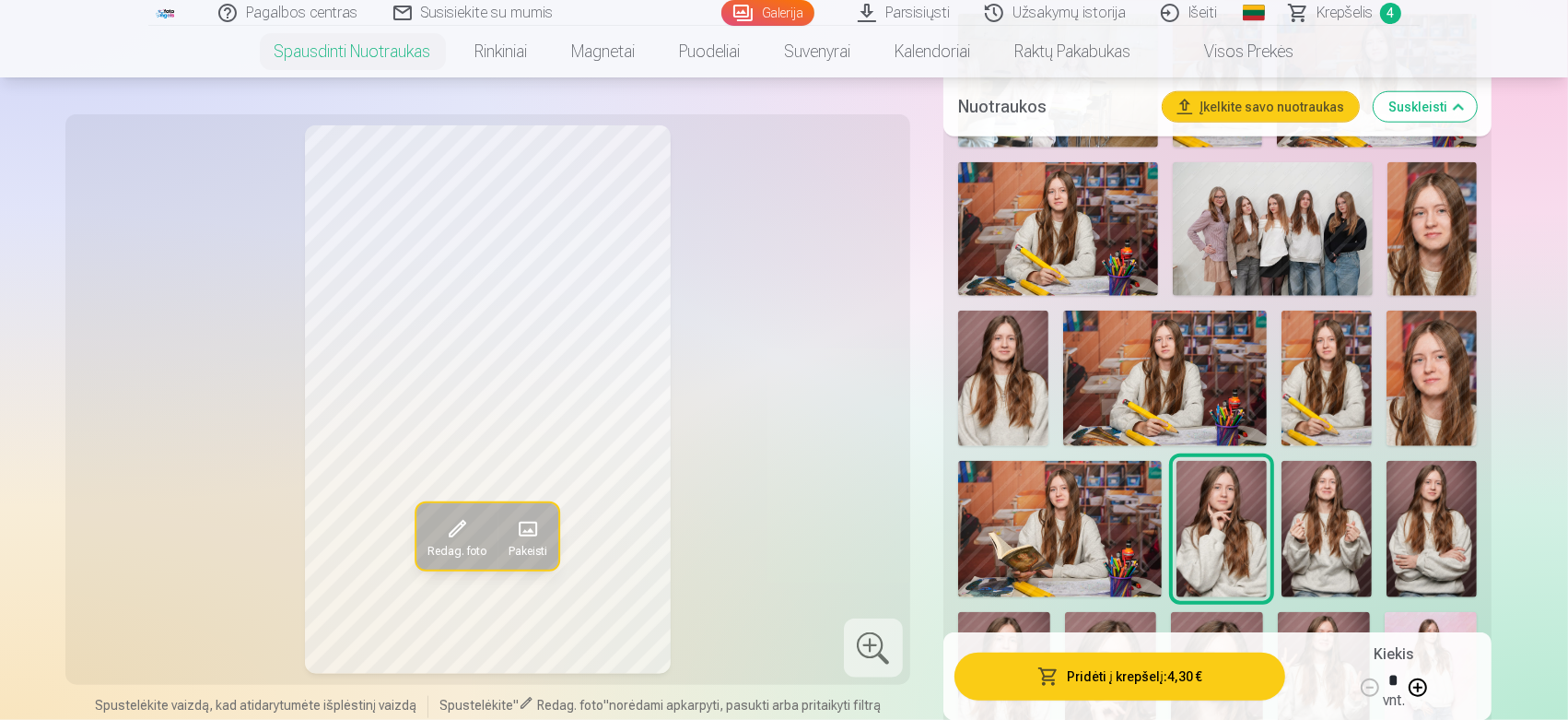
scroll to position [1895, 0]
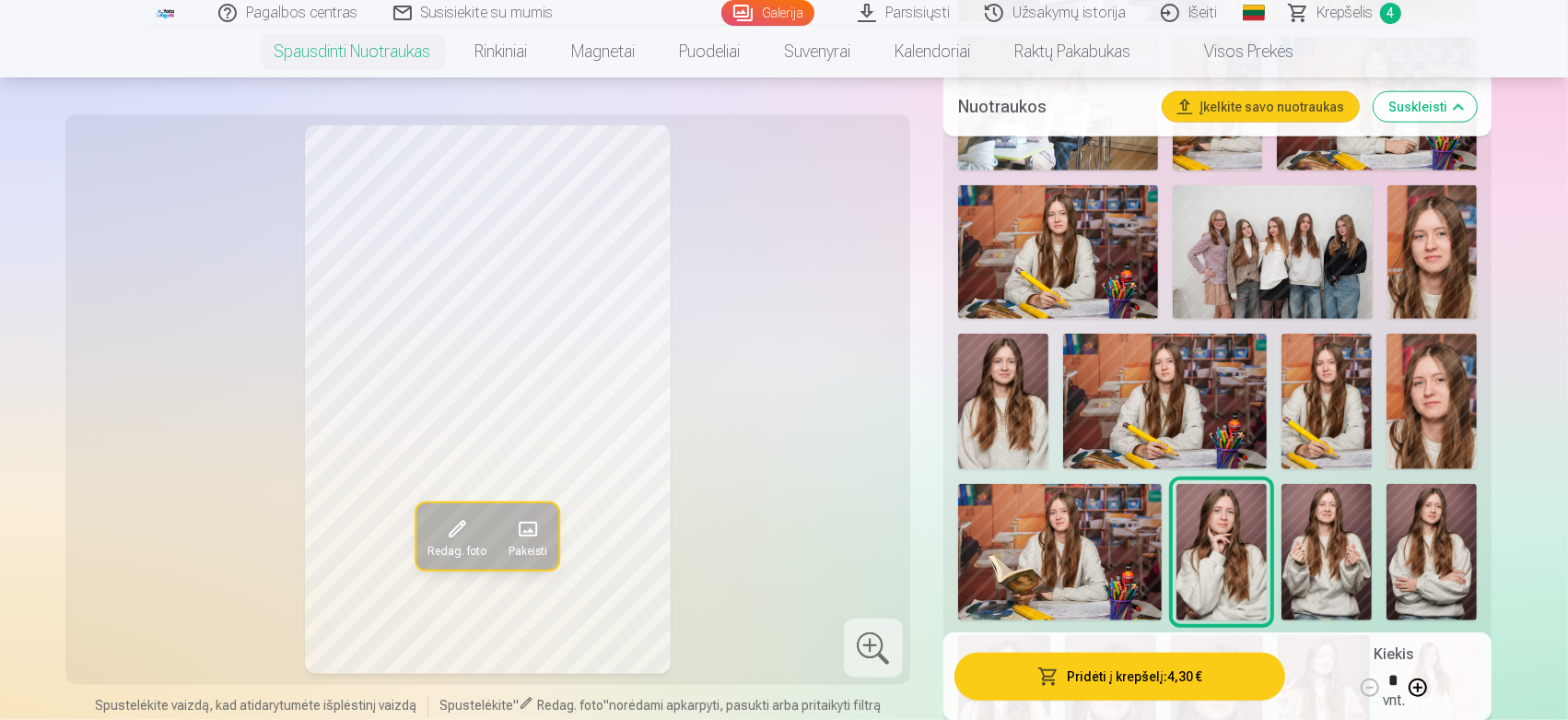
click at [1253, 272] on img at bounding box center [1272, 252] width 200 height 134
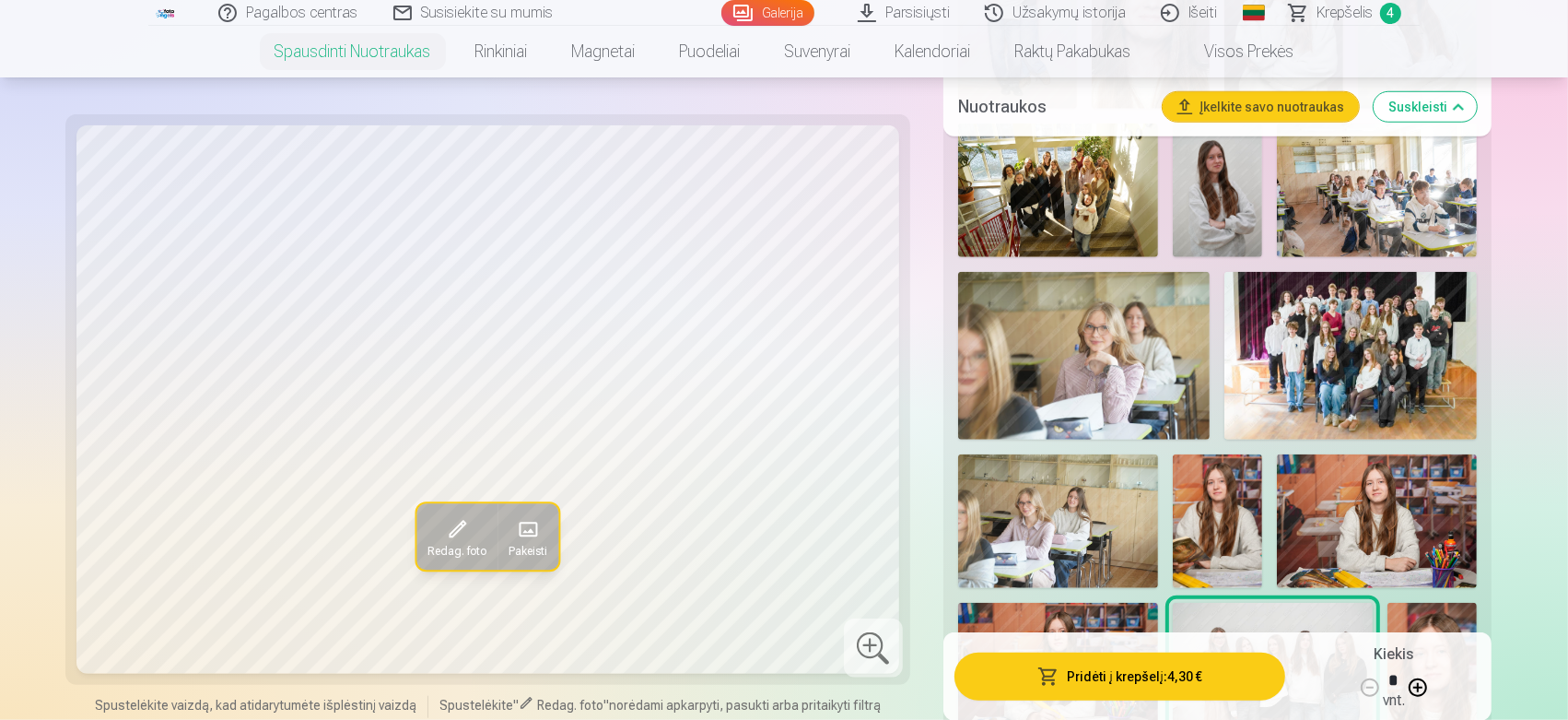
scroll to position [1454, 0]
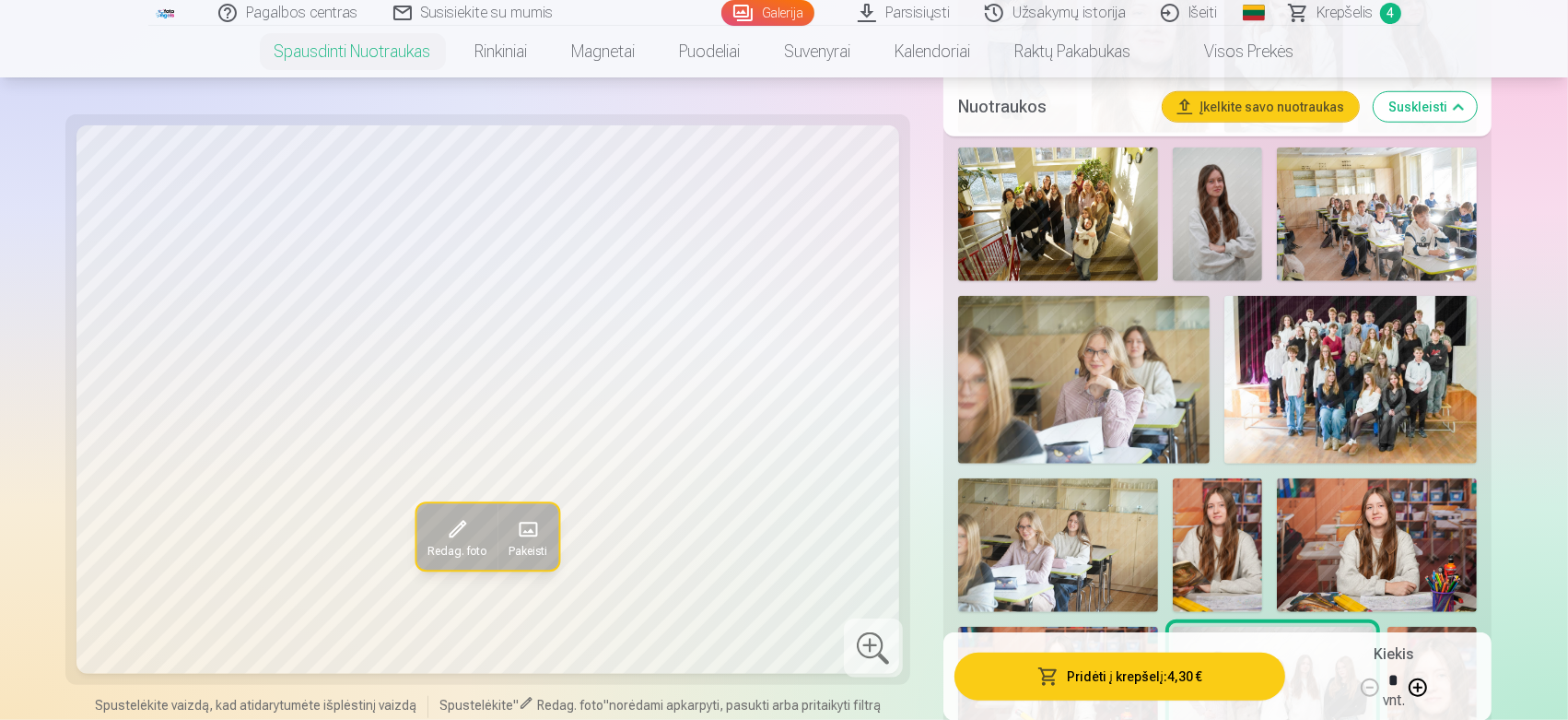
click at [1390, 328] on img at bounding box center [1350, 380] width 253 height 168
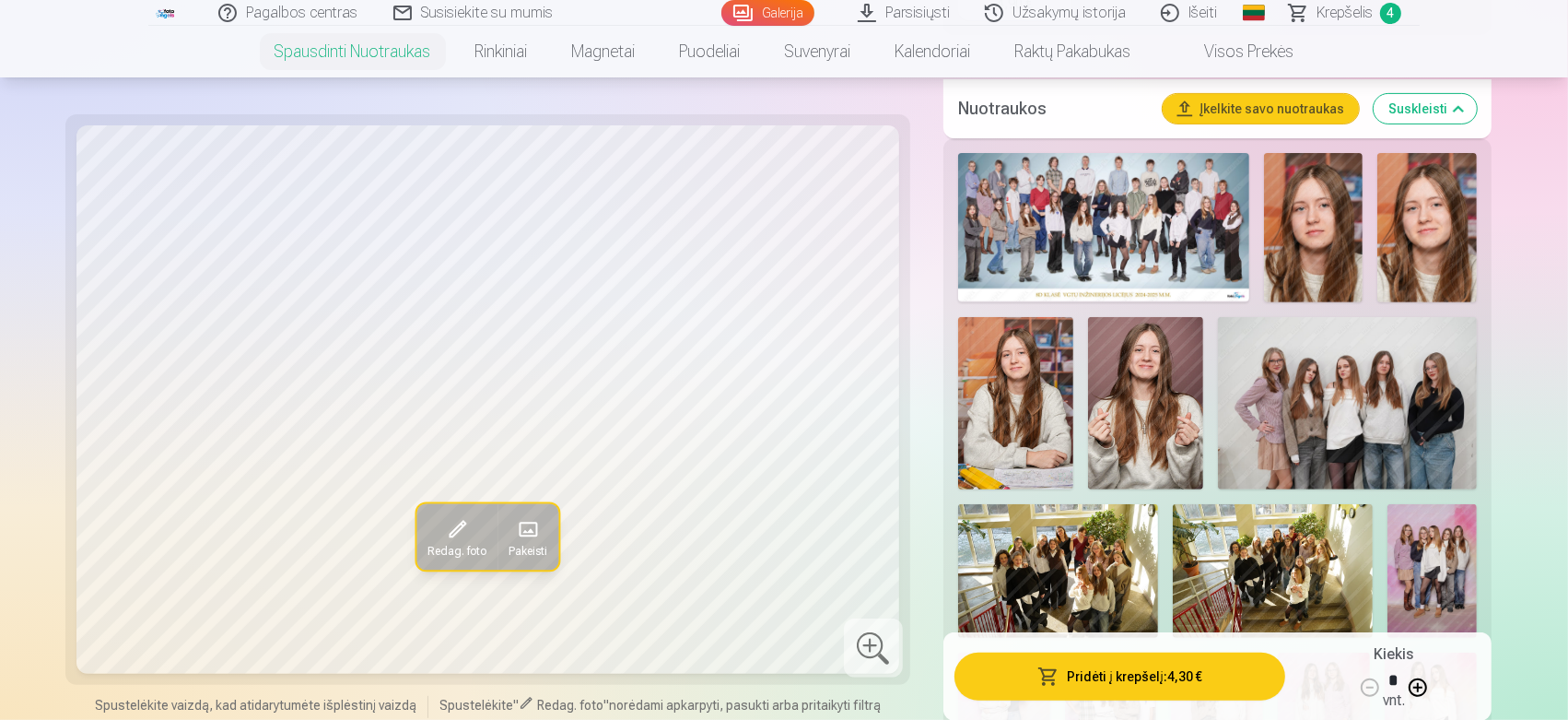
scroll to position [771, 0]
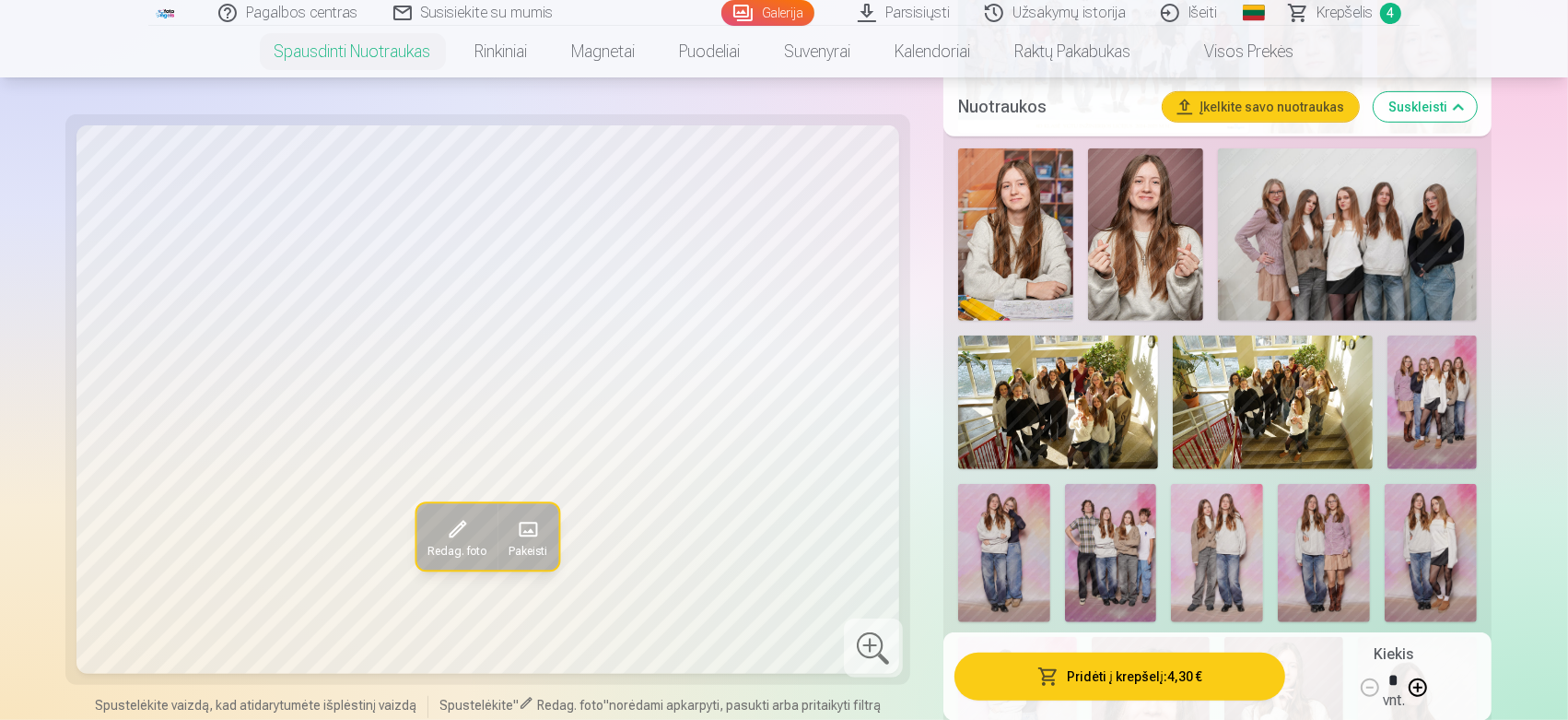
click at [1106, 521] on img at bounding box center [1111, 553] width 92 height 139
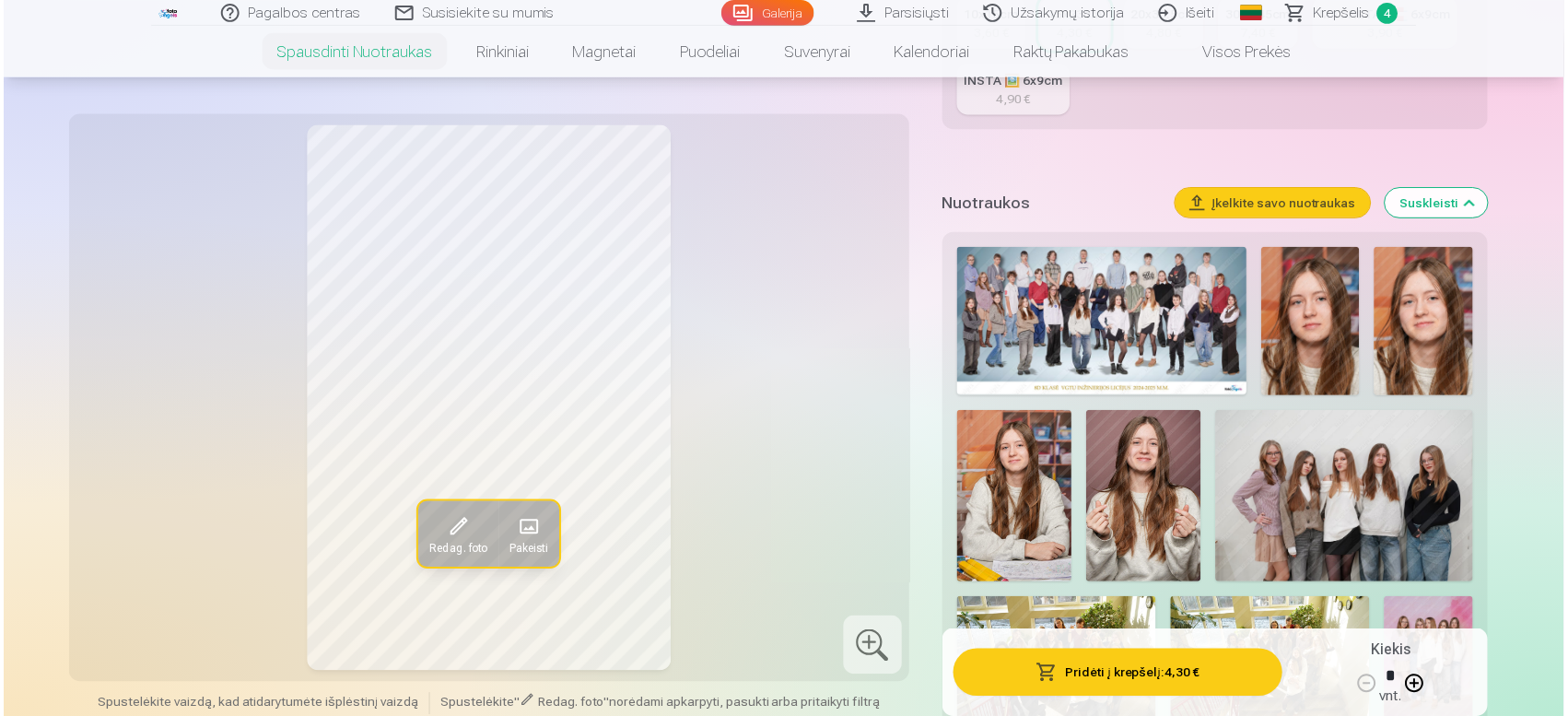
scroll to position [259, 0]
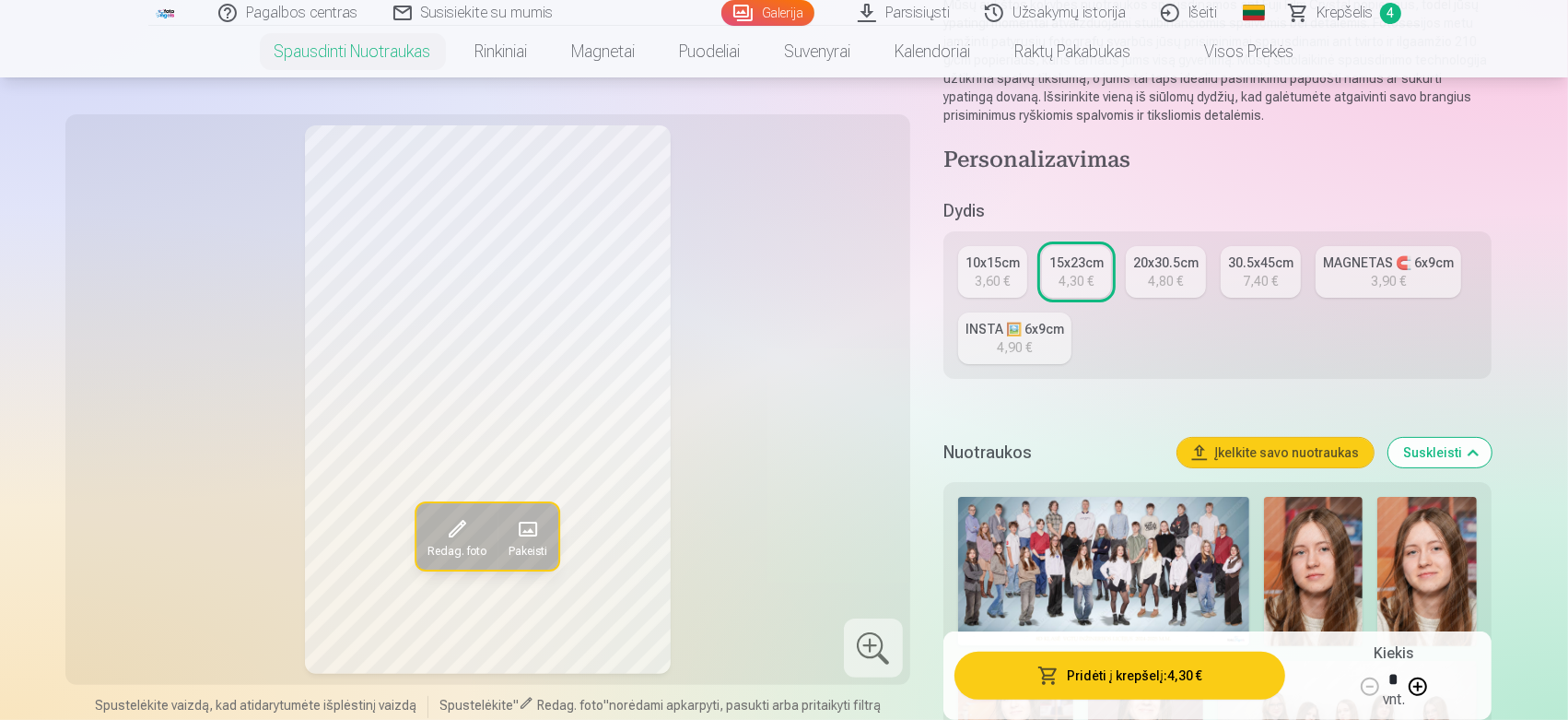
click at [1116, 550] on img at bounding box center [1104, 570] width 291 height 149
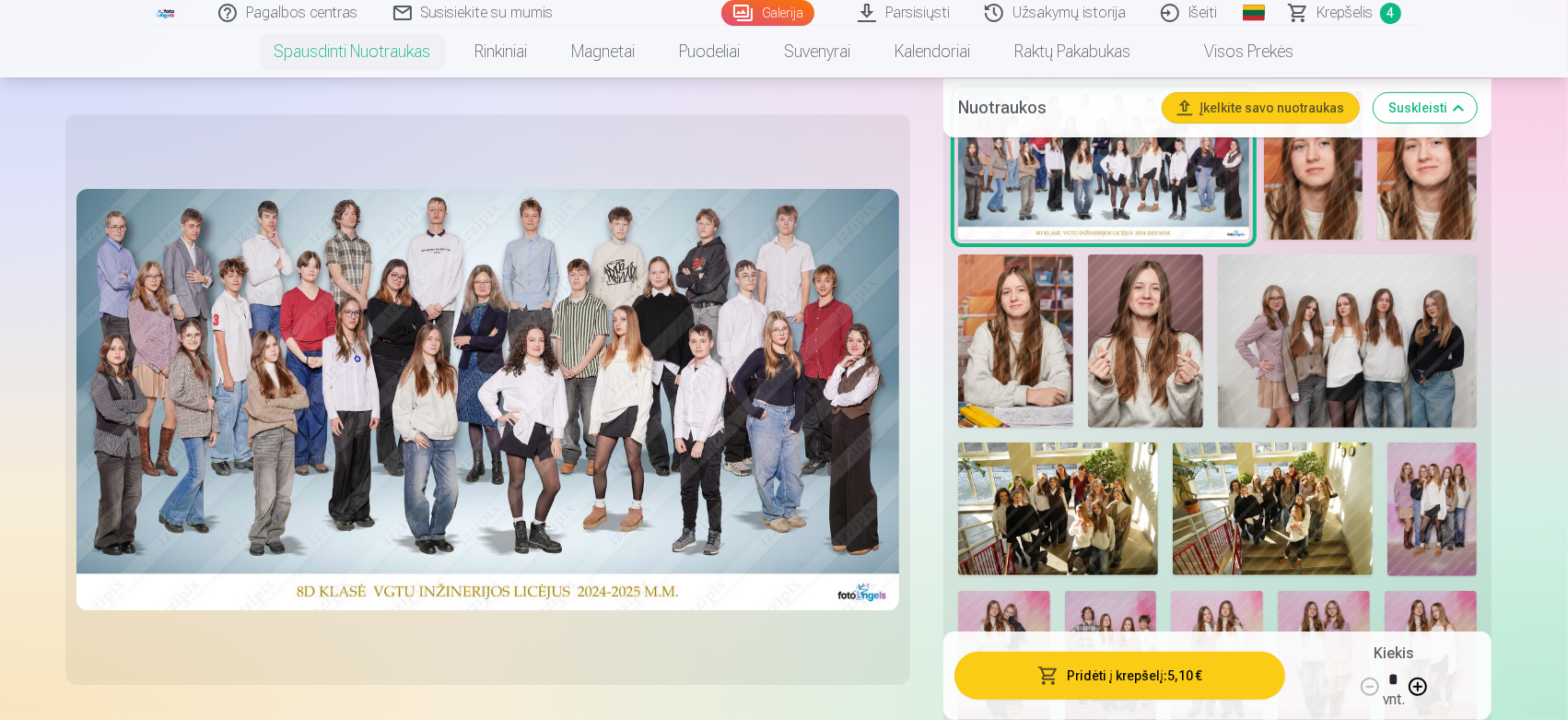
scroll to position [341, 0]
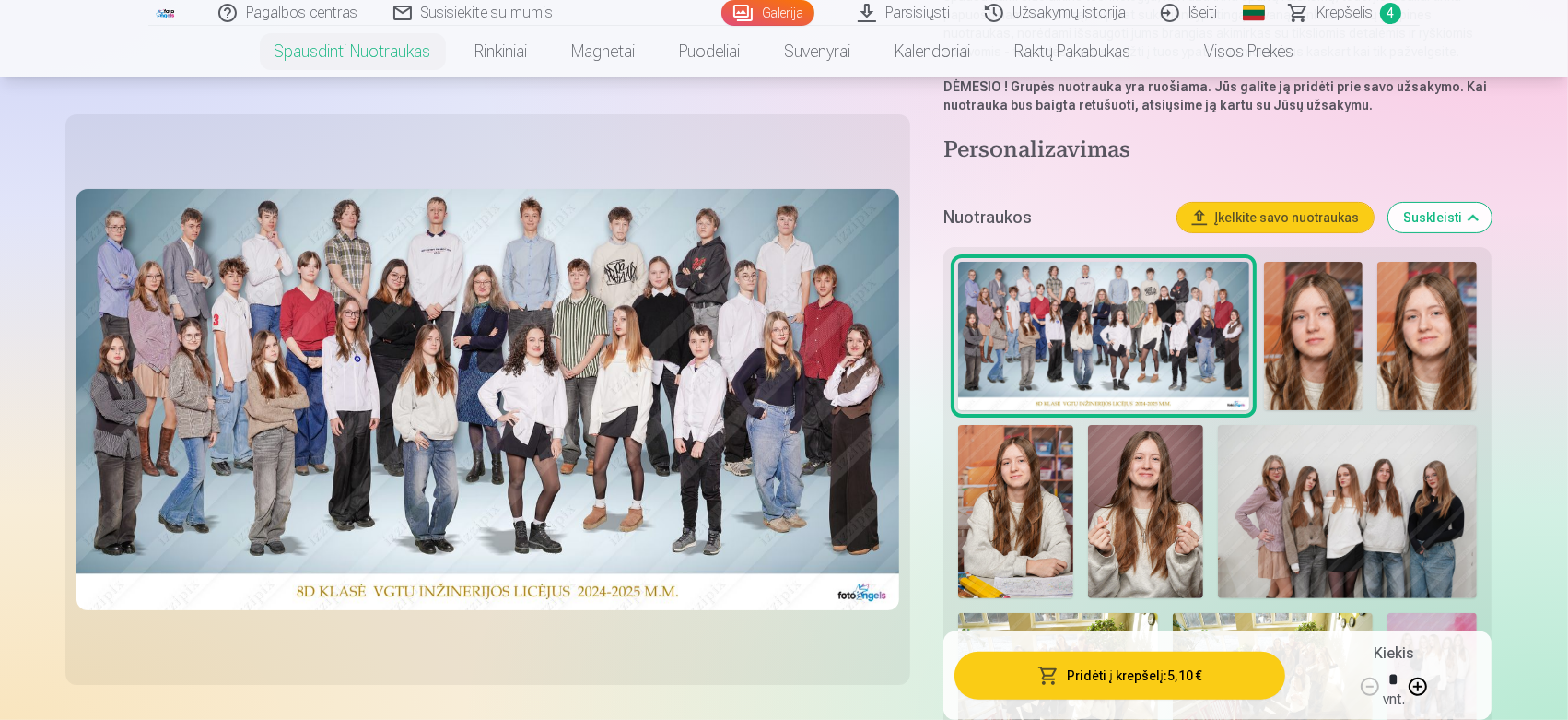
click at [1410, 368] on img at bounding box center [1426, 336] width 99 height 150
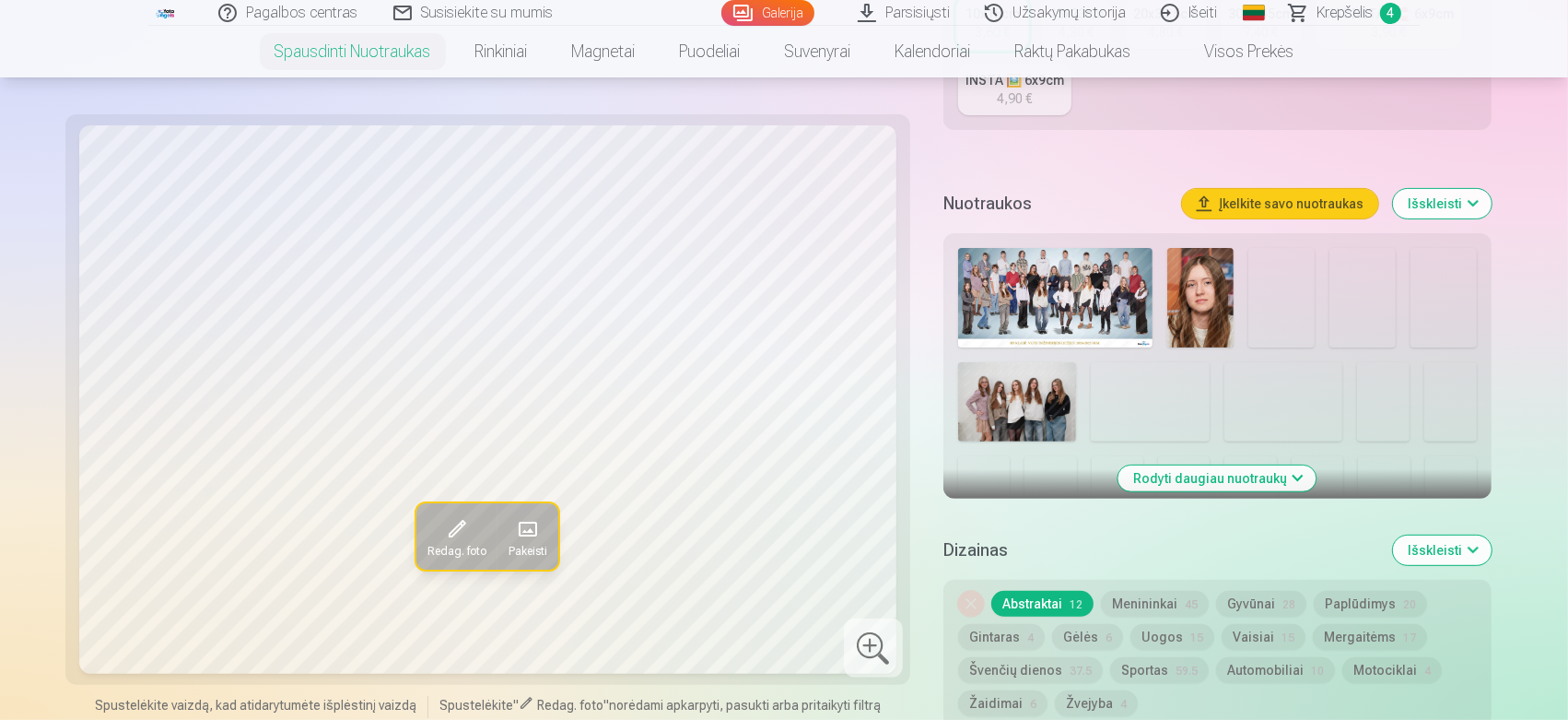
scroll to position [511, 0]
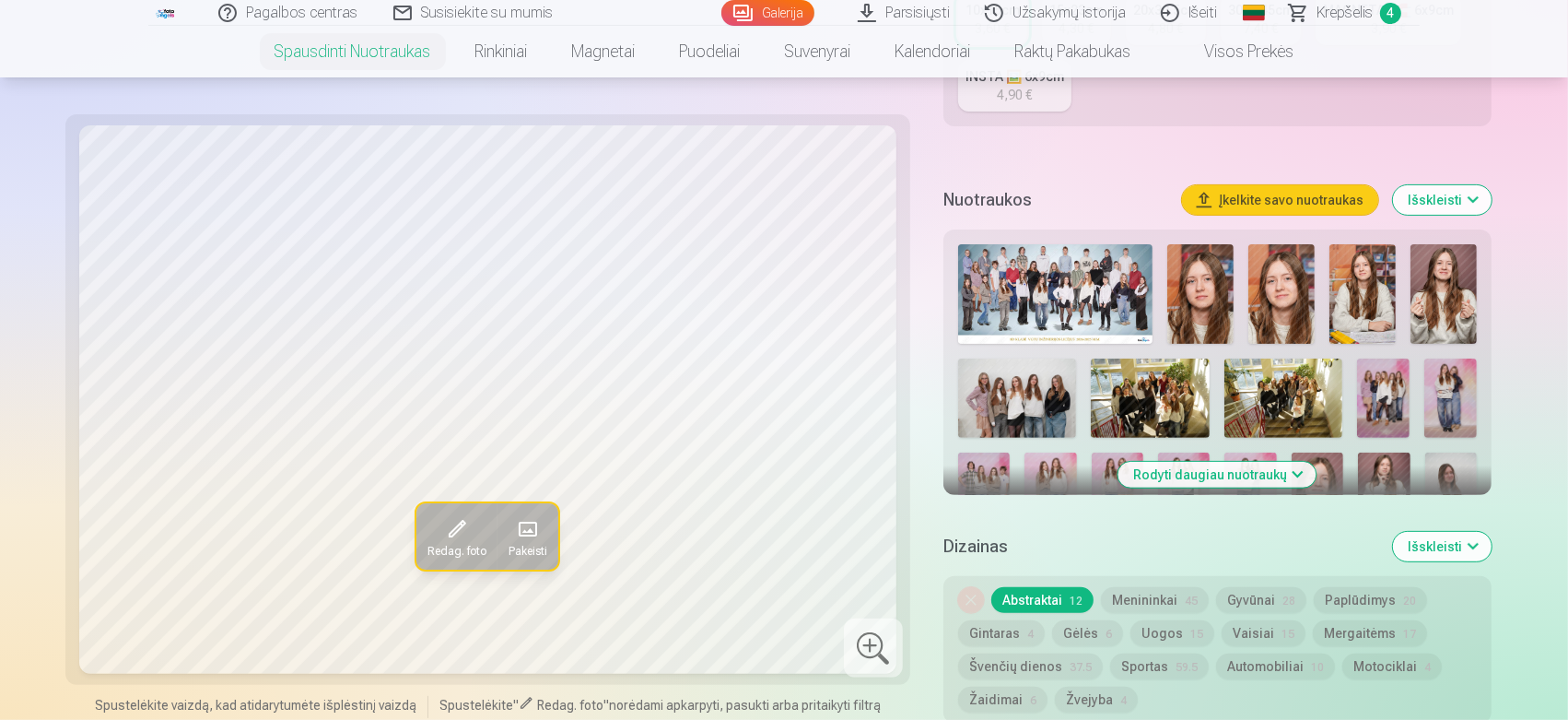
click at [1253, 473] on button "Rodyti daugiau nuotraukų" at bounding box center [1217, 474] width 198 height 26
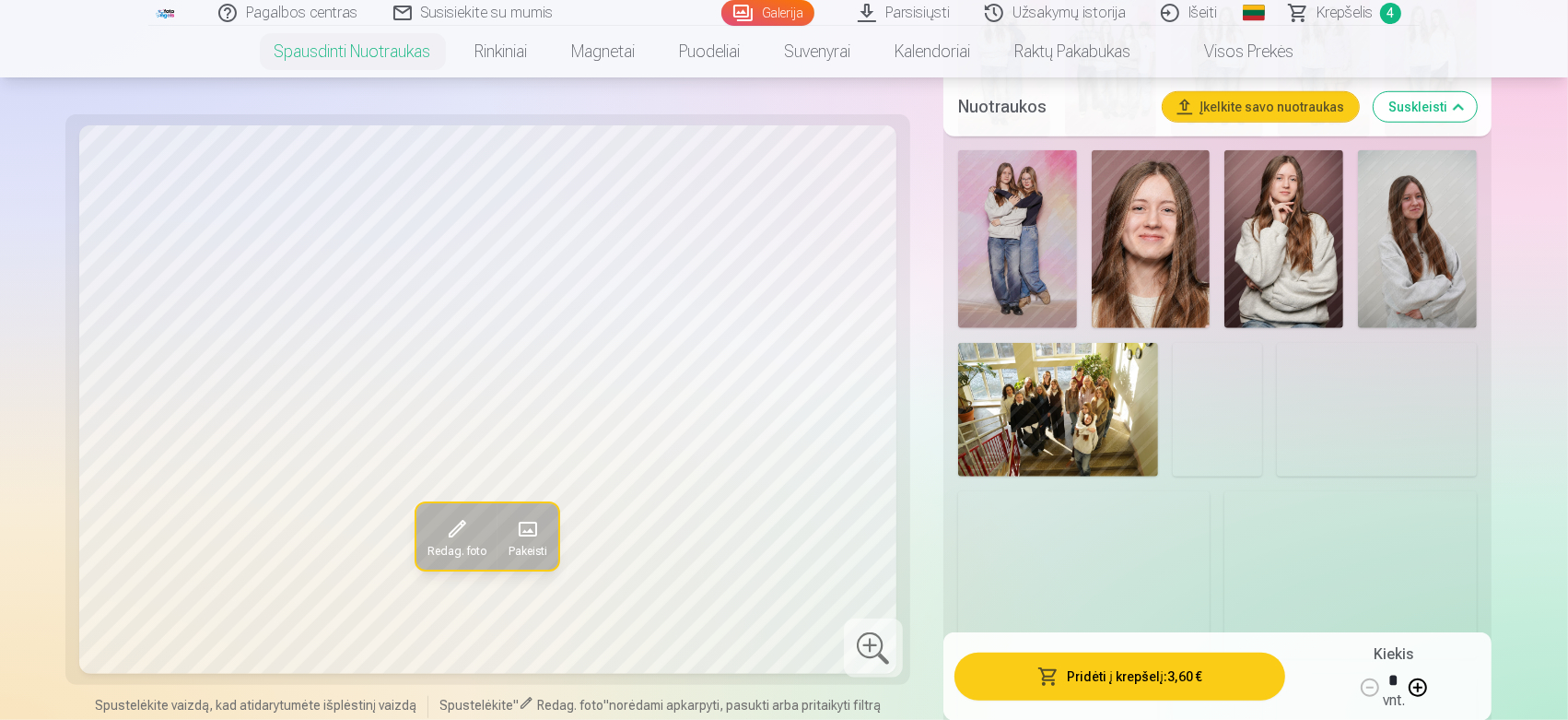
scroll to position [1194, 0]
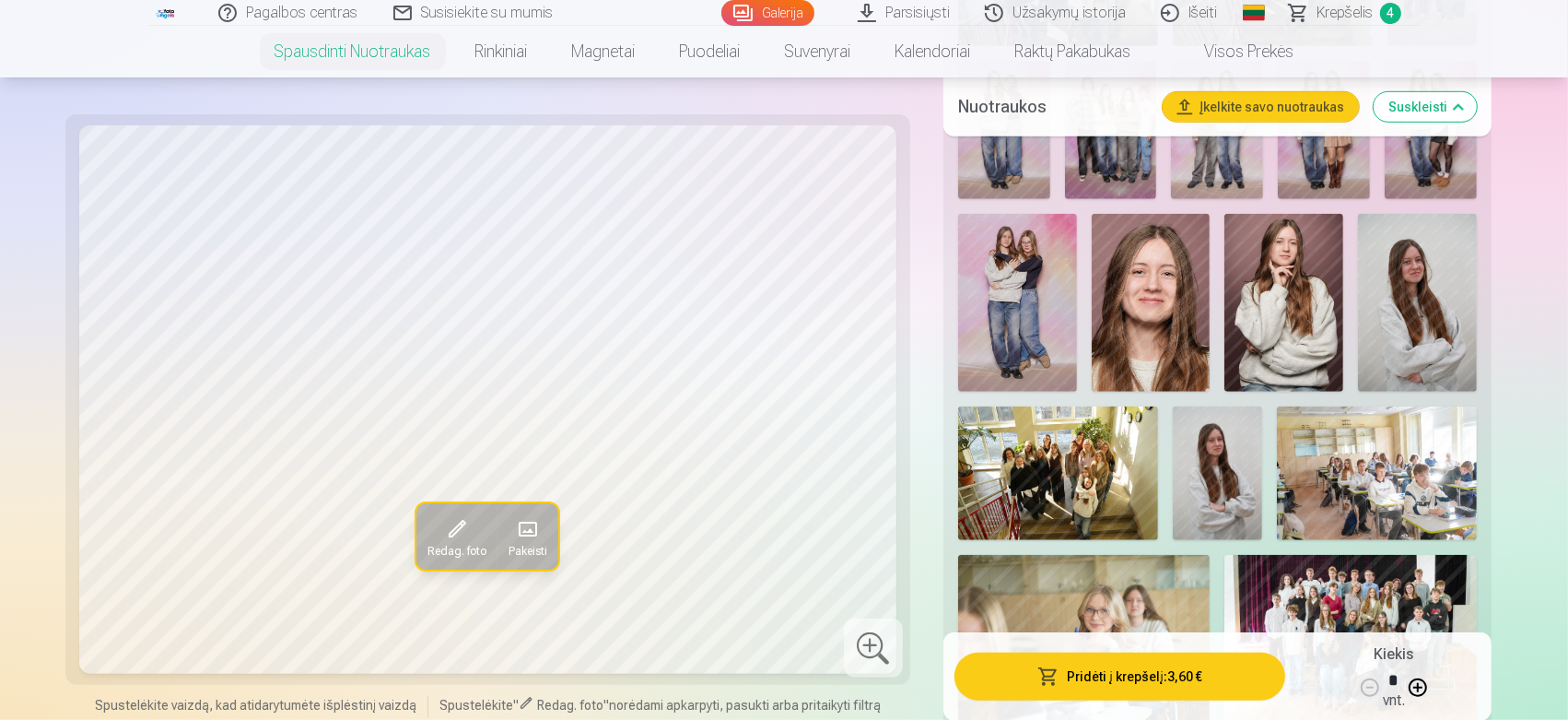
click at [1180, 342] on img at bounding box center [1150, 302] width 119 height 178
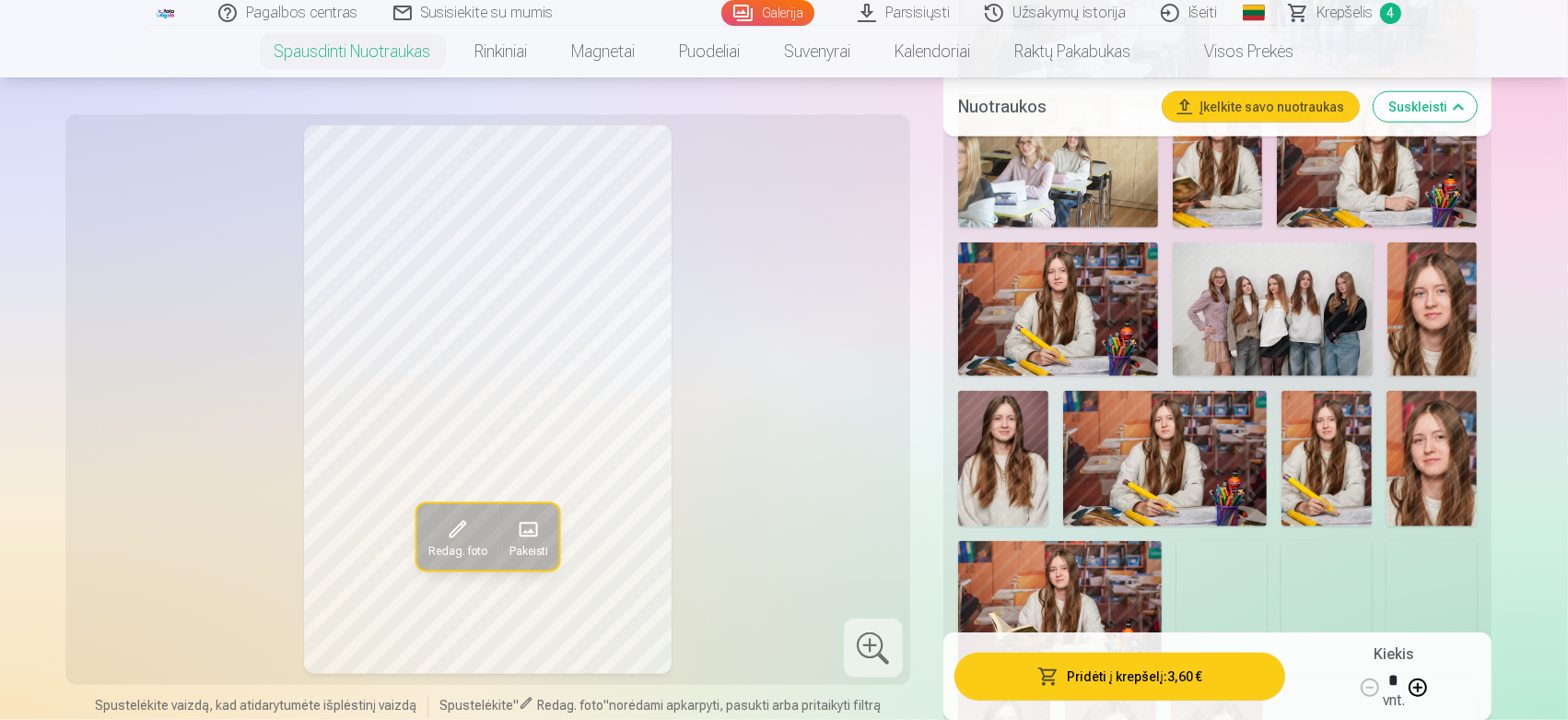
scroll to position [1878, 0]
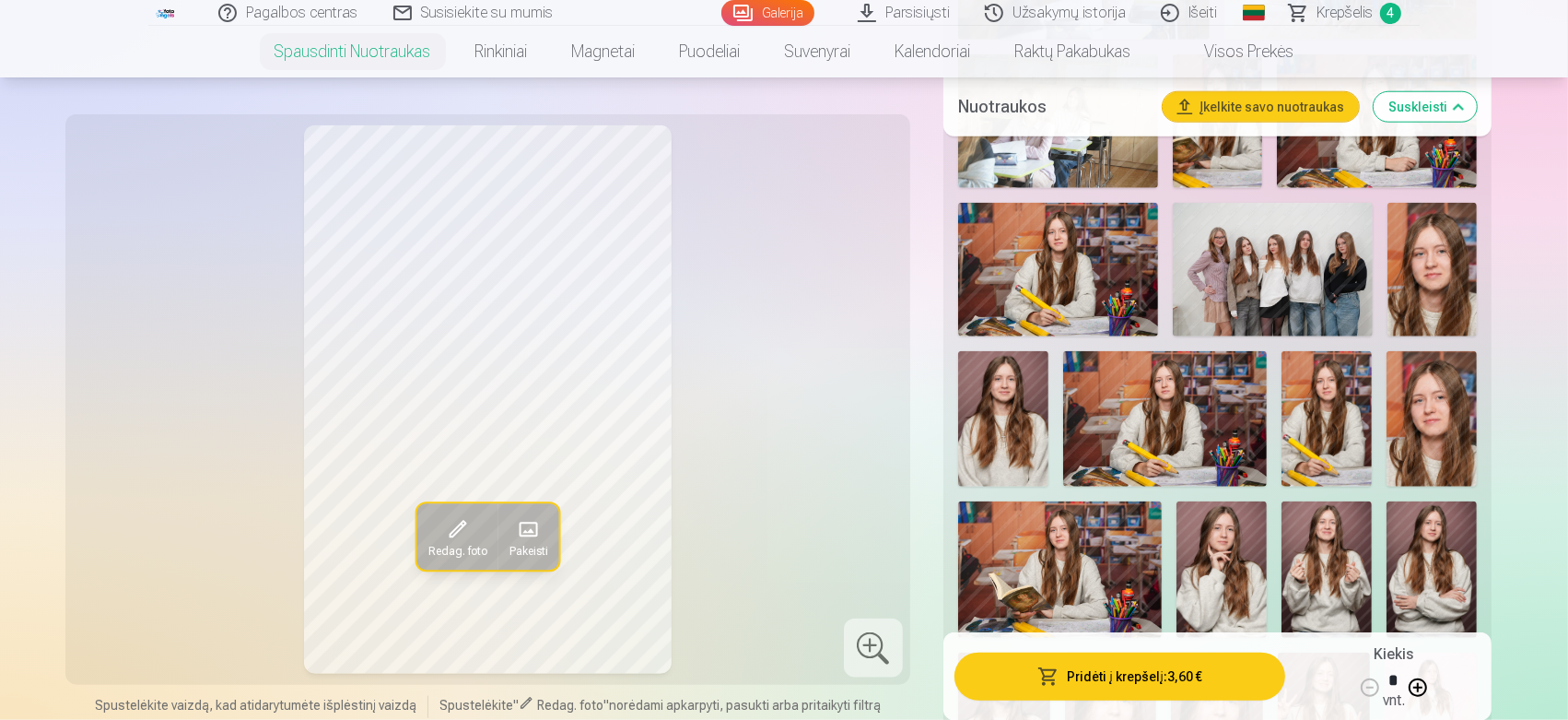
click at [1006, 434] on img at bounding box center [1004, 419] width 90 height 136
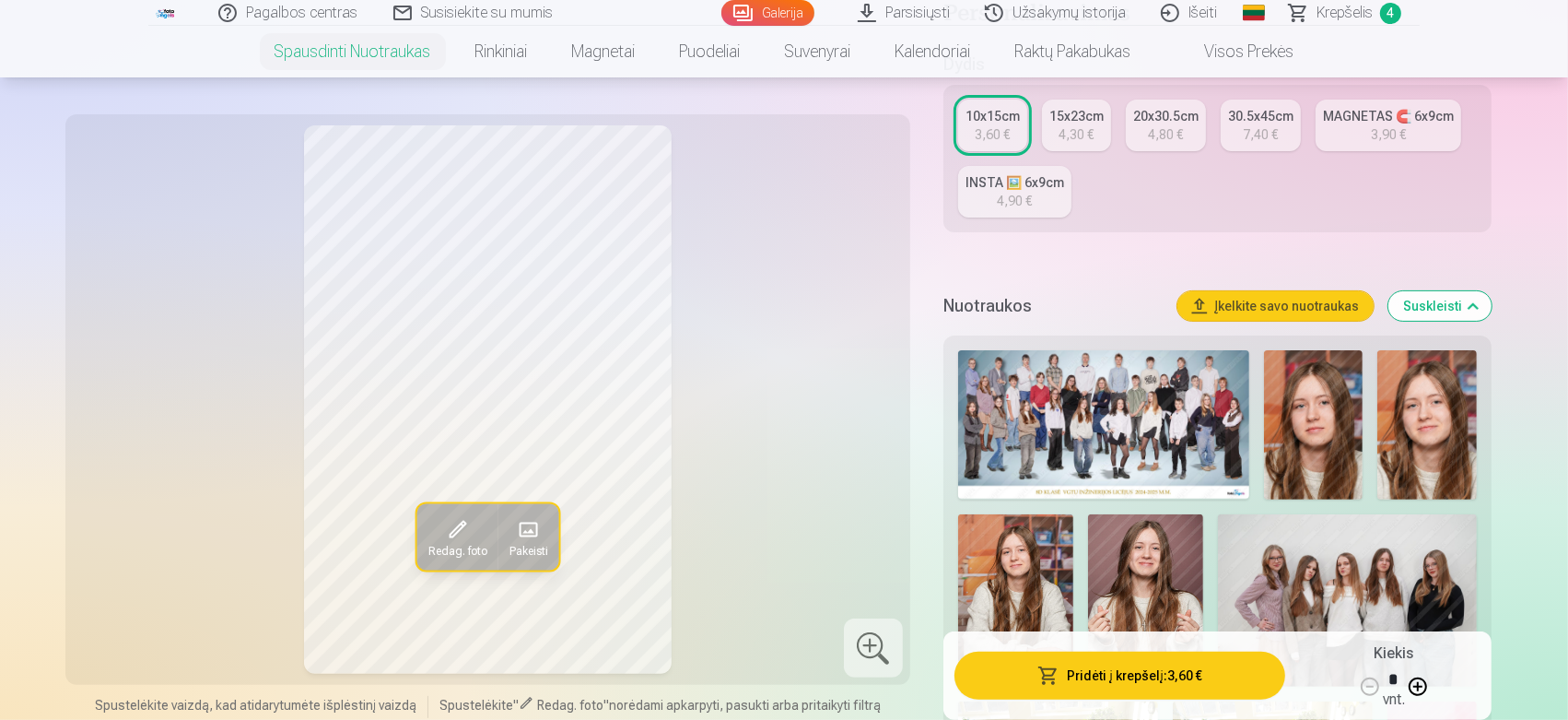
scroll to position [369, 0]
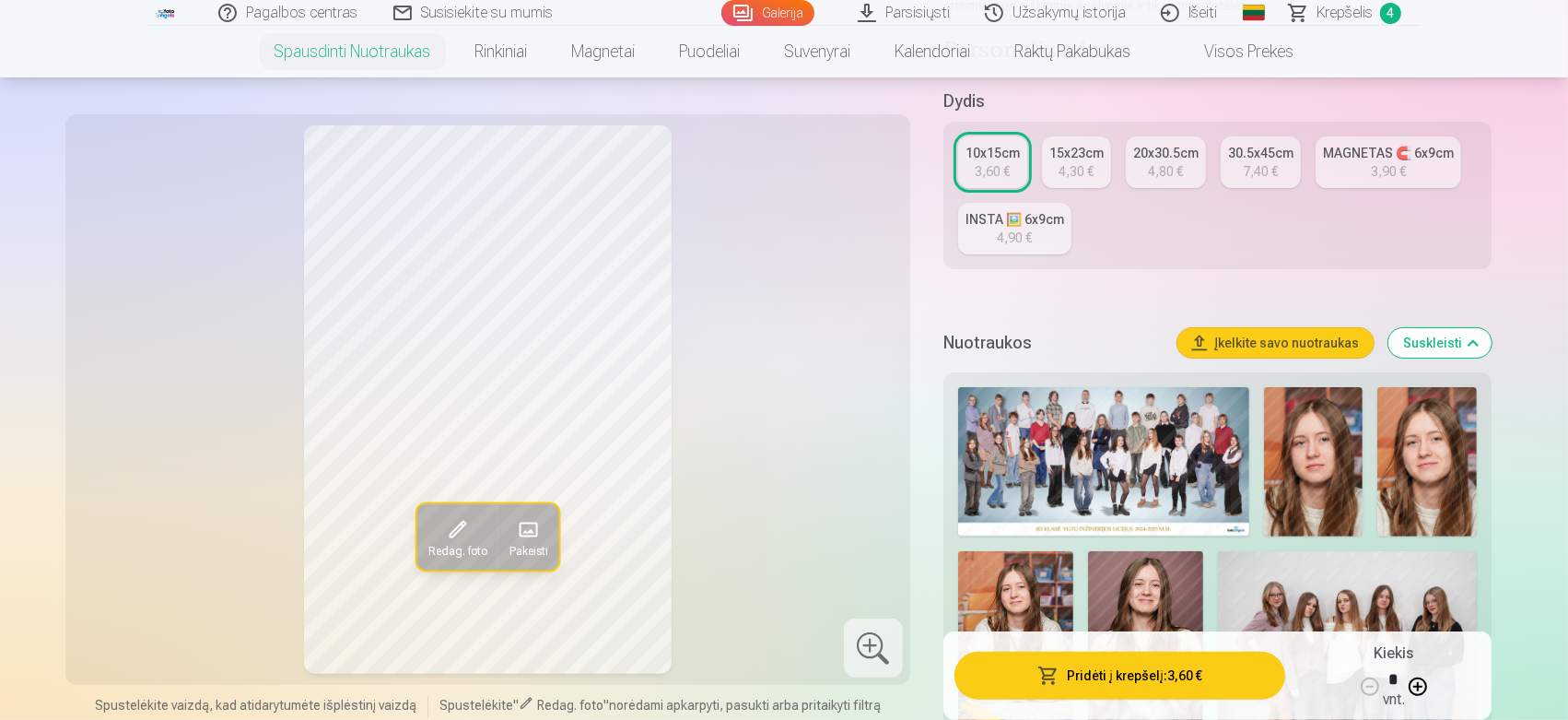
click at [1093, 172] on link "15x23cm 4,30 €" at bounding box center [1076, 162] width 69 height 51
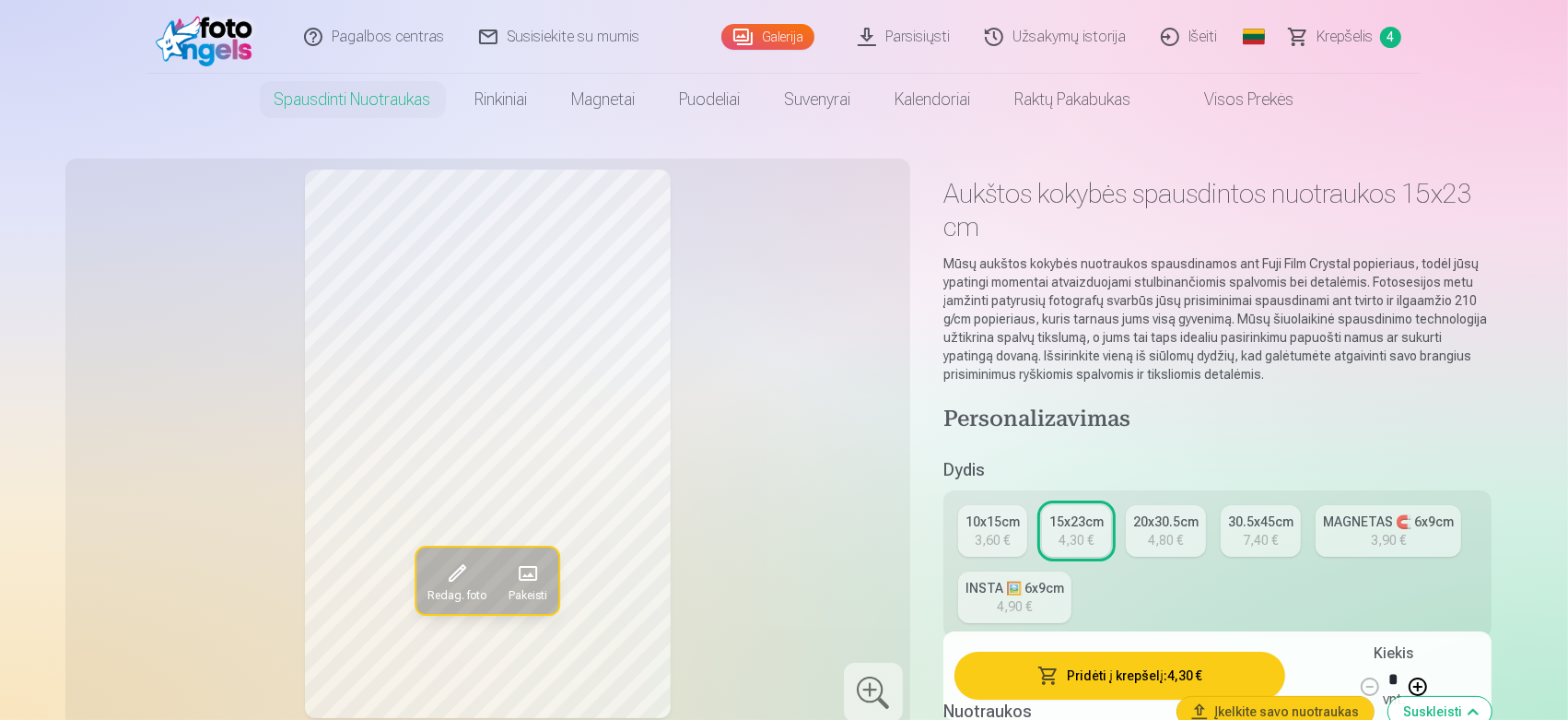
click at [1089, 680] on button "Pridėti į krepšelį : 4,30 €" at bounding box center [1120, 676] width 330 height 48
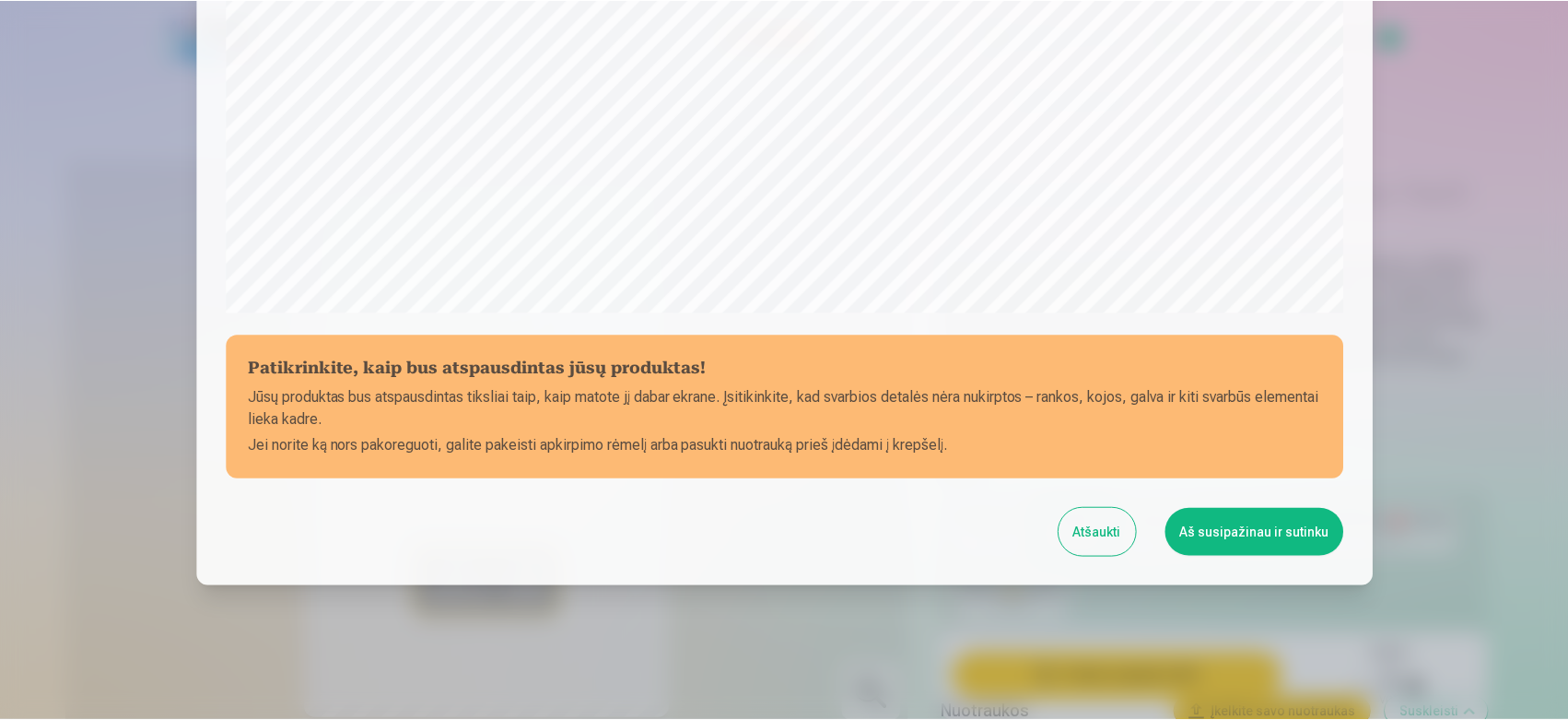
scroll to position [607, 0]
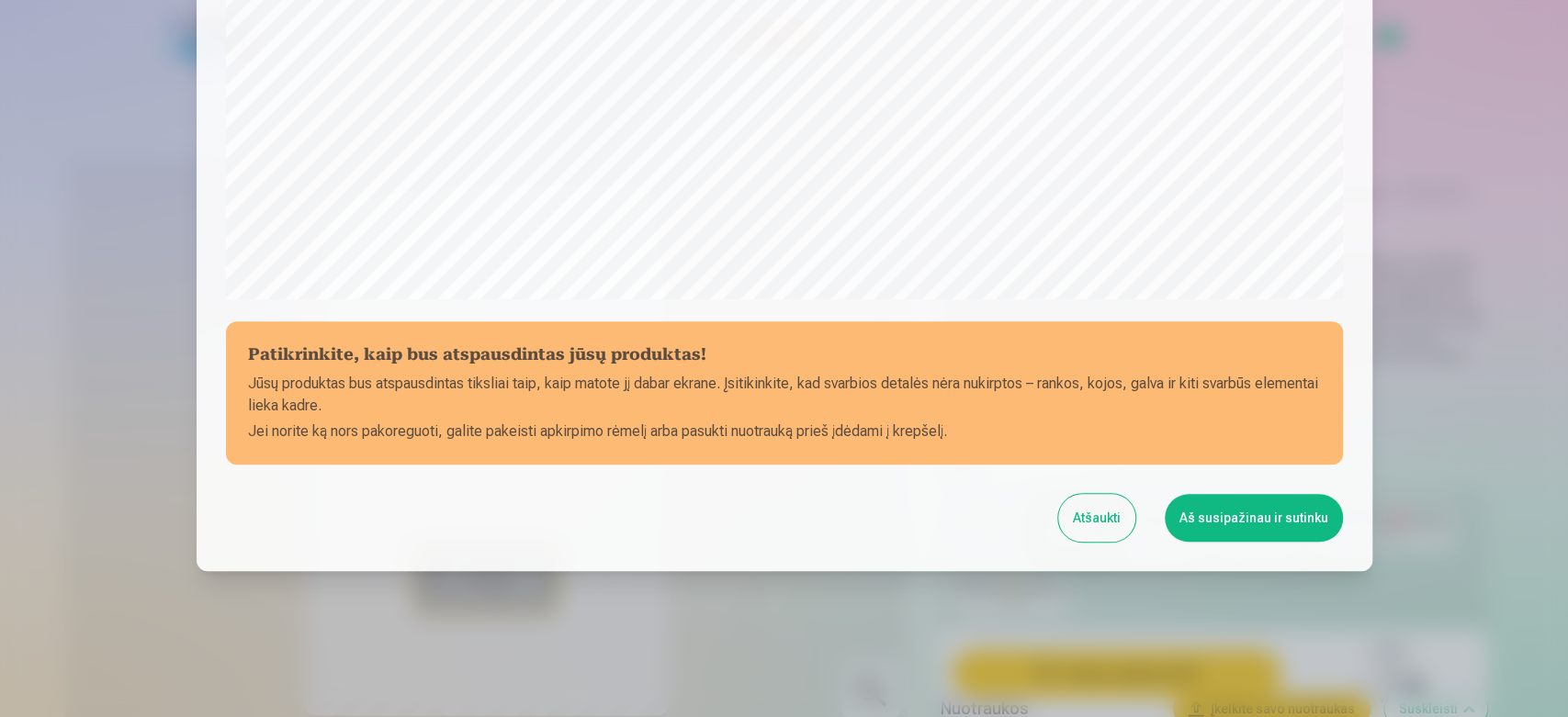
click at [1239, 519] on button "Aš susipažinau ir sutinku" at bounding box center [1253, 517] width 178 height 48
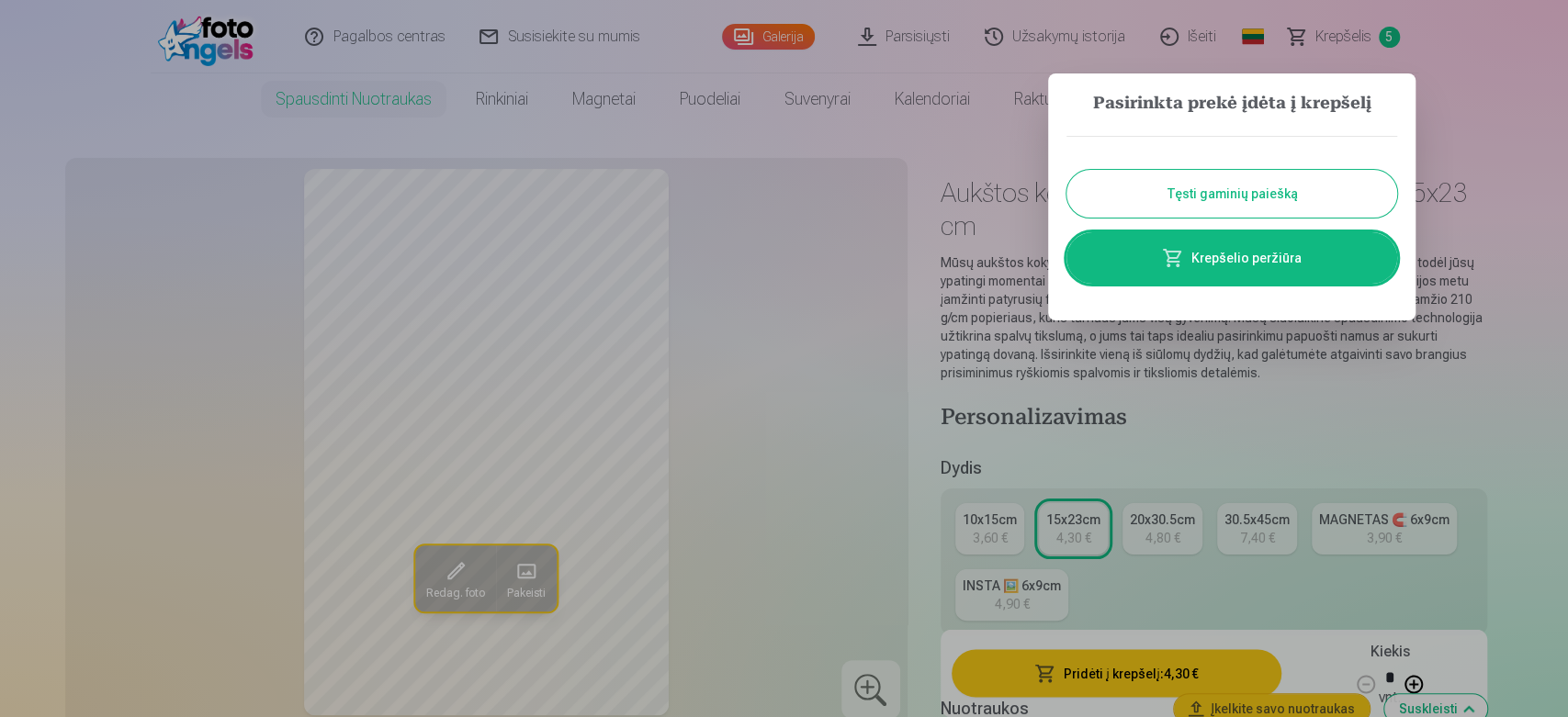
click at [1226, 245] on link "Krepšelio peržiūra" at bounding box center [1231, 258] width 330 height 51
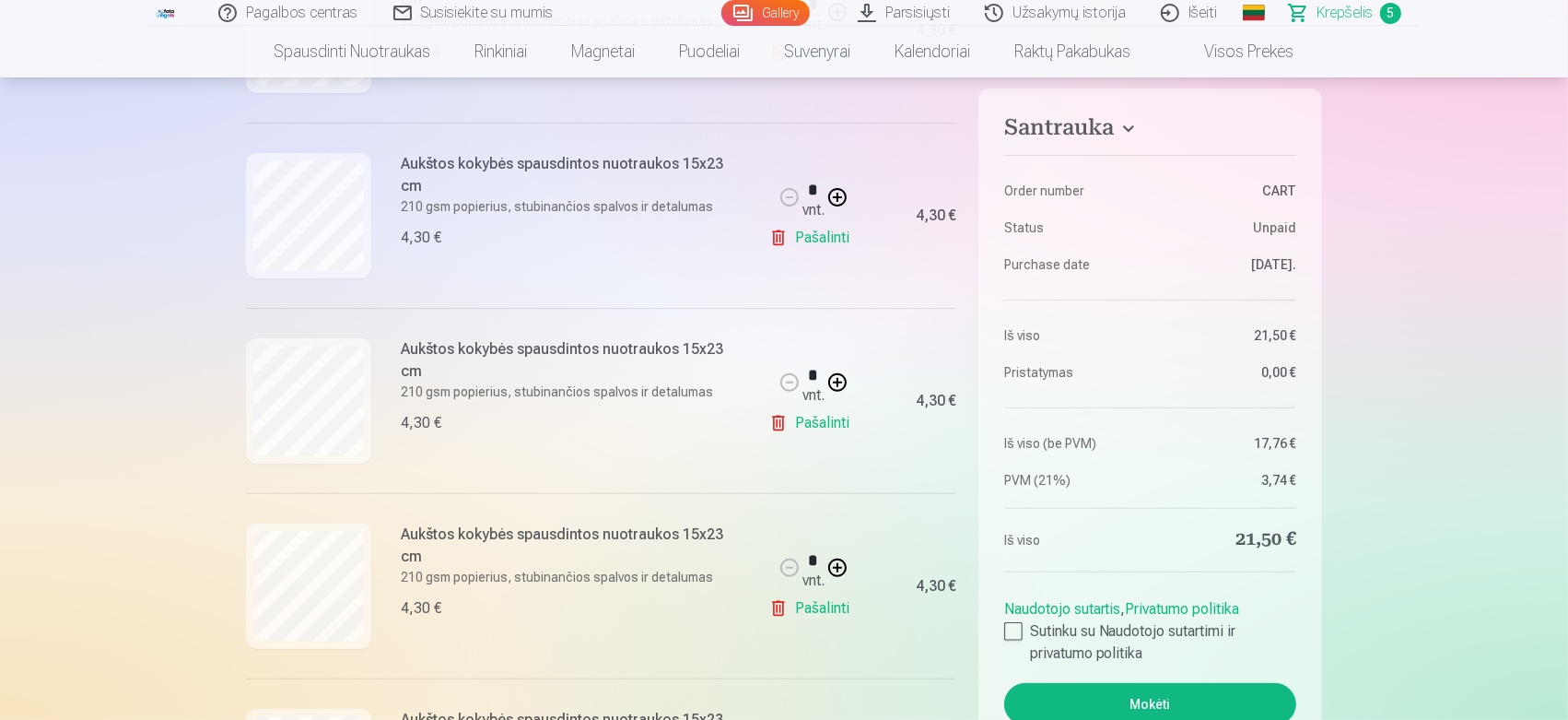
scroll to position [683, 0]
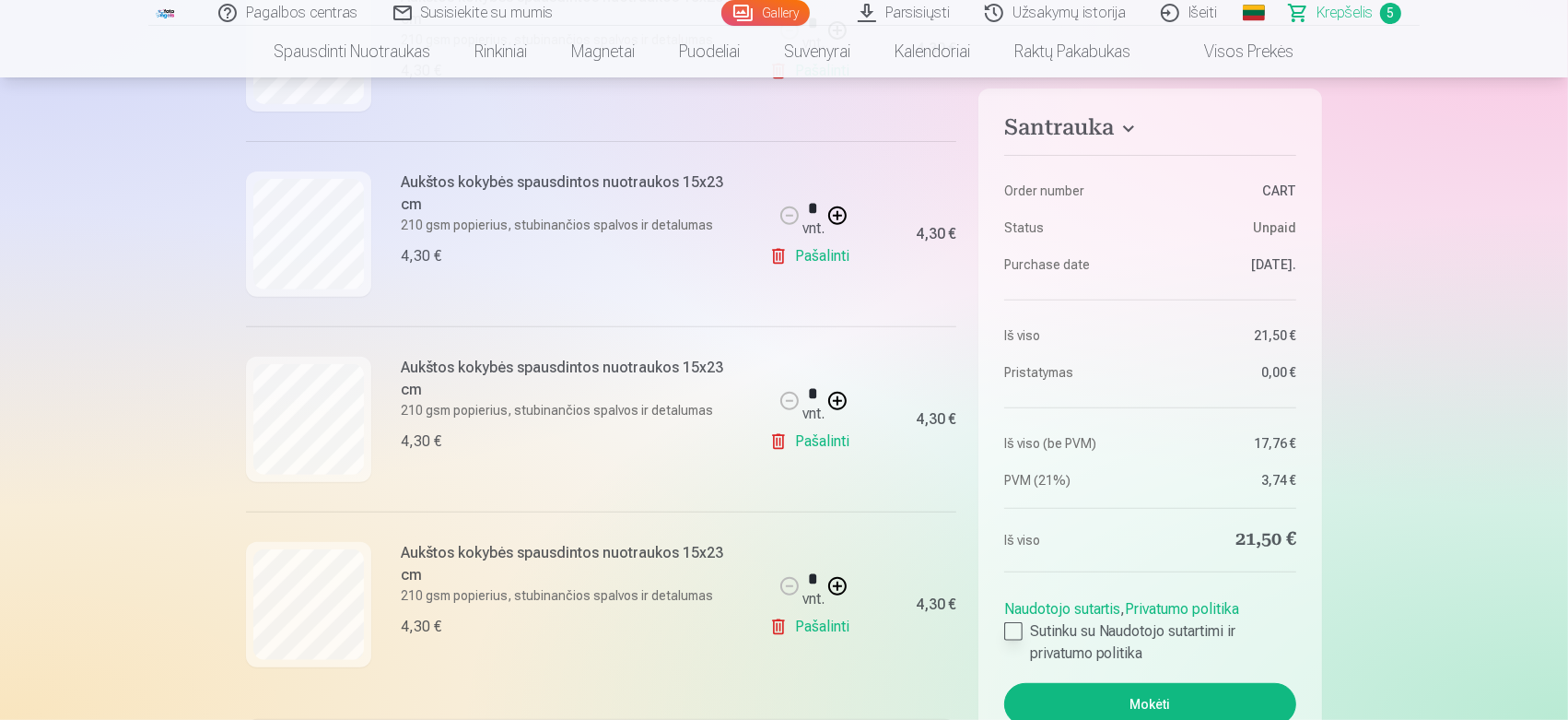
click at [1015, 624] on div at bounding box center [1013, 631] width 19 height 19
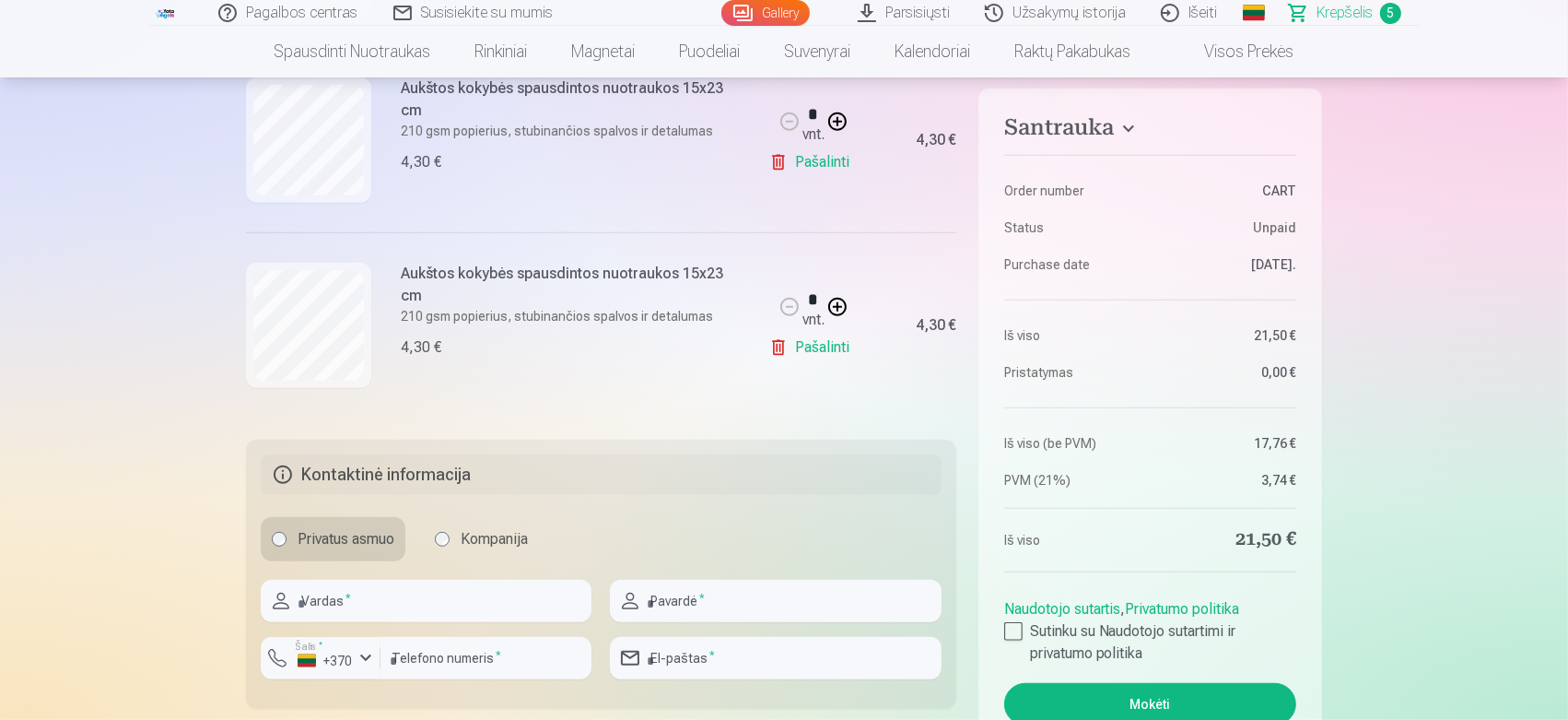
scroll to position [1024, 0]
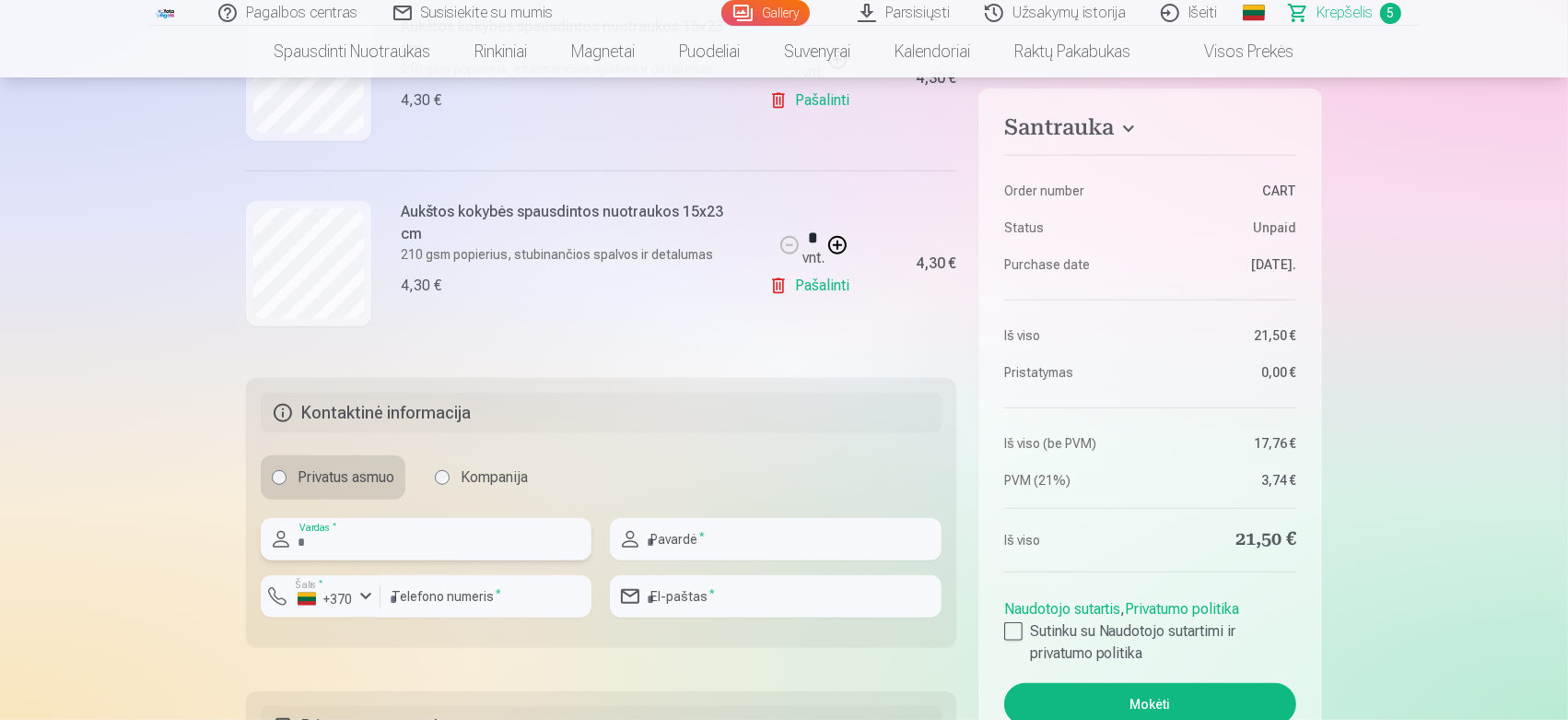
click at [392, 535] on input "text" at bounding box center [426, 539] width 330 height 42
type input "******"
type input "**********"
type input "*********"
type input "**********"
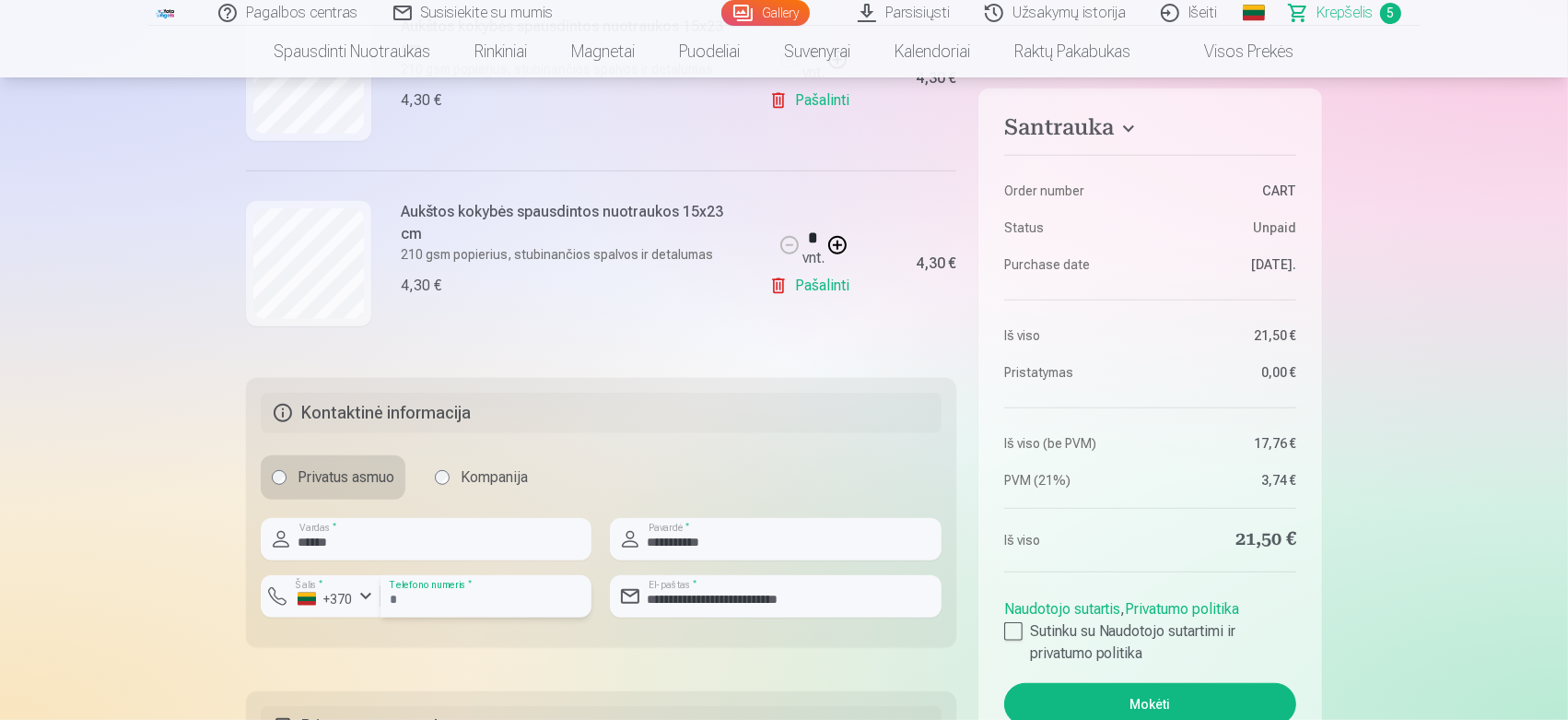
click at [398, 600] on input "*********" at bounding box center [486, 596] width 211 height 42
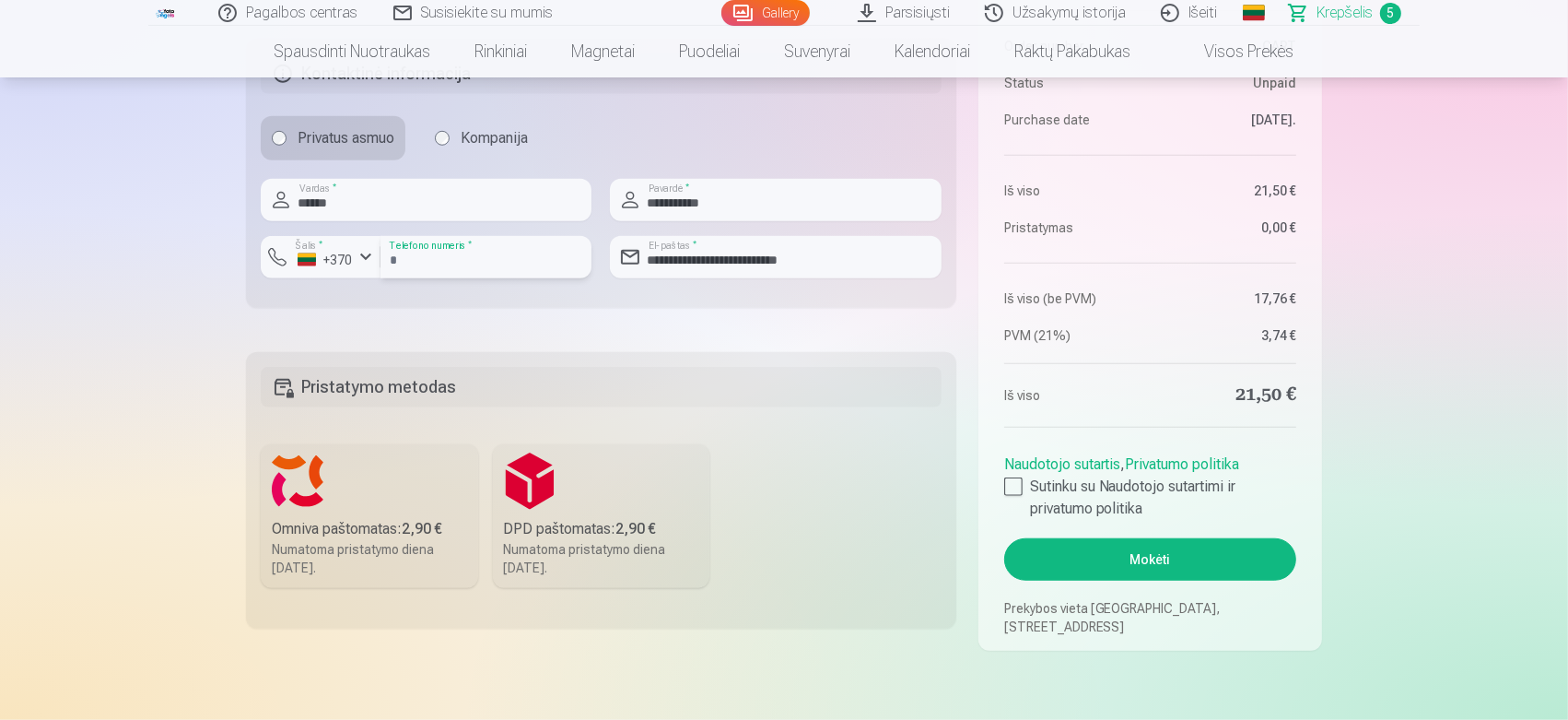
scroll to position [1371, 0]
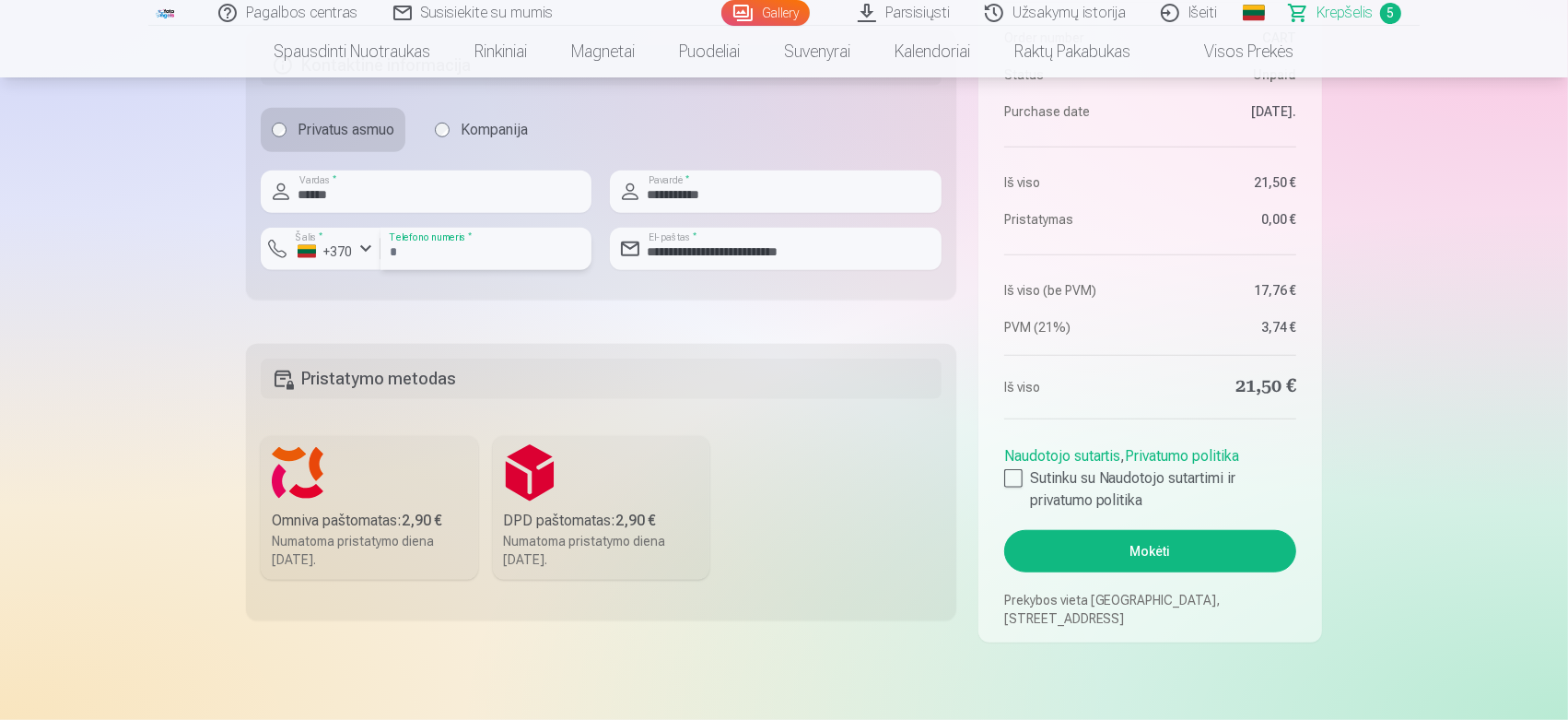
type input "********"
click at [649, 495] on label "DPD paštomatas : 2,90 € Numatoma pristatymo diena 6.09.2025." at bounding box center [601, 508] width 217 height 144
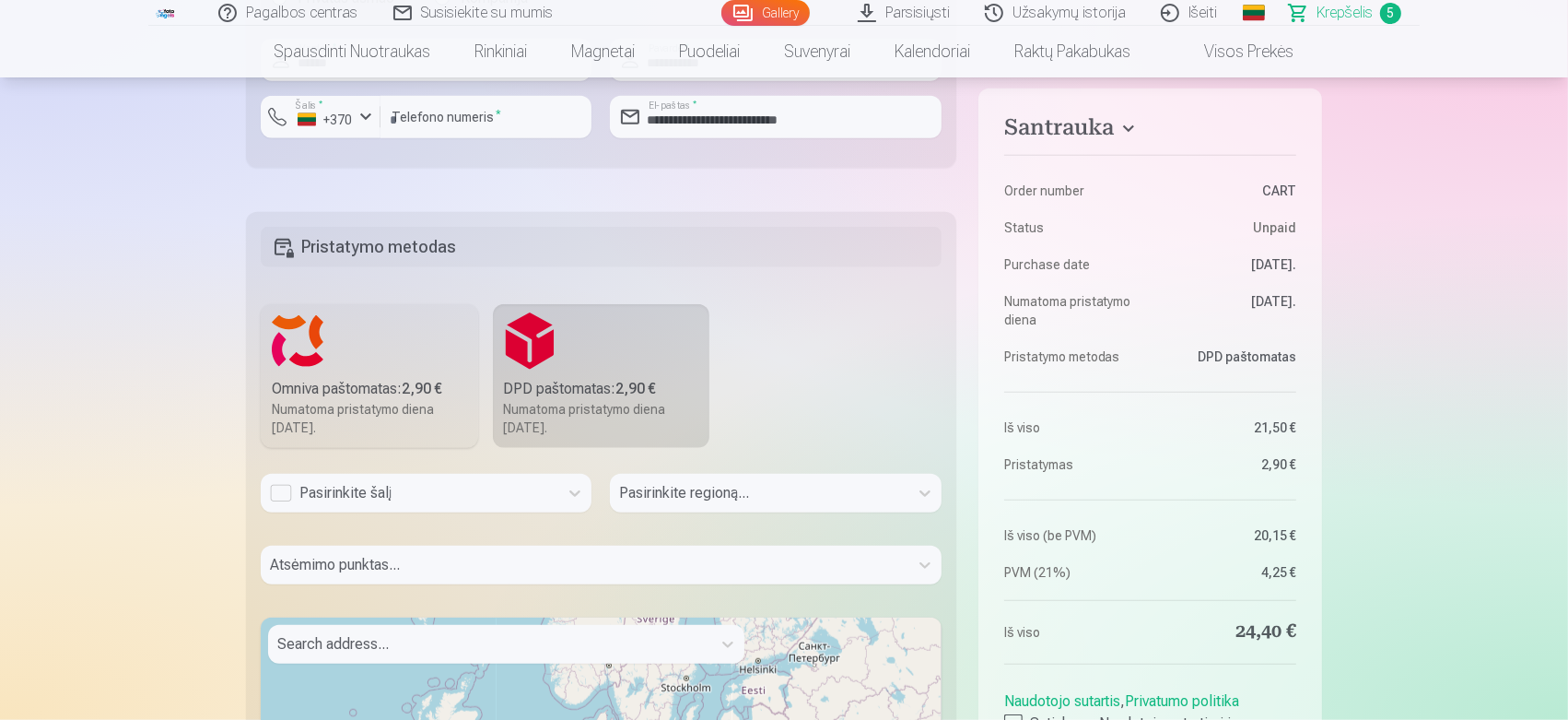
scroll to position [1542, 0]
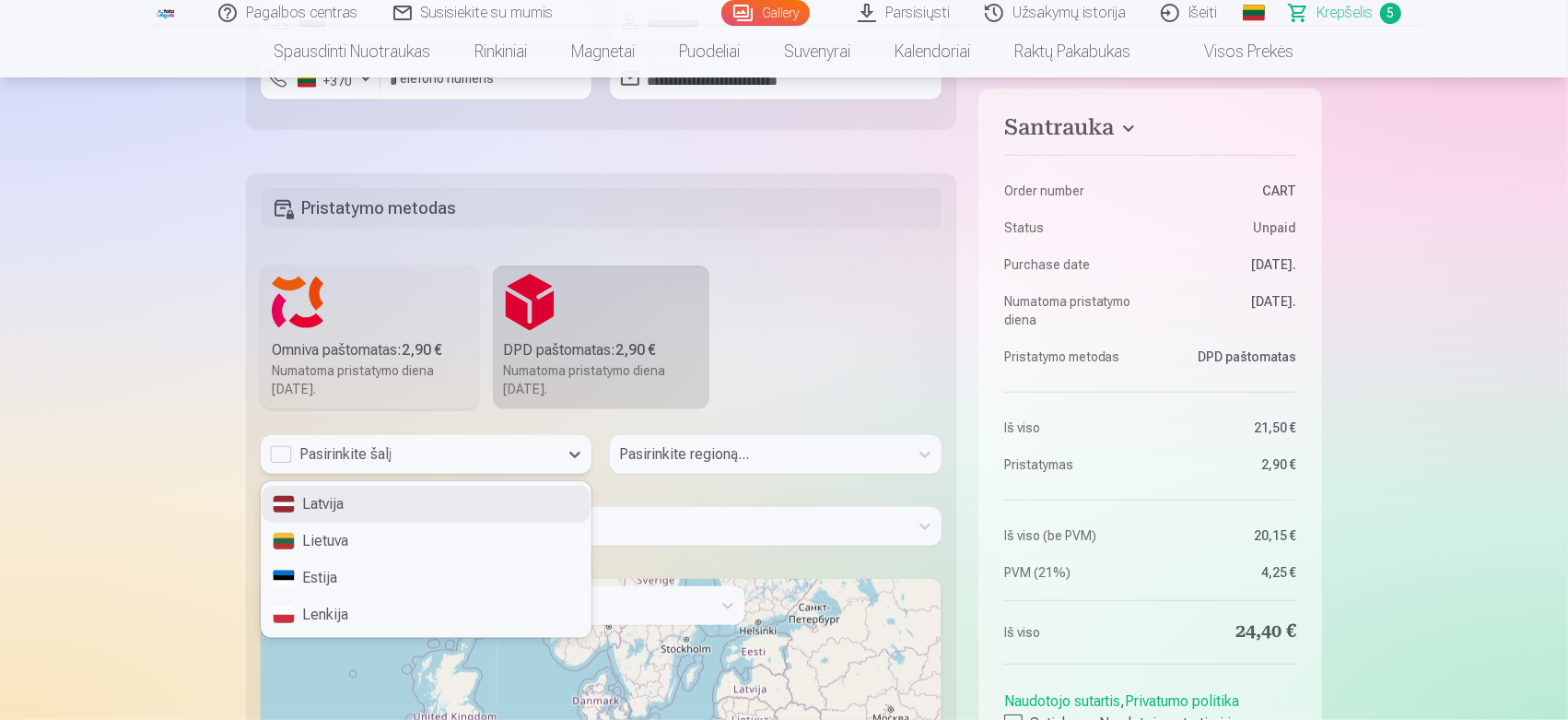
click at [451, 457] on div "Pasirinkite šalį" at bounding box center [410, 454] width 279 height 22
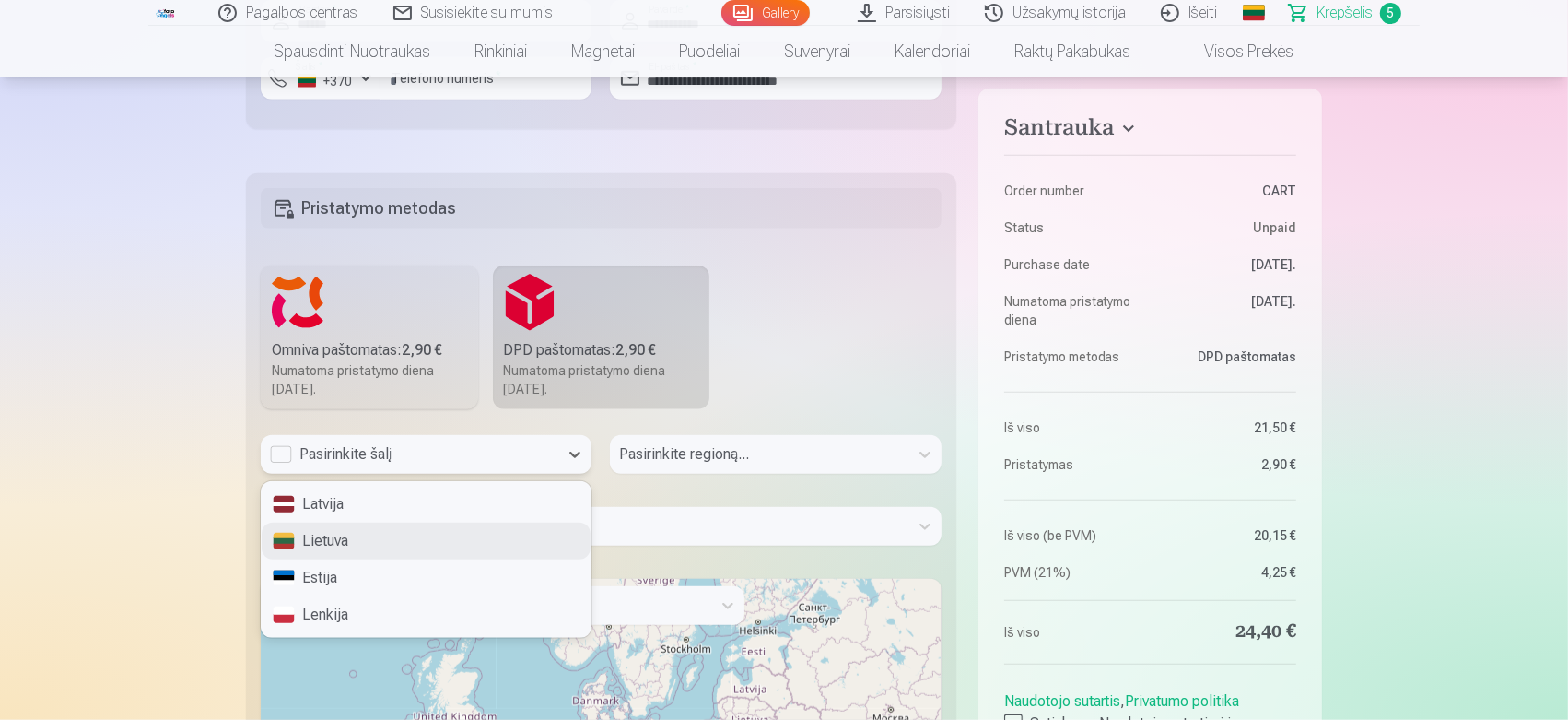
click at [376, 542] on div "Lietuva" at bounding box center [426, 540] width 329 height 36
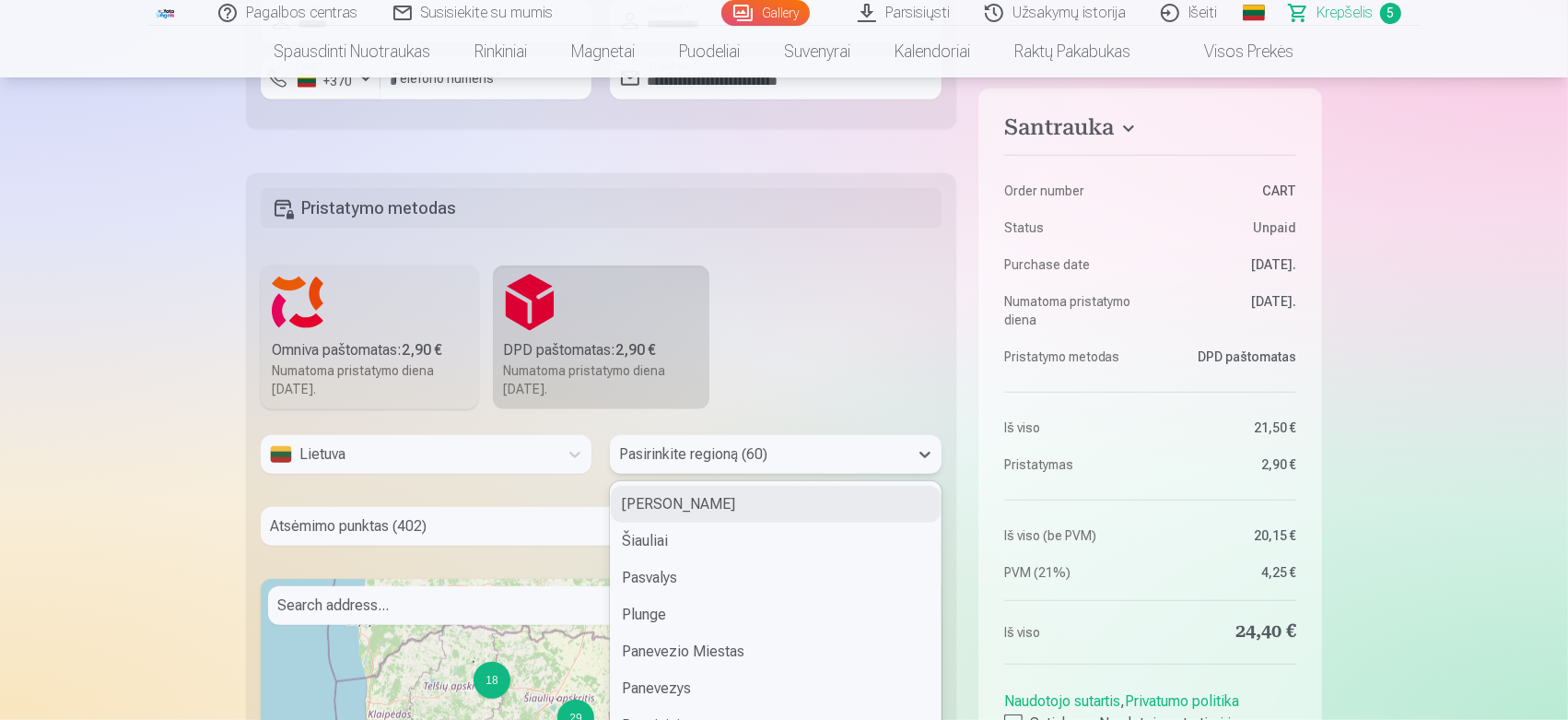
scroll to position [1589, 0]
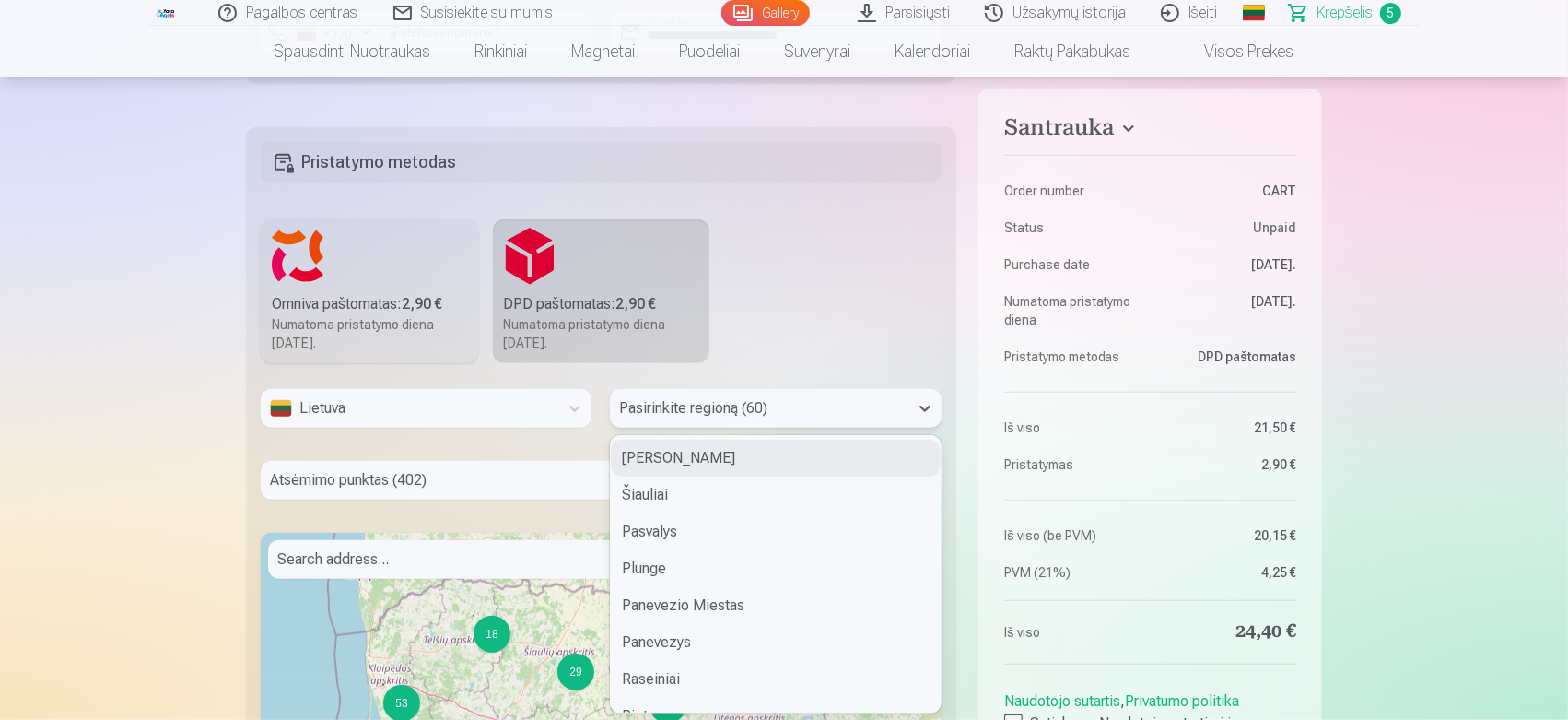
click at [675, 428] on div "60 results available. Use Up and Down to choose options, press Enter to select …" at bounding box center [775, 407] width 330 height 38
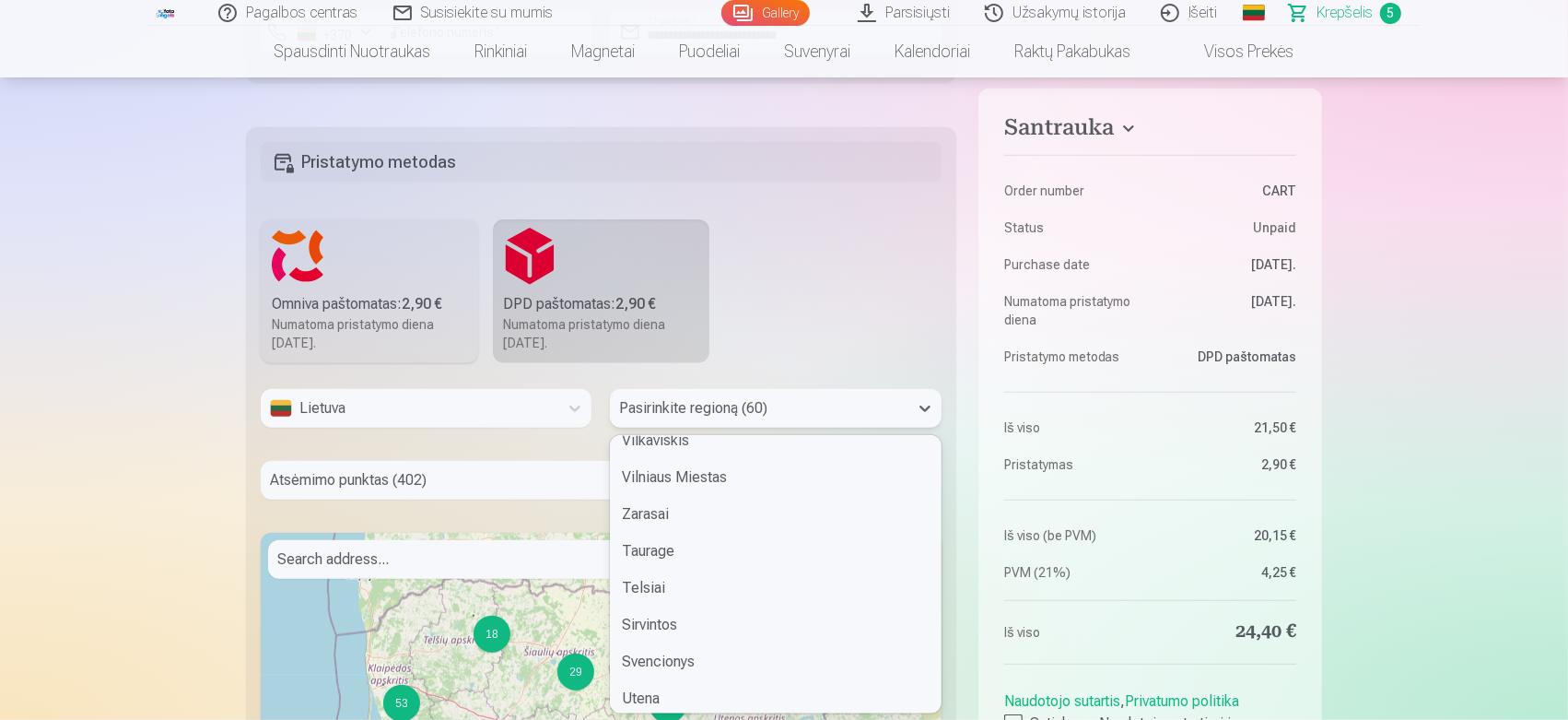
scroll to position [1601, 0]
click at [723, 478] on div "Vilniaus Miestas" at bounding box center [775, 479] width 329 height 36
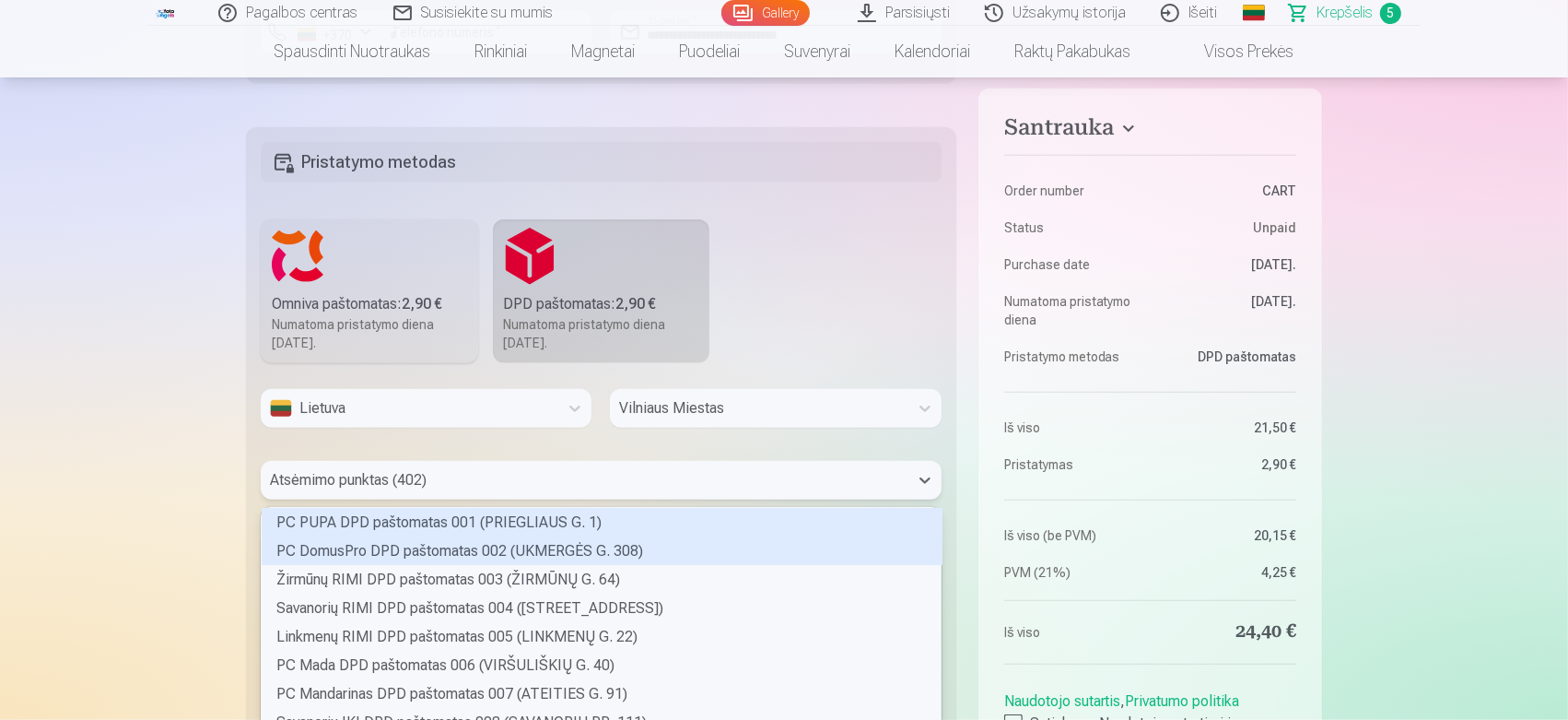
click at [514, 490] on div "402 results available. Use Up and Down to choose options, press Enter to select…" at bounding box center [601, 480] width 681 height 38
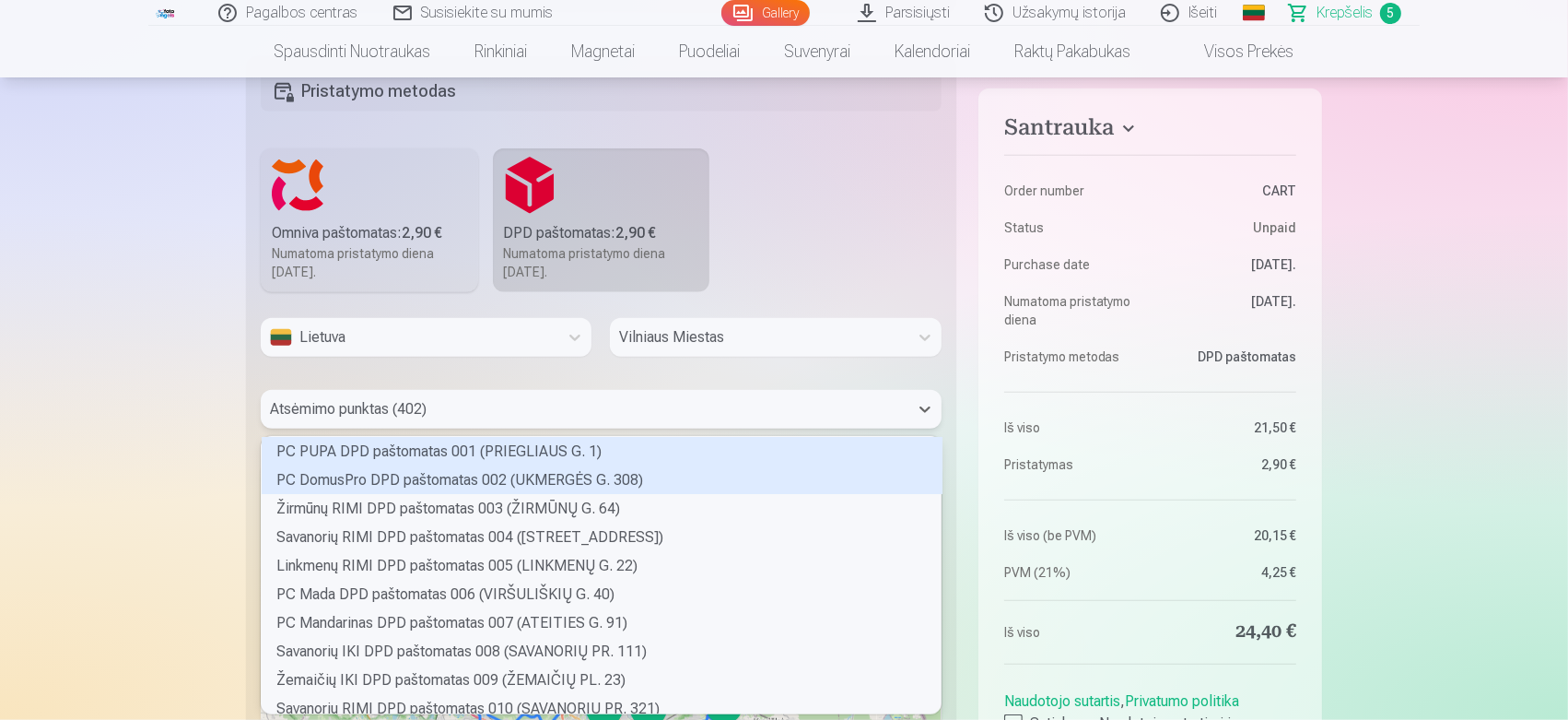
scroll to position [271, 674]
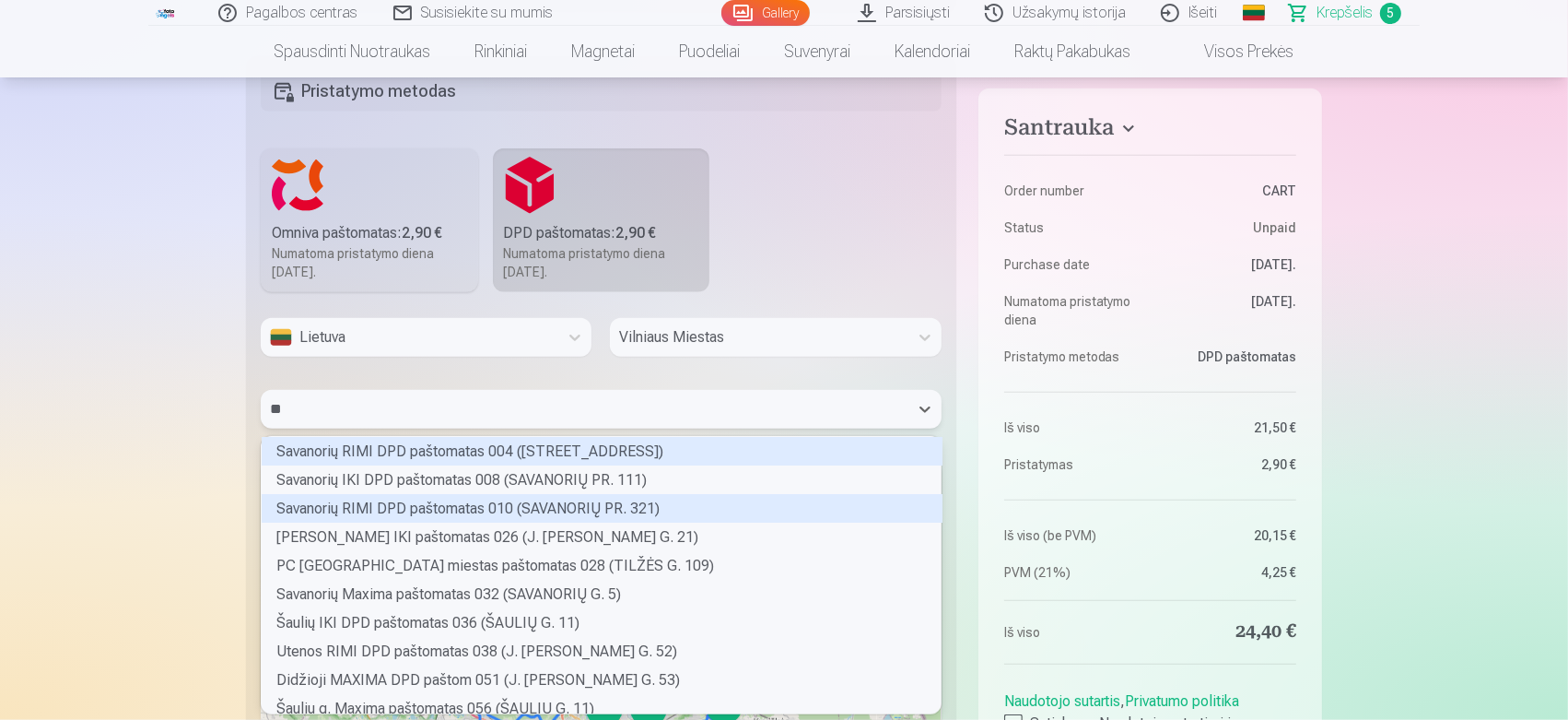
type input "***"
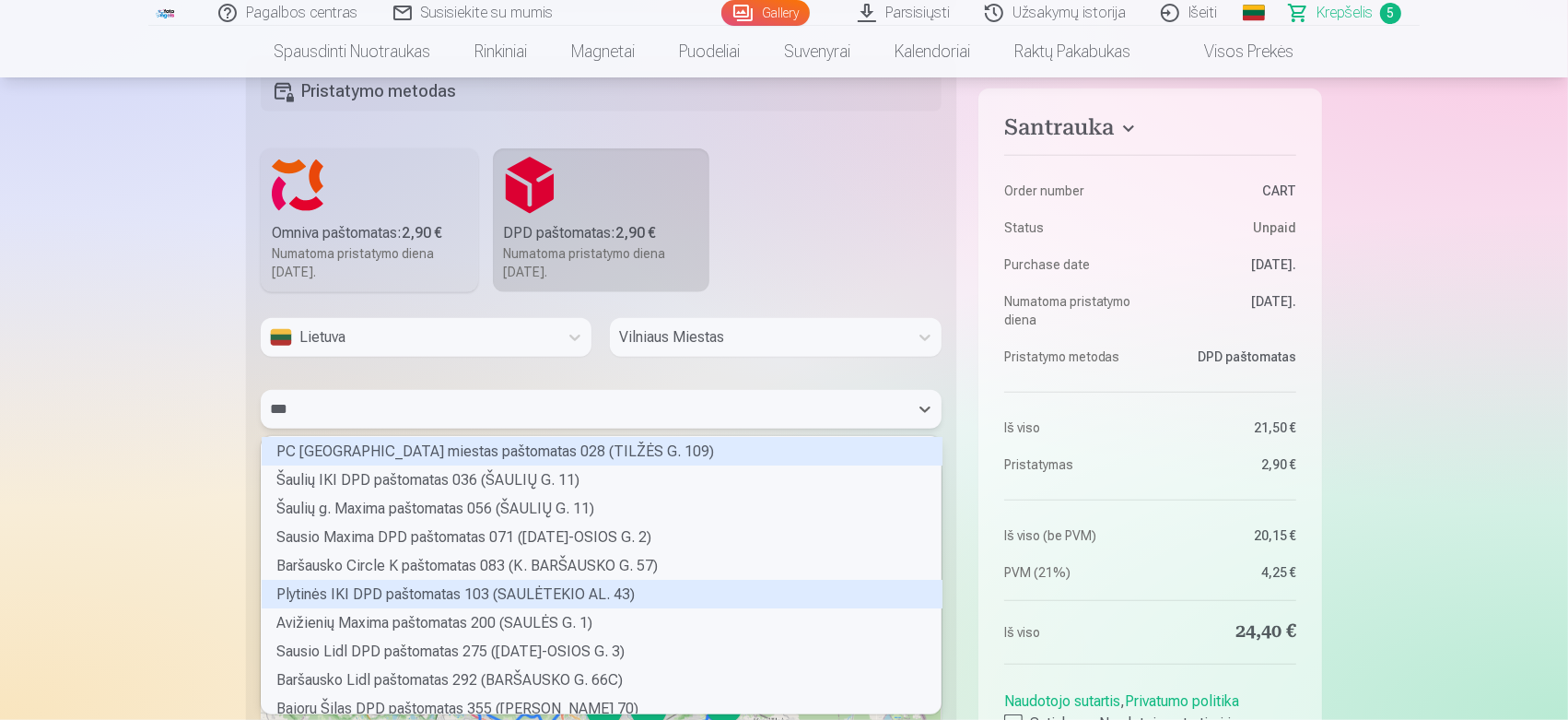
click at [543, 588] on div "Plytinės IKI DPD paštomatas 103 (SAULĖTEKIO AL. 43)" at bounding box center [602, 593] width 681 height 29
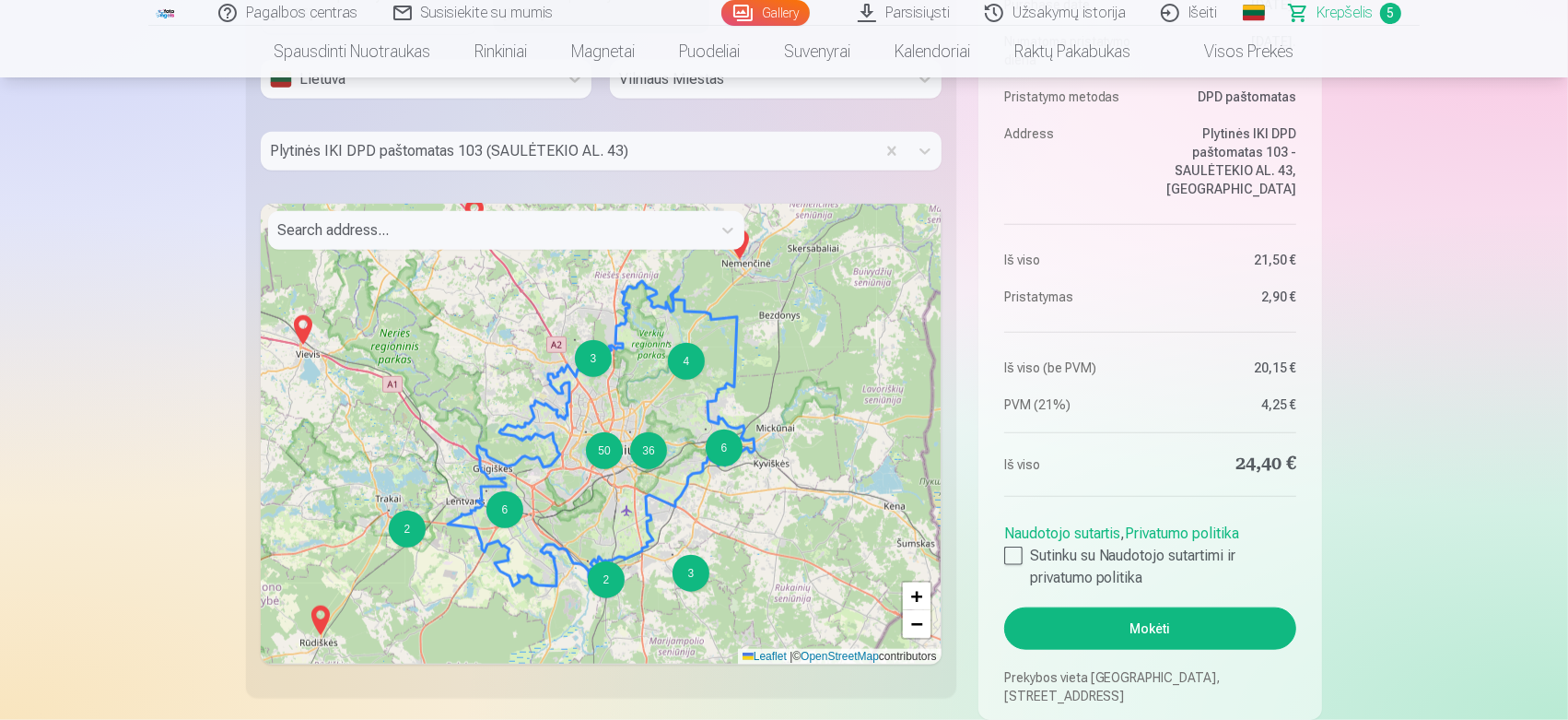
scroll to position [1965, 0]
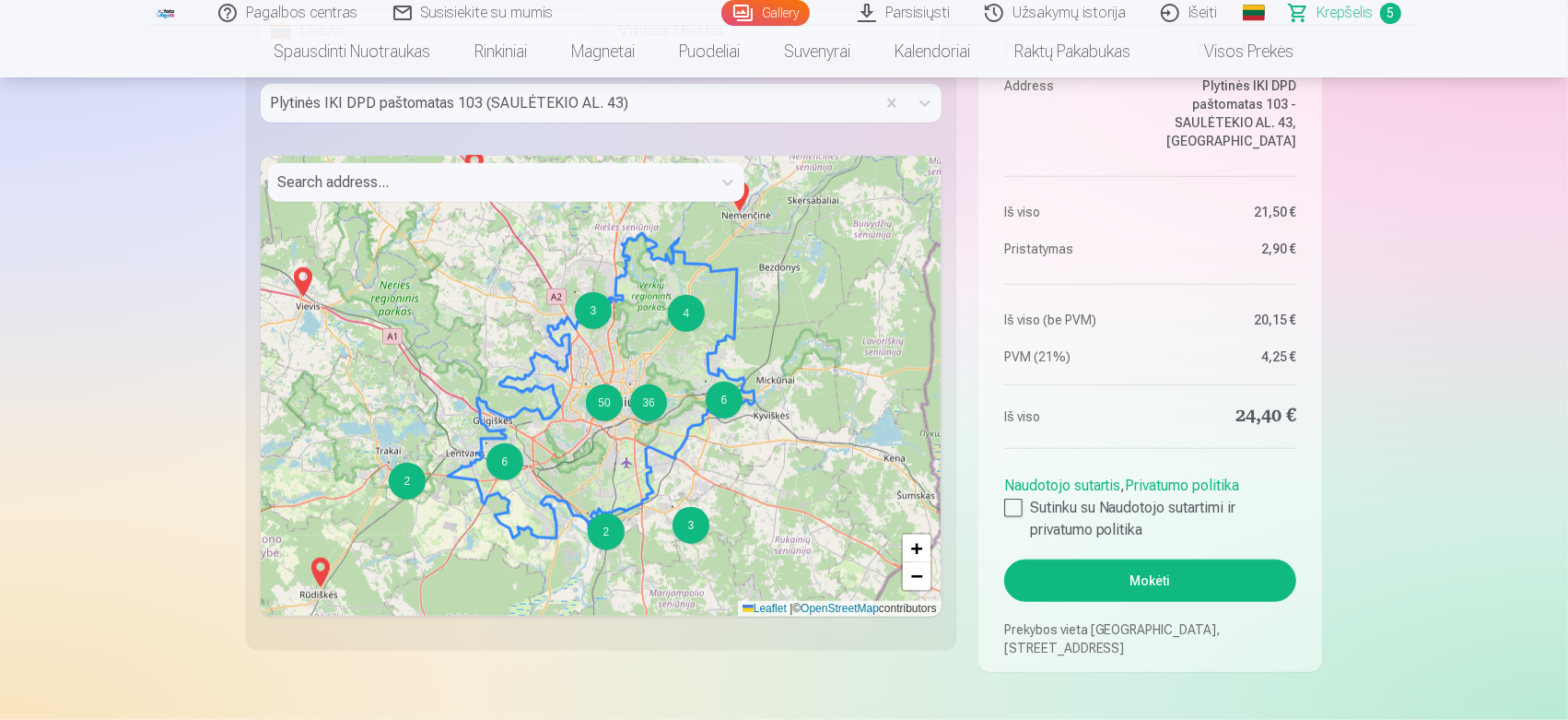
click at [1125, 570] on button "Mokėti" at bounding box center [1149, 580] width 292 height 42
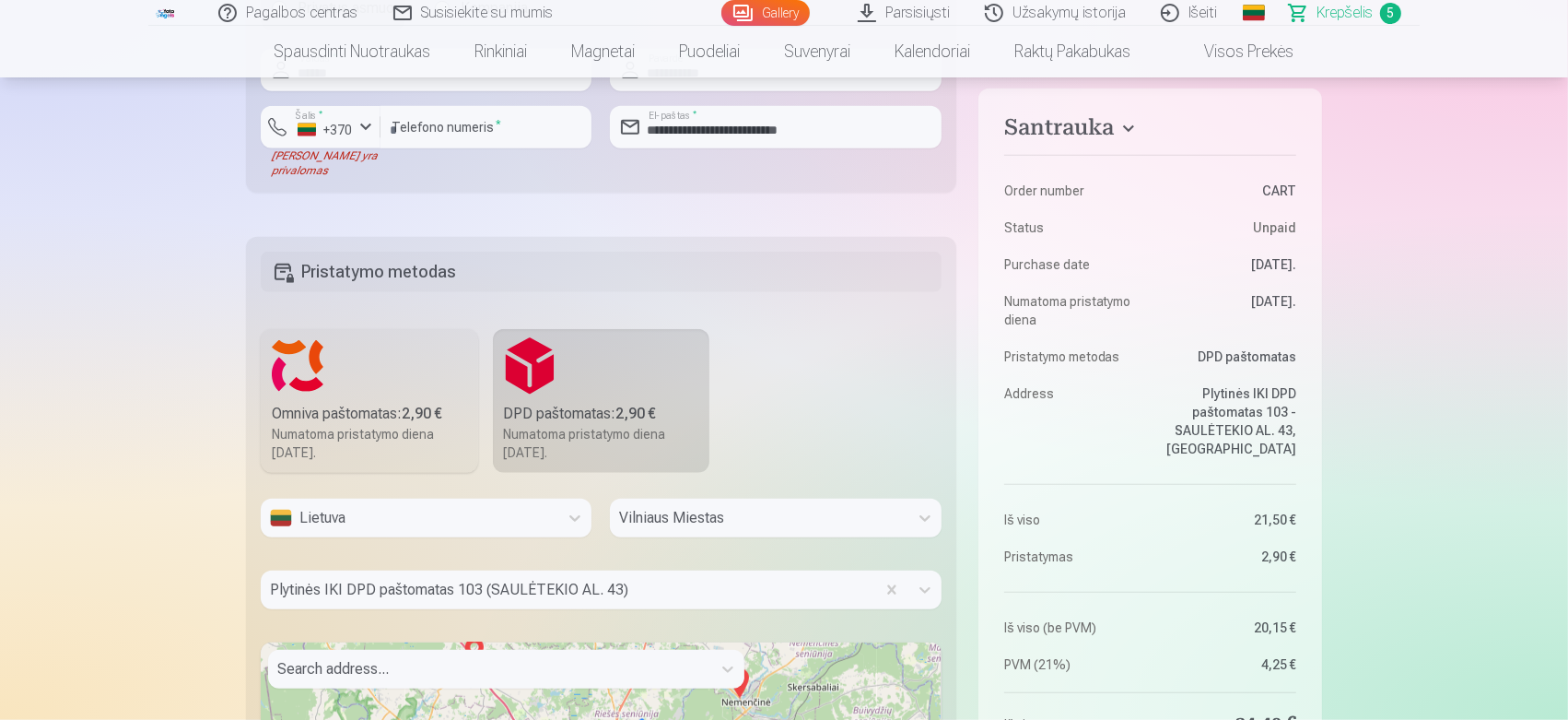
scroll to position [1283, 0]
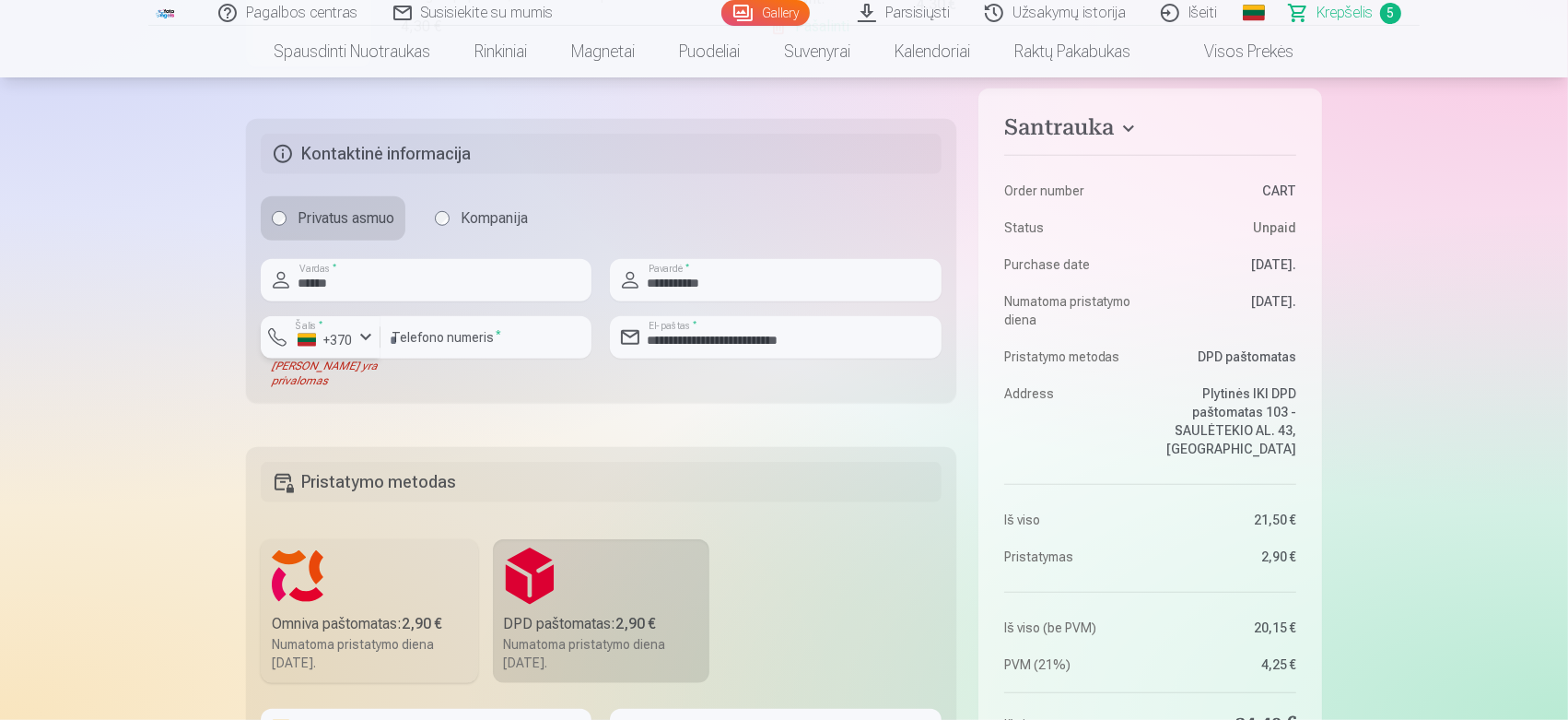
click at [358, 336] on div "button" at bounding box center [366, 337] width 22 height 22
click at [361, 386] on li "+370 Lithuania" at bounding box center [404, 380] width 266 height 36
click at [391, 341] on input "********" at bounding box center [486, 336] width 211 height 42
type input "*********"
type input "**********"
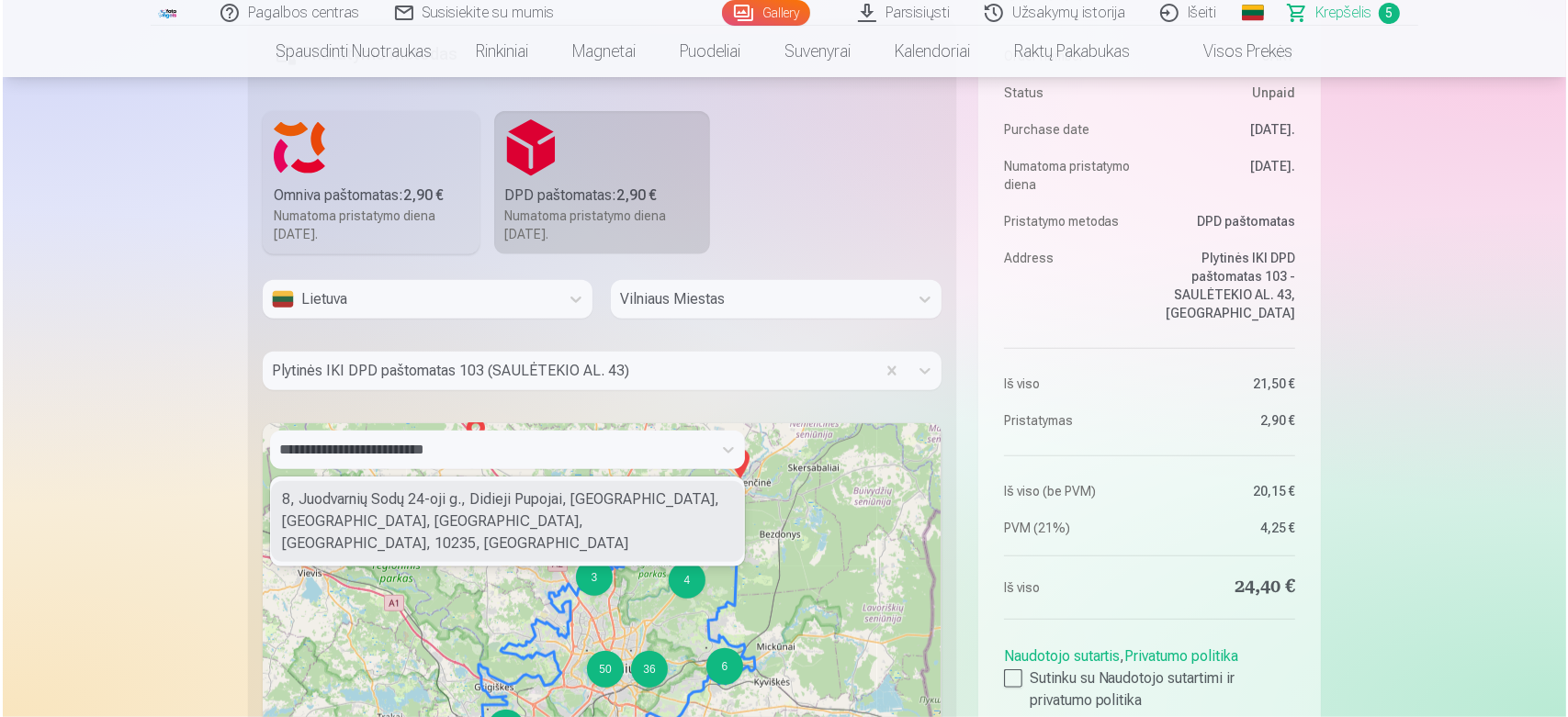
scroll to position [2026, 0]
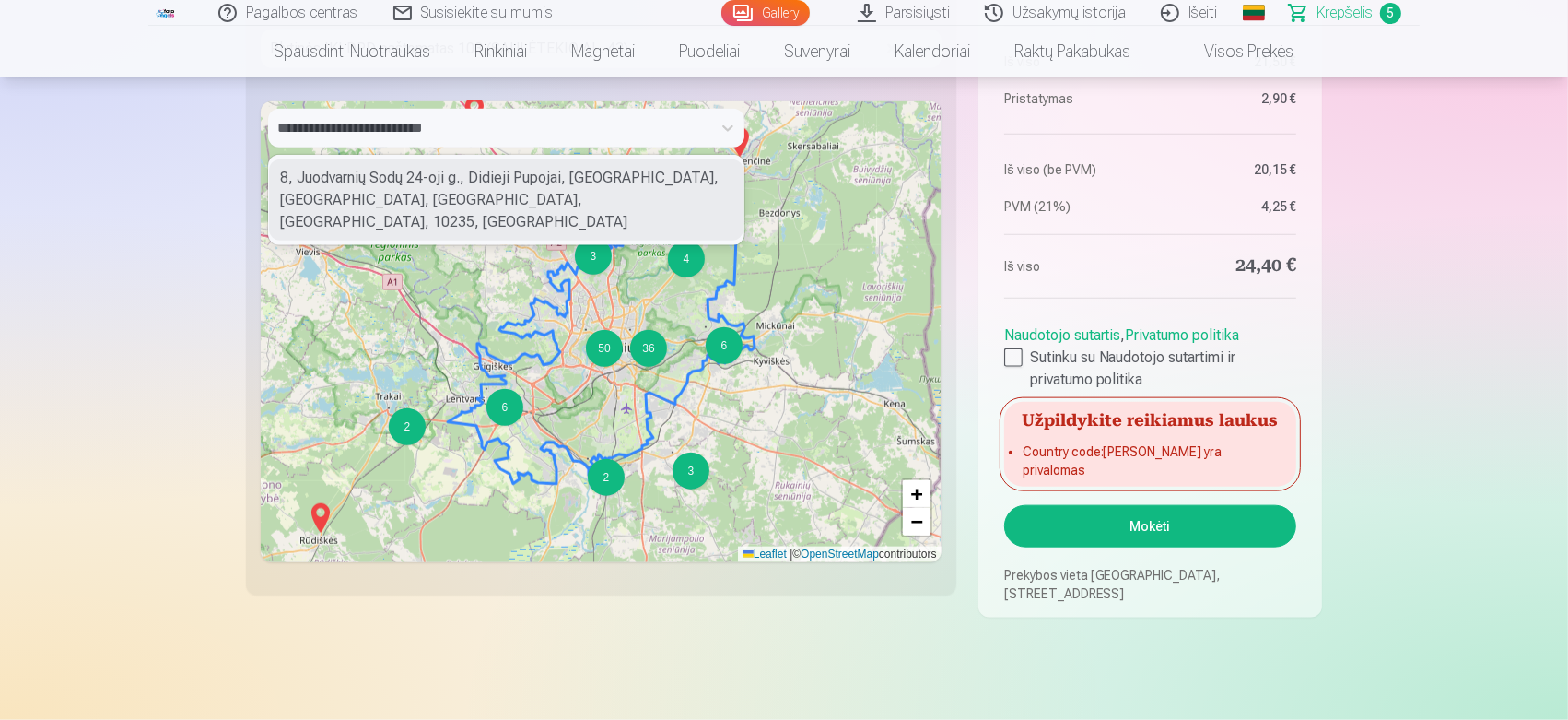
click at [1180, 525] on button "Mokėti" at bounding box center [1149, 526] width 292 height 42
